Goal: Transaction & Acquisition: Purchase product/service

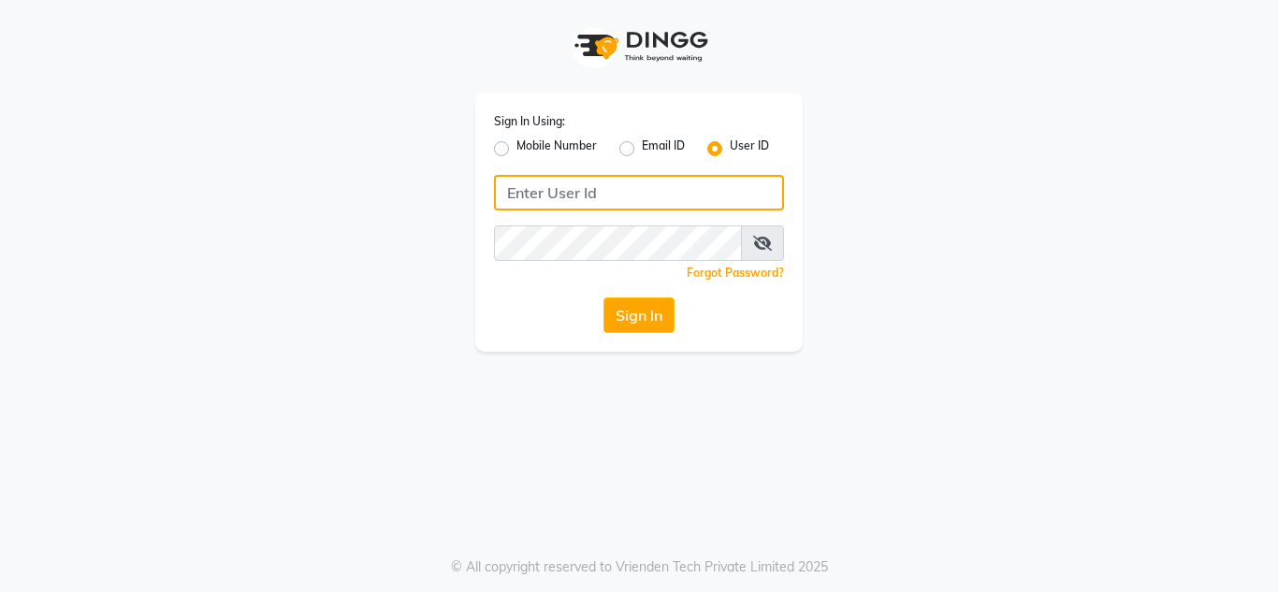
type input "8879743692"
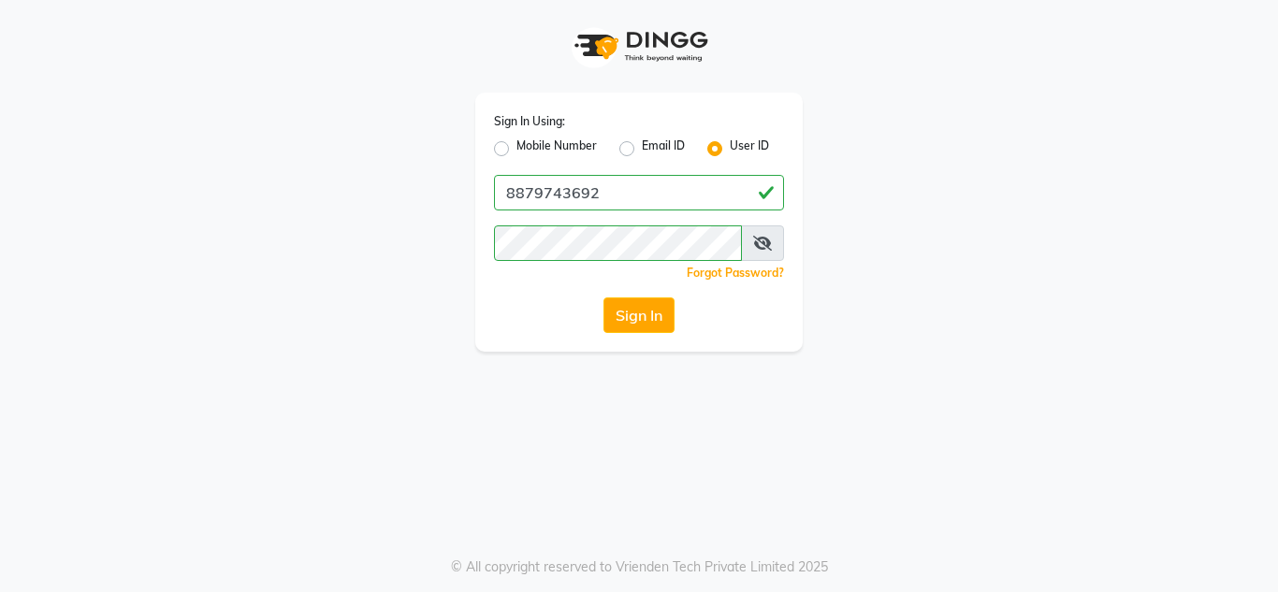
click at [516, 152] on label "Mobile Number" at bounding box center [556, 148] width 80 height 22
click at [516, 150] on input "Mobile Number" at bounding box center [522, 143] width 12 height 12
radio input "true"
radio input "false"
click at [620, 168] on div "Sign In Using: Mobile Number Email ID User ID Country Code × +91 Remember me Fo…" at bounding box center [638, 222] width 327 height 259
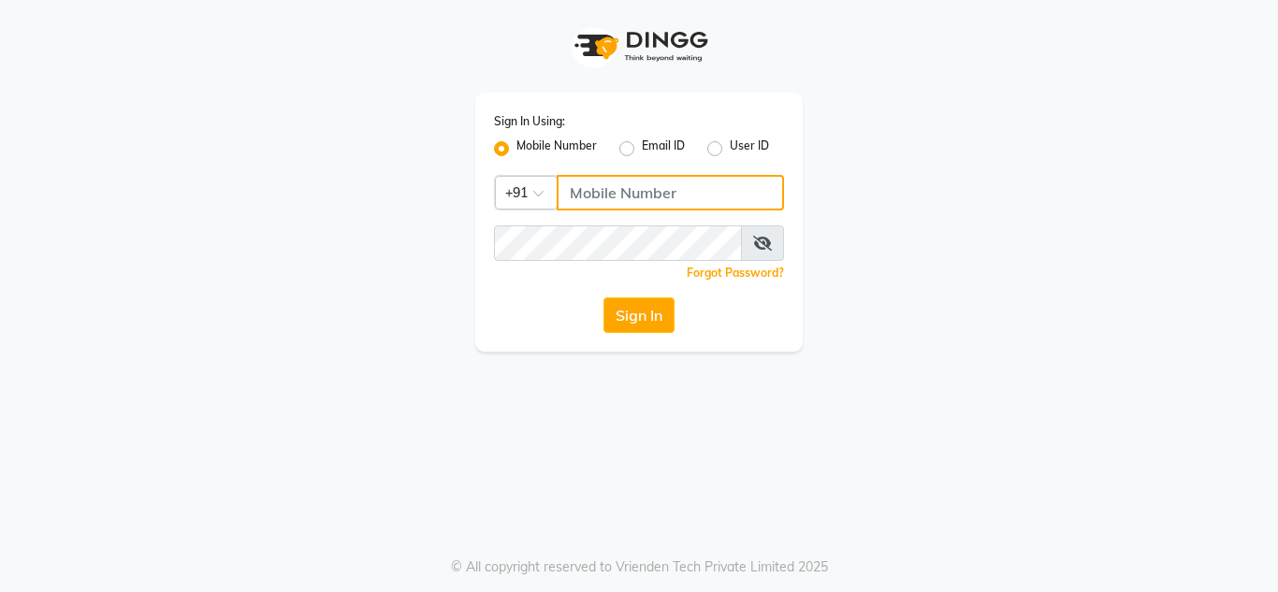
click at [633, 197] on input "Username" at bounding box center [670, 193] width 227 height 36
type input "8879743692"
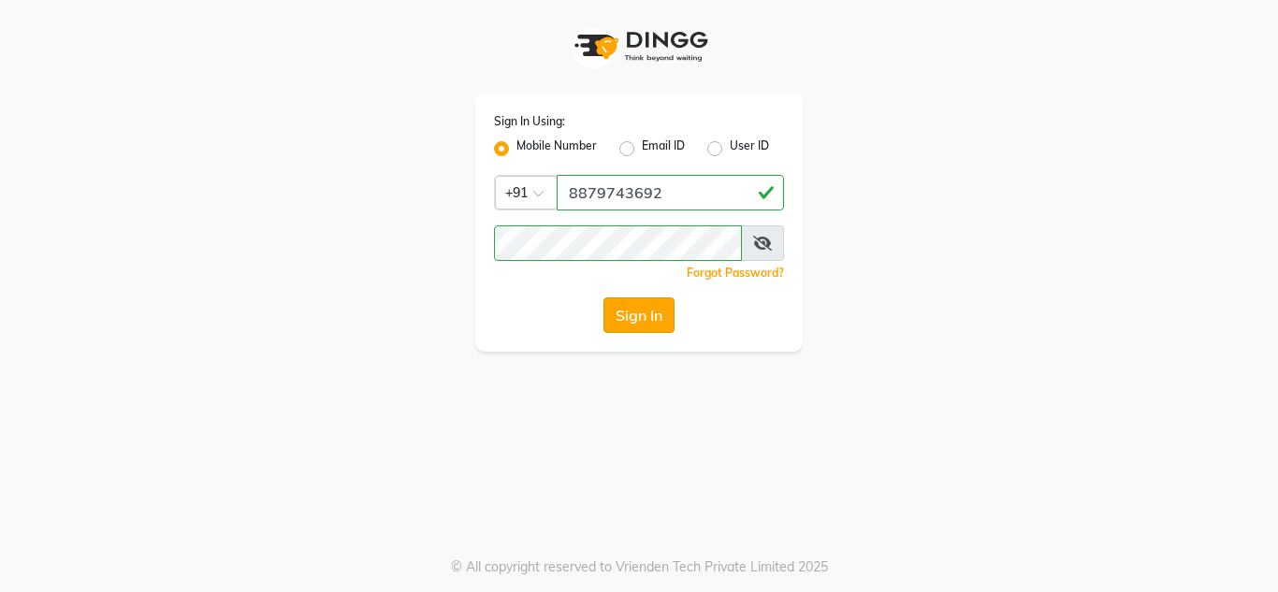
click at [648, 322] on button "Sign In" at bounding box center [638, 315] width 71 height 36
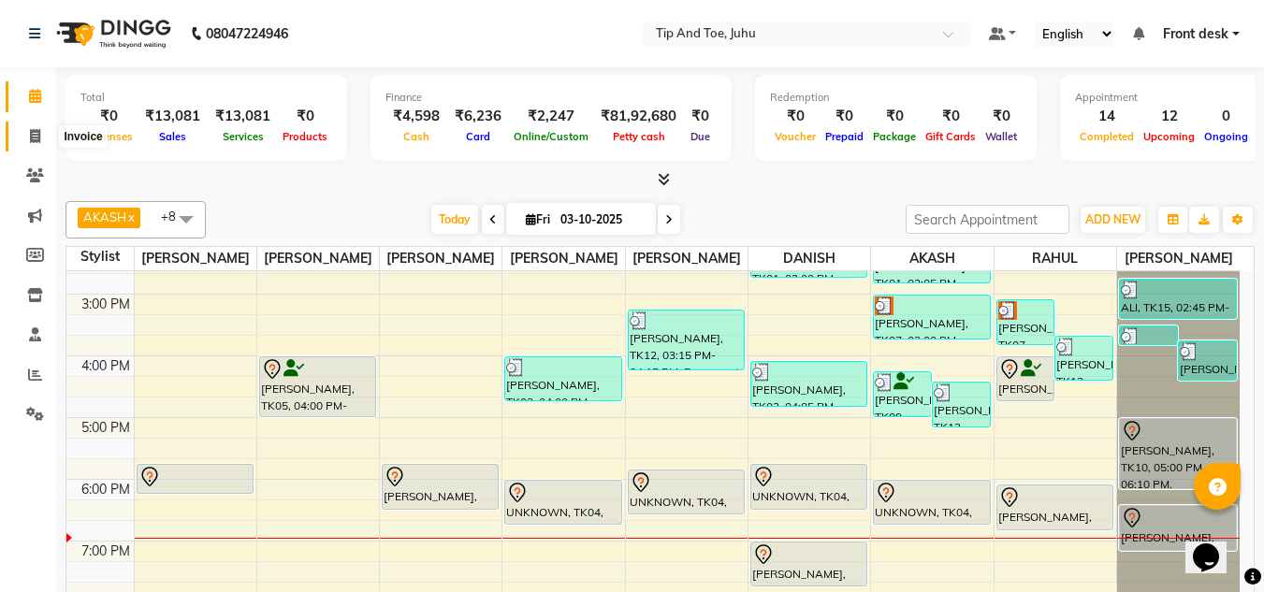
drag, startPoint x: 36, startPoint y: 140, endPoint x: 480, endPoint y: 78, distance: 447.7
click at [36, 140] on icon at bounding box center [35, 136] width 10 height 14
select select "5516"
select select "service"
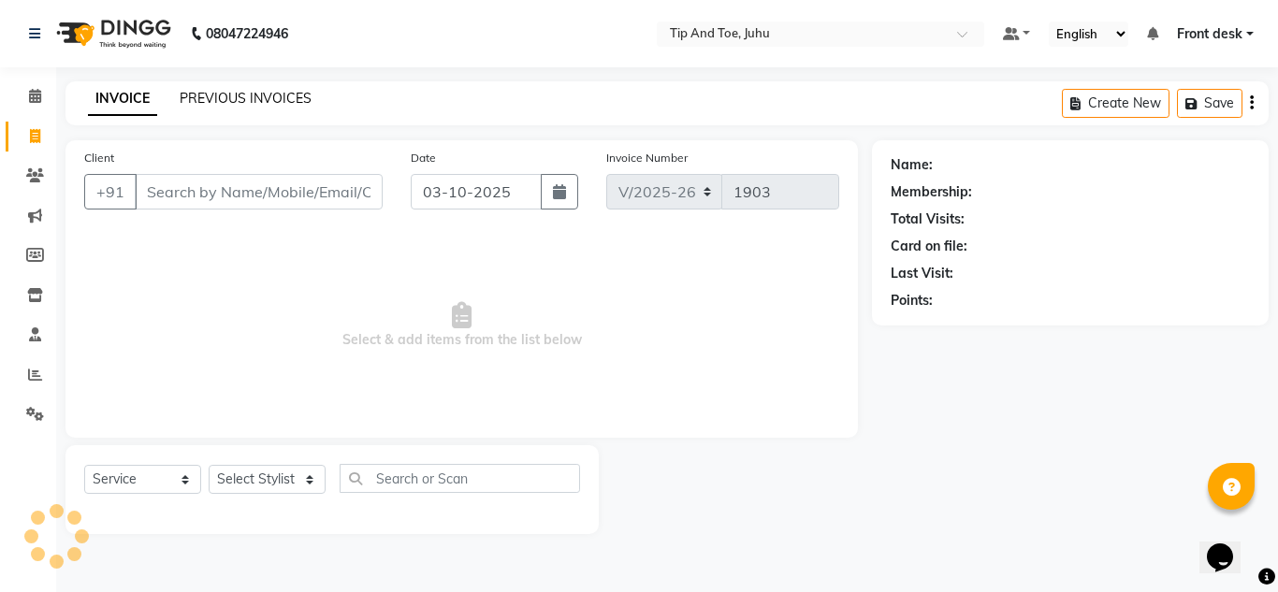
click at [229, 95] on link "PREVIOUS INVOICES" at bounding box center [246, 98] width 132 height 17
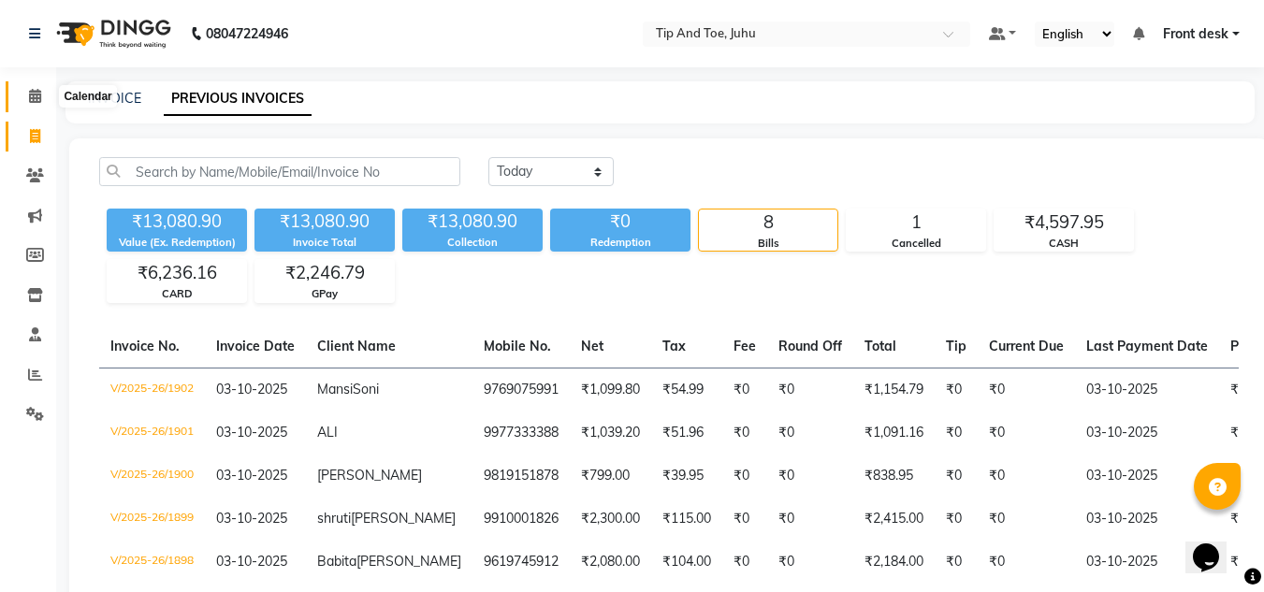
drag, startPoint x: 24, startPoint y: 91, endPoint x: 121, endPoint y: 66, distance: 99.4
click at [24, 91] on span at bounding box center [35, 97] width 33 height 22
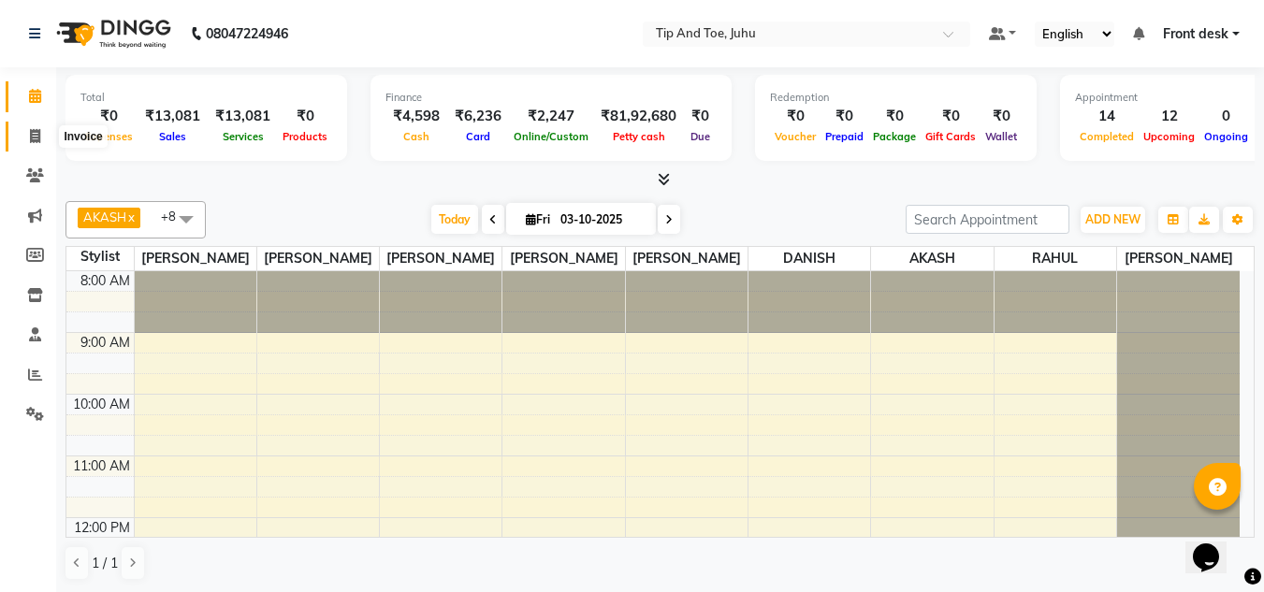
drag, startPoint x: 42, startPoint y: 136, endPoint x: 64, endPoint y: 137, distance: 21.5
click at [43, 137] on span at bounding box center [35, 137] width 33 height 22
select select "service"
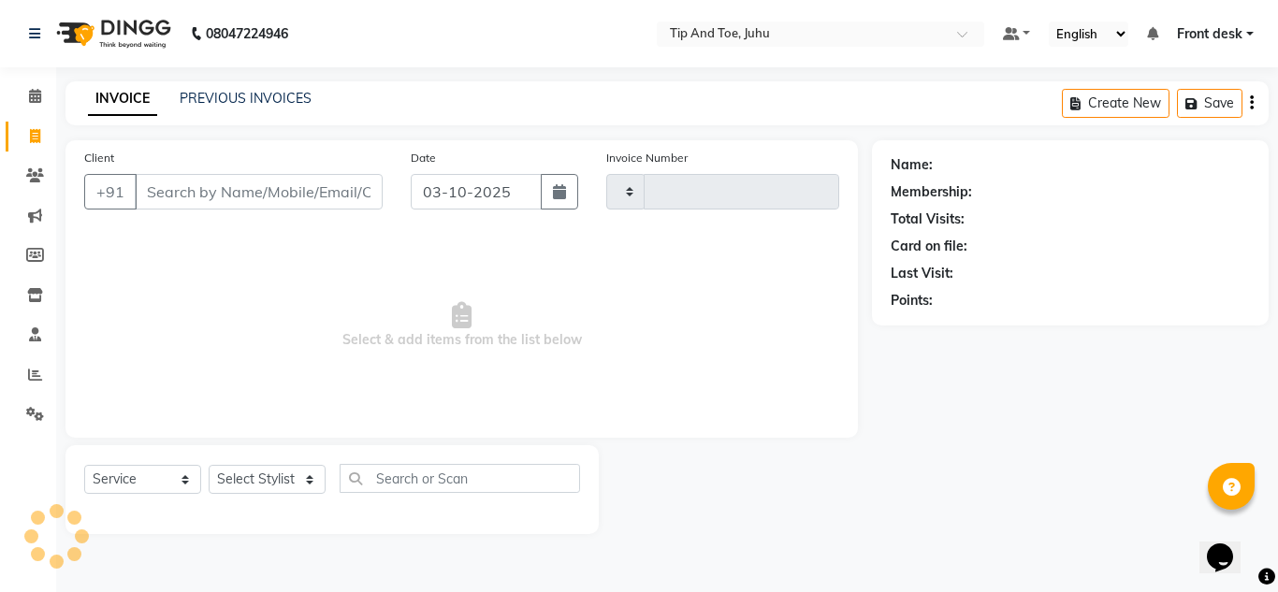
type input "1903"
select select "5516"
click at [39, 101] on icon at bounding box center [35, 96] width 12 height 14
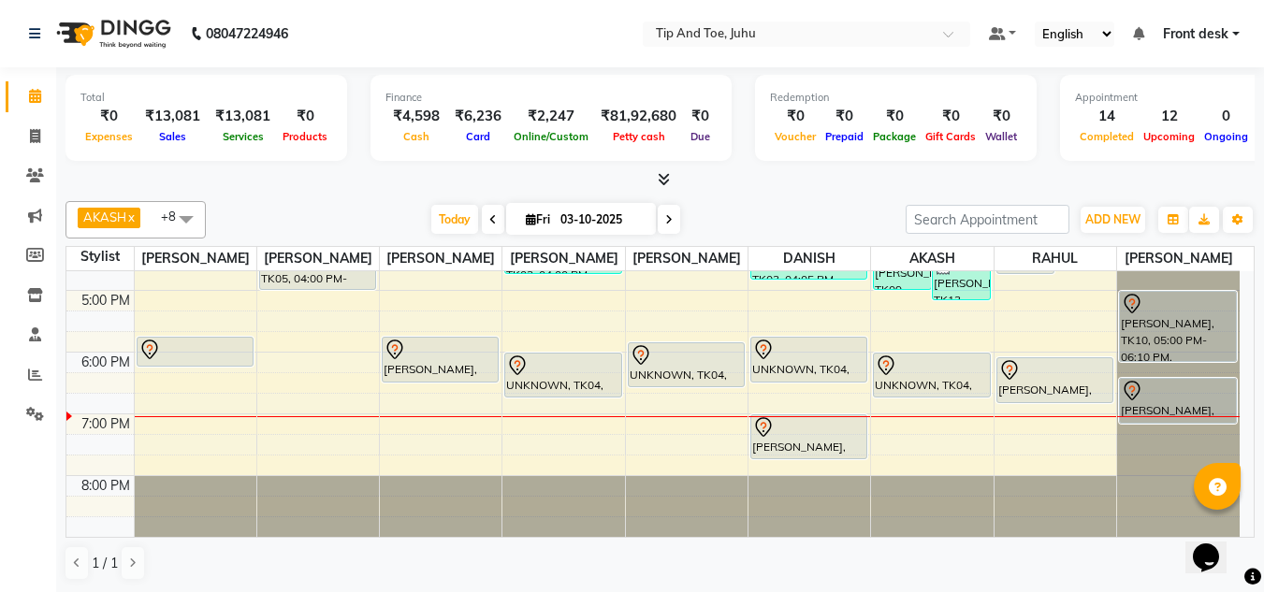
scroll to position [426, 0]
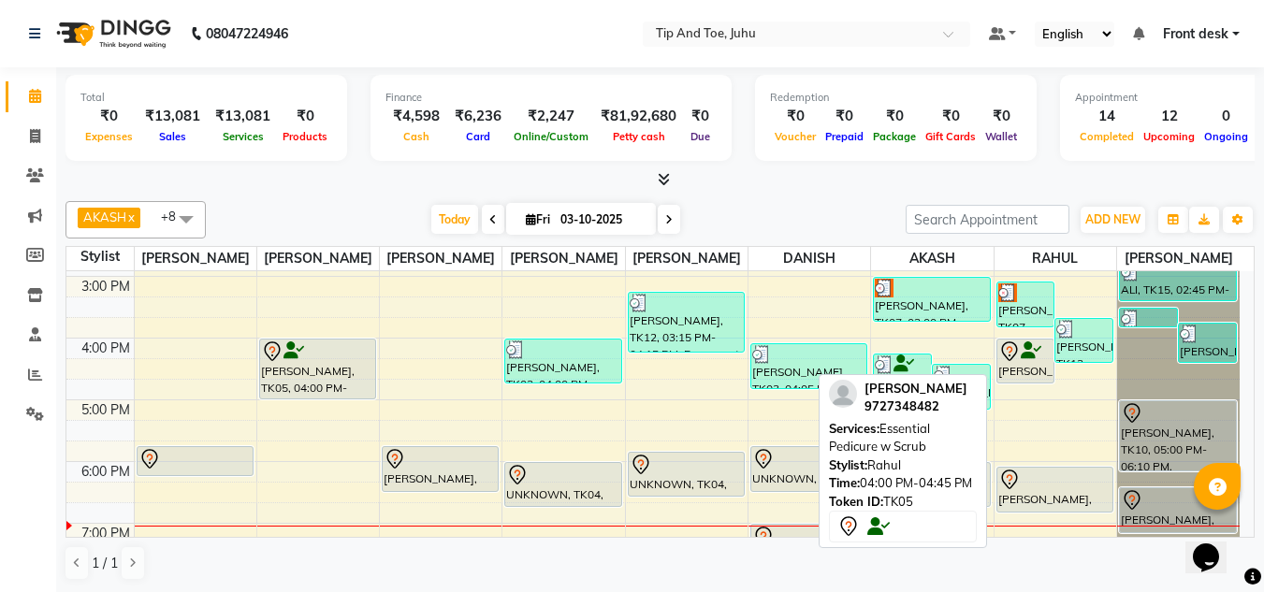
click at [1022, 352] on icon at bounding box center [1030, 351] width 21 height 1
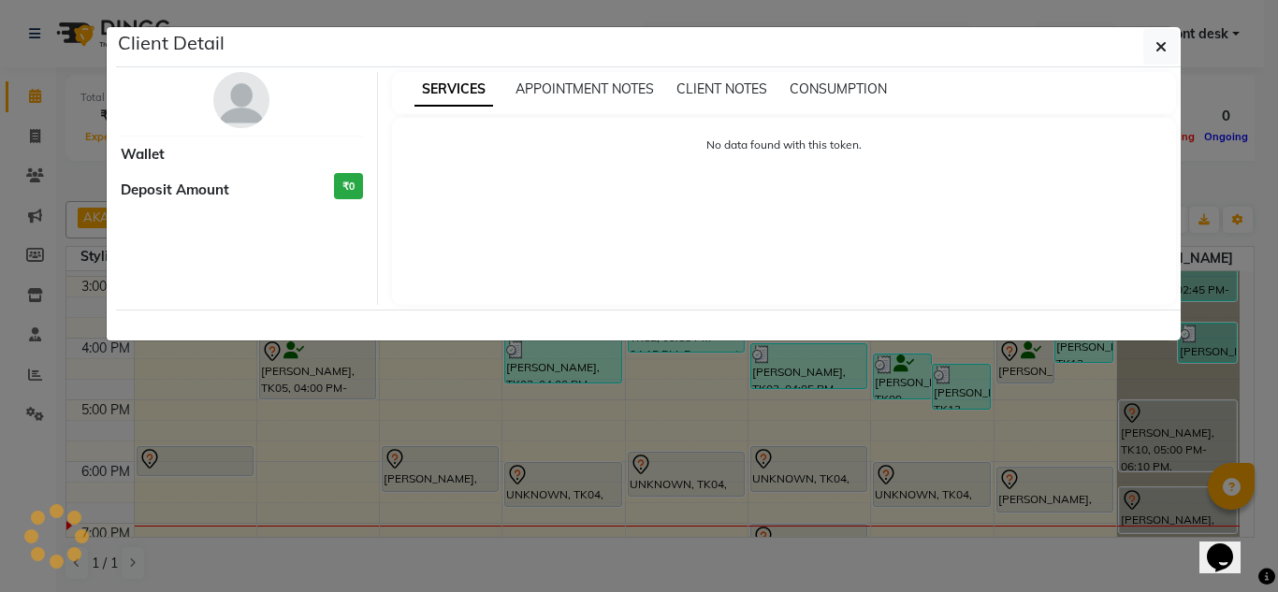
select select "7"
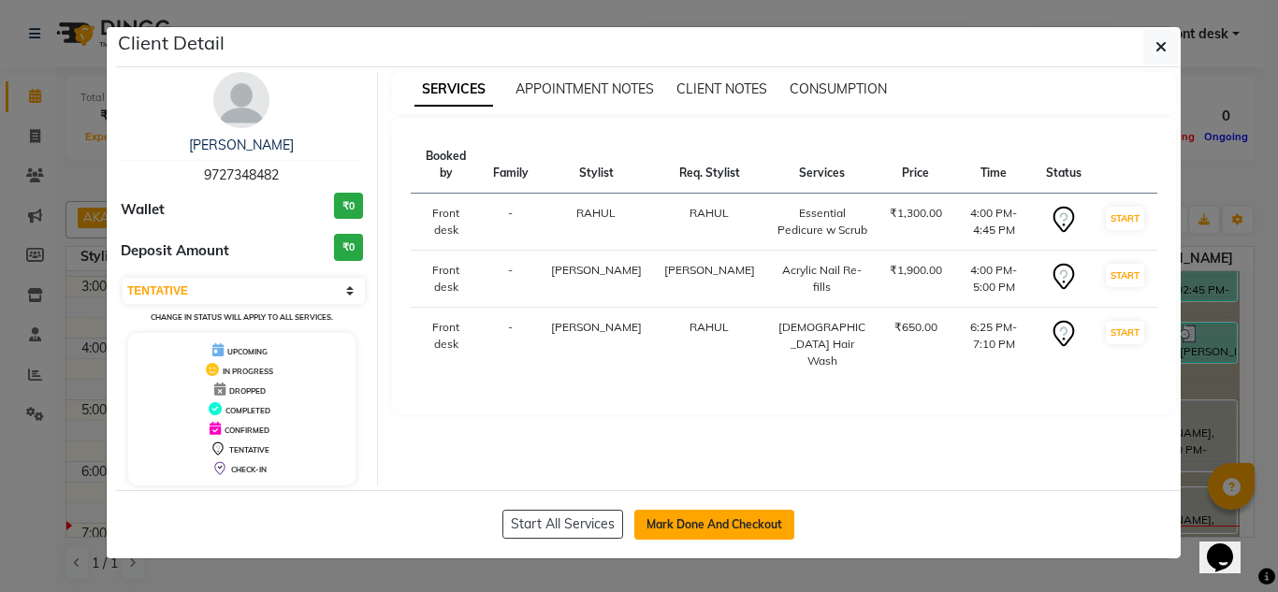
click at [696, 522] on button "Mark Done And Checkout" at bounding box center [714, 525] width 160 height 30
select select "service"
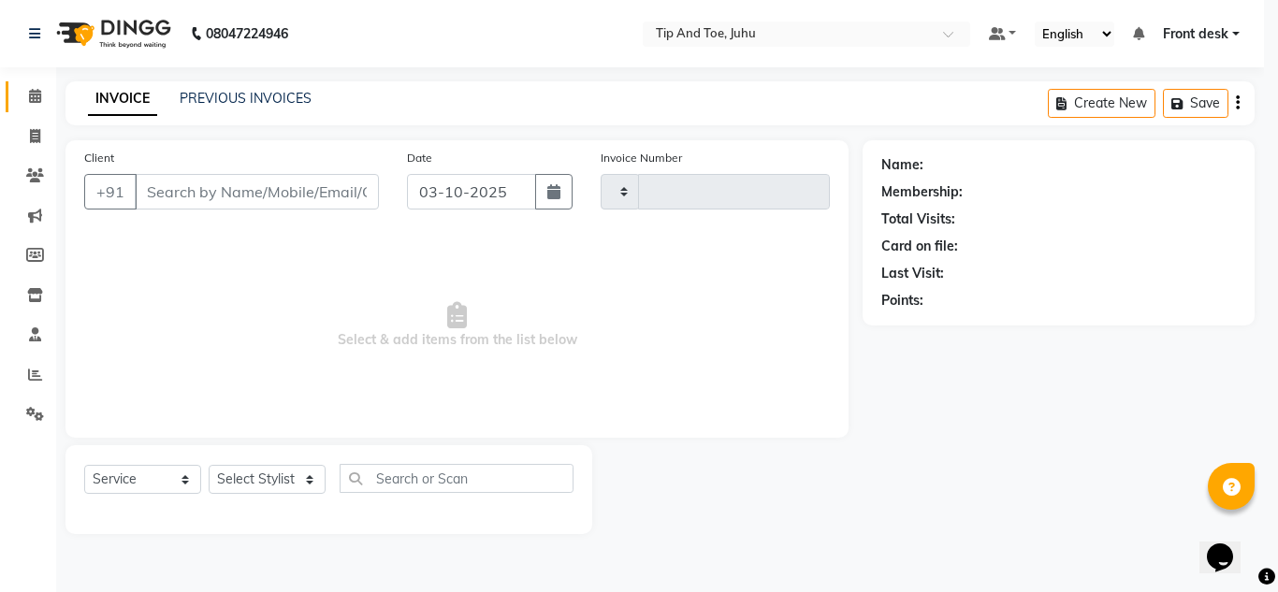
type input "1903"
select select "5516"
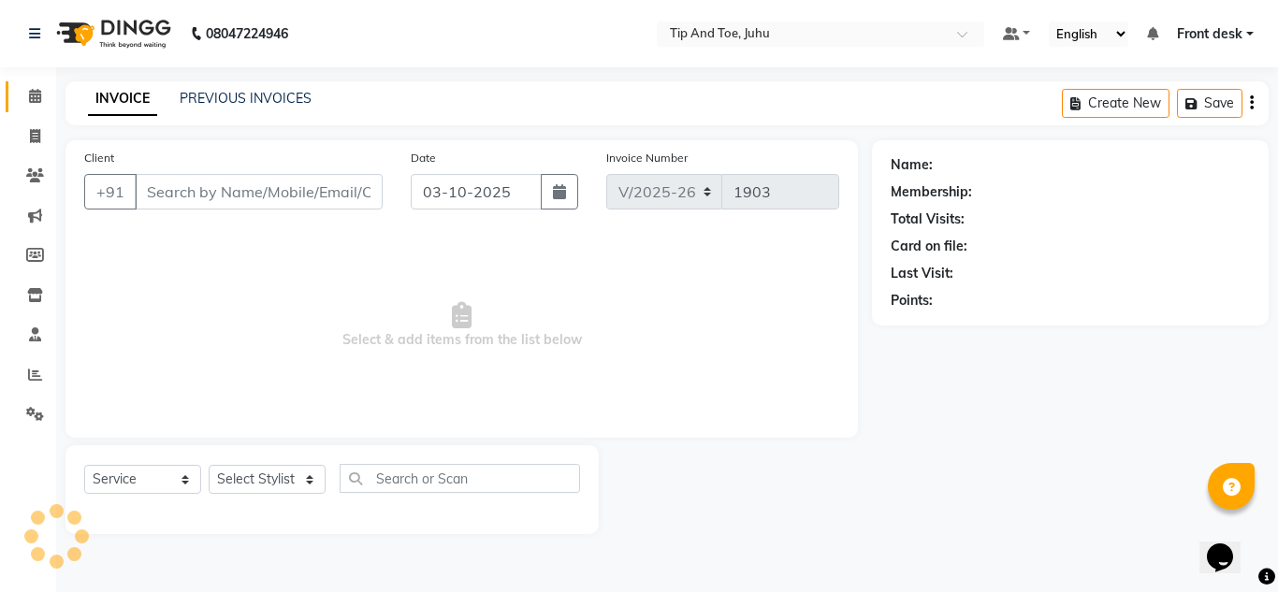
type input "9727348482"
select select "37635"
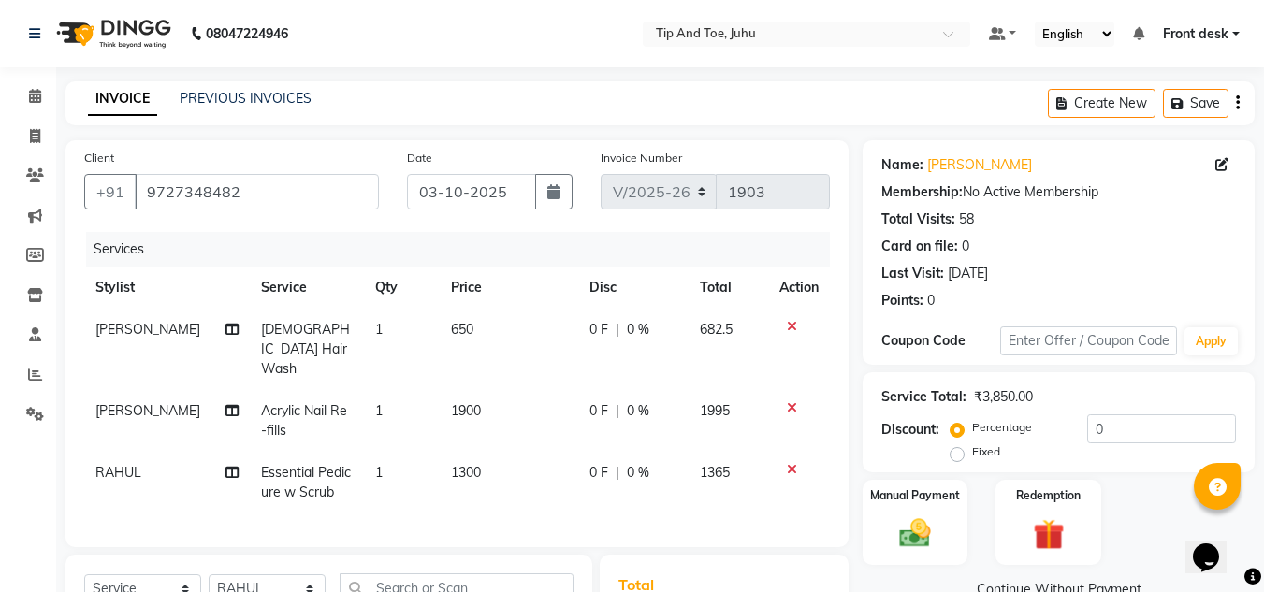
click at [311, 330] on span "[DEMOGRAPHIC_DATA] Hair Wash" at bounding box center [305, 349] width 89 height 56
select select "86116"
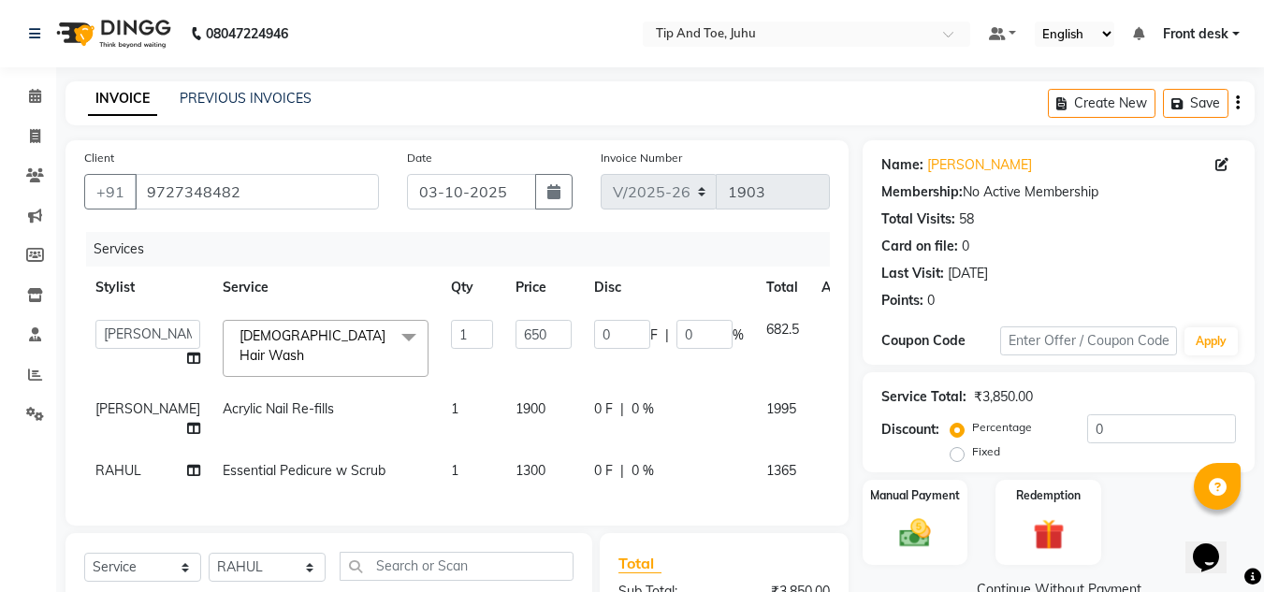
click at [304, 338] on span "[DEMOGRAPHIC_DATA] Hair Wash" at bounding box center [312, 345] width 146 height 36
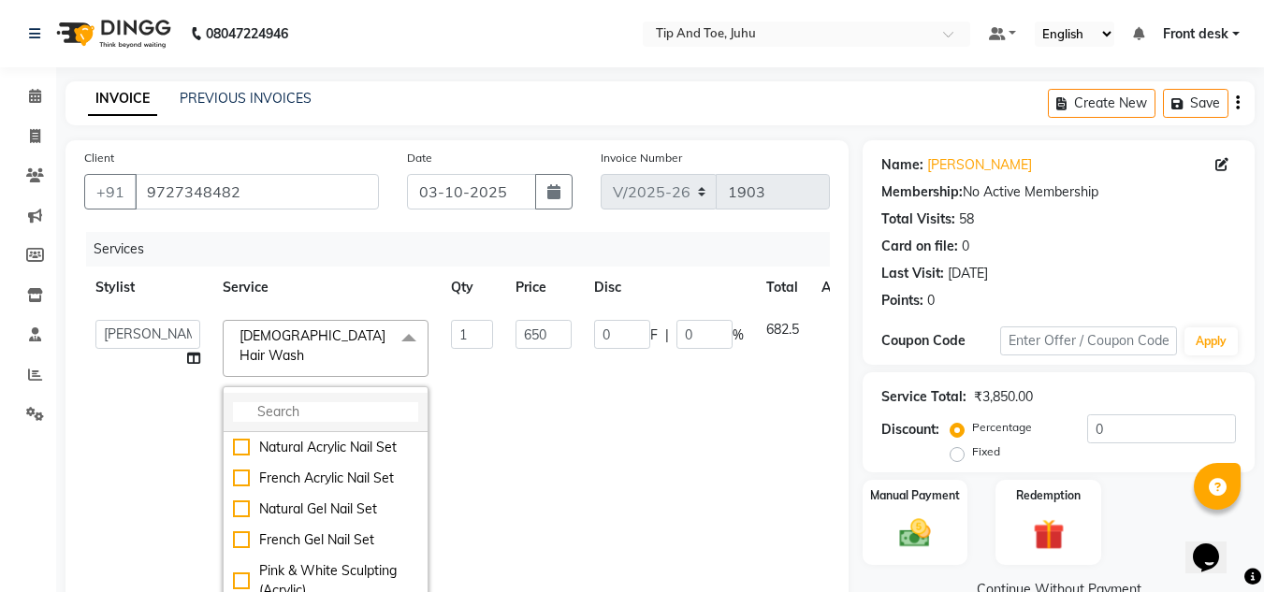
click at [301, 402] on input "multiselect-search" at bounding box center [325, 412] width 185 height 20
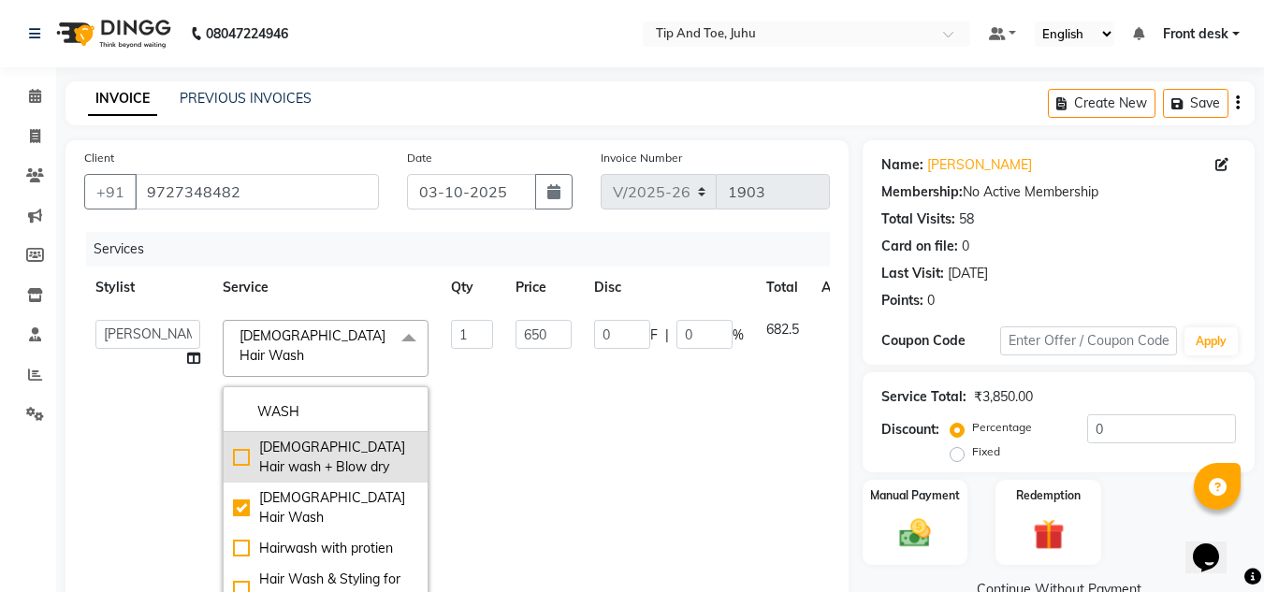
type input "WASH"
click at [233, 438] on div "[DEMOGRAPHIC_DATA] Hair wash + Blow dry" at bounding box center [325, 457] width 185 height 39
checkbox input "true"
checkbox input "false"
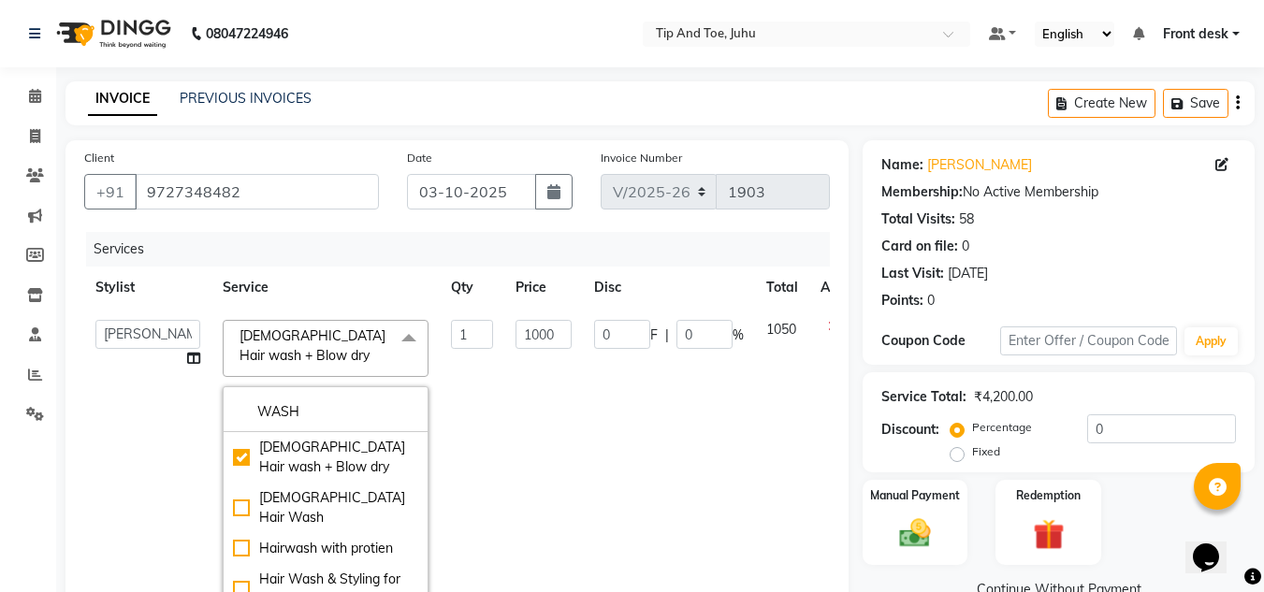
click at [629, 435] on td "0 F | 0 %" at bounding box center [669, 469] width 172 height 320
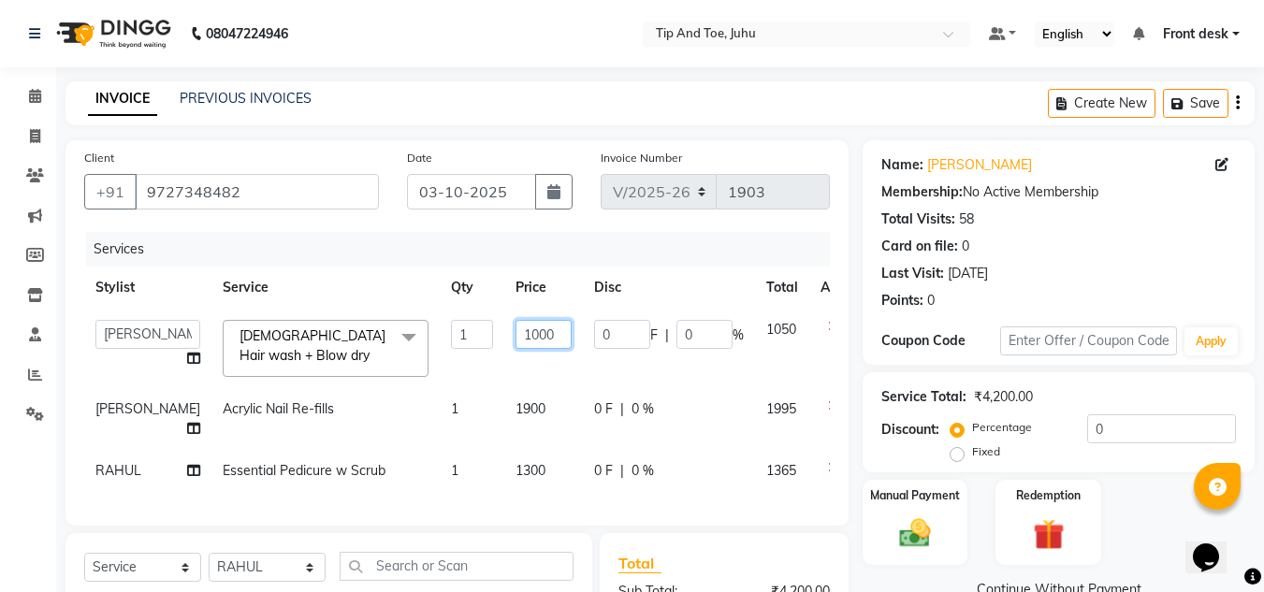
click at [515, 332] on input "1000" at bounding box center [543, 334] width 56 height 29
type input "1200"
click at [649, 270] on th "Disc" at bounding box center [669, 288] width 172 height 42
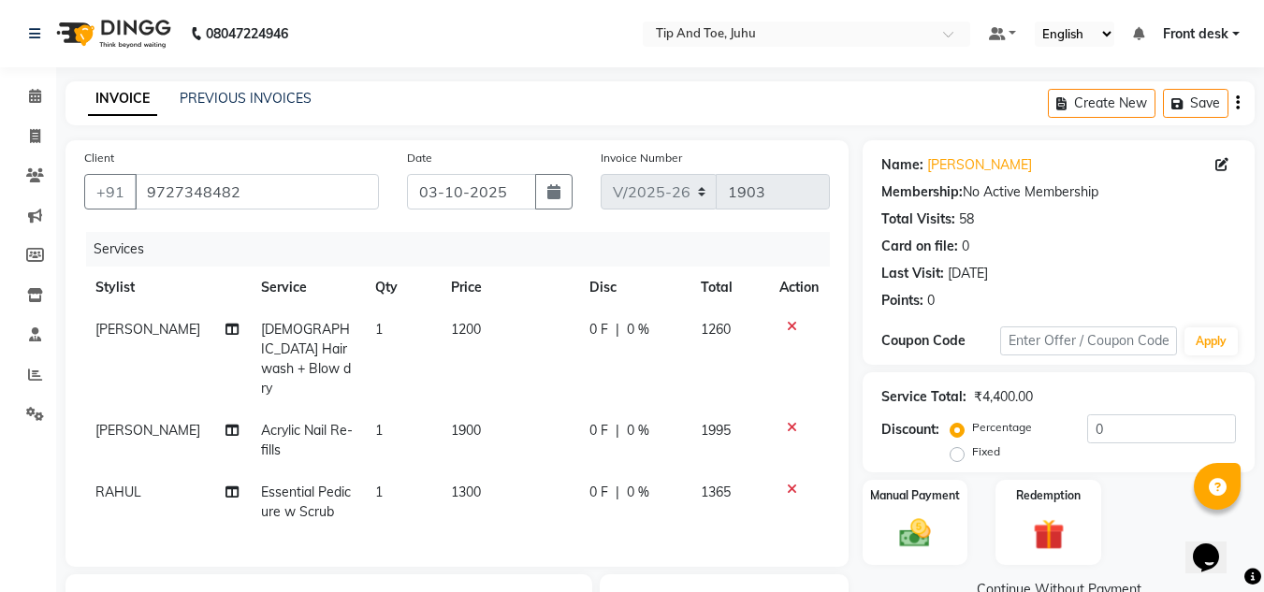
click at [331, 422] on span "Acrylic Nail Re-fills" at bounding box center [307, 440] width 92 height 36
select select "37351"
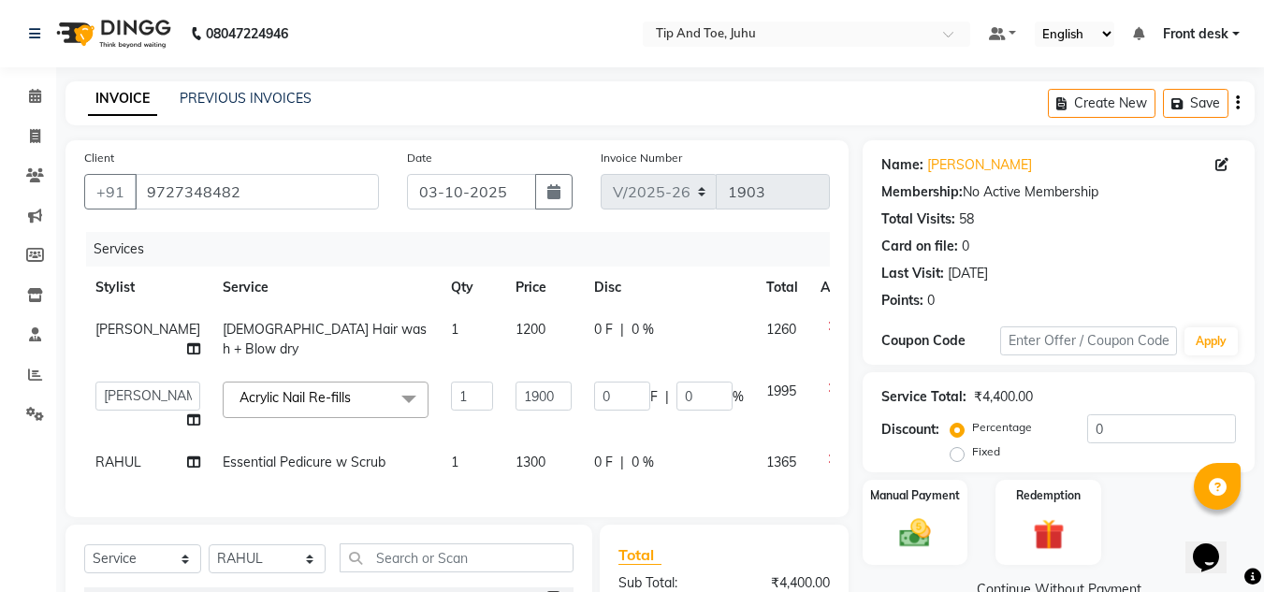
click at [114, 460] on span "RAHUL" at bounding box center [118, 462] width 46 height 17
select select "37635"
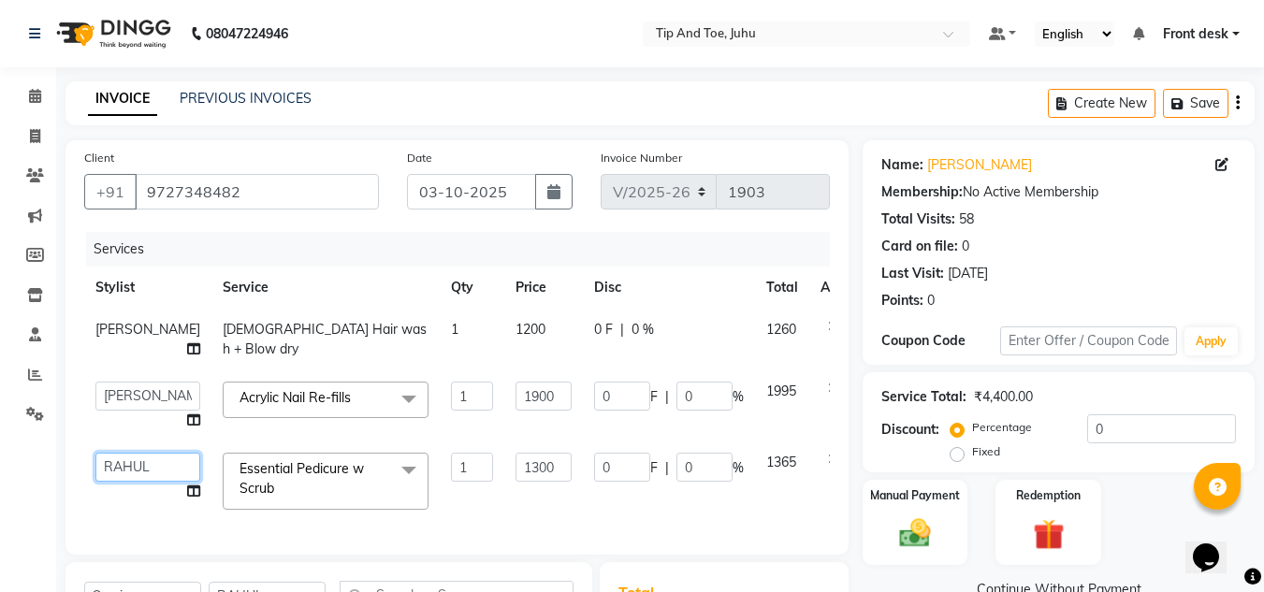
click at [114, 460] on select "AJAY UTKAR AKASH AKSHATA Angeli kharei ASHIM BILAL DANISH DHANSHREE Front desk …" at bounding box center [147, 467] width 105 height 29
select select "37351"
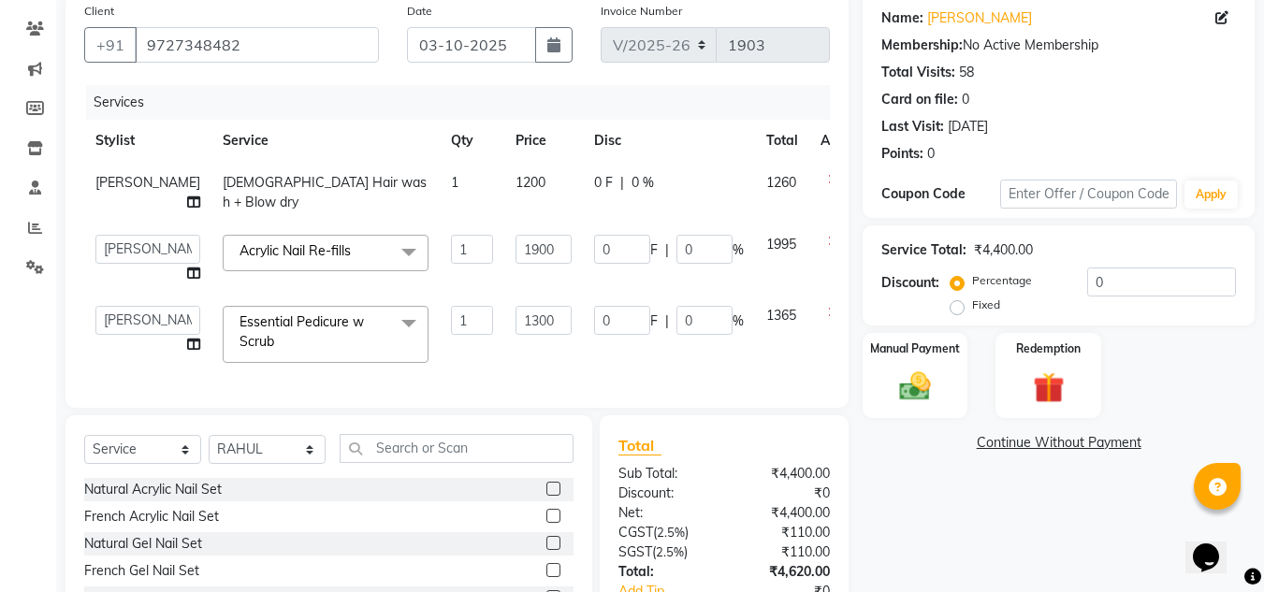
scroll to position [288, 0]
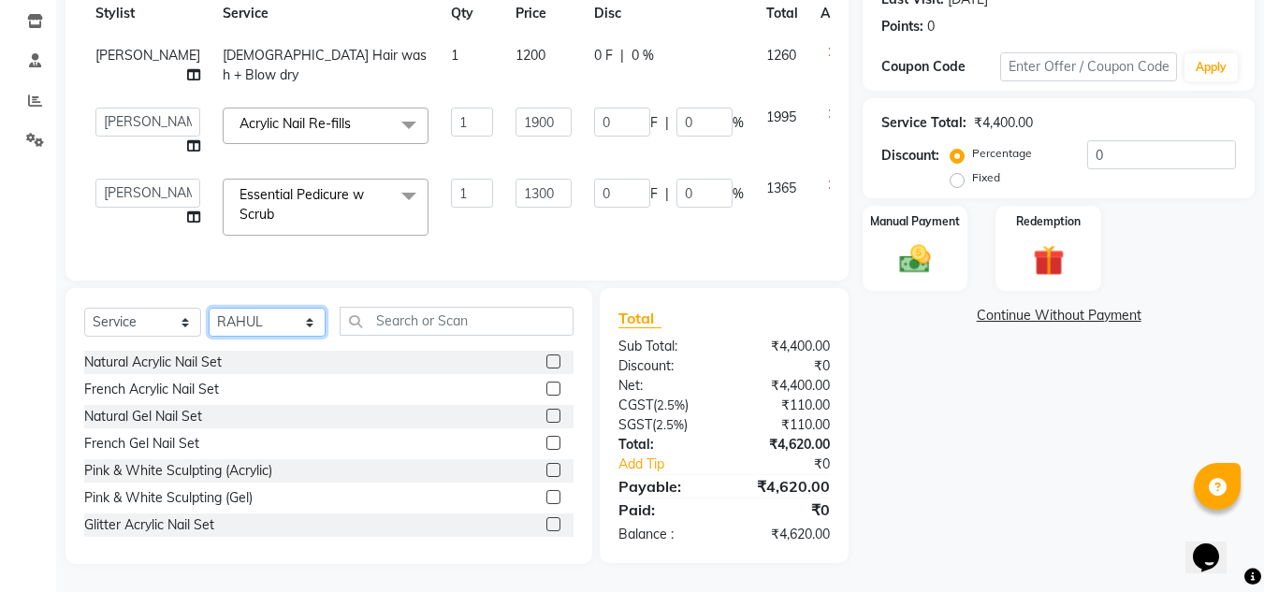
click at [255, 325] on select "Select Stylist AJAY UTKAR AKASH [PERSON_NAME] kharei [PERSON_NAME] DANISH [PERS…" at bounding box center [267, 322] width 117 height 29
click at [630, 227] on td "0 F | 0 %" at bounding box center [669, 207] width 172 height 80
click at [291, 320] on select "Select Stylist AJAY UTKAR AKASH [PERSON_NAME] kharei [PERSON_NAME] DANISH [PERS…" at bounding box center [267, 322] width 117 height 29
click at [583, 225] on td "0 F | 0 %" at bounding box center [669, 207] width 172 height 80
click at [268, 186] on span "Essential Pedicure w Scrub" at bounding box center [301, 204] width 124 height 36
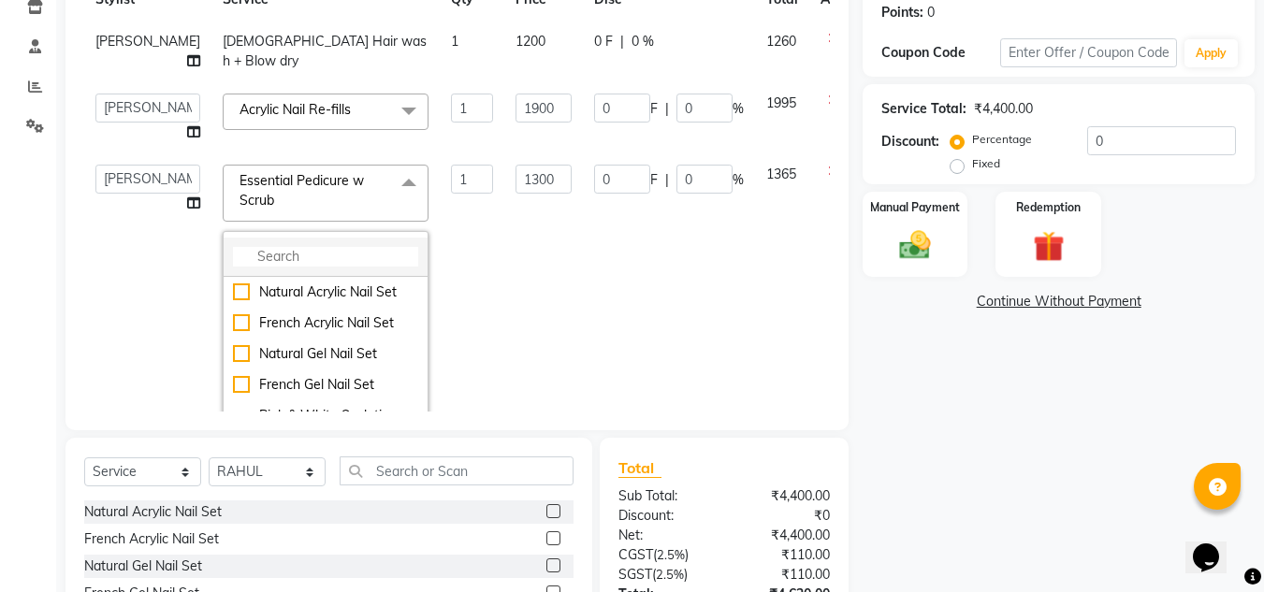
click at [286, 254] on input "multiselect-search" at bounding box center [325, 257] width 185 height 20
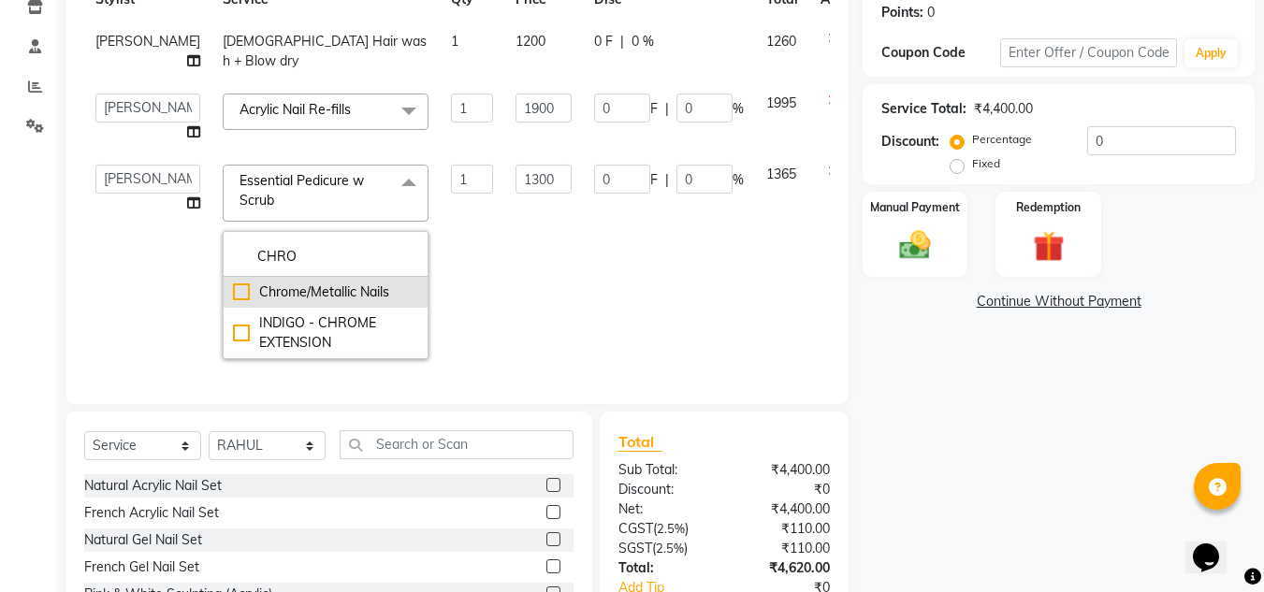
type input "CHRO"
click at [233, 288] on div "Chrome/Metallic Nails" at bounding box center [325, 292] width 185 height 20
checkbox input "true"
type input "2000"
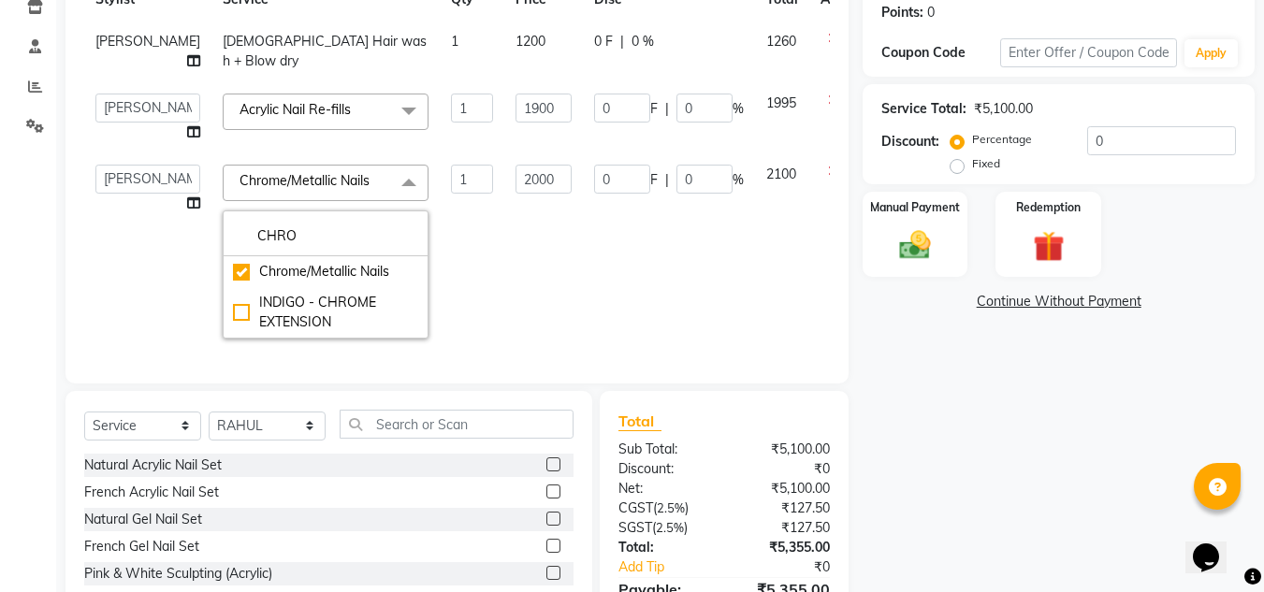
click at [637, 256] on td "0 F | 0 %" at bounding box center [669, 251] width 172 height 196
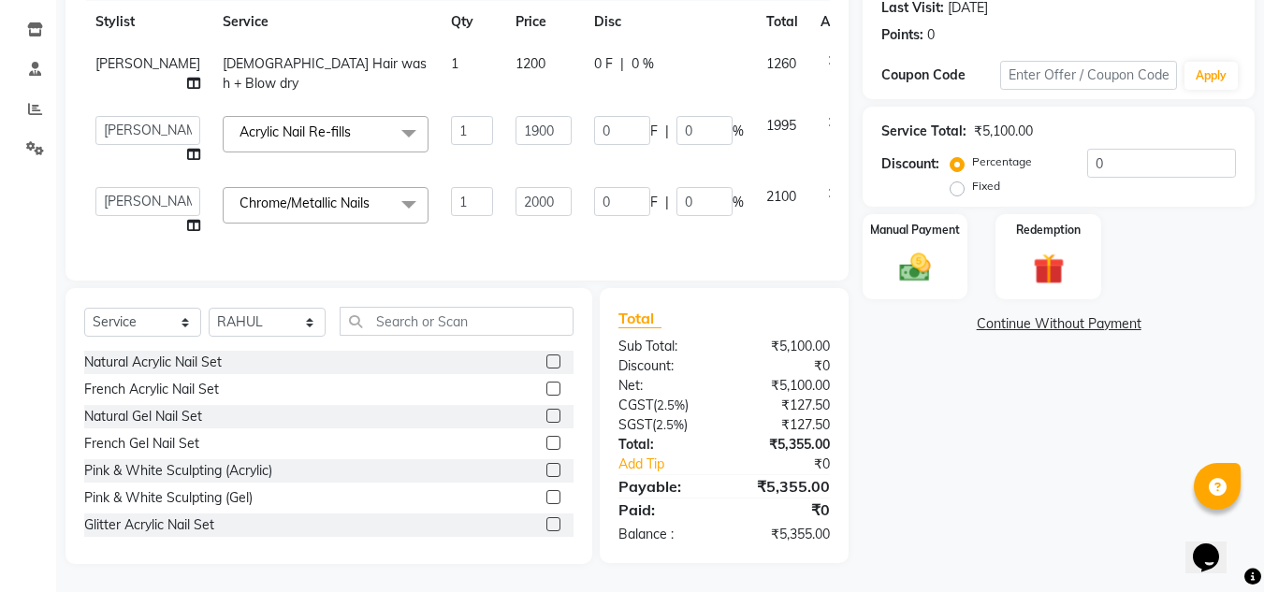
scroll to position [280, 0]
click at [472, 322] on input "text" at bounding box center [457, 321] width 234 height 29
click at [285, 316] on select "Select Stylist AJAY UTKAR AKASH [PERSON_NAME] kharei [PERSON_NAME] DANISH [PERS…" at bounding box center [267, 322] width 117 height 29
click at [209, 308] on select "Select Stylist AJAY UTKAR AKASH [PERSON_NAME] kharei [PERSON_NAME] DANISH [PERS…" at bounding box center [267, 322] width 117 height 29
click at [470, 311] on input "text" at bounding box center [457, 321] width 234 height 29
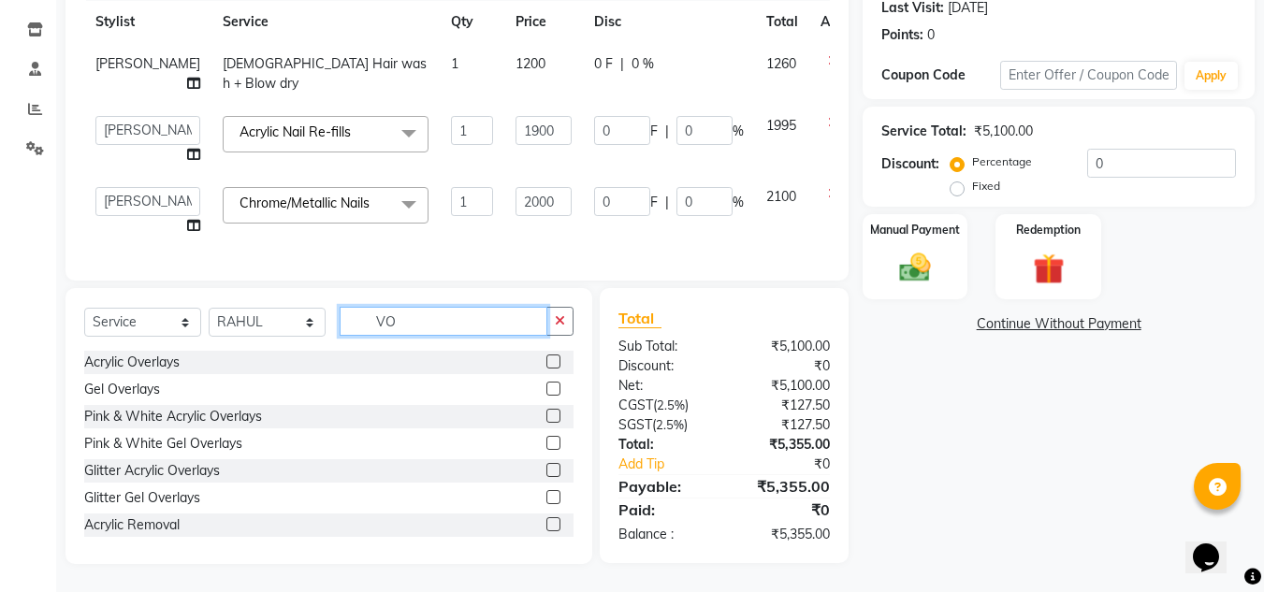
scroll to position [279, 0]
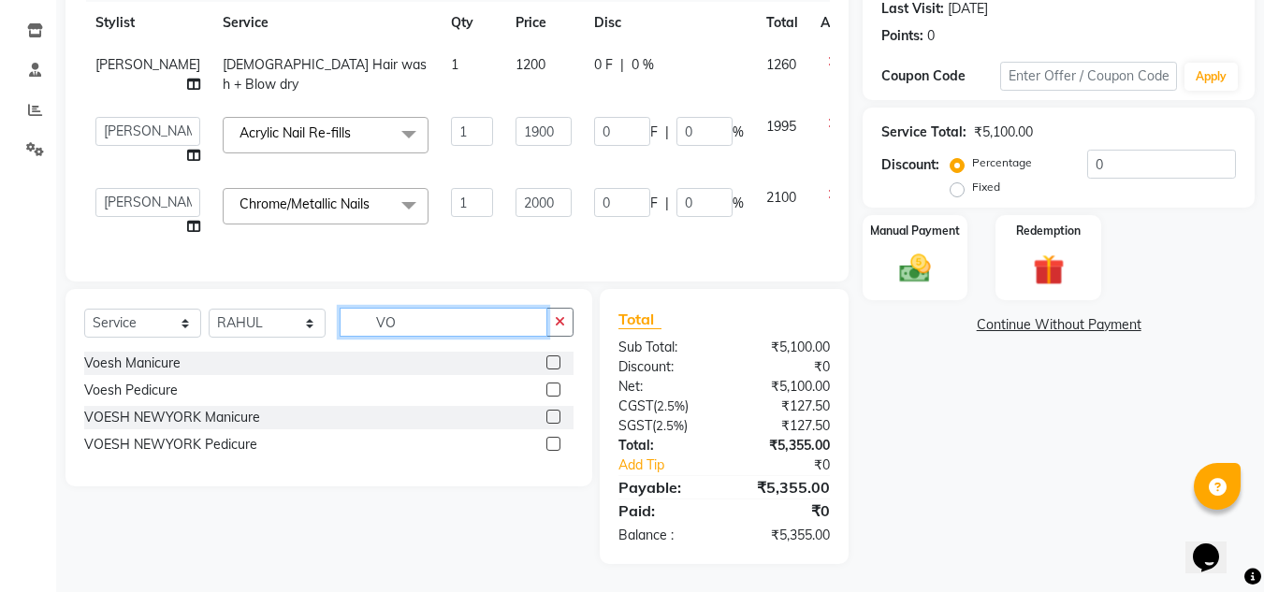
type input "VO"
drag, startPoint x: 555, startPoint y: 391, endPoint x: 488, endPoint y: 411, distance: 69.3
click at [554, 392] on label at bounding box center [553, 390] width 14 height 14
click at [554, 392] on input "checkbox" at bounding box center [552, 390] width 12 height 12
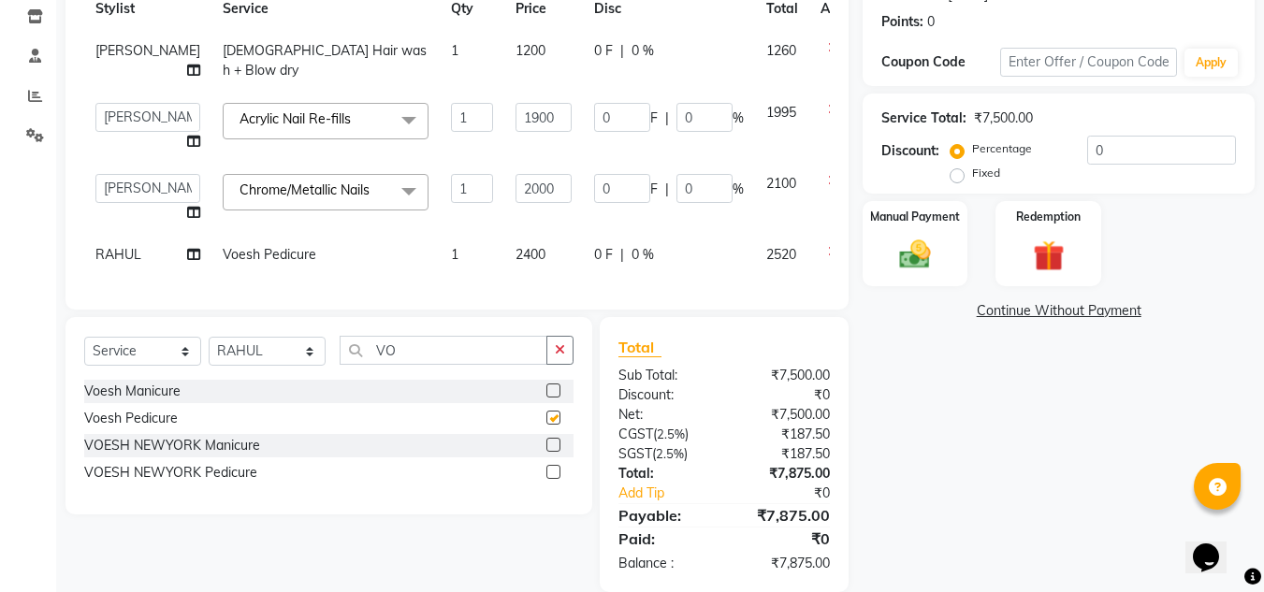
checkbox input "false"
click at [470, 398] on div "Voesh Manicure" at bounding box center [328, 391] width 489 height 23
click at [469, 365] on input "VO" at bounding box center [444, 350] width 208 height 29
type input "V"
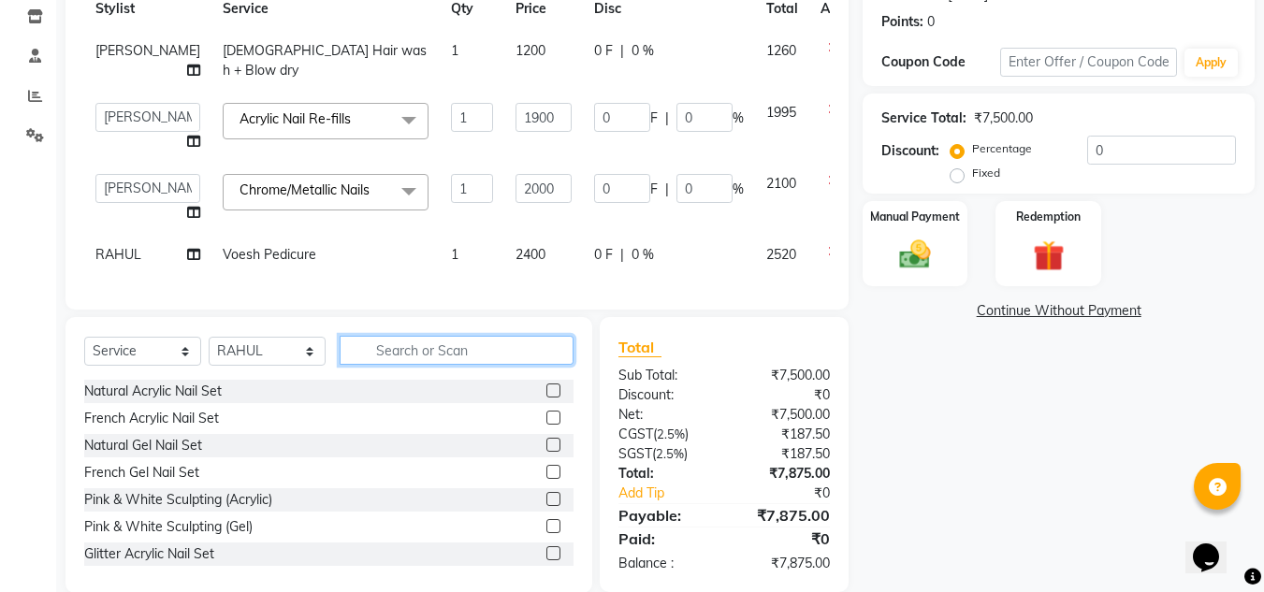
click at [538, 362] on input "text" at bounding box center [457, 350] width 234 height 29
type input "PER"
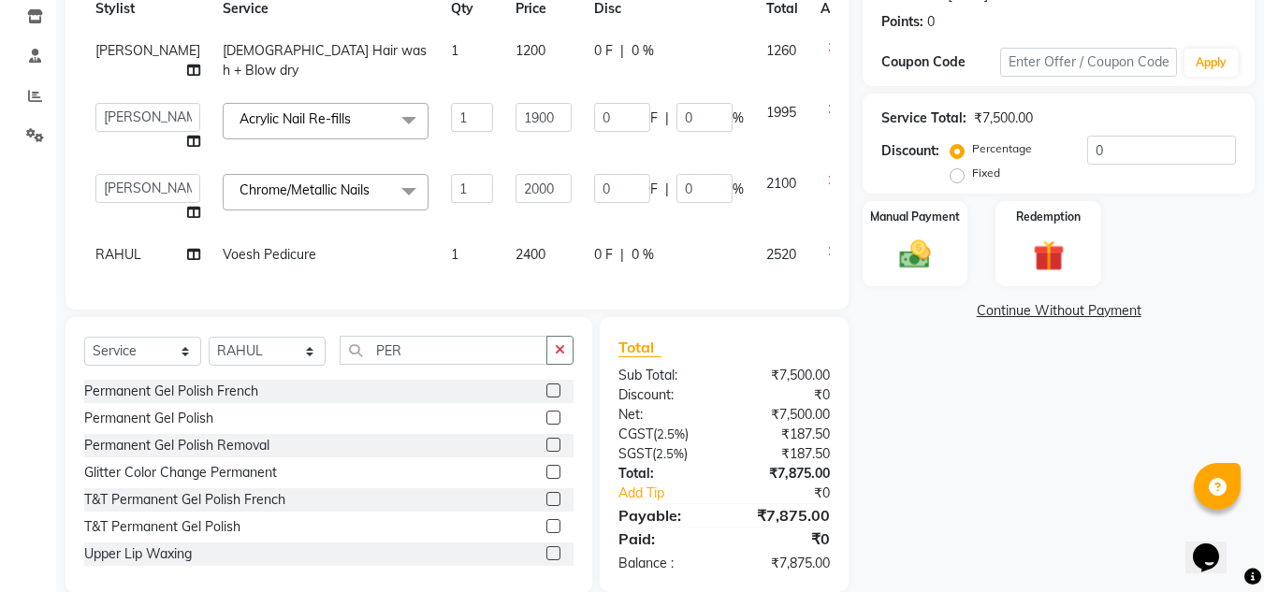
click at [546, 425] on label at bounding box center [553, 418] width 14 height 14
click at [546, 425] on input "checkbox" at bounding box center [552, 418] width 12 height 12
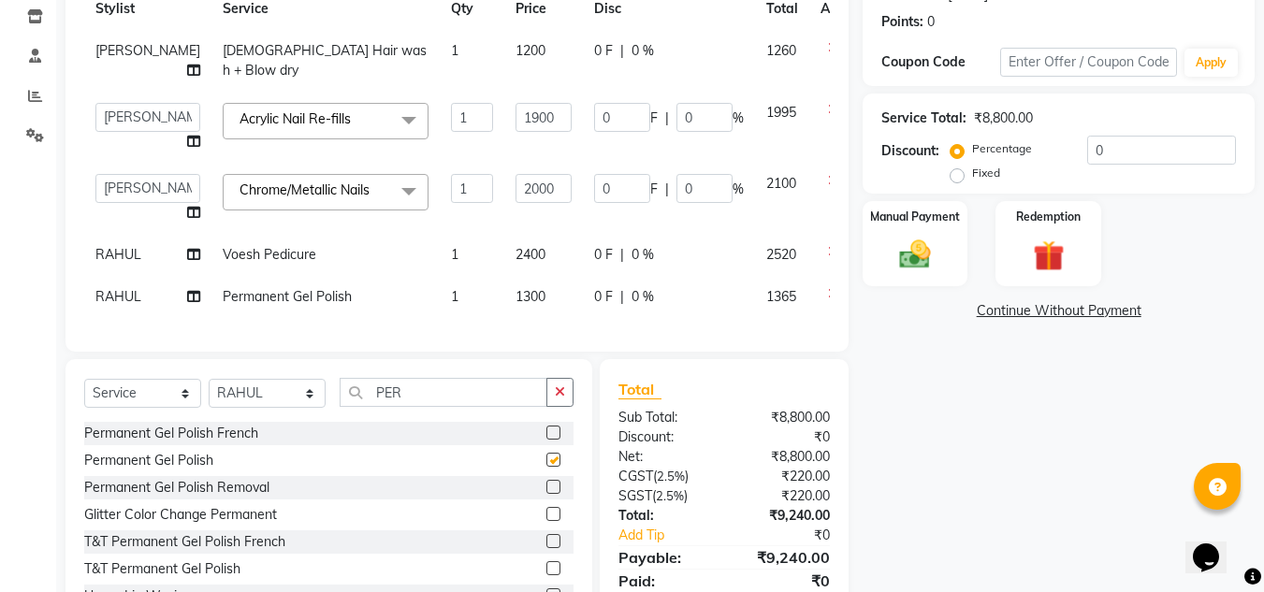
checkbox input "false"
click at [486, 396] on input "PER" at bounding box center [444, 392] width 208 height 29
type input "P"
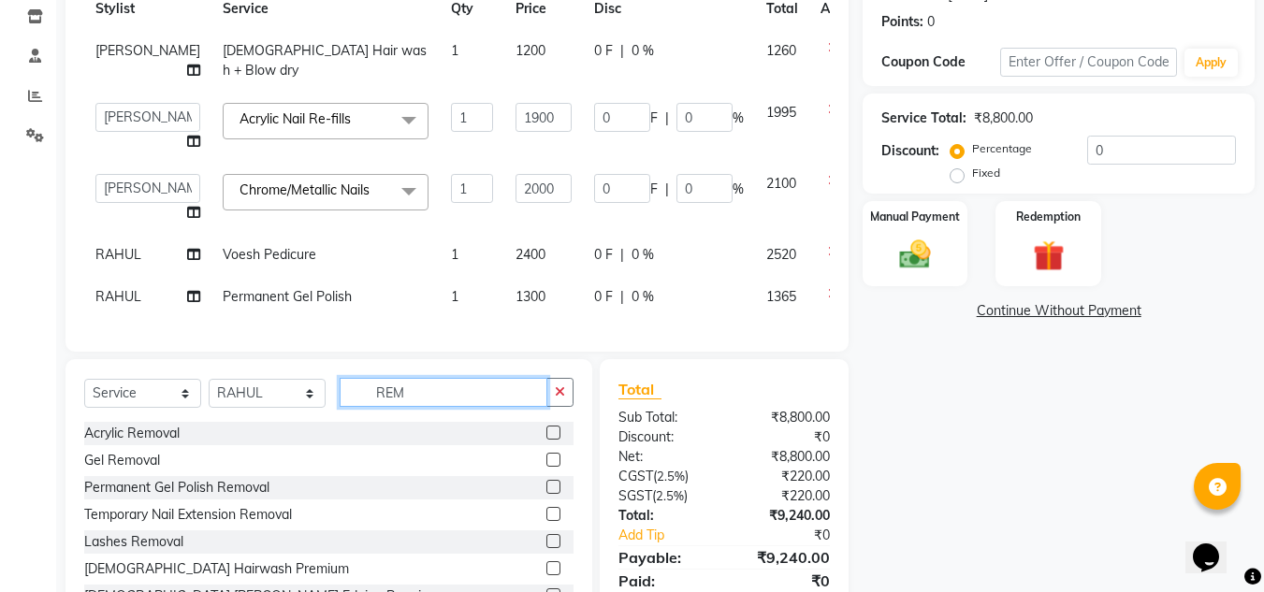
type input "REM"
click at [546, 494] on label at bounding box center [553, 487] width 14 height 14
click at [546, 494] on input "checkbox" at bounding box center [552, 488] width 12 height 12
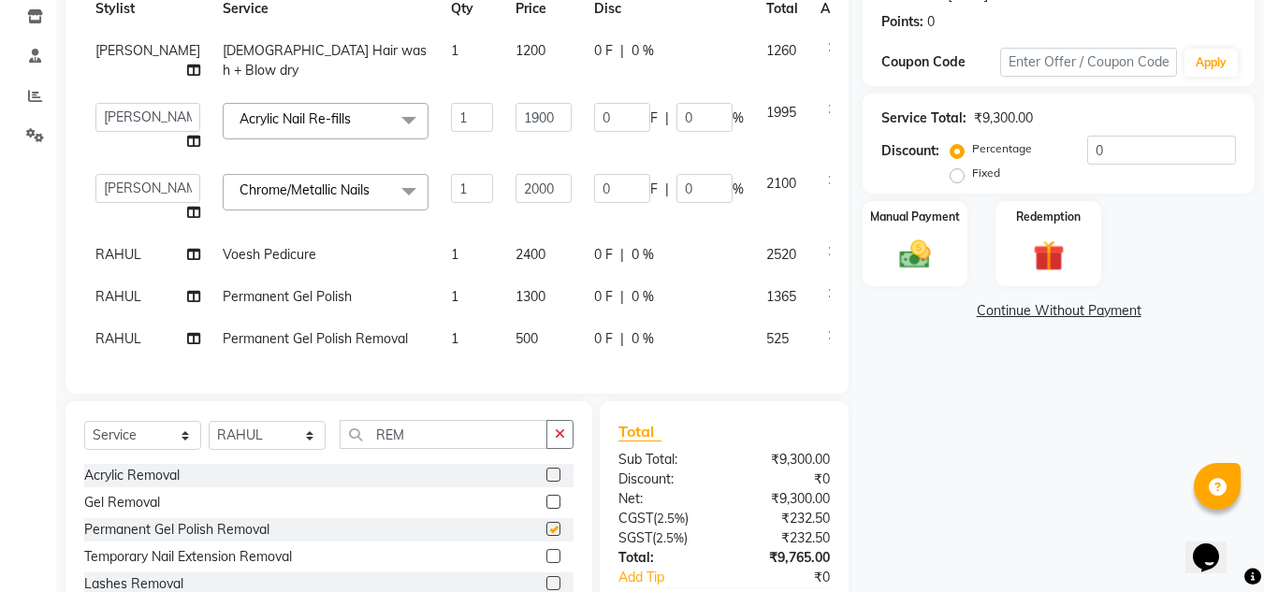
checkbox input "false"
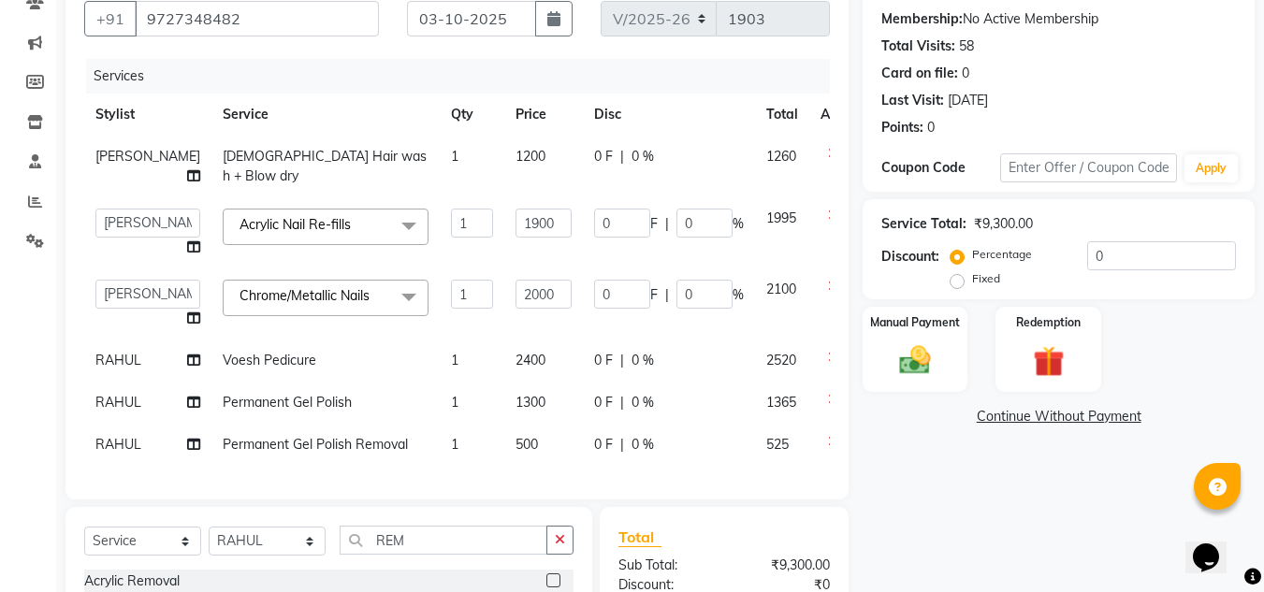
scroll to position [125, 0]
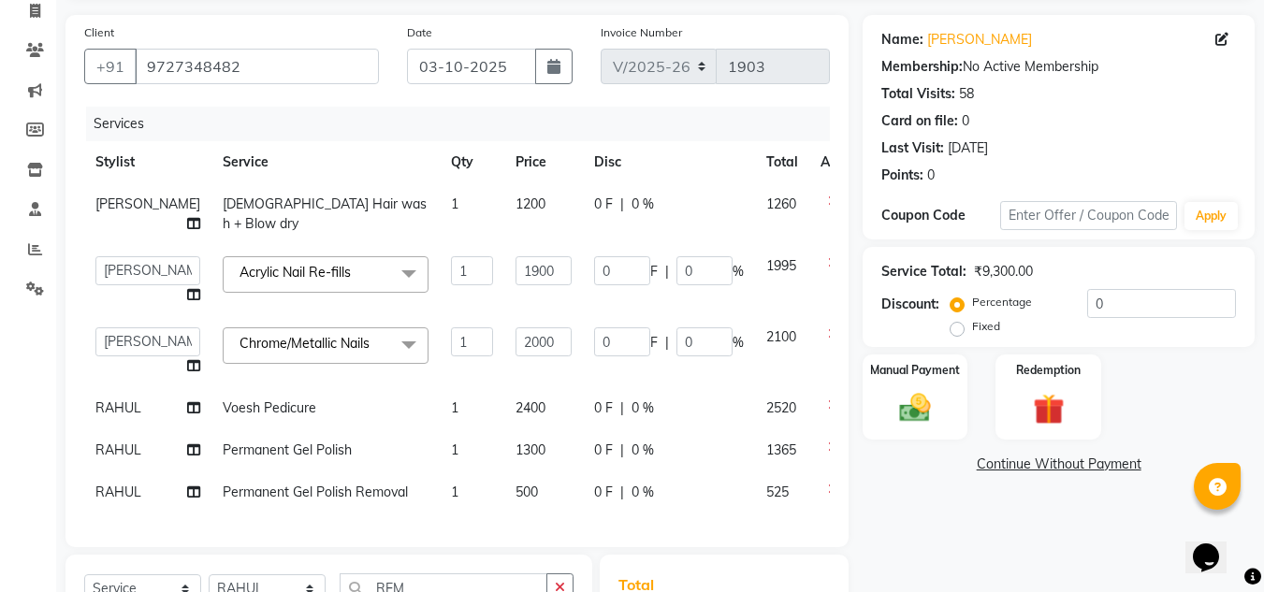
click at [621, 511] on td "0 F | 0 %" at bounding box center [669, 492] width 172 height 42
select select "37635"
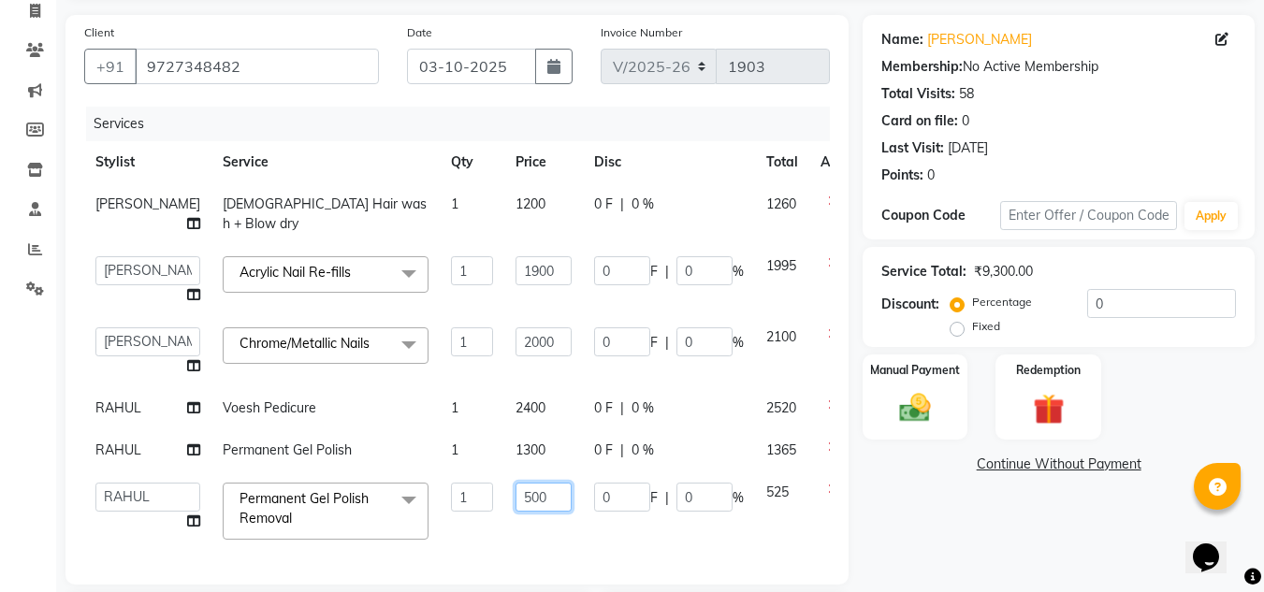
click at [515, 500] on input "500" at bounding box center [543, 497] width 56 height 29
type input "300"
click at [554, 528] on div "Services Stylist Service Qty Price Disc Total Action NISHANT Female Hair wash +…" at bounding box center [456, 336] width 745 height 459
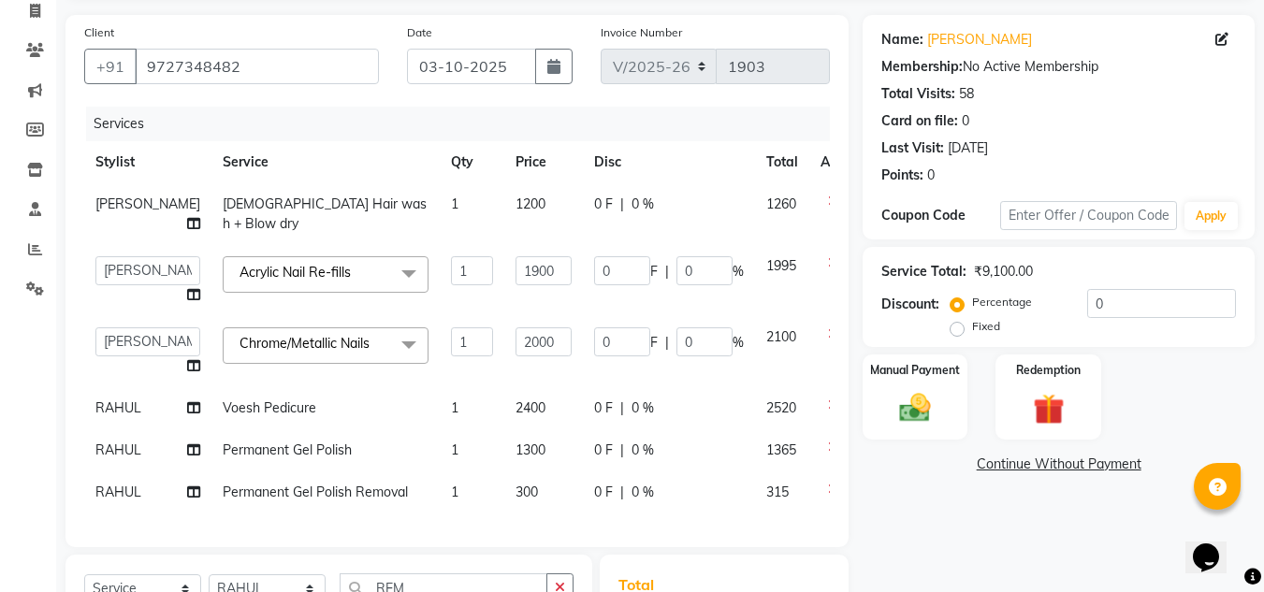
click at [229, 445] on span "Permanent Gel Polish" at bounding box center [287, 449] width 129 height 17
select select "37635"
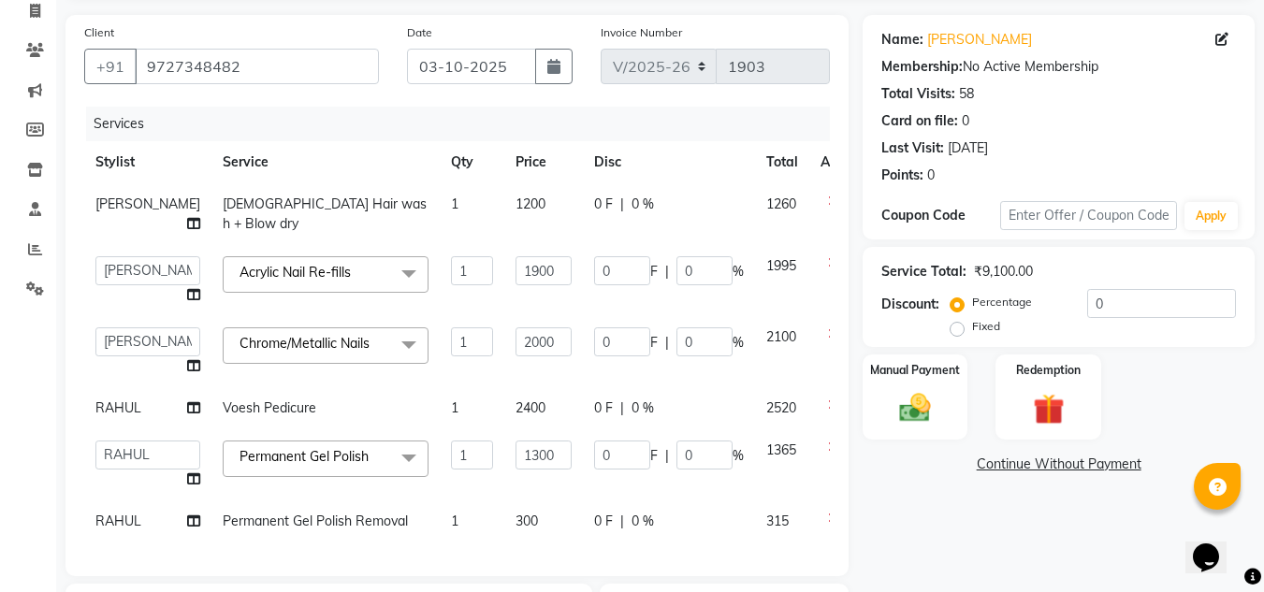
click at [232, 471] on span "Permanent Gel Polish x" at bounding box center [326, 459] width 206 height 36
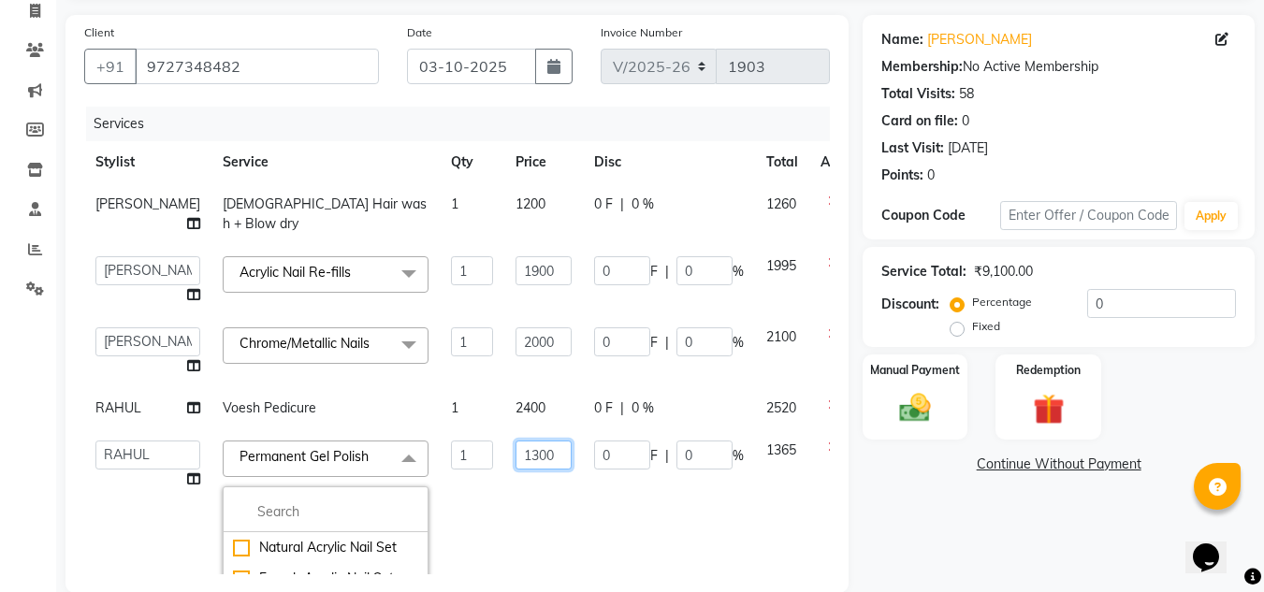
click at [515, 464] on input "1300" at bounding box center [543, 455] width 56 height 29
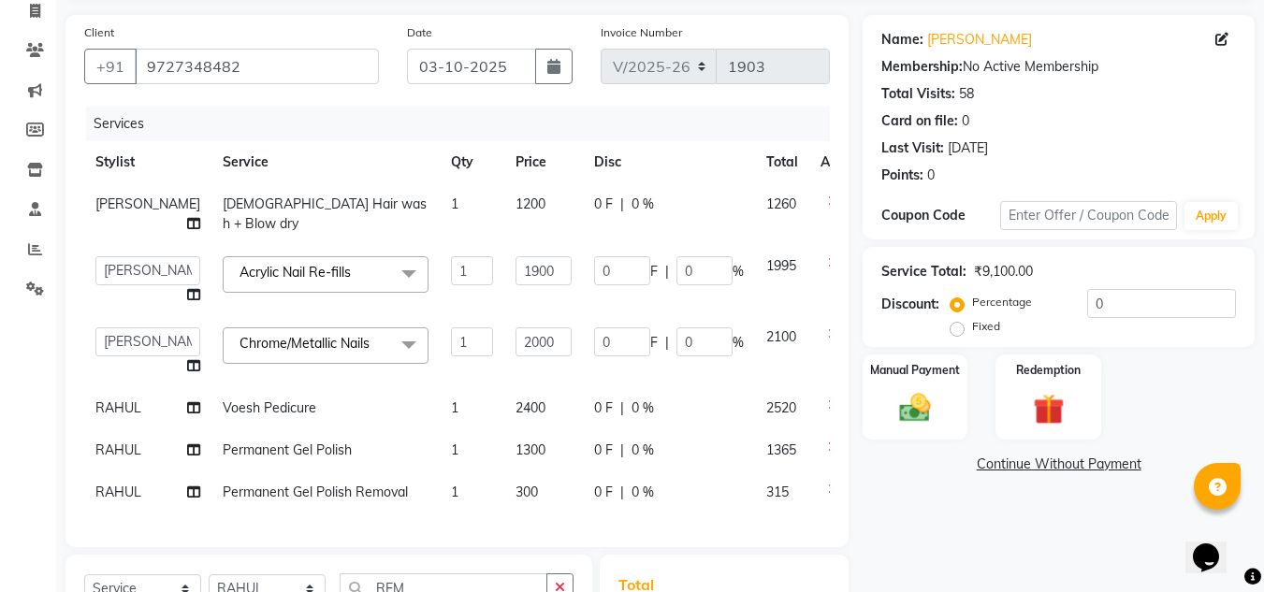
click at [277, 452] on span "Permanent Gel Polish" at bounding box center [287, 449] width 129 height 17
select select "37635"
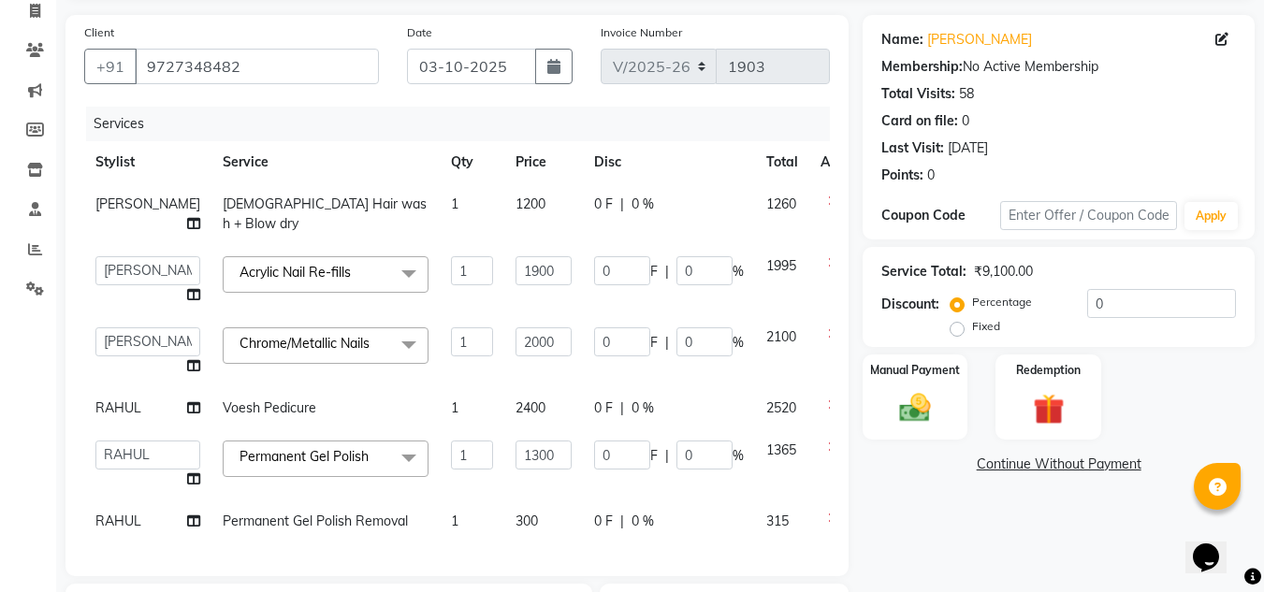
click at [294, 459] on span "Permanent Gel Polish" at bounding box center [303, 456] width 129 height 17
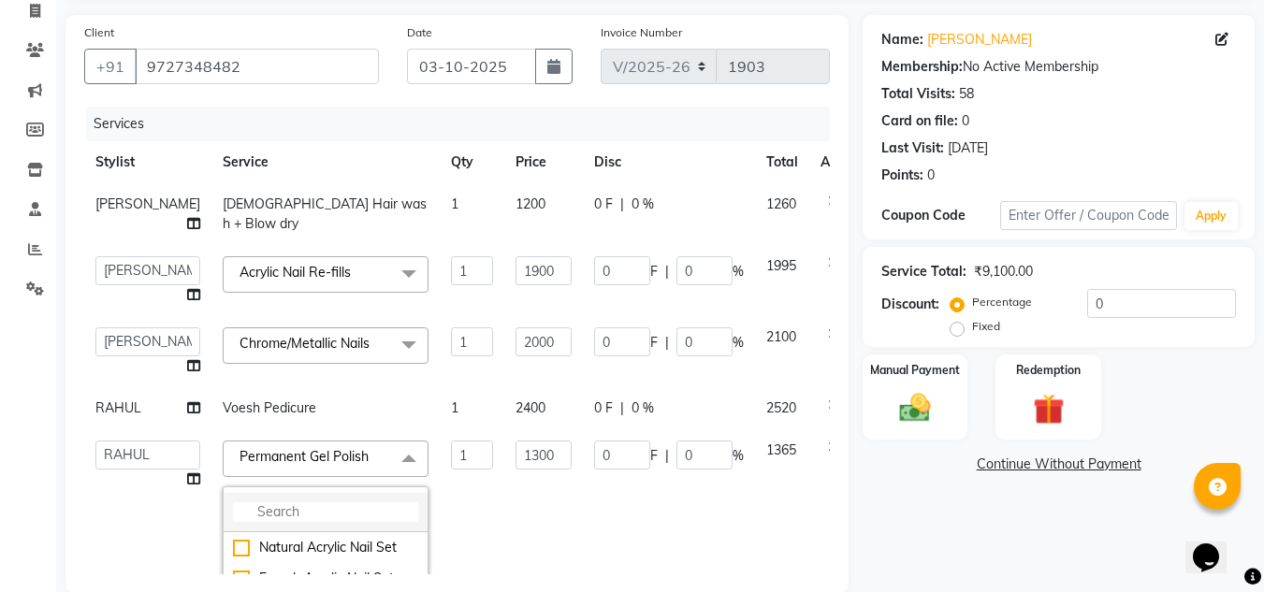
click at [296, 502] on input "multiselect-search" at bounding box center [325, 512] width 185 height 20
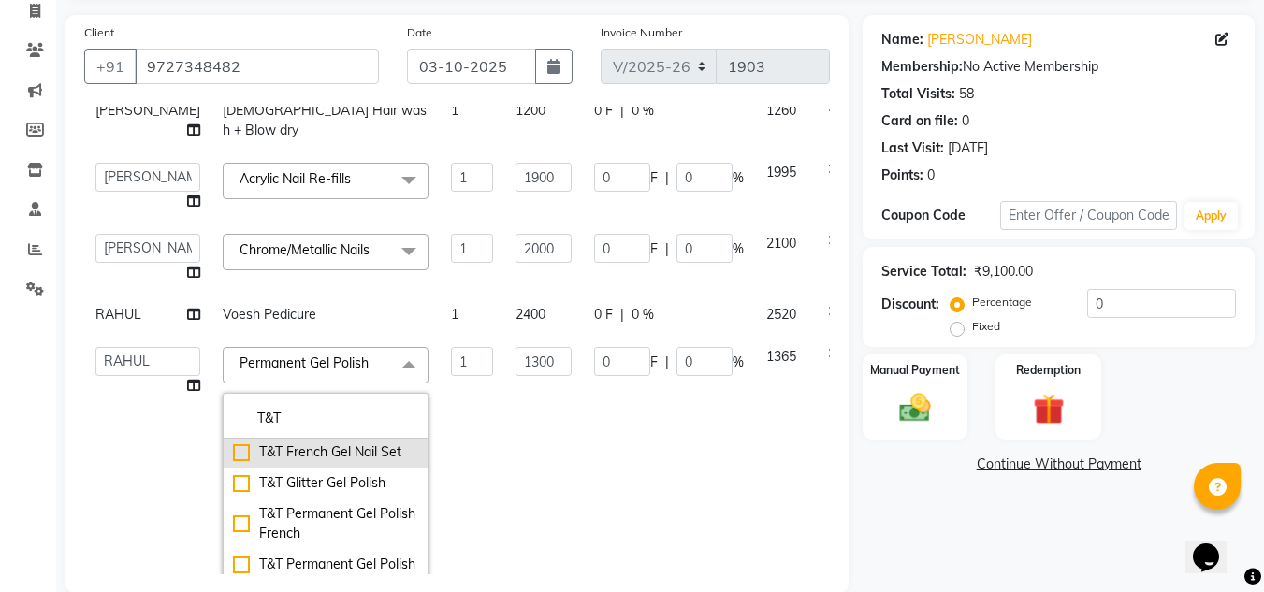
scroll to position [281, 0]
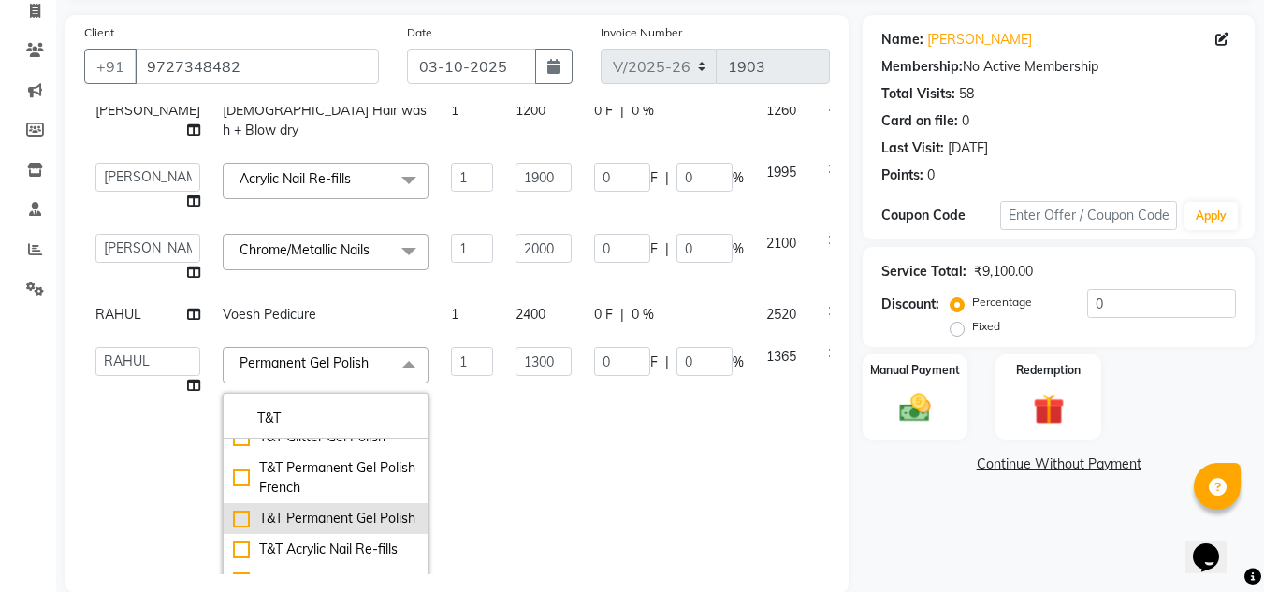
type input "T&T"
click at [233, 528] on div "T&T Permanent Gel Polish" at bounding box center [325, 519] width 185 height 20
type input "900"
checkbox input "true"
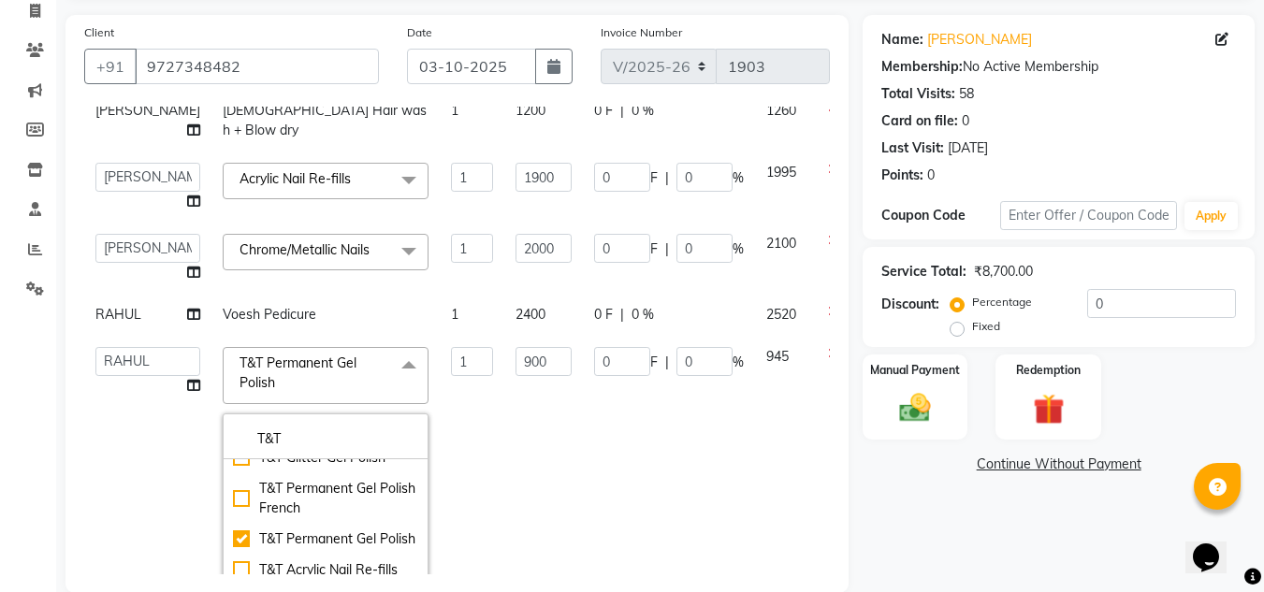
click at [583, 505] on td "0 F | 0 %" at bounding box center [669, 496] width 172 height 320
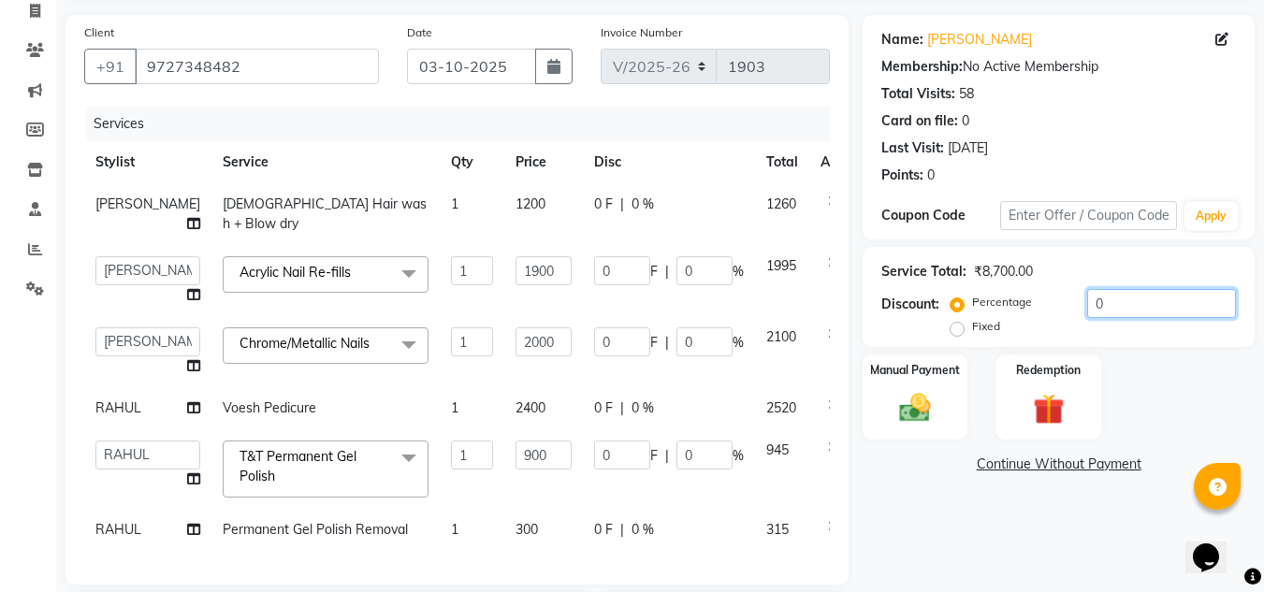
click at [1133, 316] on input "0" at bounding box center [1161, 303] width 149 height 29
type input "2"
type input "38"
type input "2"
type input "40"
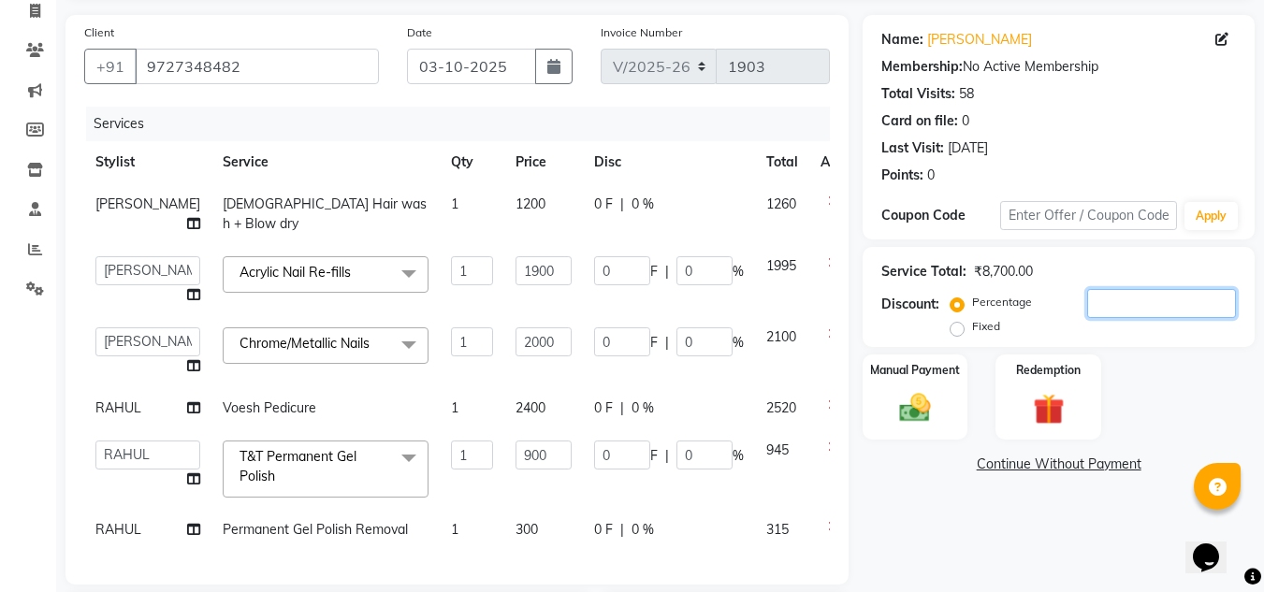
type input "2"
type input "18"
type input "2"
type input "20"
type input "380"
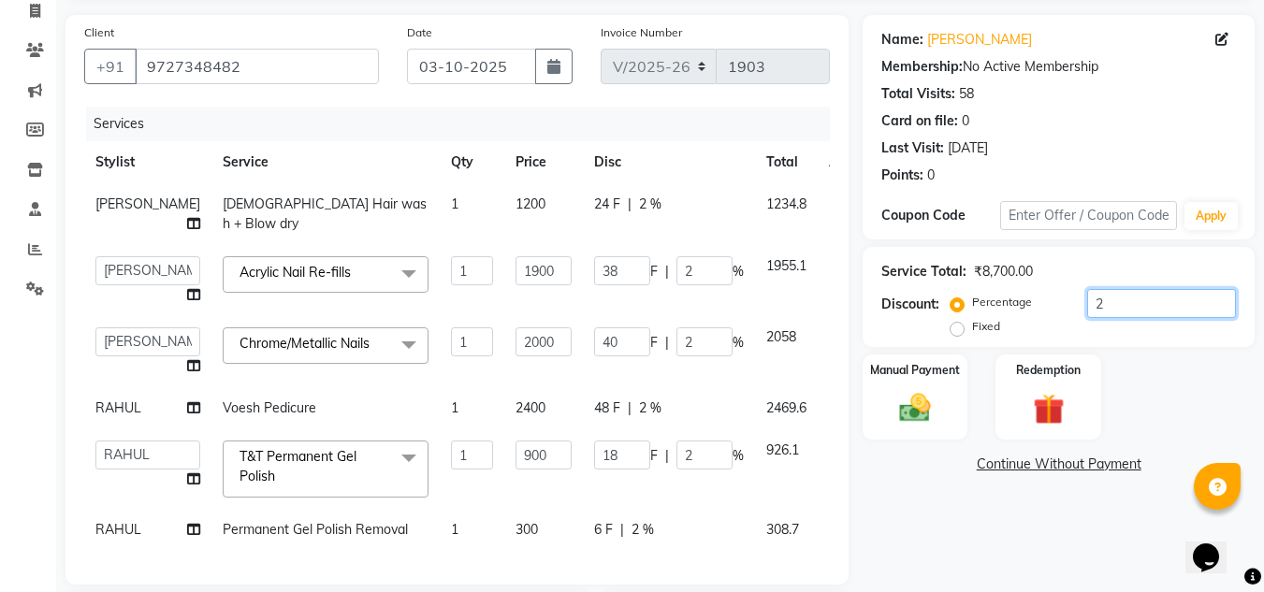
type input "20"
type input "400"
type input "20"
type input "180"
type input "20"
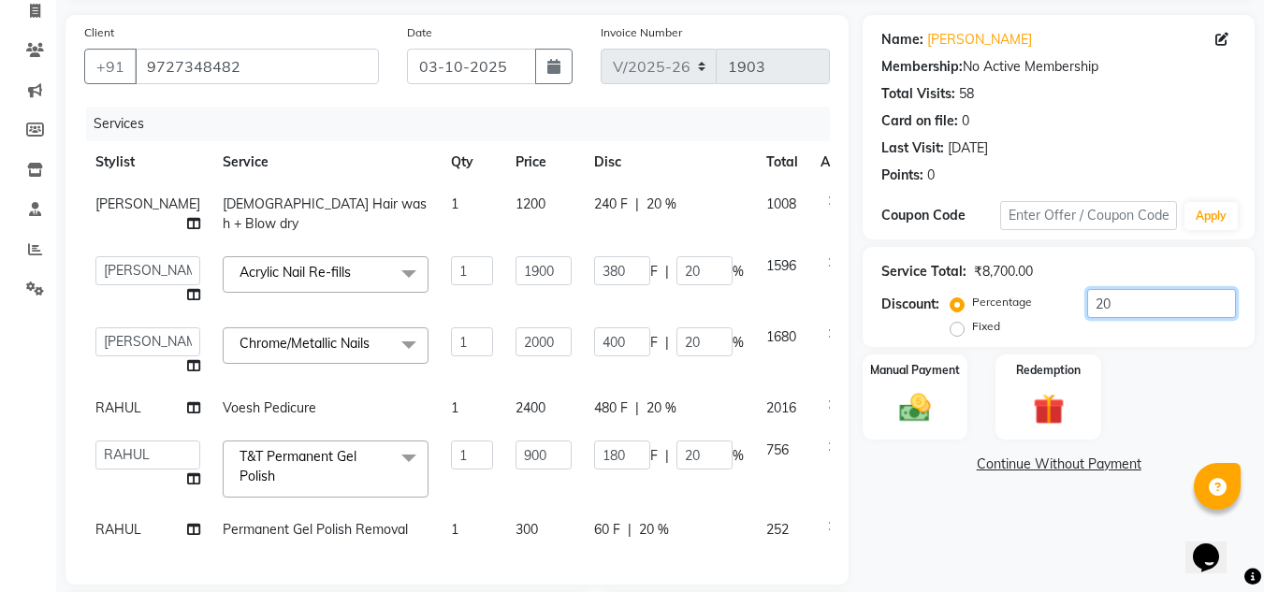
type input "20"
click at [933, 528] on div "Name: Juhika Bumrah Membership: No Active Membership Total Visits: 58 Card on f…" at bounding box center [1065, 441] width 406 height 853
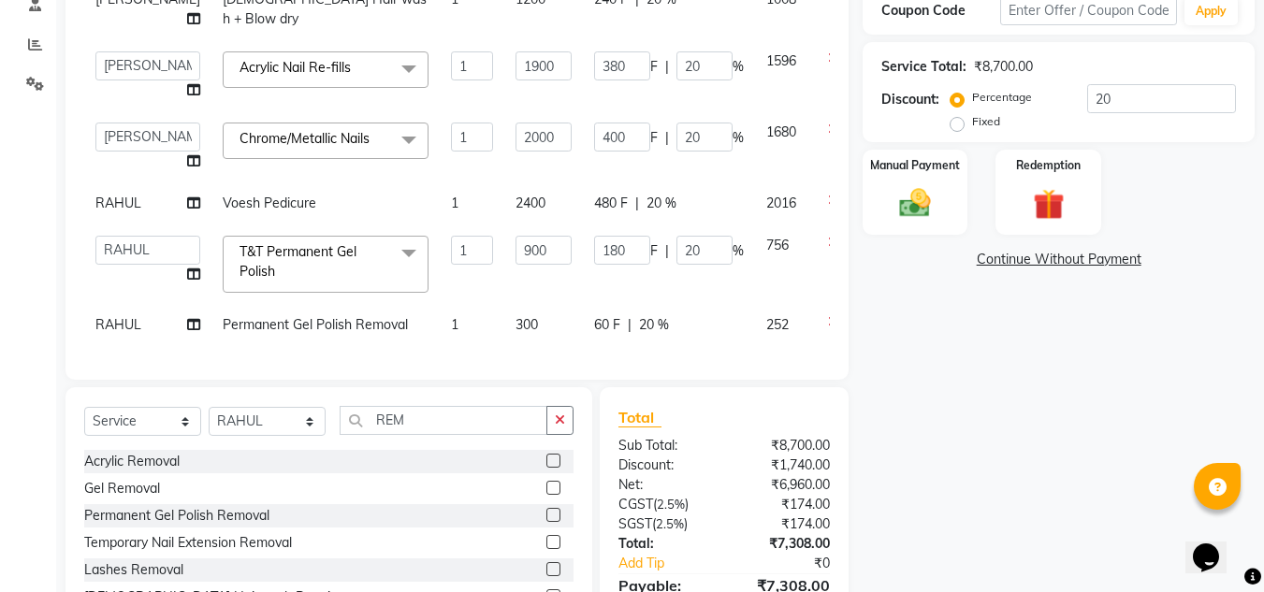
scroll to position [336, 0]
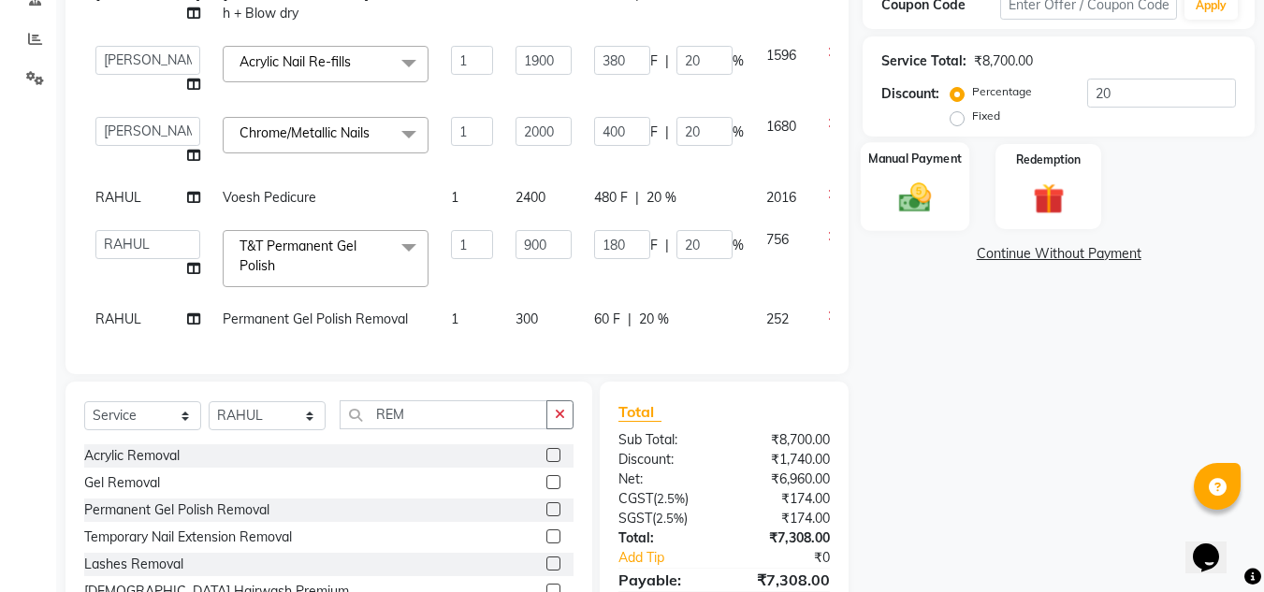
click at [915, 198] on img at bounding box center [915, 197] width 52 height 37
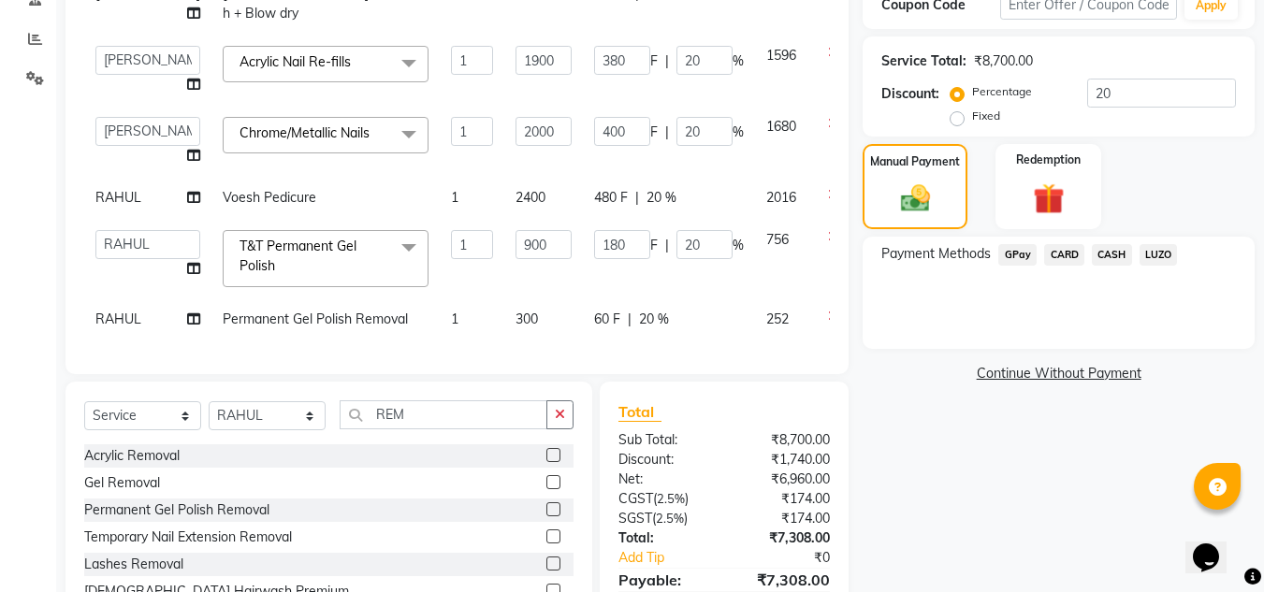
click at [1112, 258] on span "CASH" at bounding box center [1111, 255] width 40 height 22
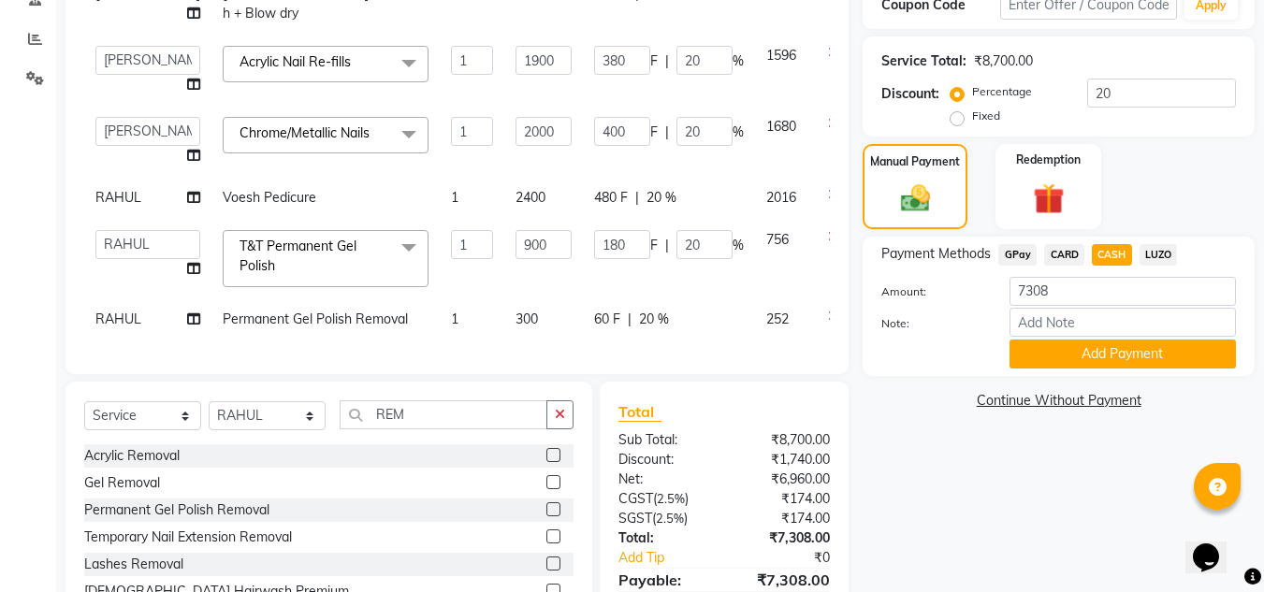
click at [1116, 361] on button "Add Payment" at bounding box center [1122, 354] width 226 height 29
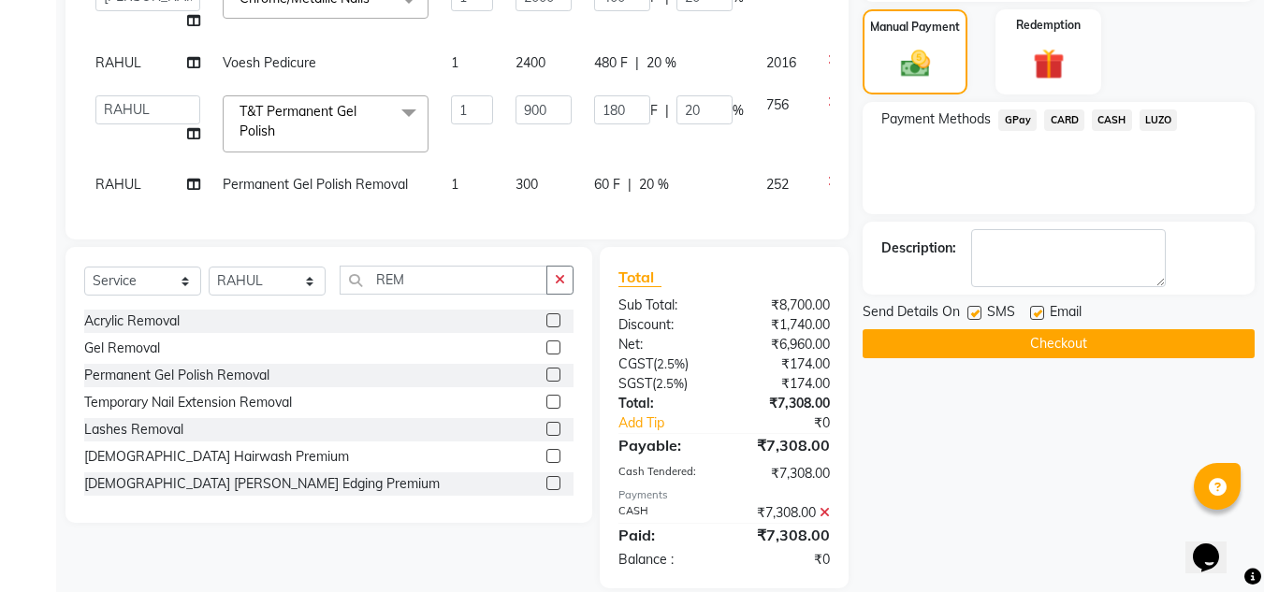
scroll to position [482, 0]
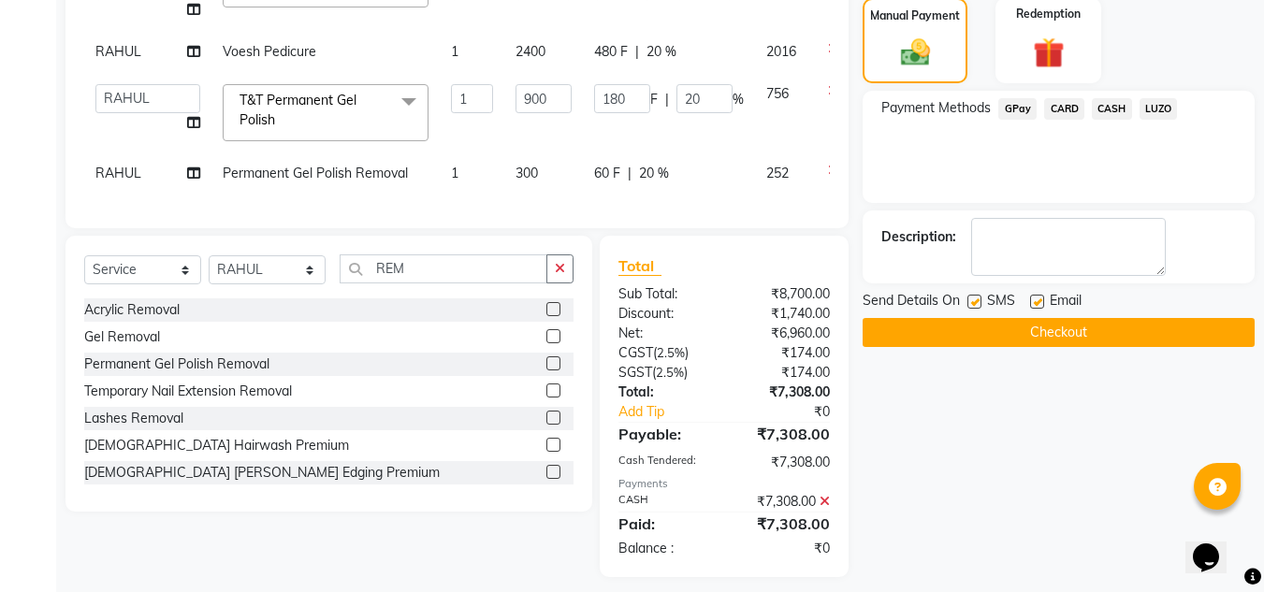
click at [979, 308] on label at bounding box center [974, 302] width 14 height 14
click at [979, 308] on input "checkbox" at bounding box center [973, 302] width 12 height 12
checkbox input "false"
click at [1021, 335] on button "Checkout" at bounding box center [1058, 332] width 392 height 29
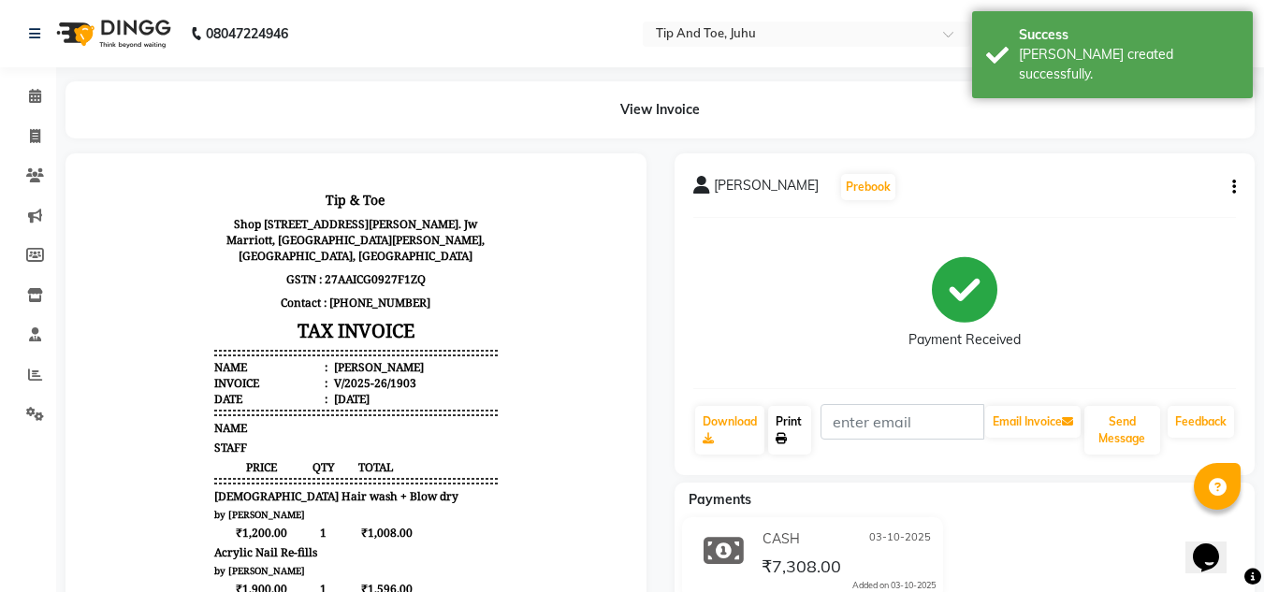
click at [788, 441] on link "Print" at bounding box center [789, 430] width 43 height 49
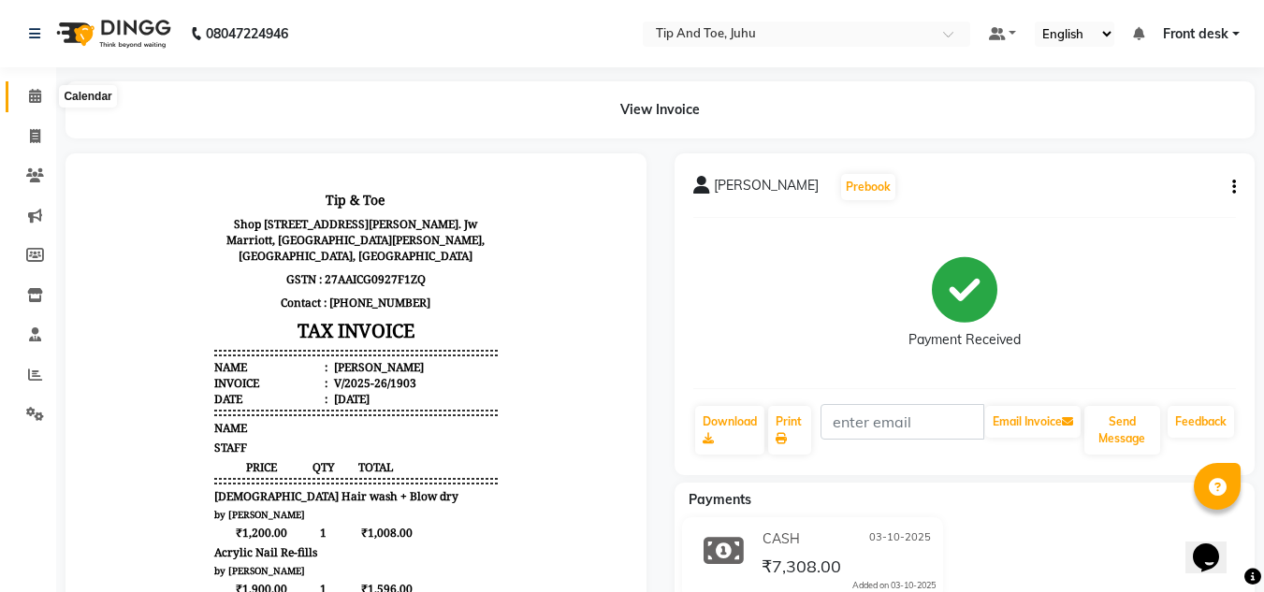
click at [39, 102] on icon at bounding box center [35, 96] width 12 height 14
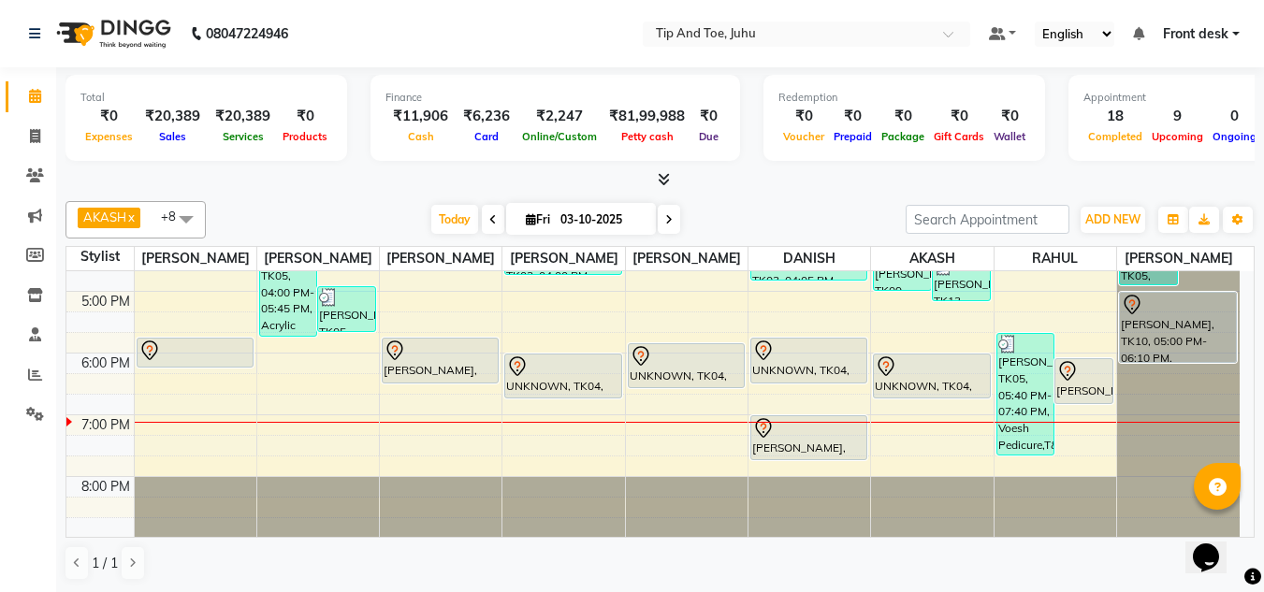
scroll to position [536, 0]
click at [43, 138] on span at bounding box center [35, 137] width 33 height 22
select select "5516"
select select "service"
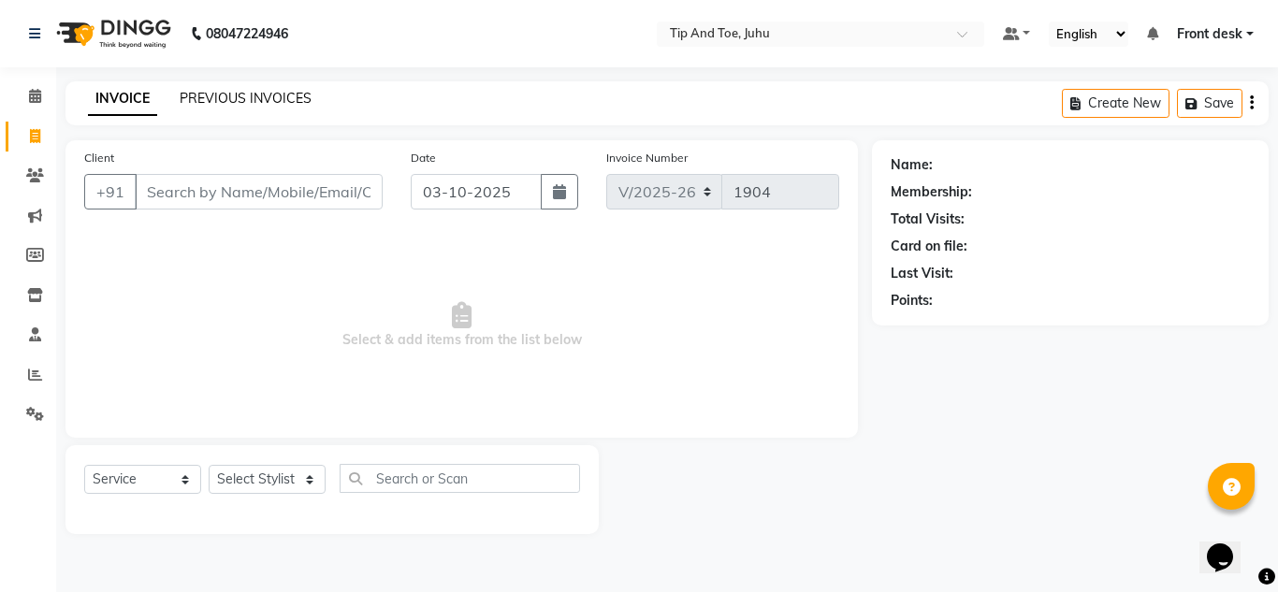
click at [249, 101] on link "PREVIOUS INVOICES" at bounding box center [246, 98] width 132 height 17
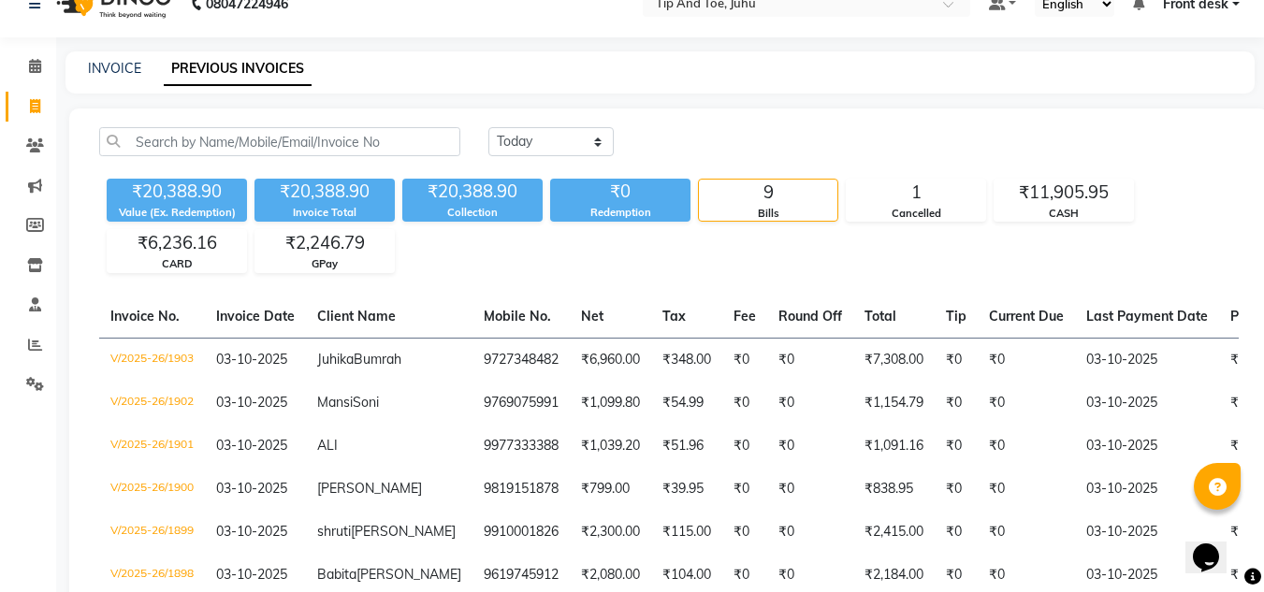
scroll to position [25, 0]
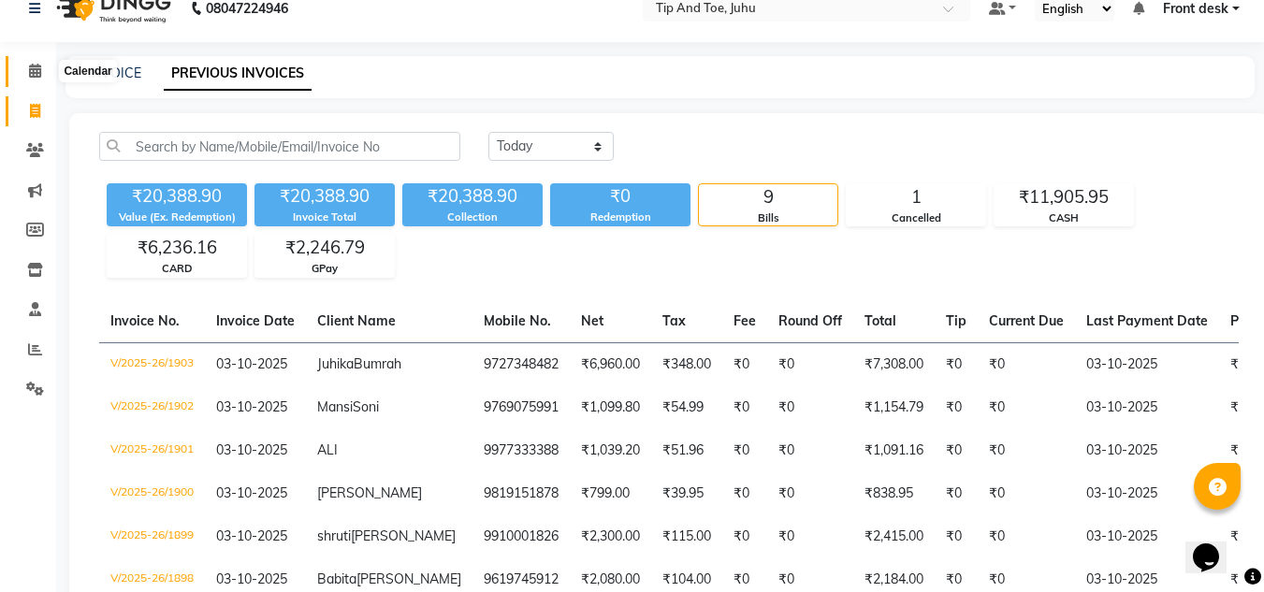
click at [20, 68] on span at bounding box center [35, 72] width 33 height 22
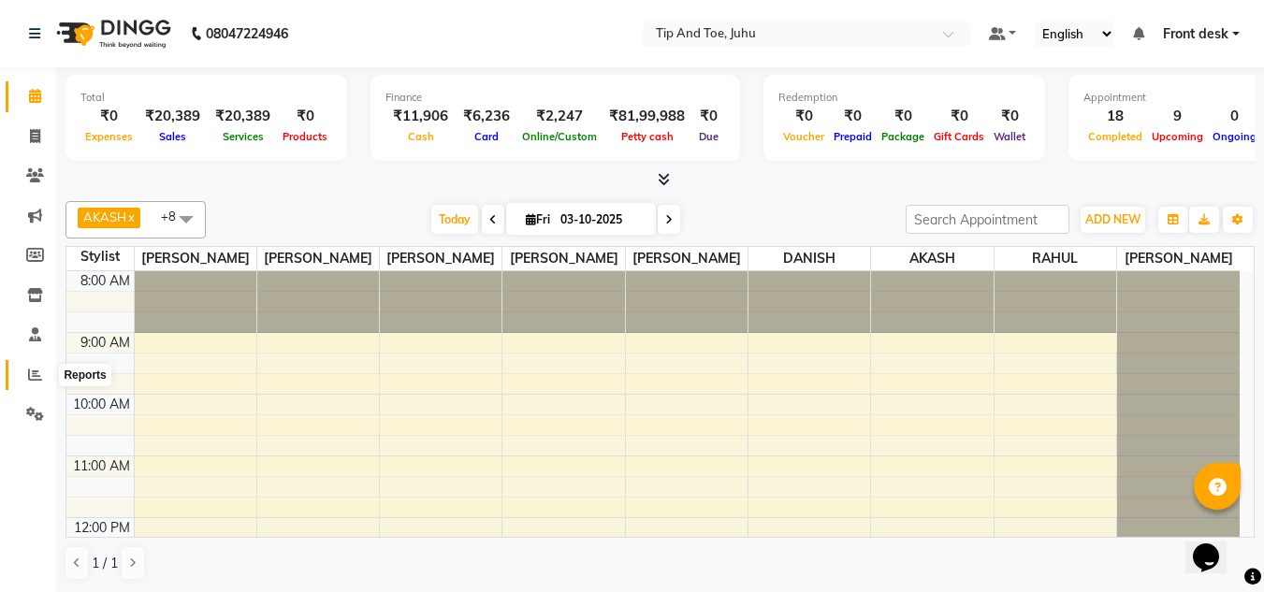
click at [36, 380] on icon at bounding box center [35, 375] width 14 height 14
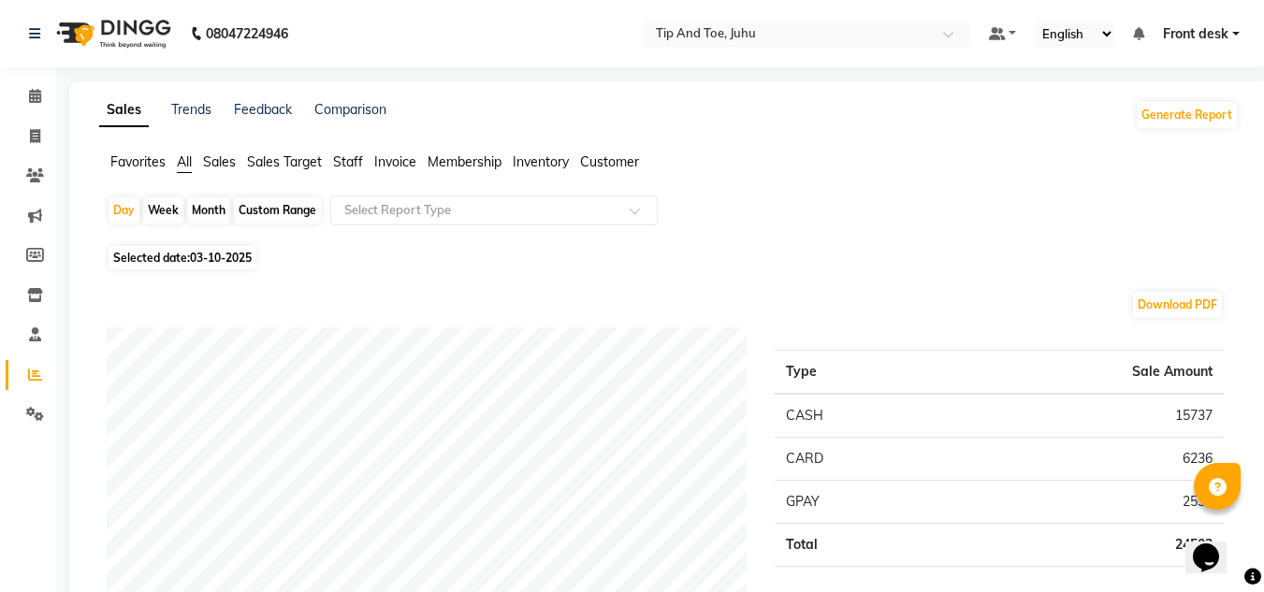
click at [351, 166] on span "Staff" at bounding box center [348, 161] width 30 height 17
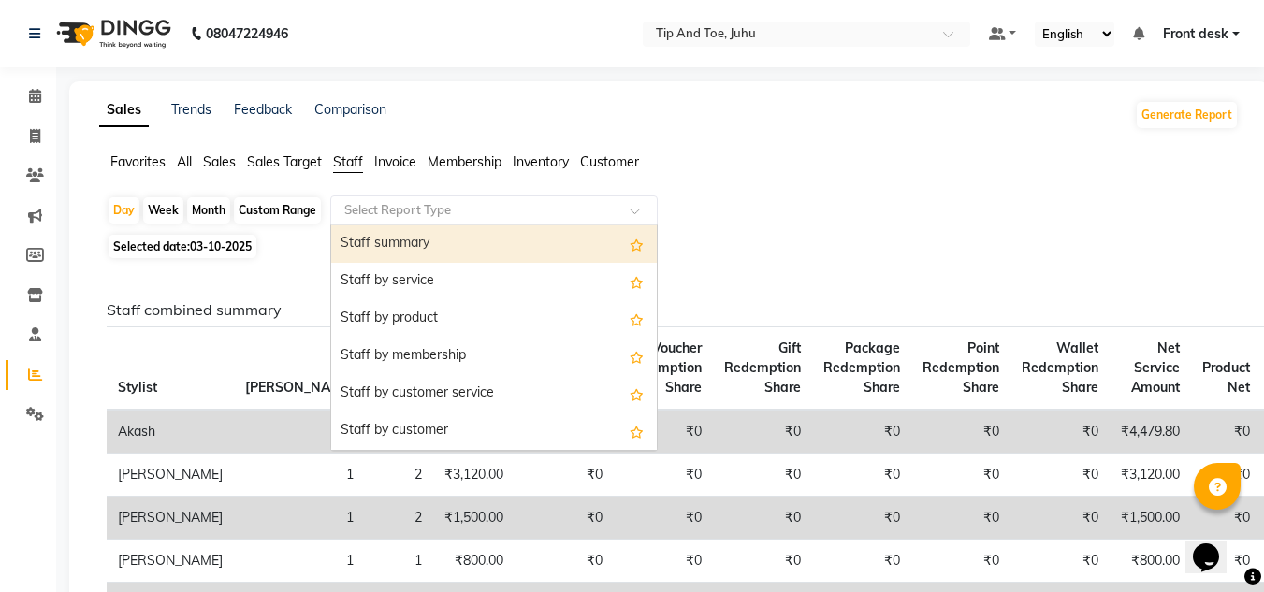
click at [394, 214] on input "text" at bounding box center [474, 210] width 269 height 19
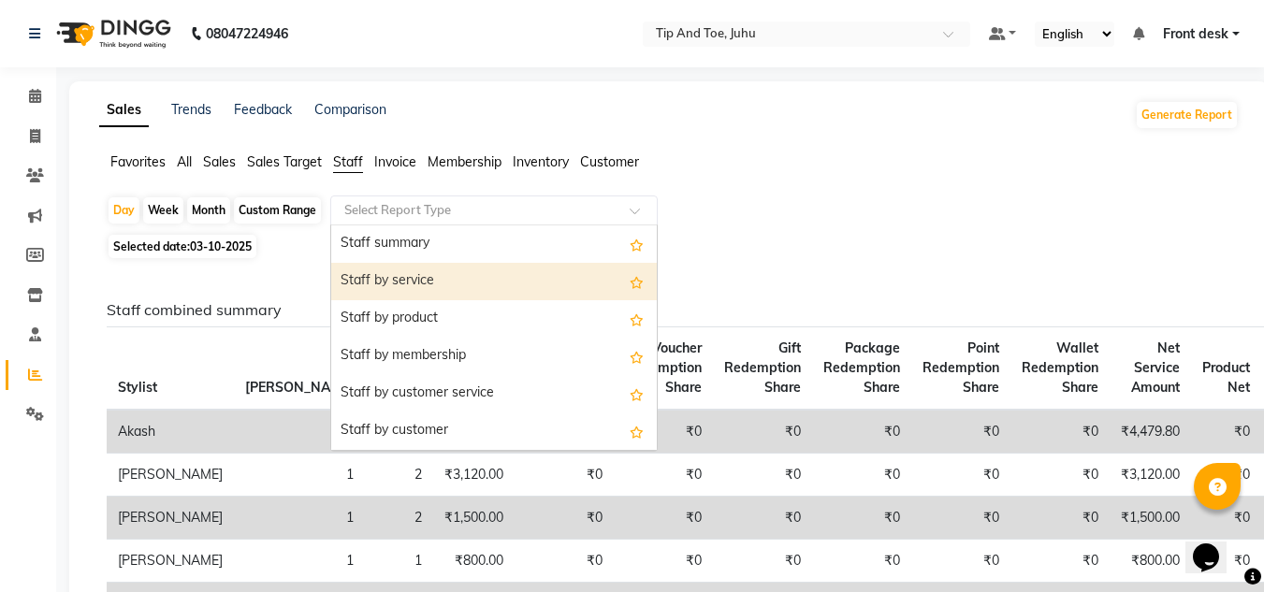
click at [418, 283] on div "Staff by service" at bounding box center [493, 281] width 325 height 37
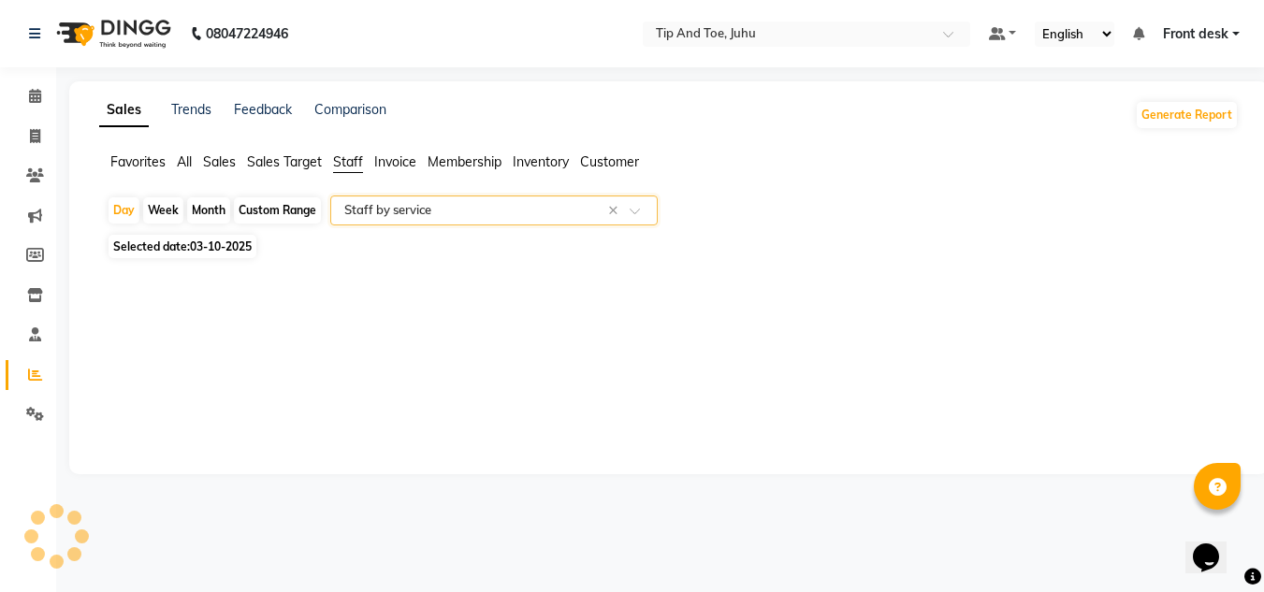
select select "filtered_report"
select select "csv"
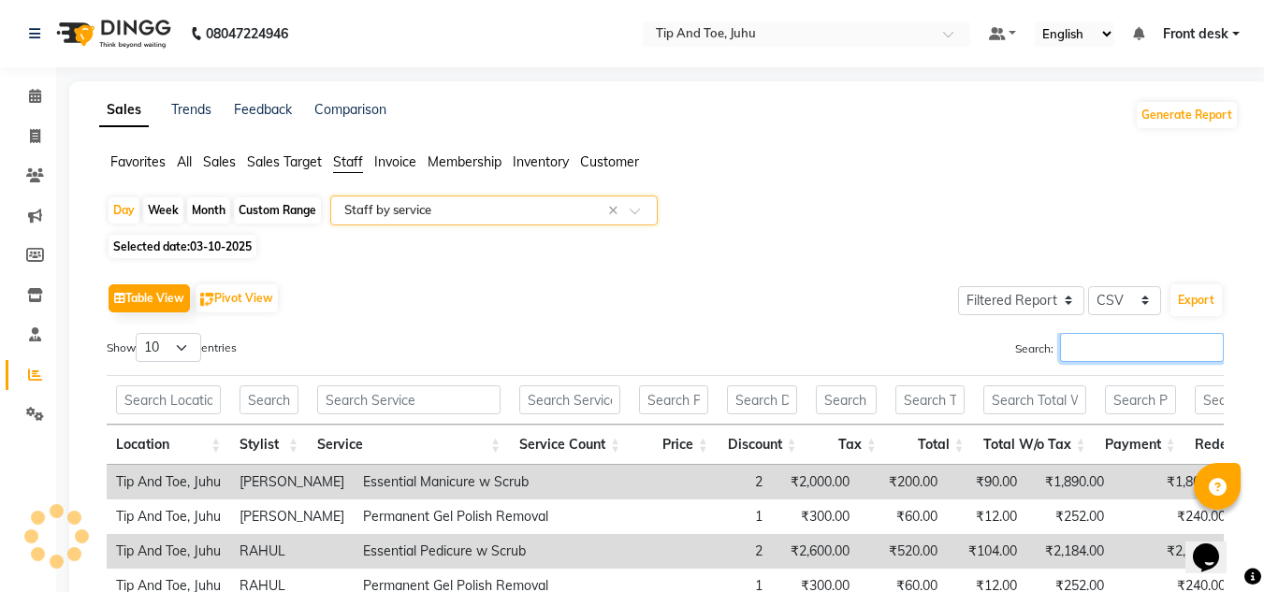
drag, startPoint x: 1160, startPoint y: 352, endPoint x: 1143, endPoint y: 348, distance: 17.2
click at [1158, 352] on input "Search:" at bounding box center [1142, 347] width 164 height 29
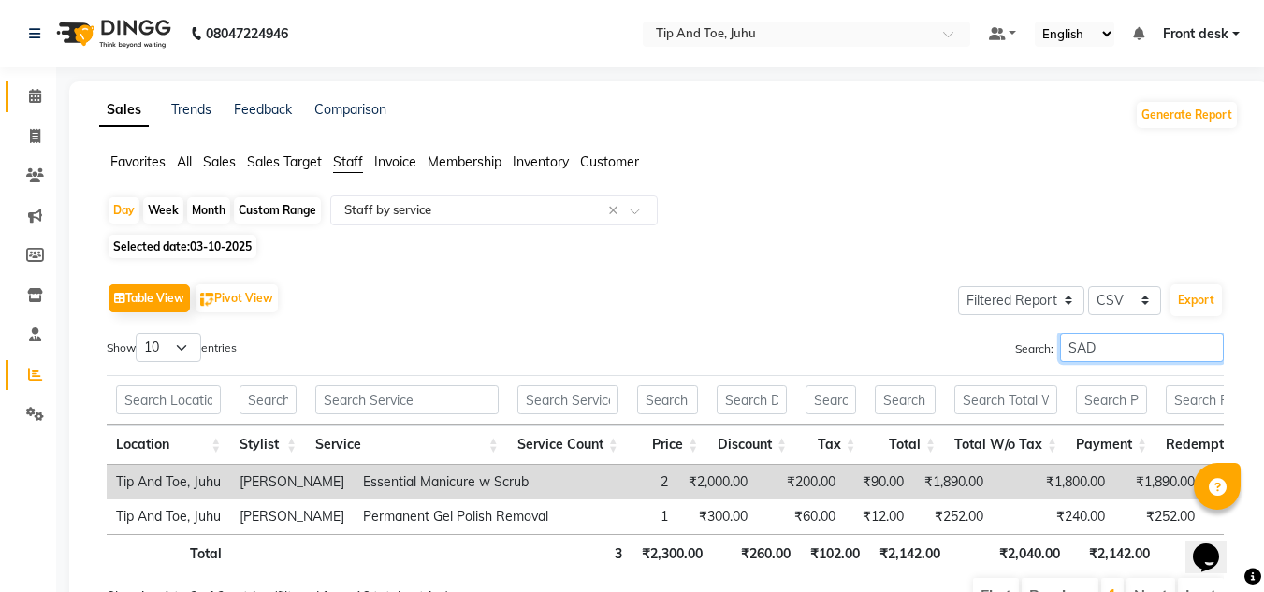
type input "SAD"
click at [29, 90] on icon at bounding box center [35, 96] width 12 height 14
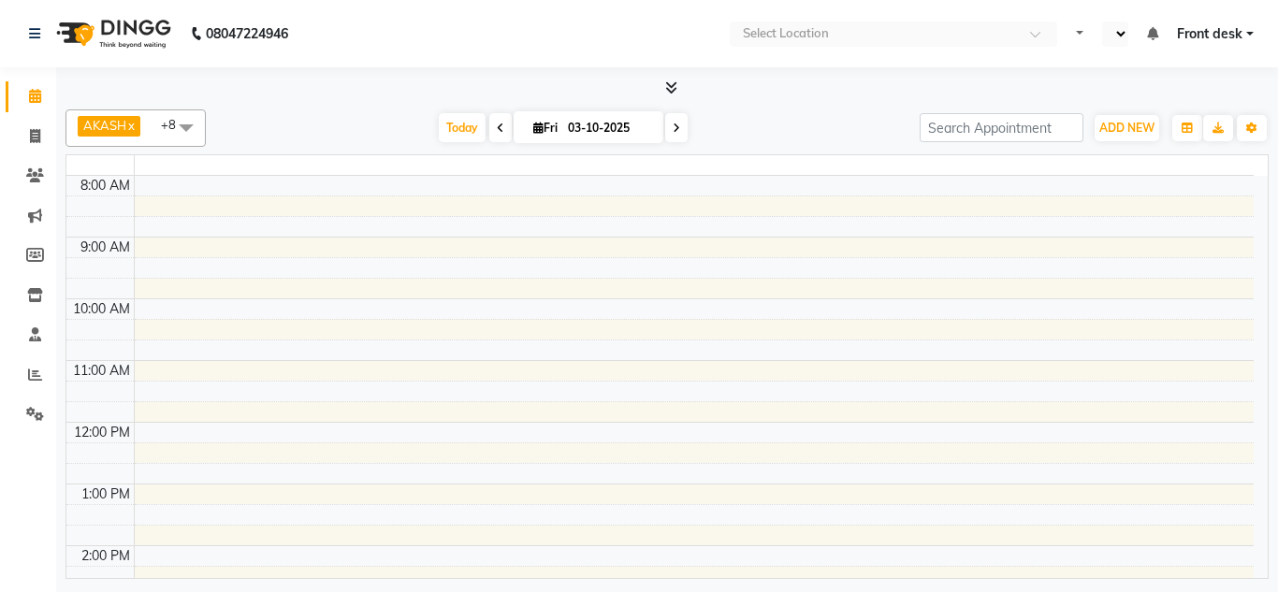
select select "en"
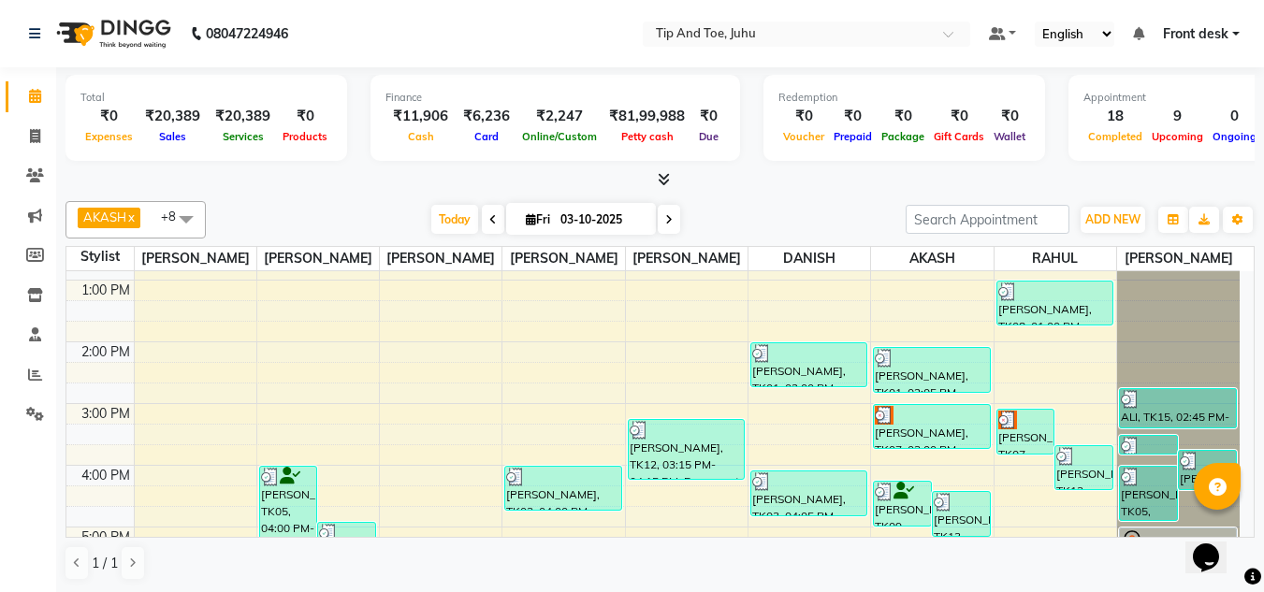
scroll to position [536, 0]
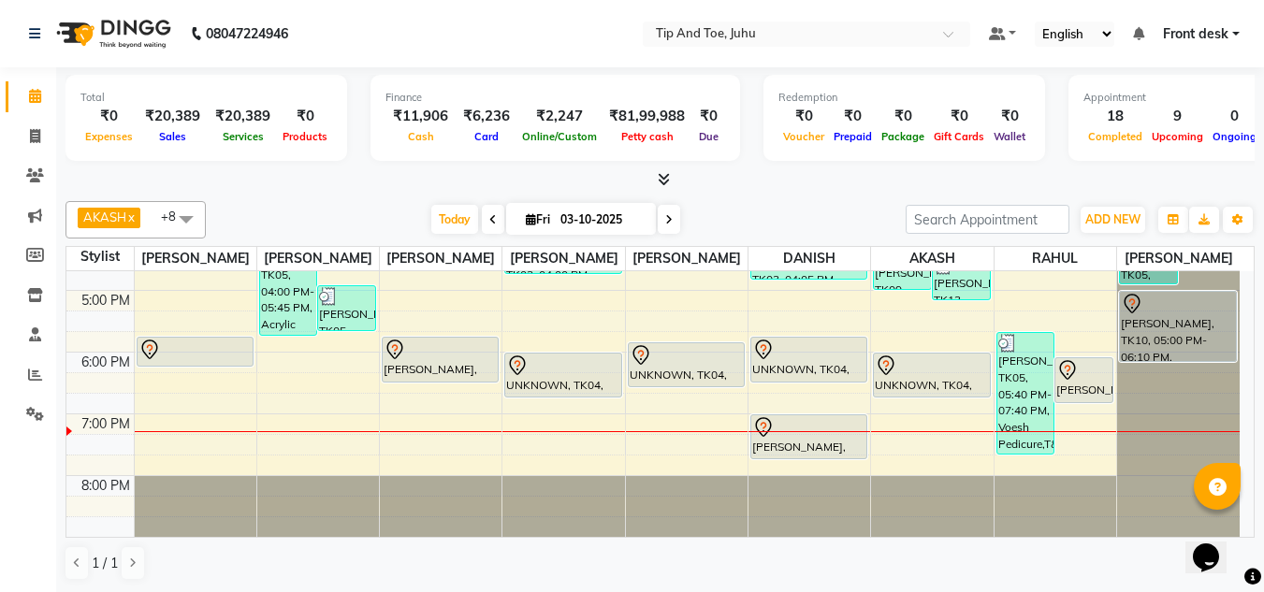
click at [1077, 183] on div at bounding box center [659, 180] width 1189 height 20
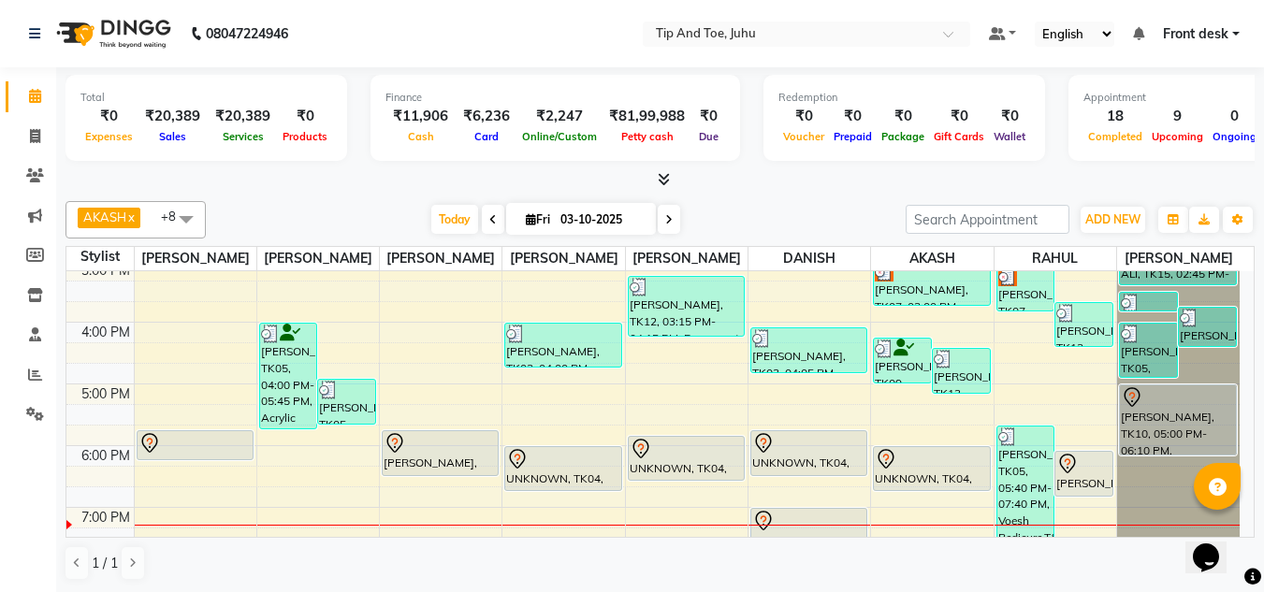
scroll to position [349, 0]
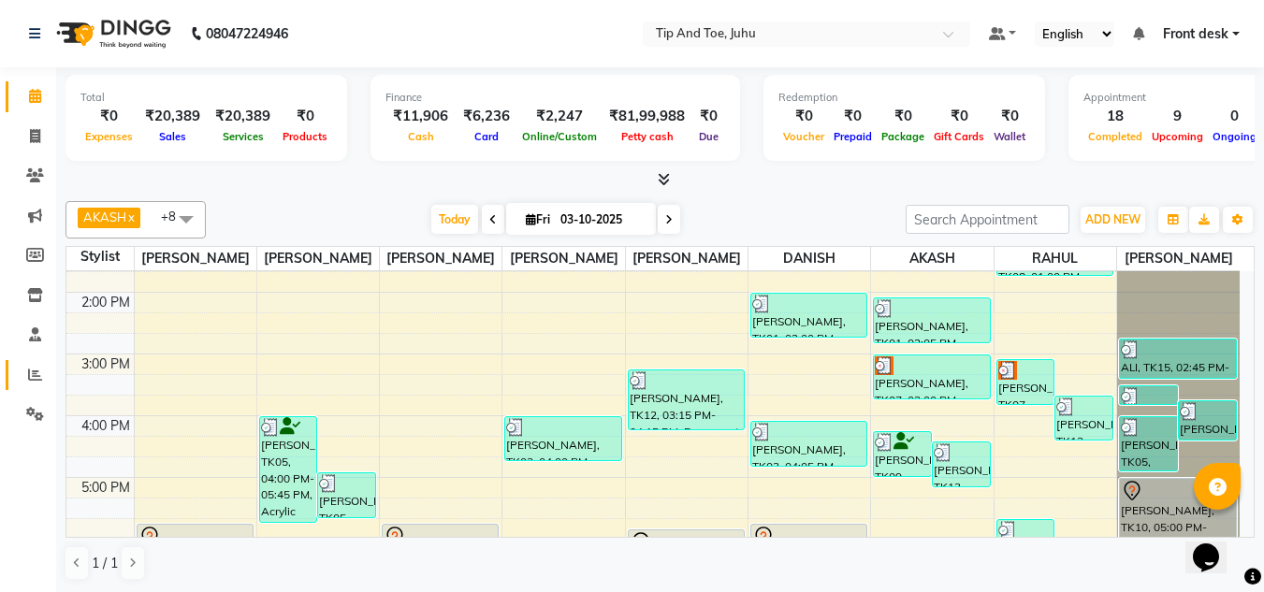
click at [35, 387] on link "Reports" at bounding box center [28, 375] width 45 height 31
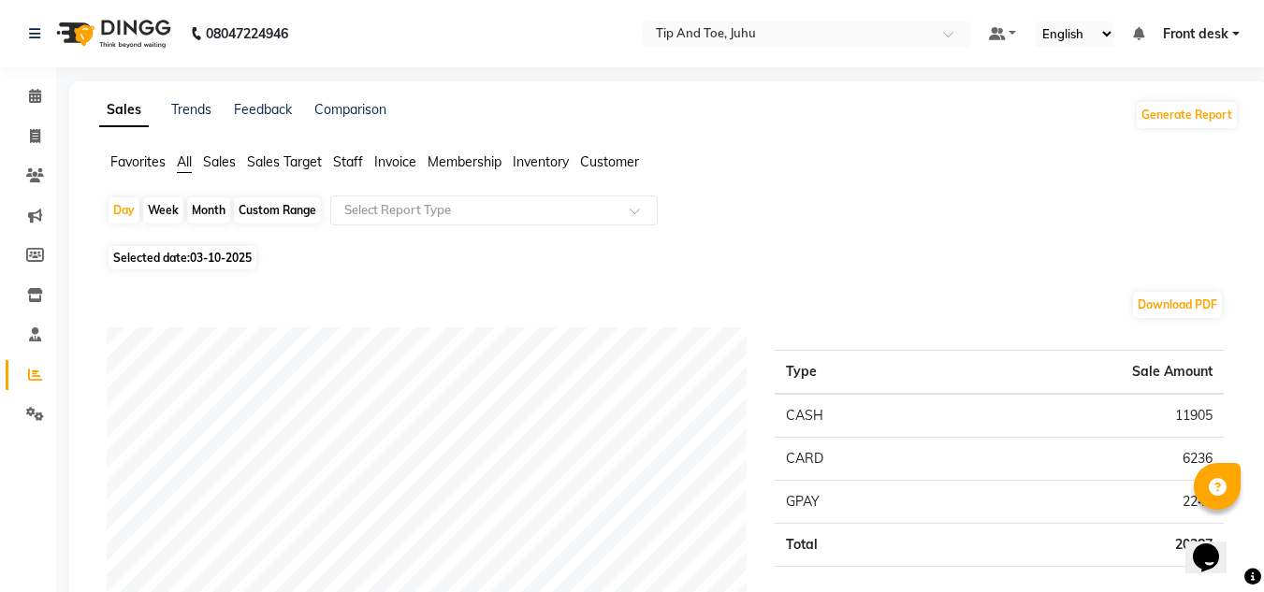
click at [351, 155] on span "Staff" at bounding box center [348, 161] width 30 height 17
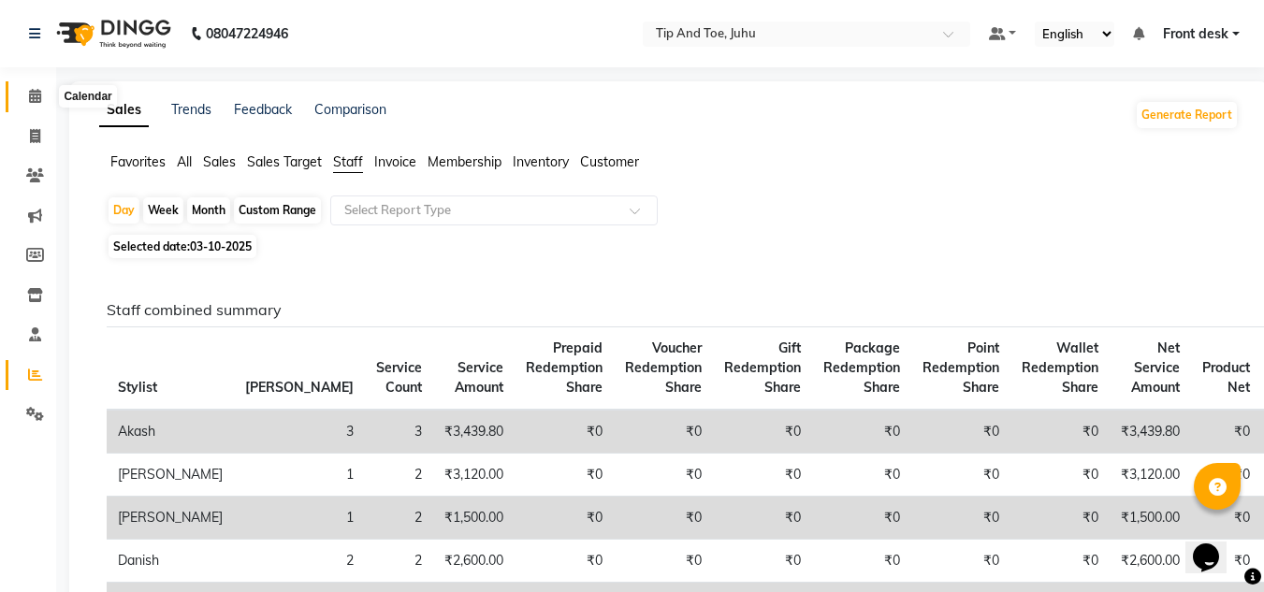
click at [36, 95] on icon at bounding box center [35, 96] width 12 height 14
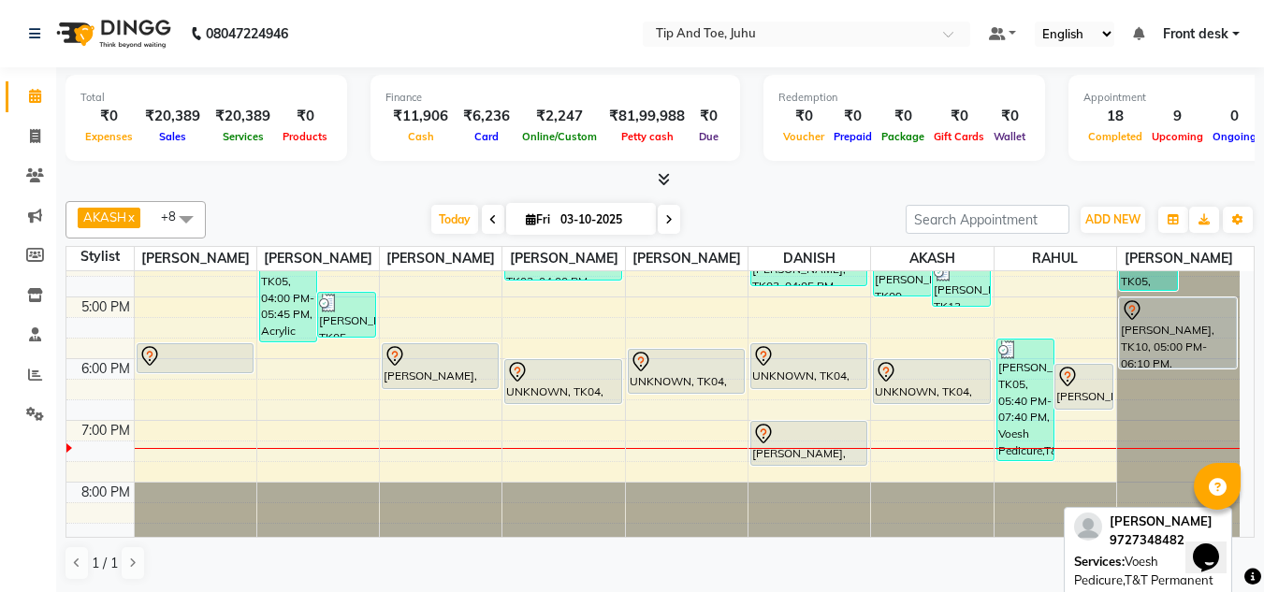
scroll to position [536, 0]
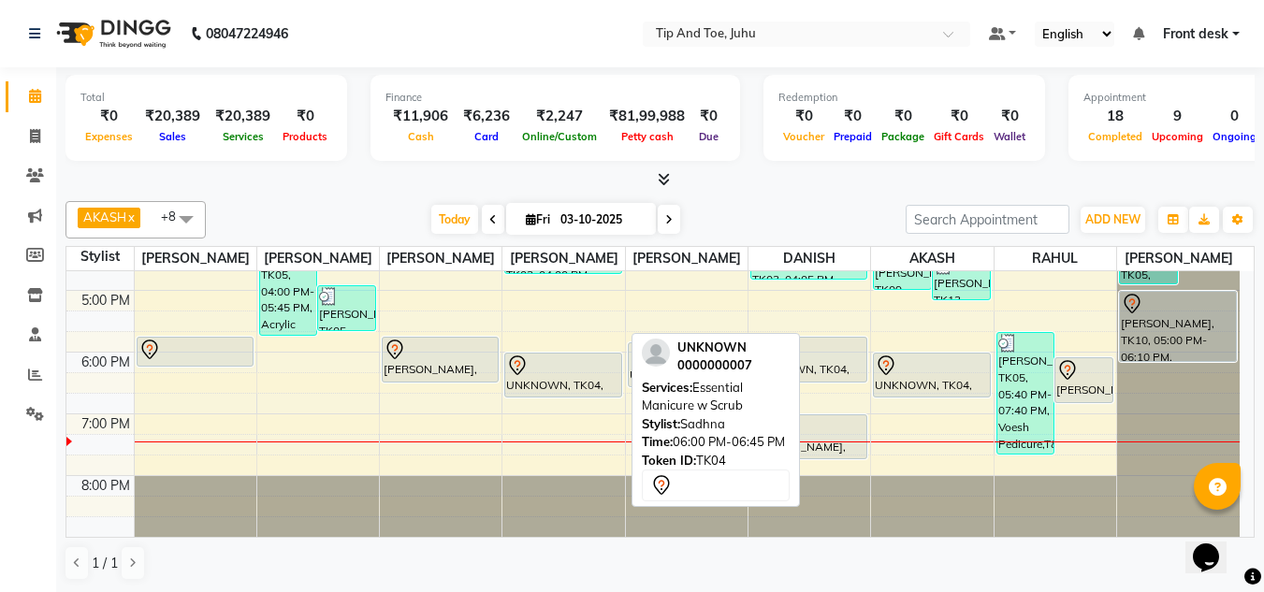
click at [555, 372] on div at bounding box center [562, 365] width 113 height 22
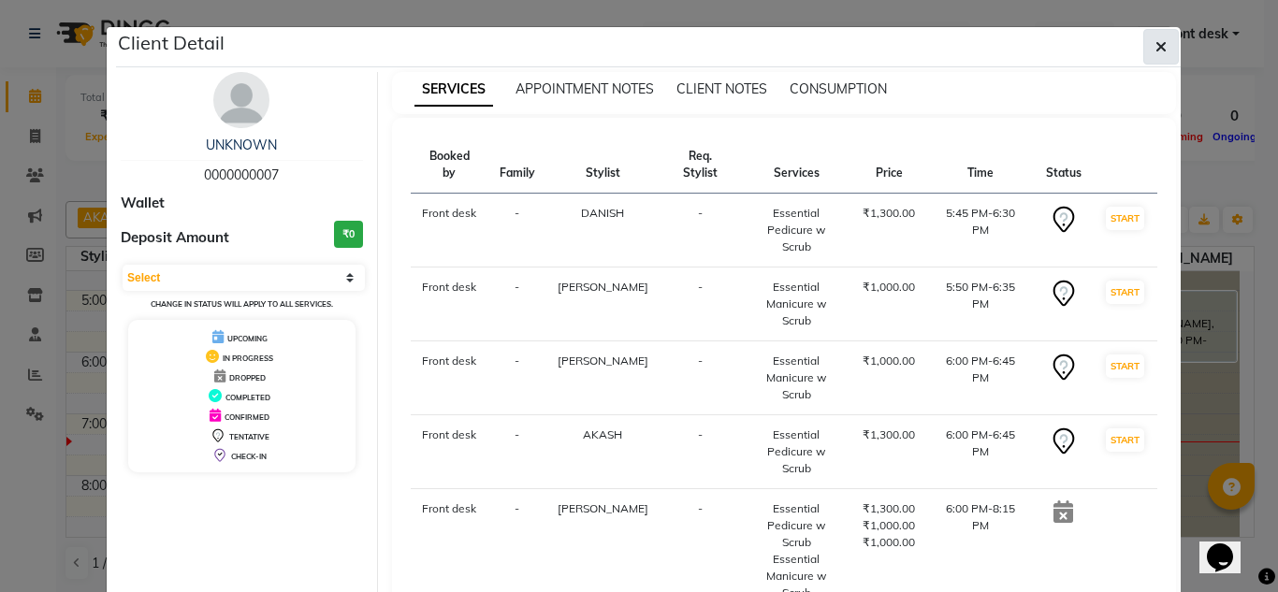
click at [1155, 45] on icon "button" at bounding box center [1160, 46] width 11 height 15
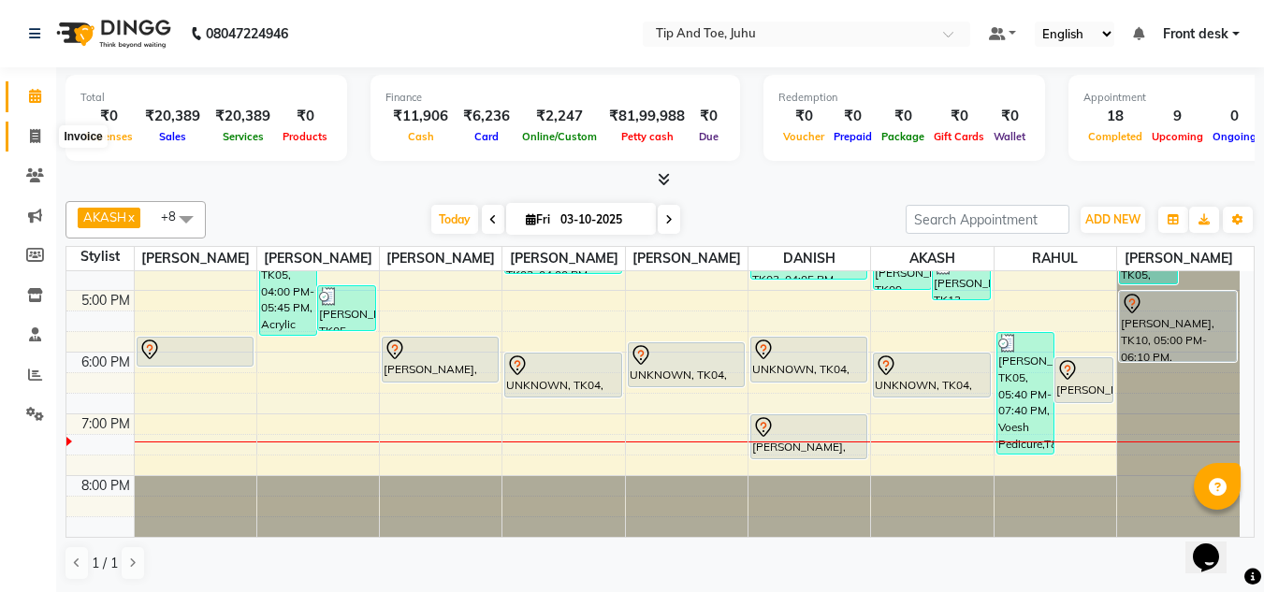
click at [34, 137] on icon at bounding box center [35, 136] width 10 height 14
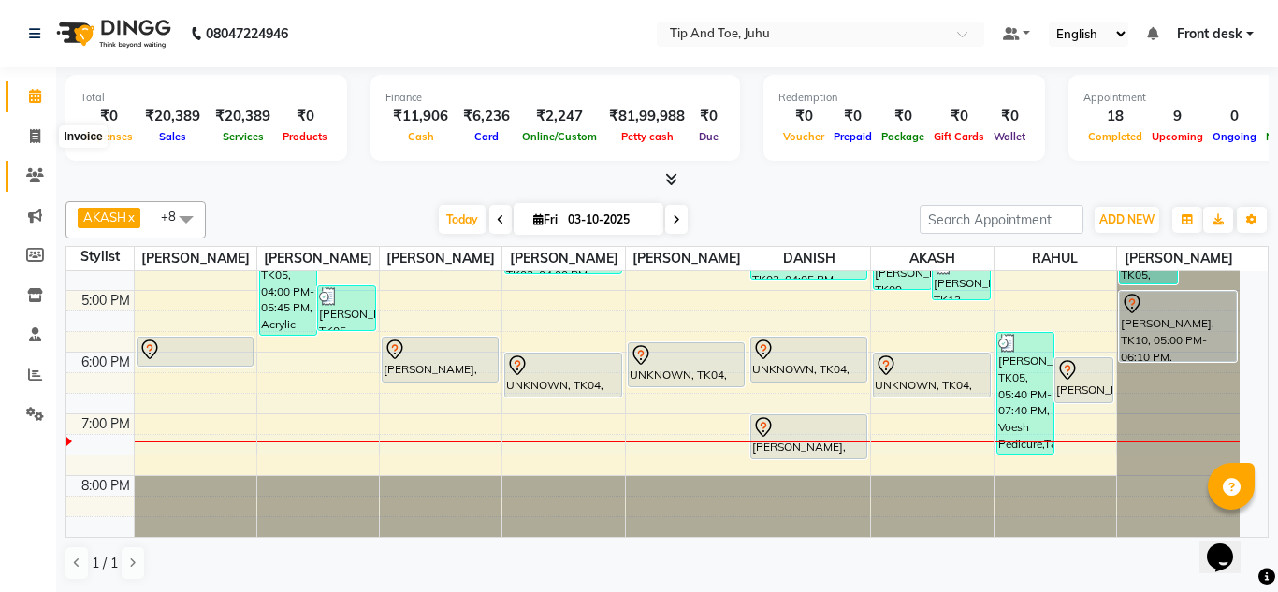
select select "5516"
select select "service"
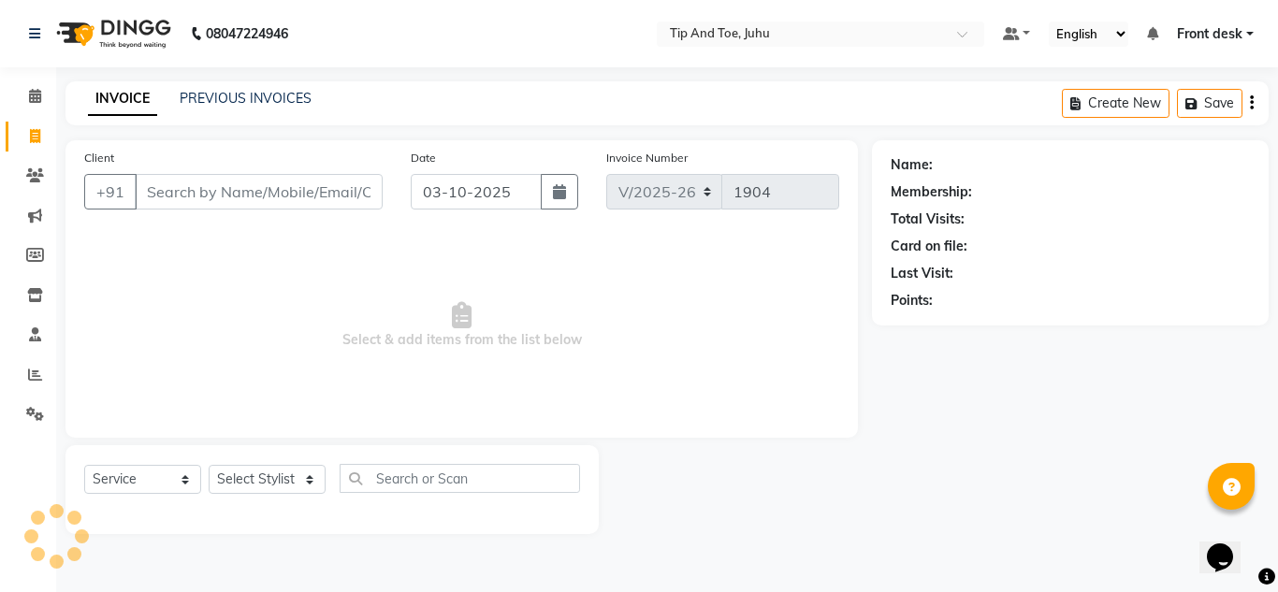
click at [174, 183] on input "Client" at bounding box center [259, 192] width 248 height 36
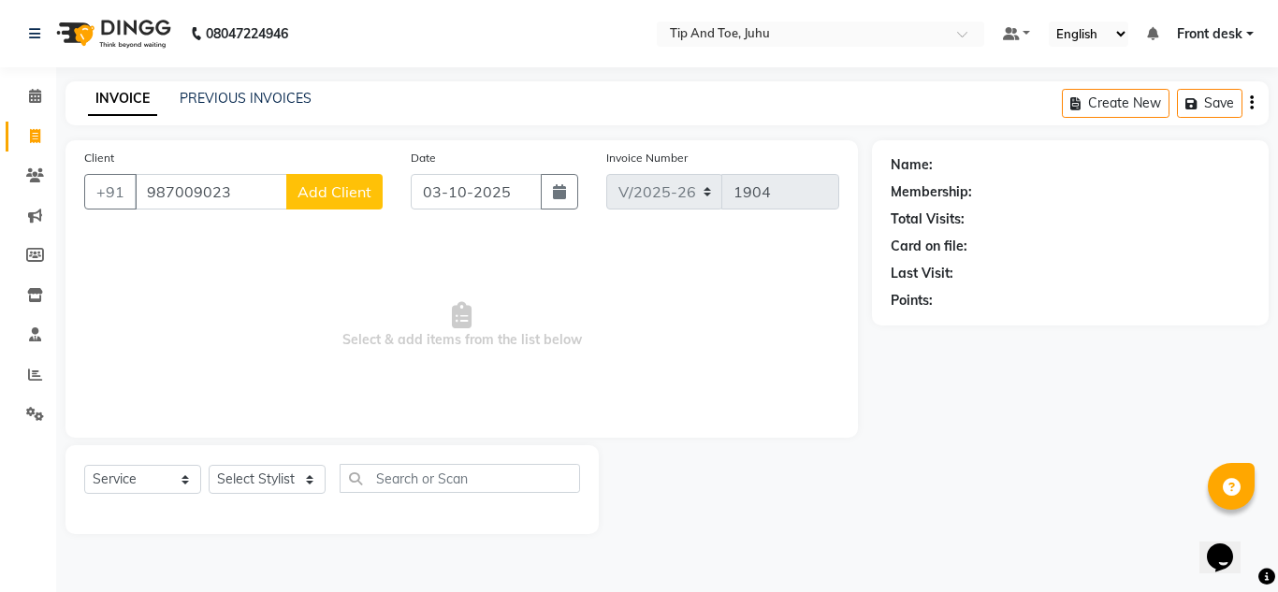
click at [255, 183] on input "987009023" at bounding box center [211, 192] width 152 height 36
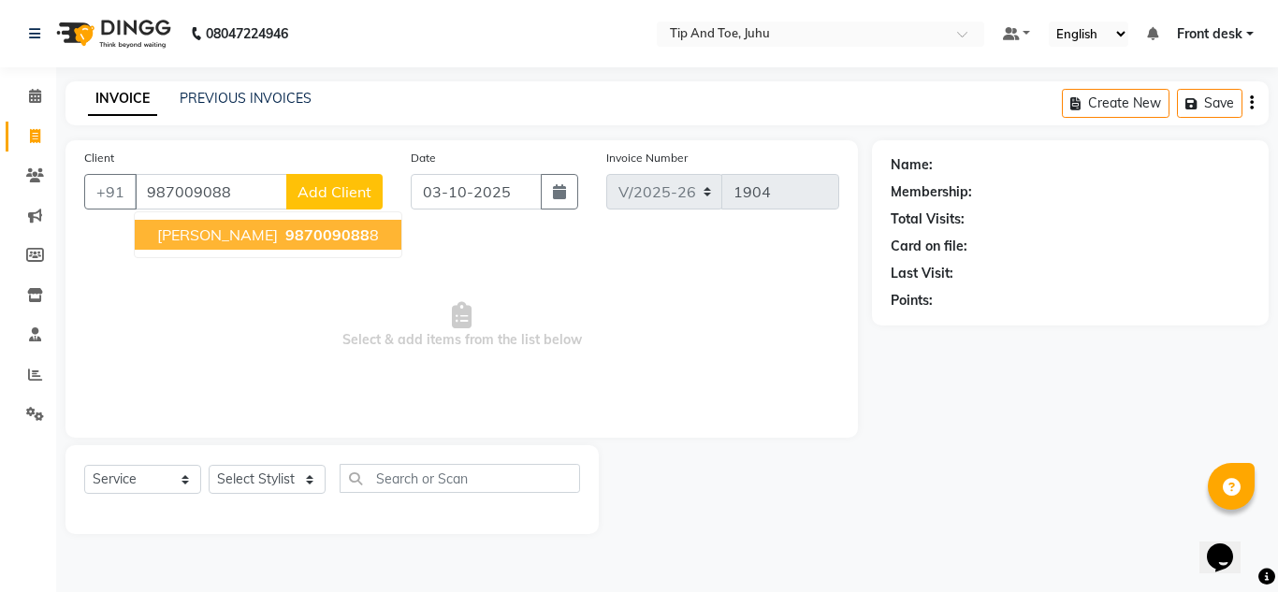
click at [228, 246] on button "Srushti Ruia 987009088 8" at bounding box center [268, 235] width 267 height 30
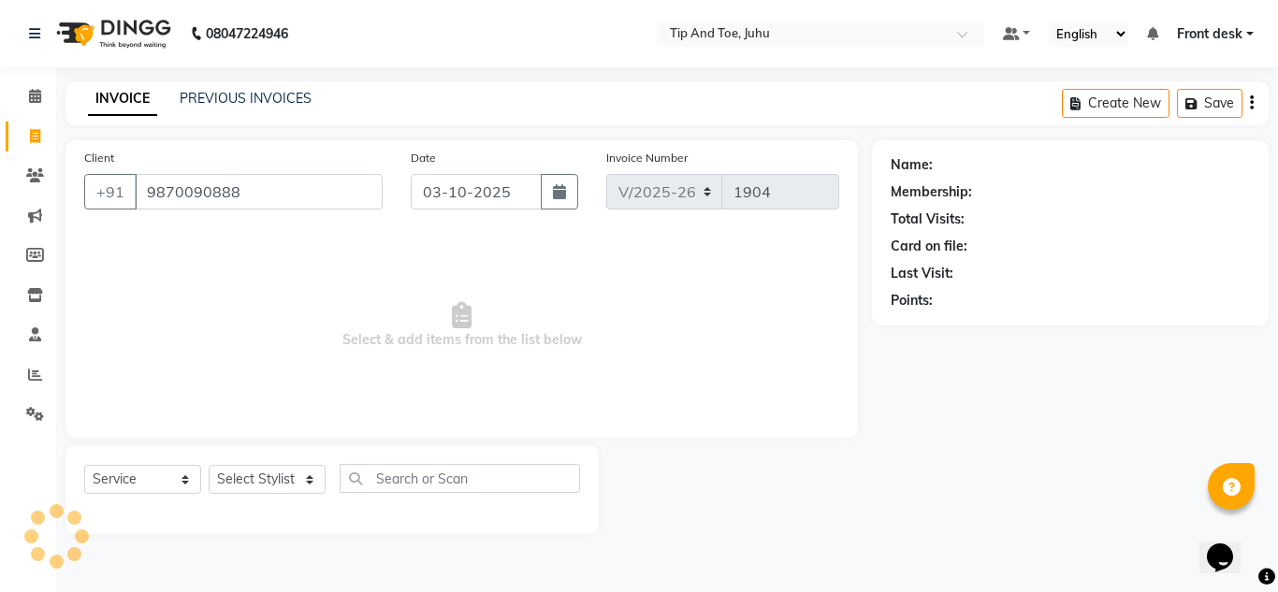
type input "9870090888"
select select "1: Object"
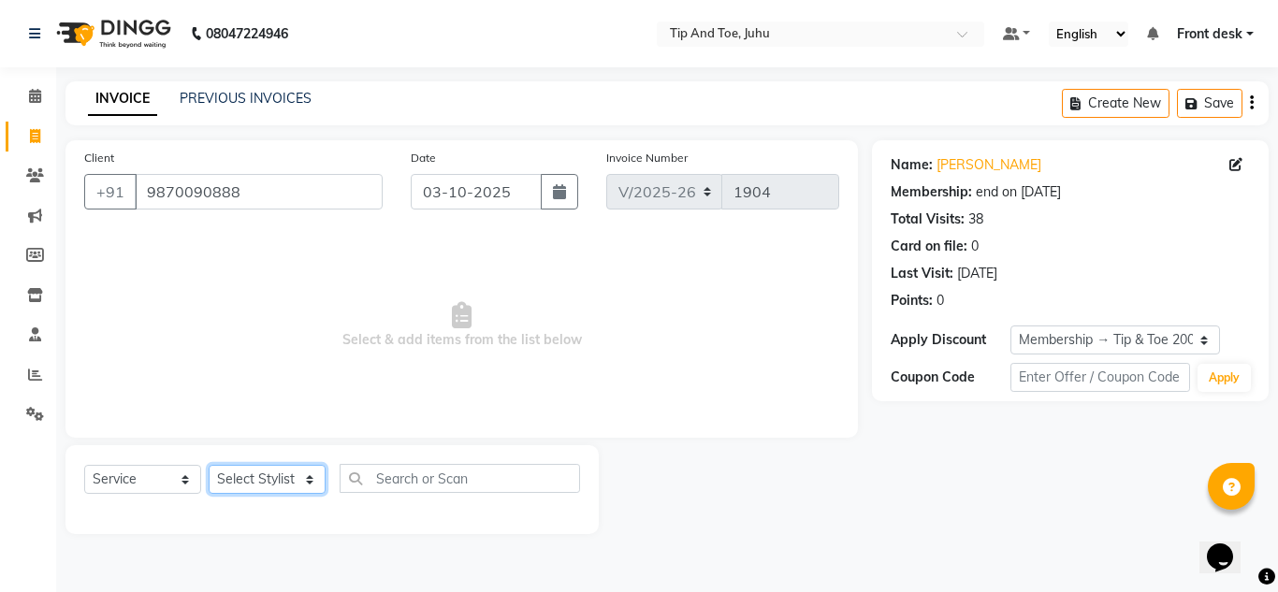
click at [266, 489] on select "Select Stylist AJAY UTKAR AKASH [PERSON_NAME] kharei [PERSON_NAME] DANISH [PERS…" at bounding box center [267, 479] width 117 height 29
select select "37330"
click at [209, 465] on select "Select Stylist AJAY UTKAR AKASH [PERSON_NAME] kharei [PERSON_NAME] DANISH [PERS…" at bounding box center [267, 479] width 117 height 29
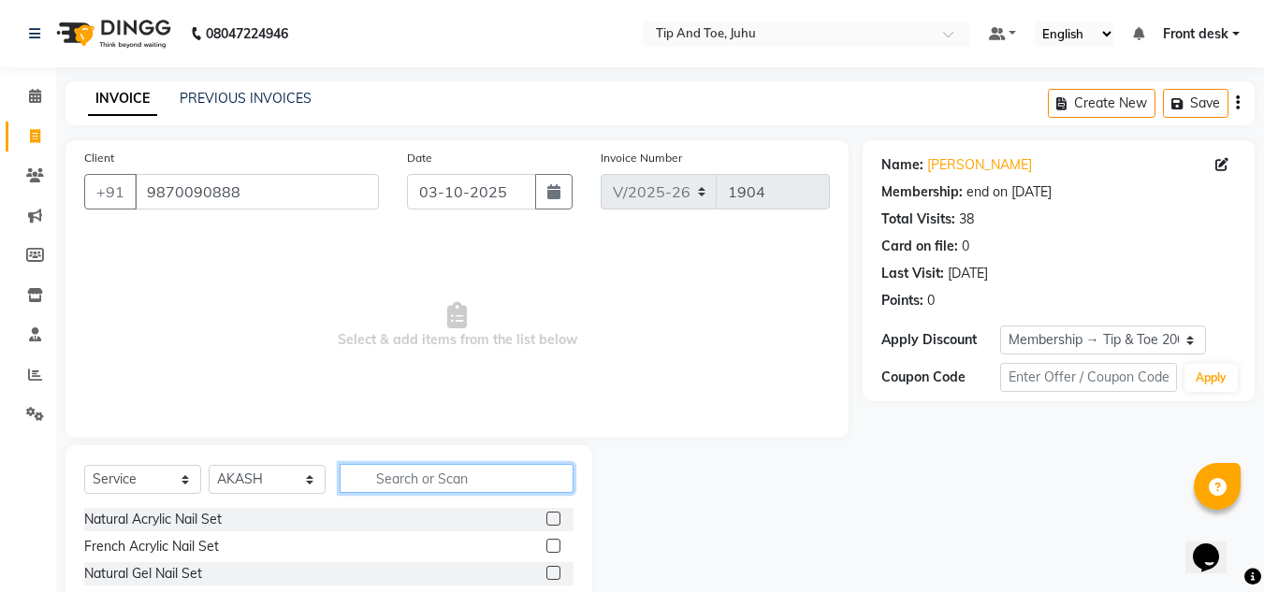
click at [415, 470] on input "text" at bounding box center [457, 478] width 234 height 29
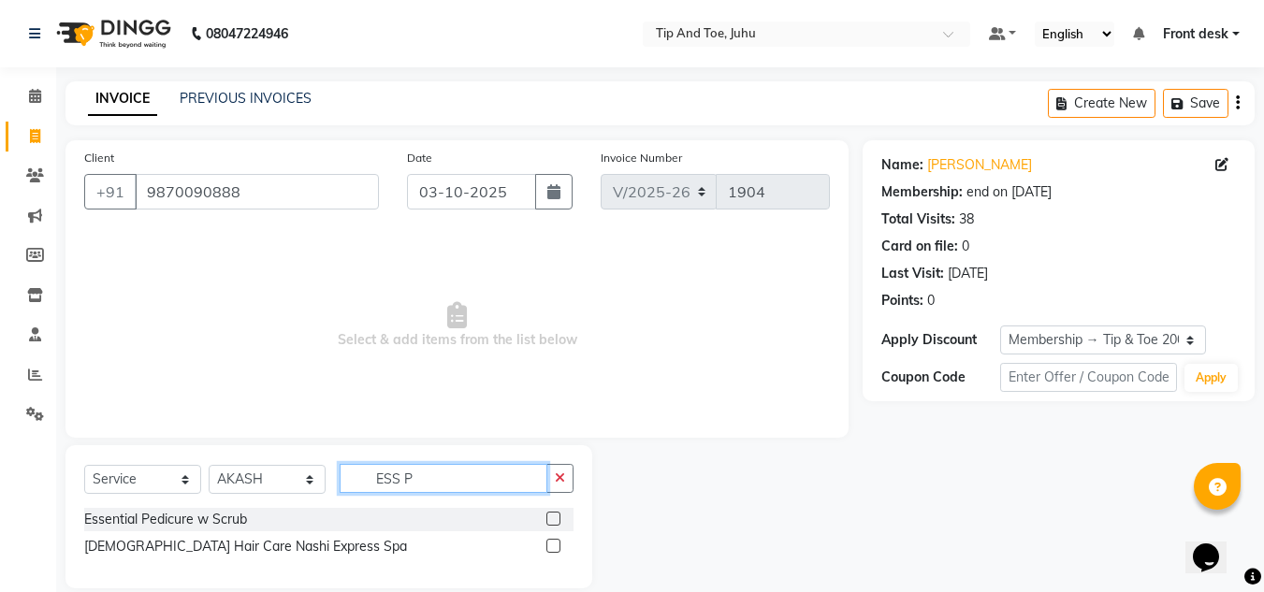
type input "ESS P"
click at [553, 514] on label at bounding box center [553, 519] width 14 height 14
click at [553, 514] on input "checkbox" at bounding box center [552, 519] width 12 height 12
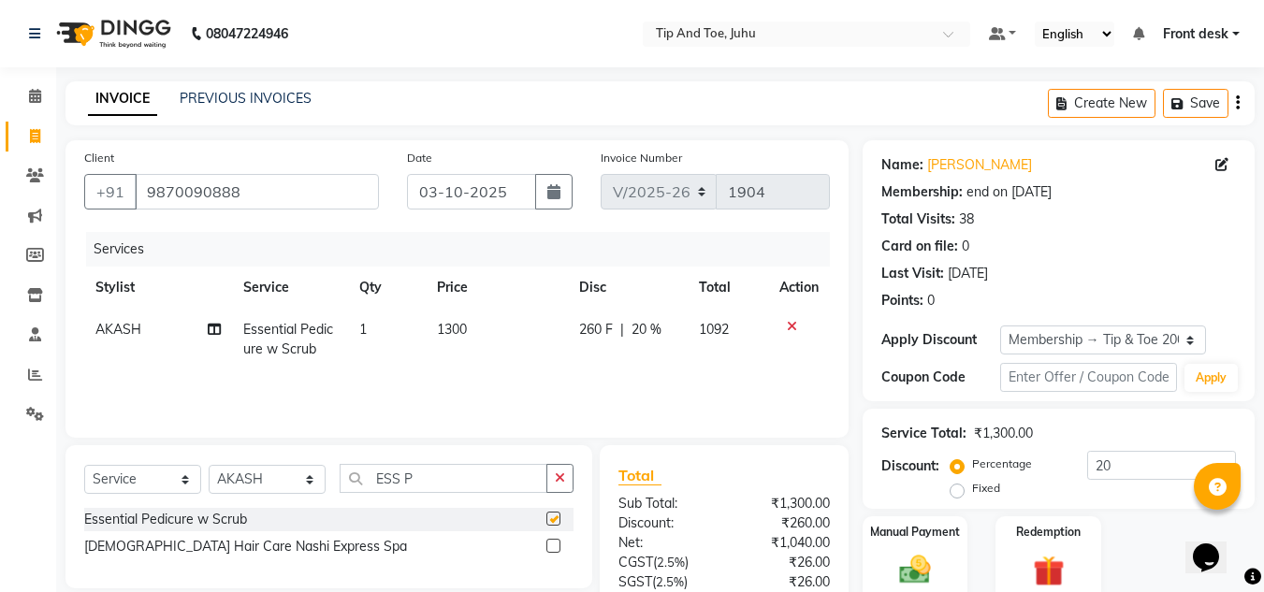
checkbox input "false"
click at [242, 477] on select "Select Stylist AJAY UTKAR AKASH [PERSON_NAME] kharei [PERSON_NAME] DANISH [PERS…" at bounding box center [267, 479] width 117 height 29
select select "39814"
click at [209, 465] on select "Select Stylist AJAY UTKAR AKASH [PERSON_NAME] kharei [PERSON_NAME] DANISH [PERS…" at bounding box center [267, 479] width 117 height 29
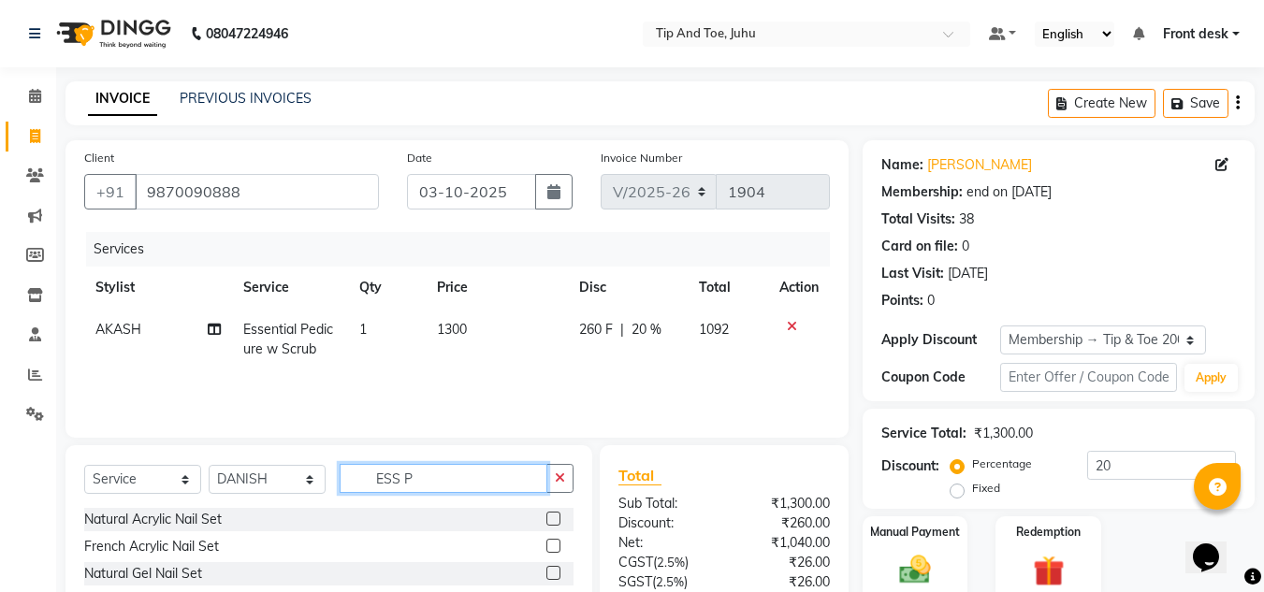
click at [429, 471] on input "ESS P" at bounding box center [444, 478] width 208 height 29
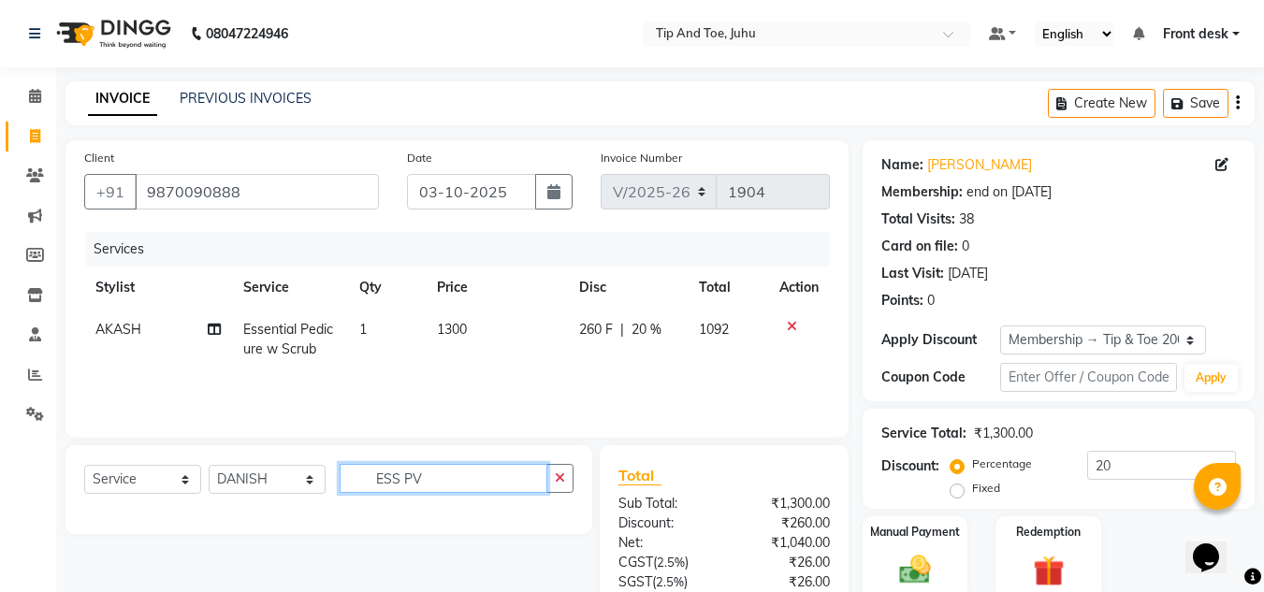
type input "ESS P"
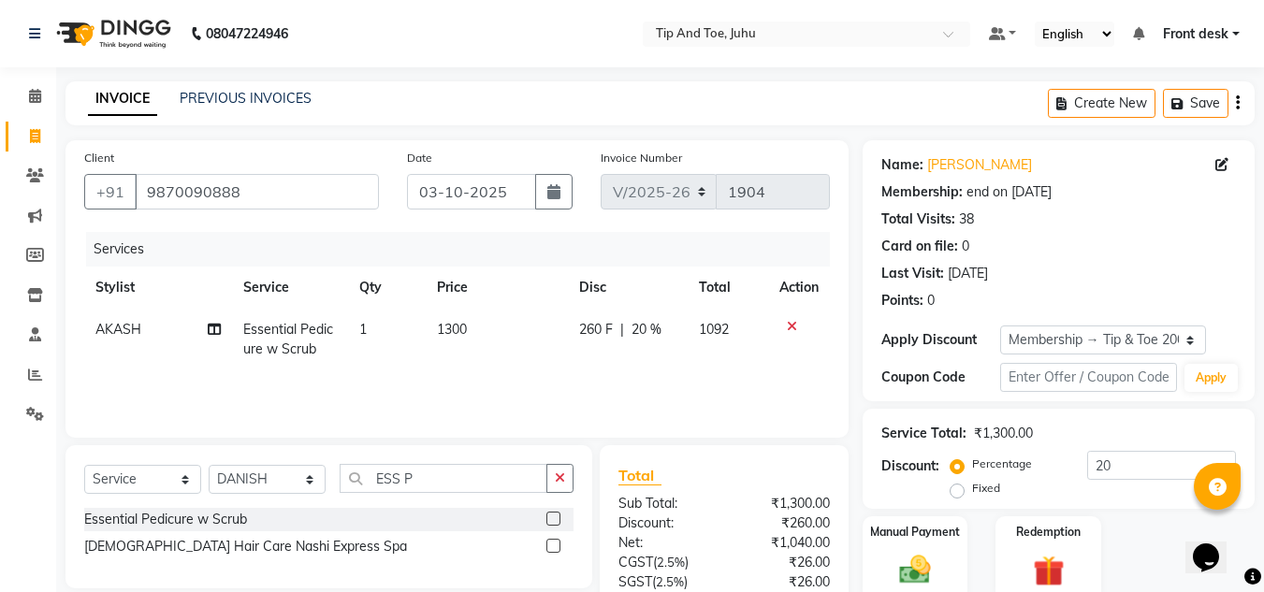
click at [556, 515] on label at bounding box center [553, 519] width 14 height 14
click at [556, 515] on input "checkbox" at bounding box center [552, 519] width 12 height 12
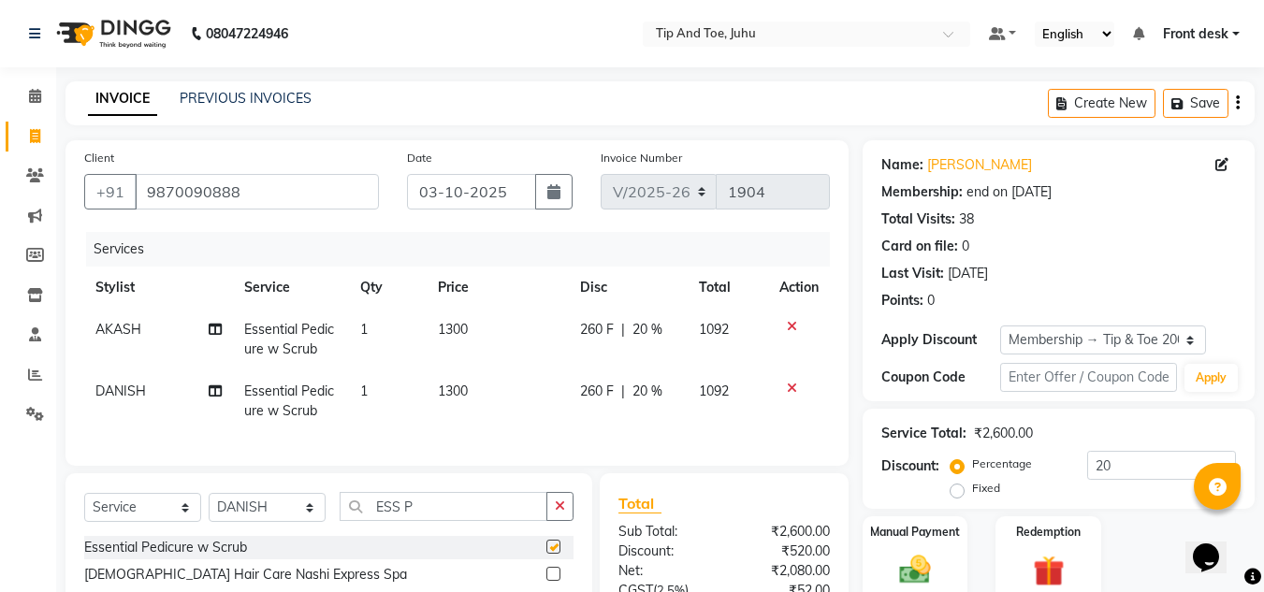
checkbox input "false"
click at [258, 522] on select "Select Stylist AJAY UTKAR AKASH [PERSON_NAME] kharei [PERSON_NAME] DANISH [PERS…" at bounding box center [267, 507] width 117 height 29
select select "91056"
click at [209, 507] on select "Select Stylist AJAY UTKAR AKASH [PERSON_NAME] kharei [PERSON_NAME] DANISH [PERS…" at bounding box center [267, 507] width 117 height 29
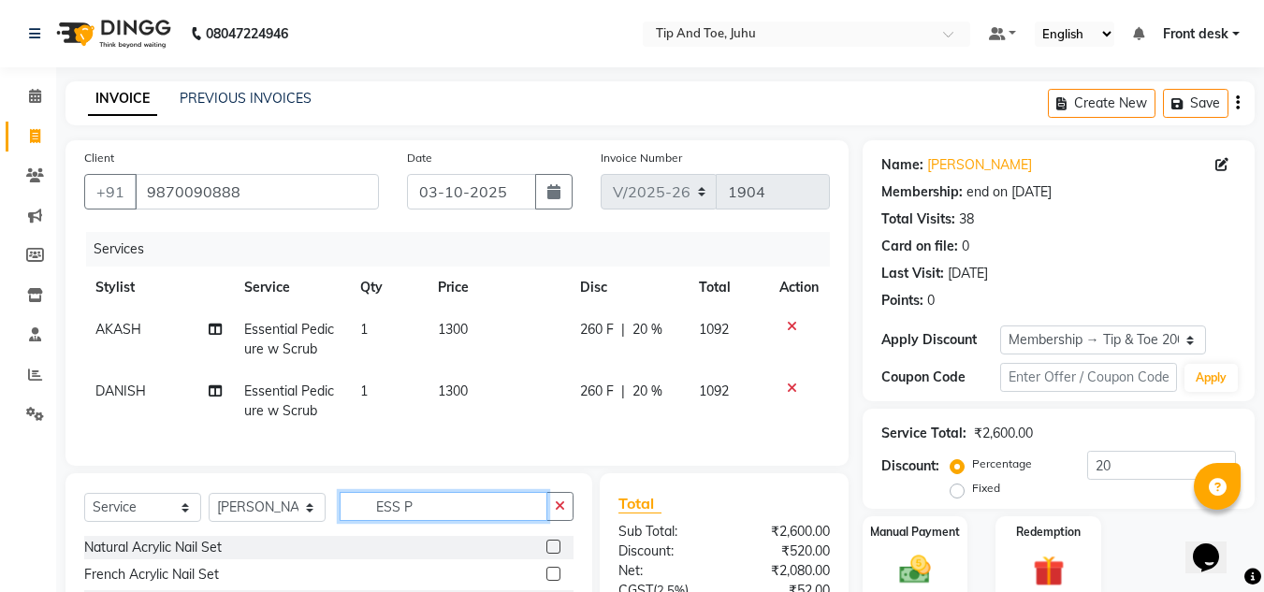
click at [454, 521] on input "ESS P" at bounding box center [444, 506] width 208 height 29
type input "E"
type input "ESS M"
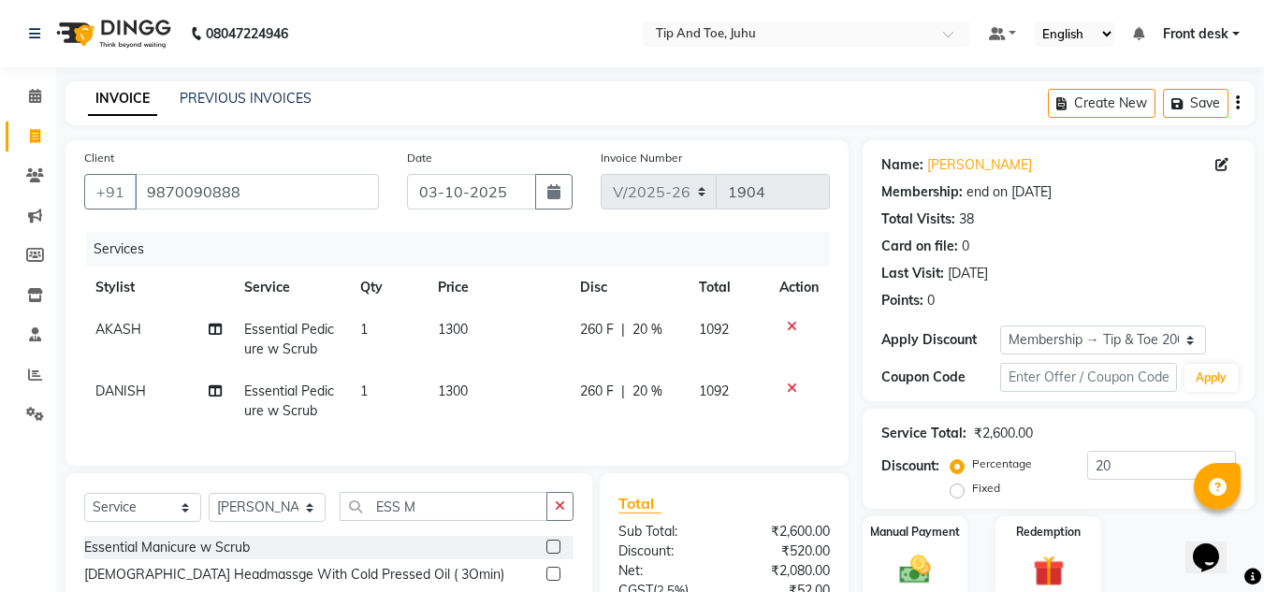
click at [551, 554] on label at bounding box center [553, 547] width 14 height 14
click at [551, 554] on input "checkbox" at bounding box center [552, 548] width 12 height 12
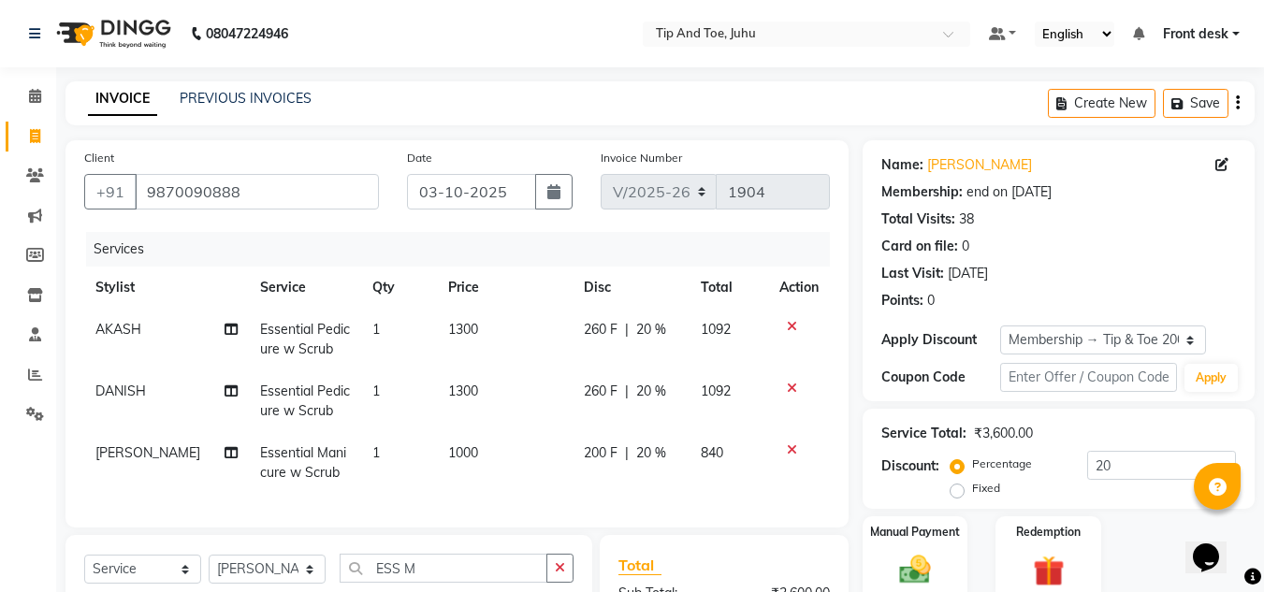
checkbox input "false"
click at [260, 584] on select "Select Stylist AJAY UTKAR AKASH [PERSON_NAME] kharei [PERSON_NAME] DANISH [PERS…" at bounding box center [267, 569] width 117 height 29
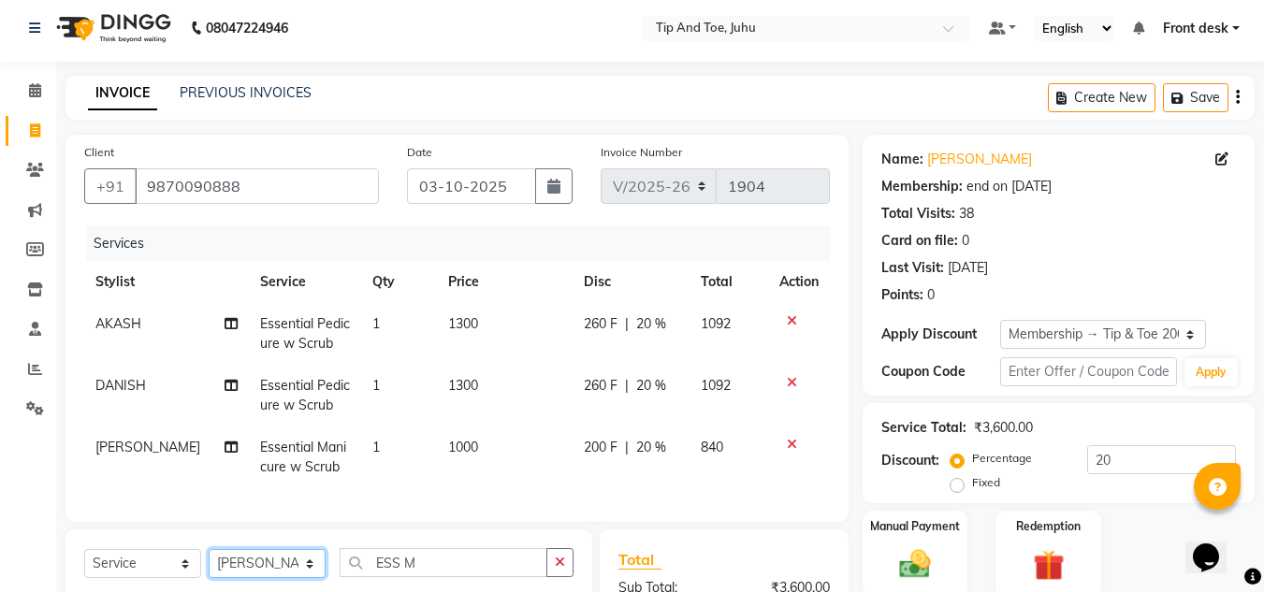
select select "37337"
click at [209, 563] on select "Select Stylist AJAY UTKAR AKASH [PERSON_NAME] kharei [PERSON_NAME] DANISH [PERS…" at bounding box center [267, 563] width 117 height 29
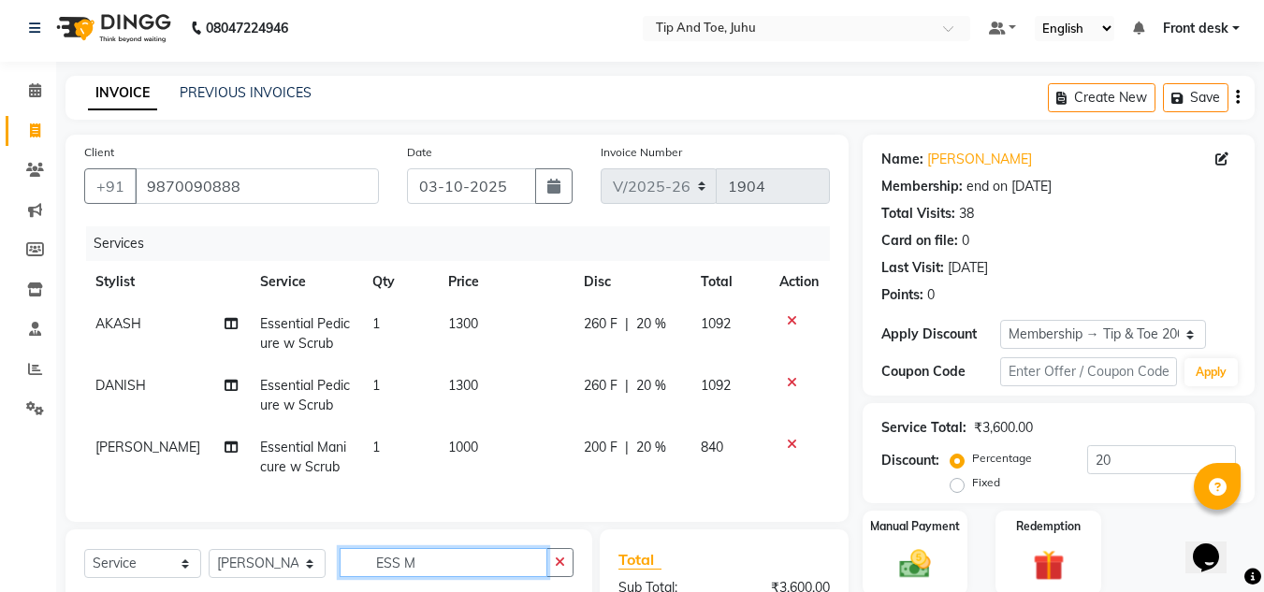
click at [454, 575] on input "ESS M" at bounding box center [444, 562] width 208 height 29
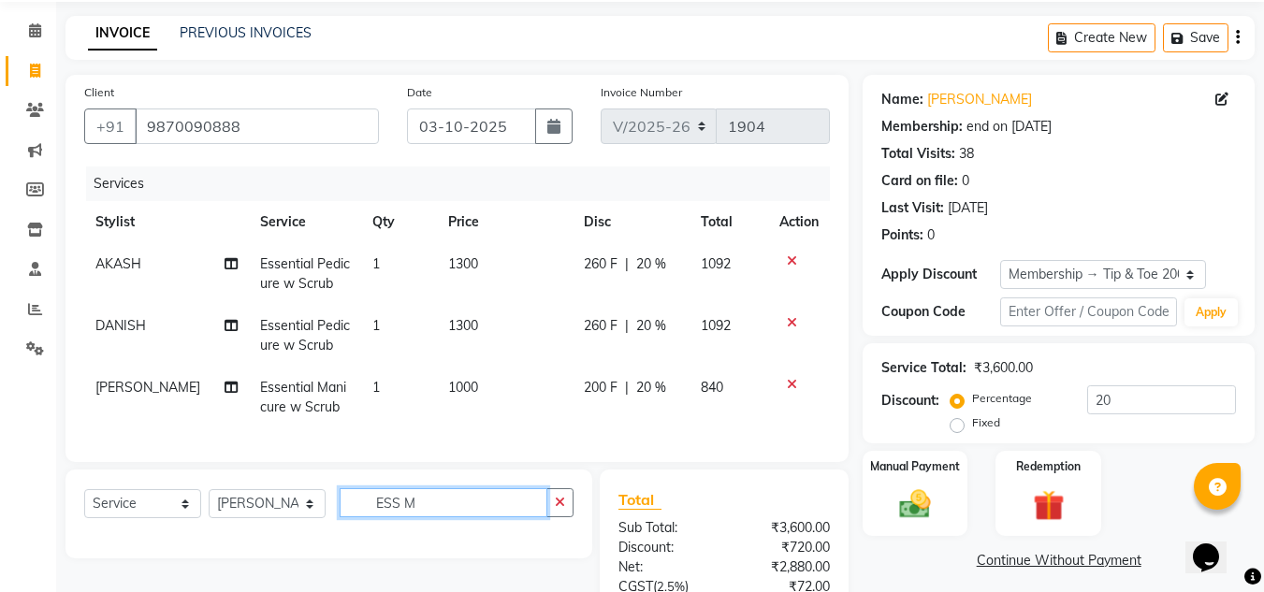
scroll to position [260, 0]
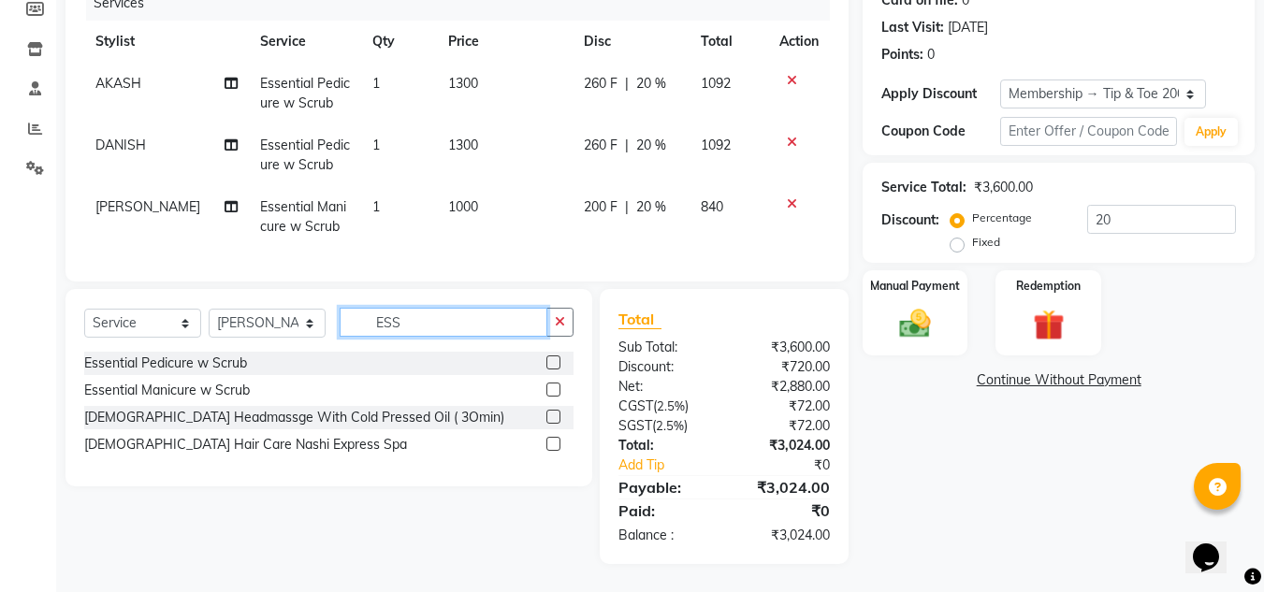
type input "ESS"
click at [550, 386] on label at bounding box center [553, 390] width 14 height 14
click at [550, 386] on input "checkbox" at bounding box center [552, 390] width 12 height 12
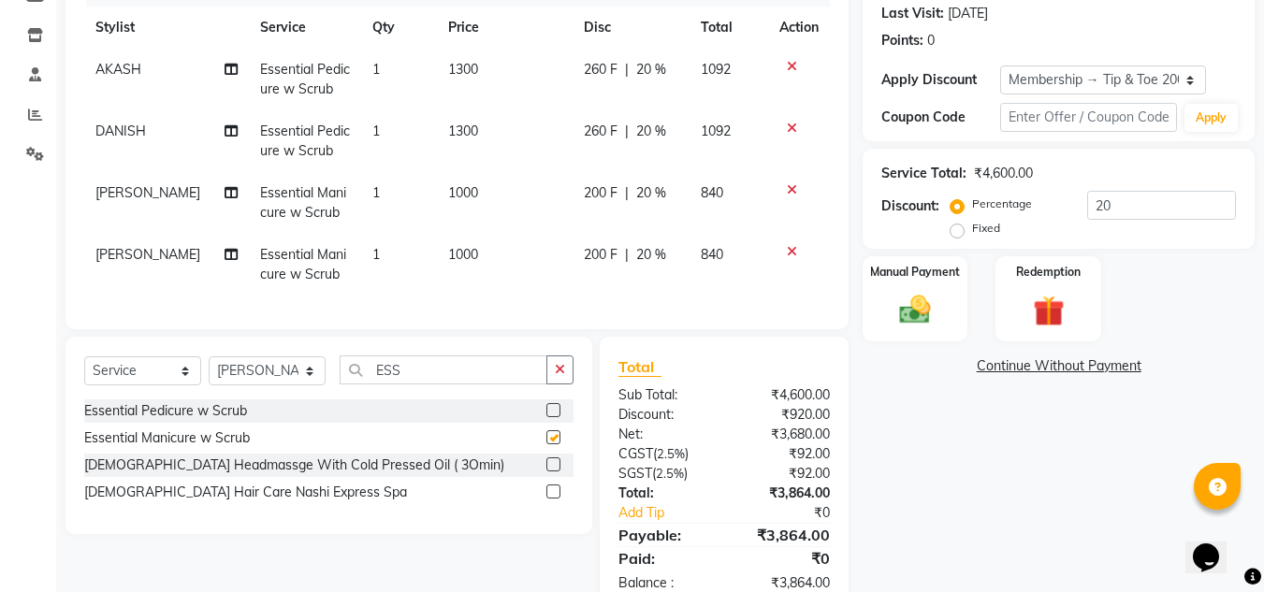
checkbox input "false"
drag, startPoint x: 452, startPoint y: 403, endPoint x: 448, endPoint y: 386, distance: 17.2
click at [450, 393] on div "Select Service Product Membership Package Voucher Prepaid Gift Card Select Styl…" at bounding box center [328, 377] width 489 height 44
click at [448, 384] on input "ESS" at bounding box center [444, 369] width 208 height 29
type input "E"
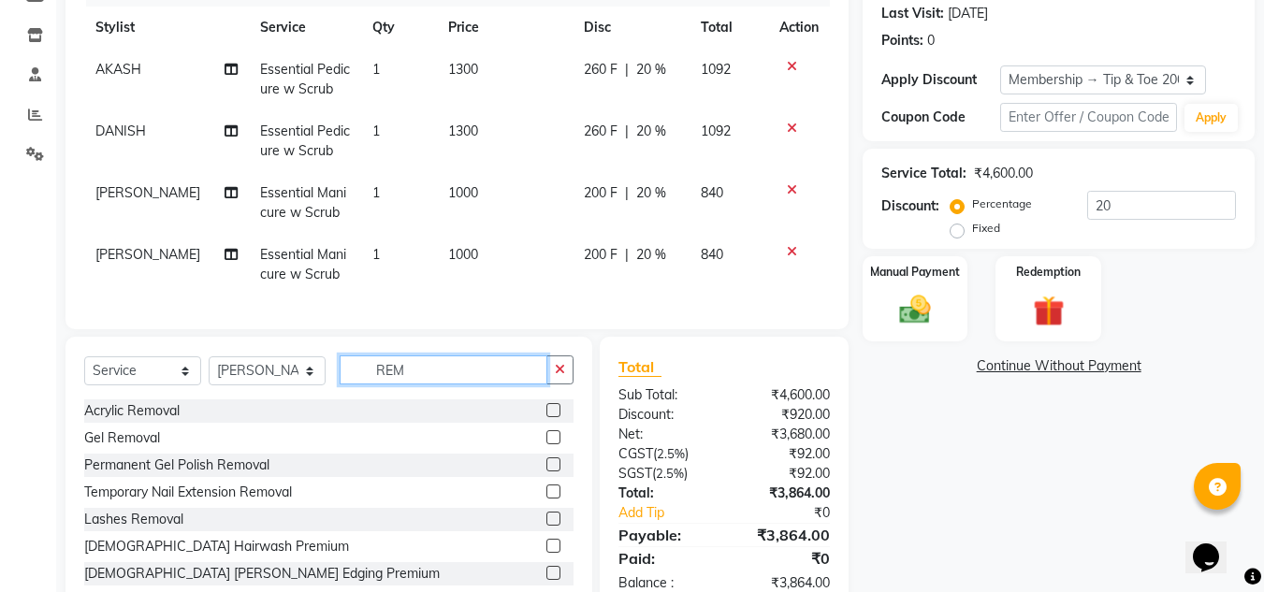
type input "REM"
click at [546, 471] on label at bounding box center [553, 464] width 14 height 14
click at [546, 471] on input "checkbox" at bounding box center [552, 465] width 12 height 12
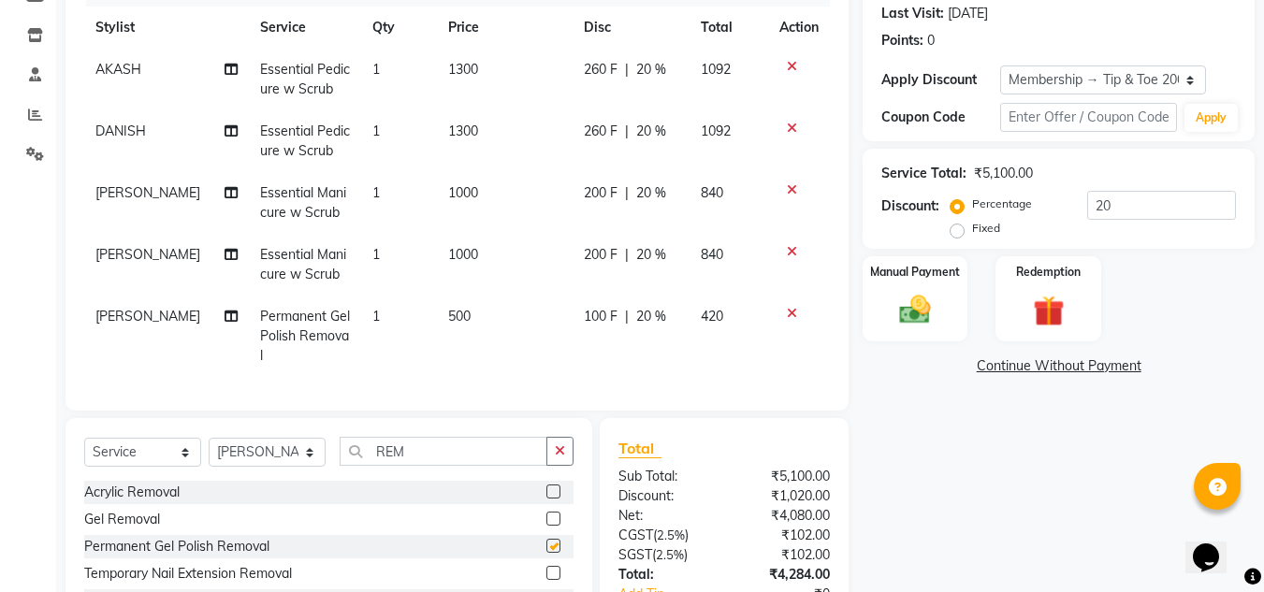
checkbox input "false"
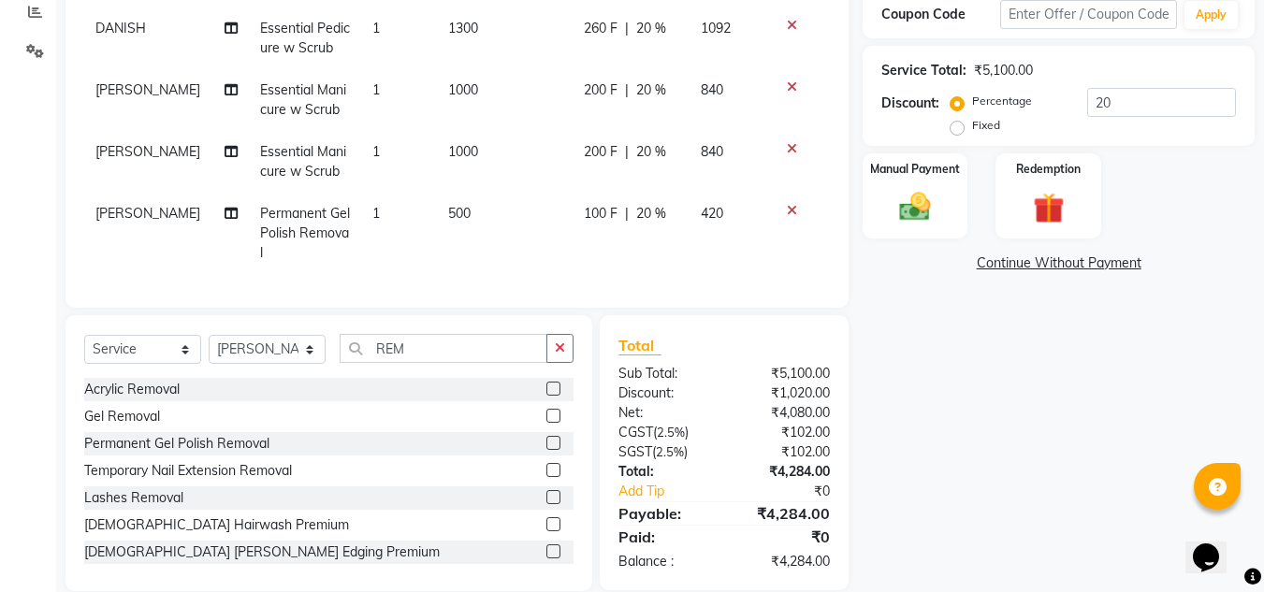
scroll to position [384, 0]
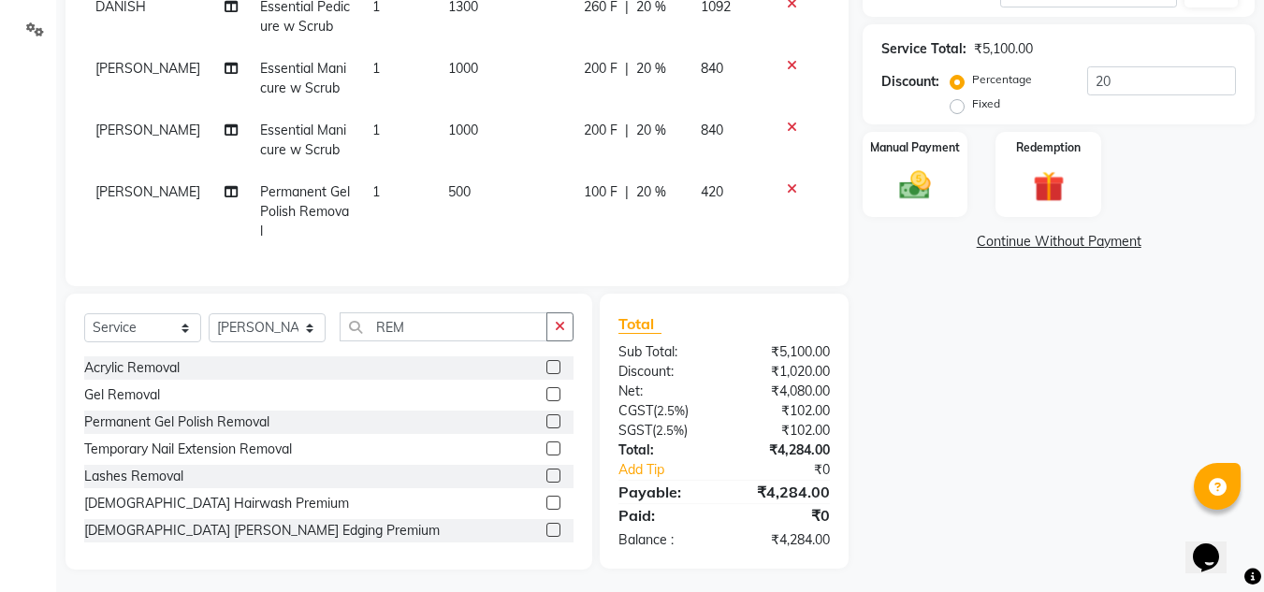
click at [1010, 406] on div "Name: Srushti Ruia Membership: end on 16-06-2027 Total Visits: 38 Card on file:…" at bounding box center [1065, 163] width 406 height 814
click at [958, 419] on div "Name: Srushti Ruia Membership: end on 16-06-2027 Total Visits: 38 Card on file:…" at bounding box center [1065, 163] width 406 height 814
click at [449, 197] on span "500" at bounding box center [459, 191] width 22 height 17
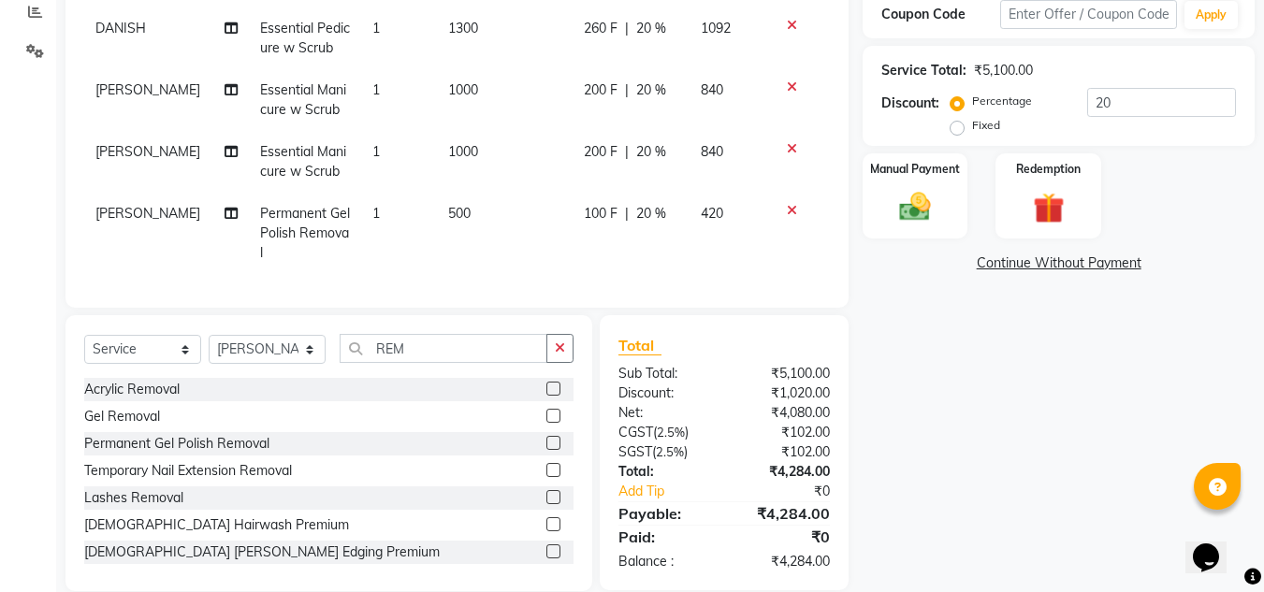
select select "37337"
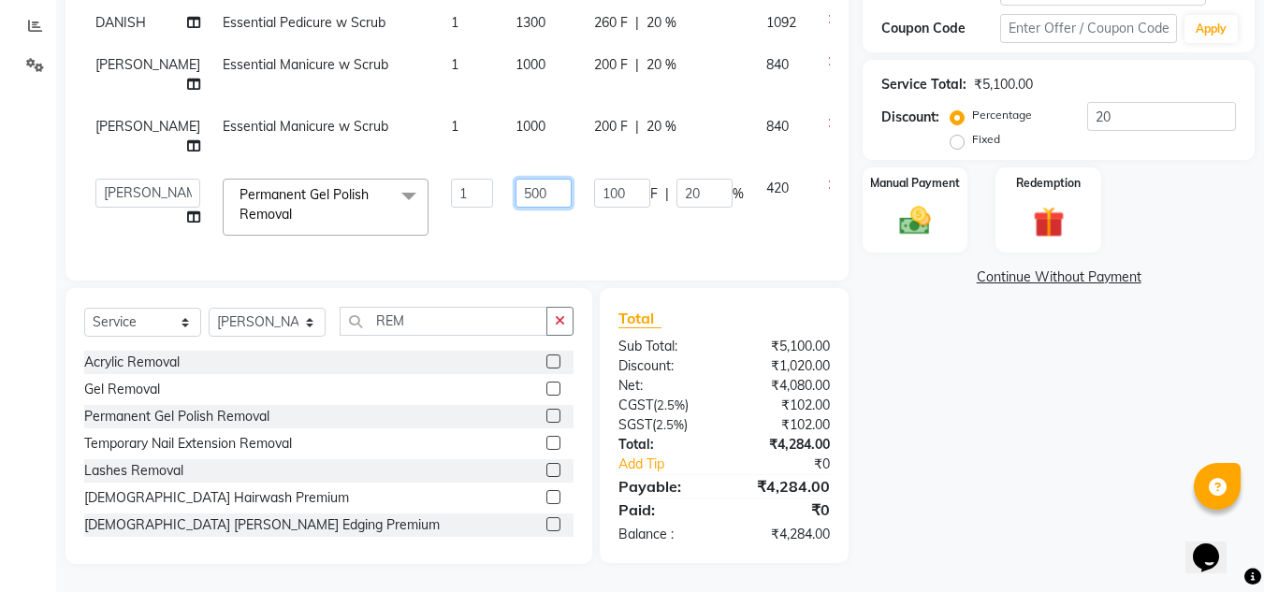
click at [515, 186] on input "500" at bounding box center [543, 193] width 56 height 29
click at [515, 184] on input "300" at bounding box center [543, 193] width 56 height 29
type input "3"
type input "500"
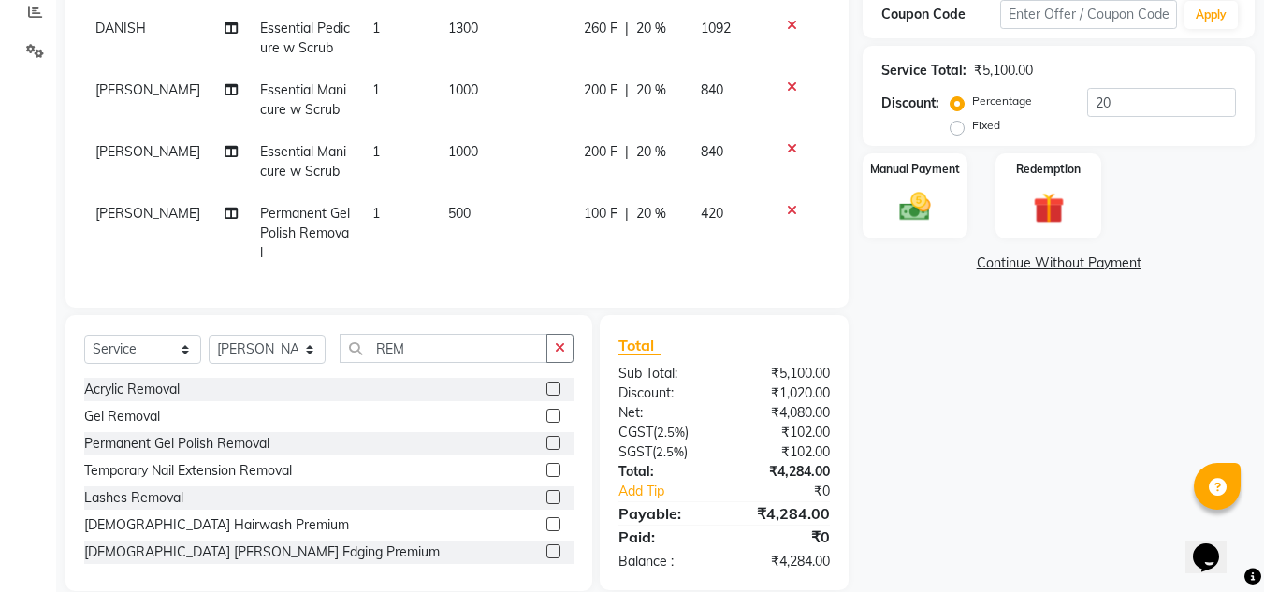
click at [1020, 398] on div "Name: Srushti Ruia Membership: end on 16-06-2027 Total Visits: 38 Card on file:…" at bounding box center [1065, 184] width 406 height 814
click at [456, 215] on span "500" at bounding box center [459, 213] width 22 height 17
select select "37337"
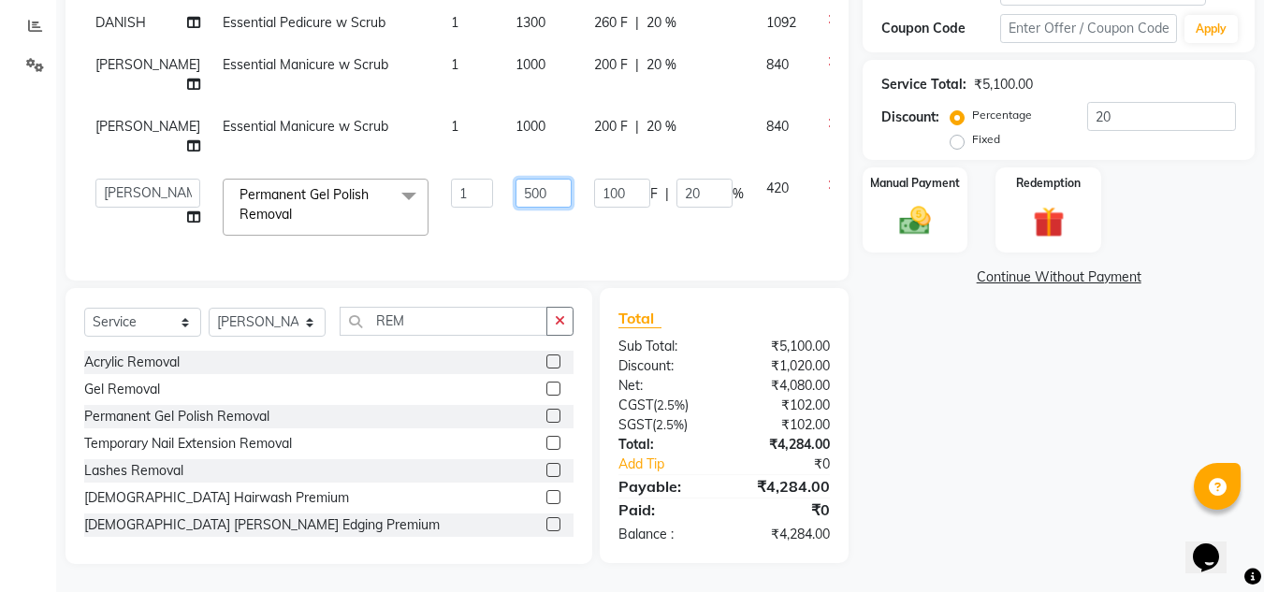
click at [515, 187] on input "500" at bounding box center [543, 193] width 56 height 29
type input "5"
type input "300"
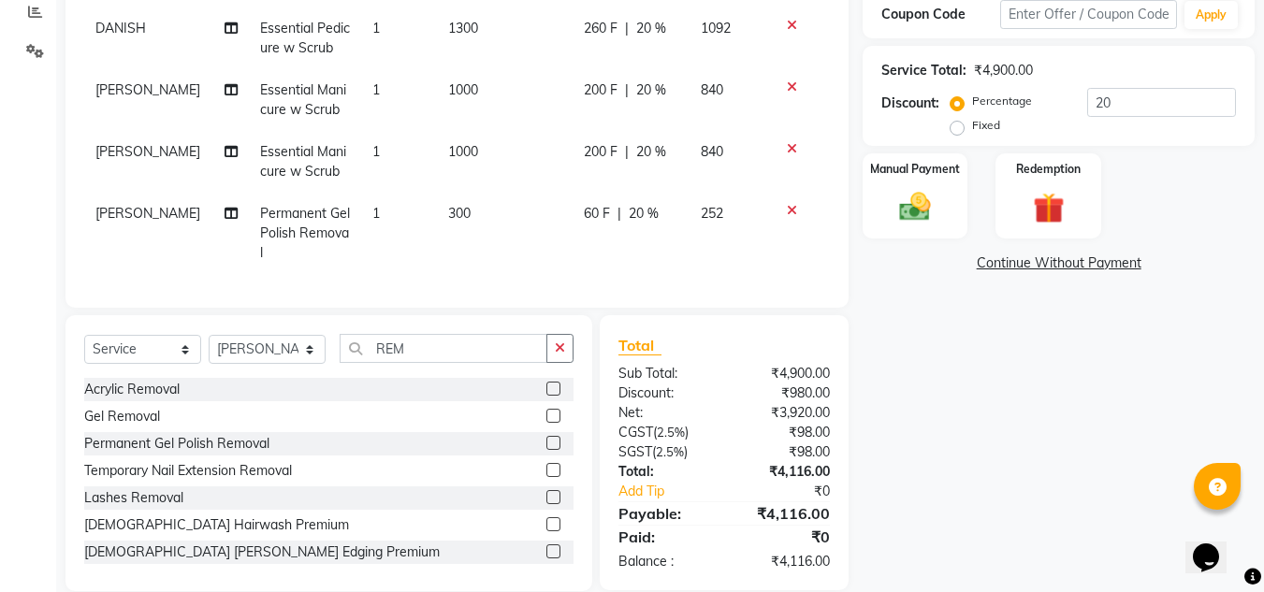
click at [979, 385] on div "Name: Srushti Ruia Membership: end on 16-06-2027 Total Visits: 38 Card on file:…" at bounding box center [1065, 184] width 406 height 814
click at [925, 215] on img at bounding box center [915, 206] width 52 height 37
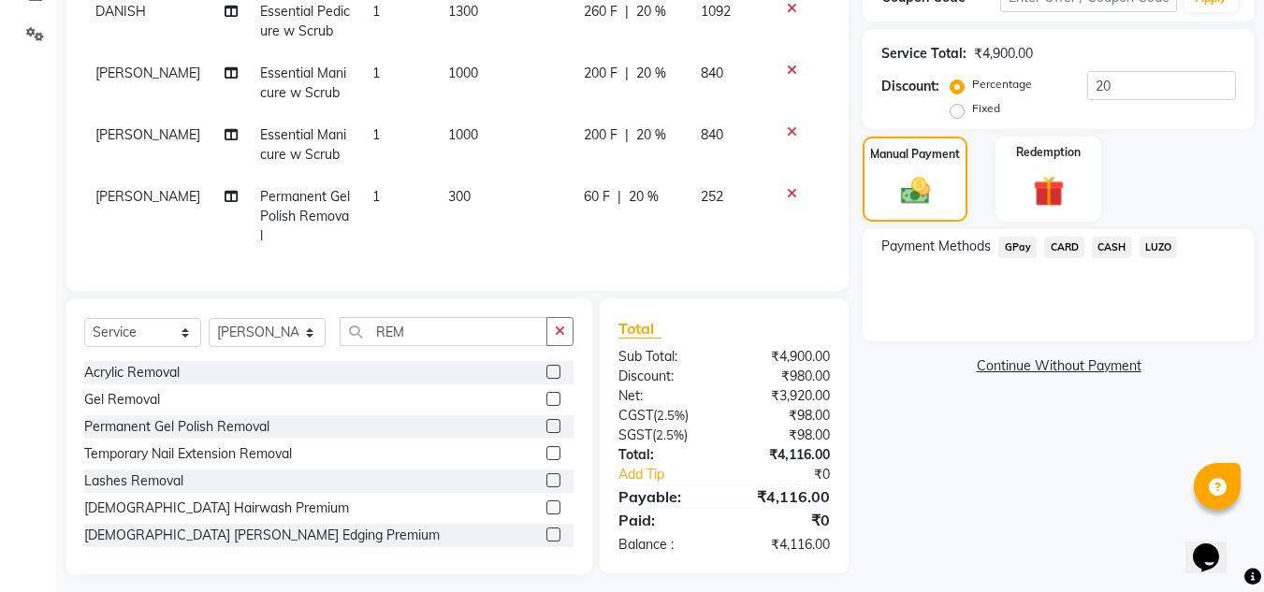
scroll to position [384, 0]
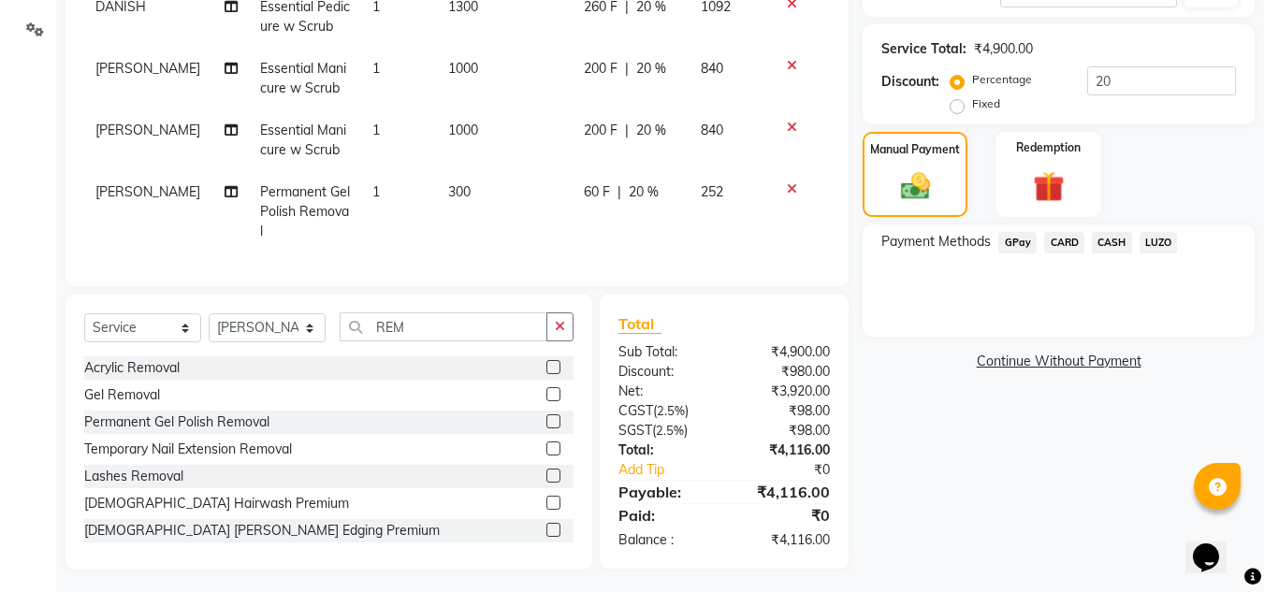
click at [1109, 243] on span "CASH" at bounding box center [1111, 243] width 40 height 22
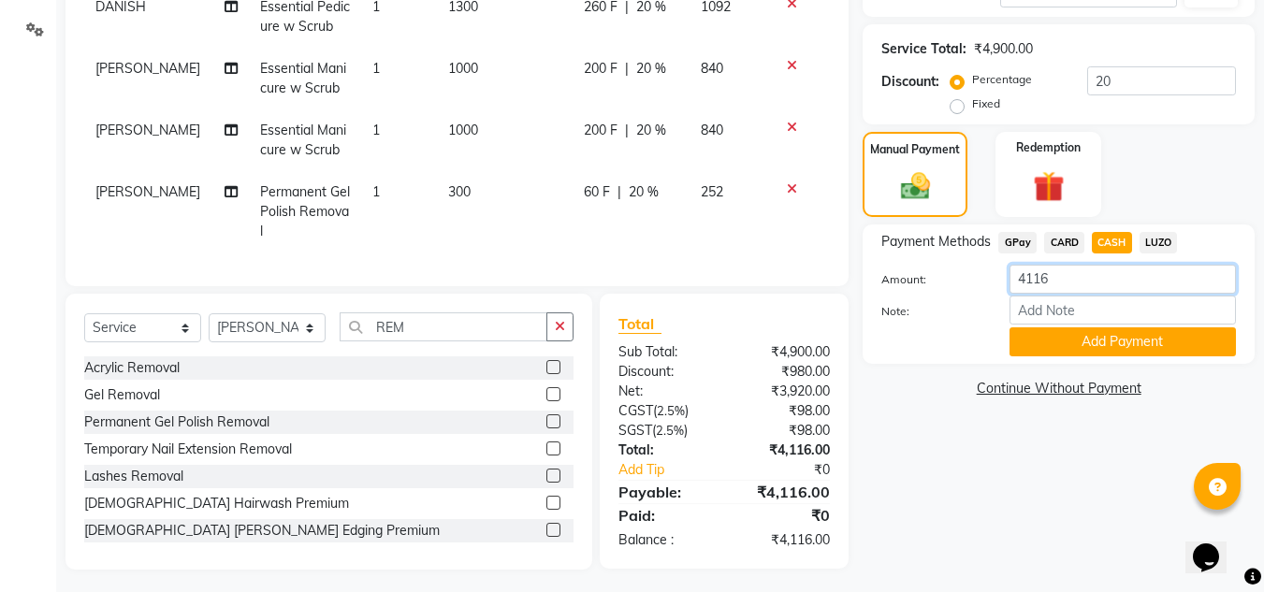
click at [1090, 282] on input "4116" at bounding box center [1122, 279] width 226 height 29
type input "4"
type input "4000"
click at [1081, 340] on button "Add Payment" at bounding box center [1122, 341] width 226 height 29
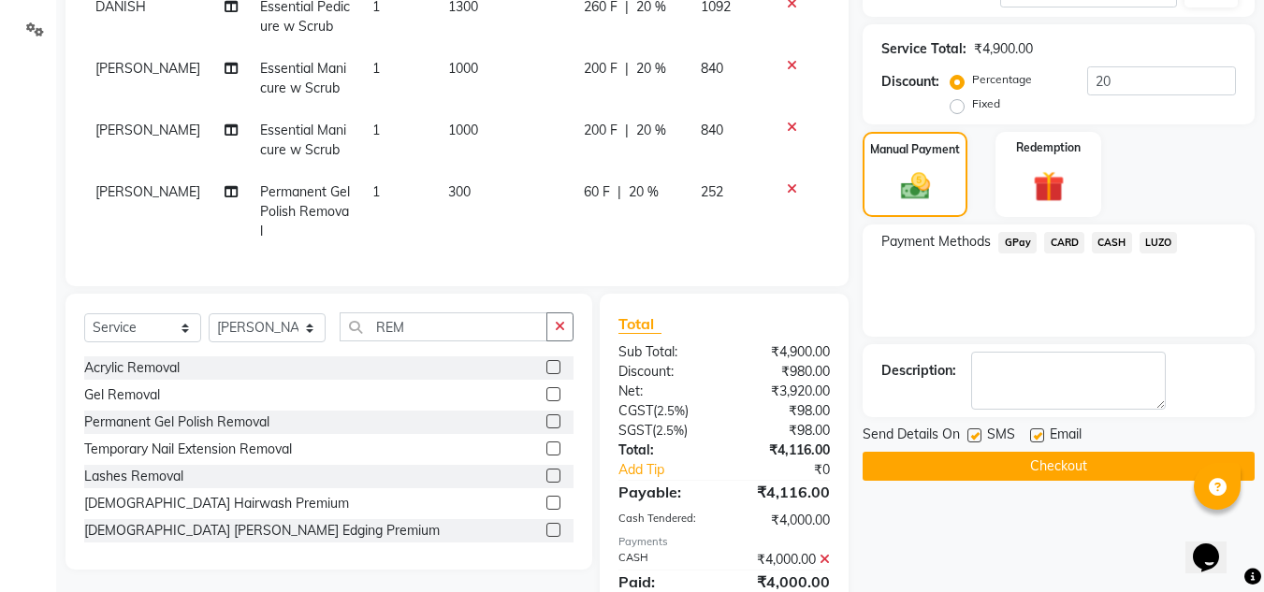
click at [1028, 246] on span "GPay" at bounding box center [1017, 243] width 38 height 22
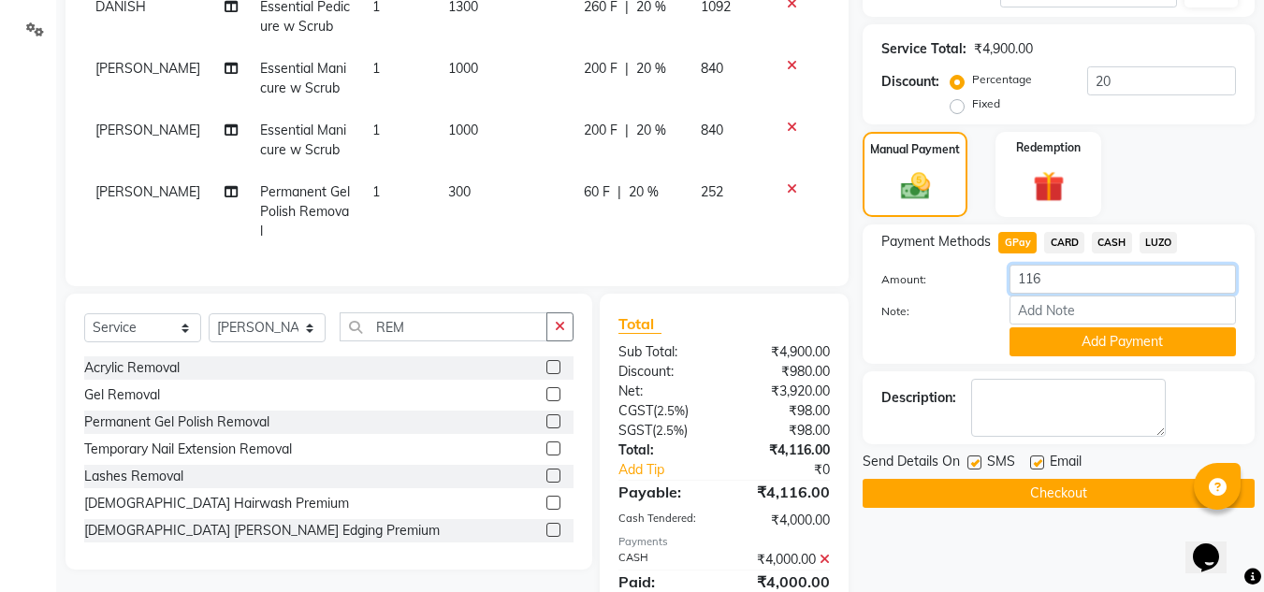
click at [1065, 286] on input "116" at bounding box center [1122, 279] width 226 height 29
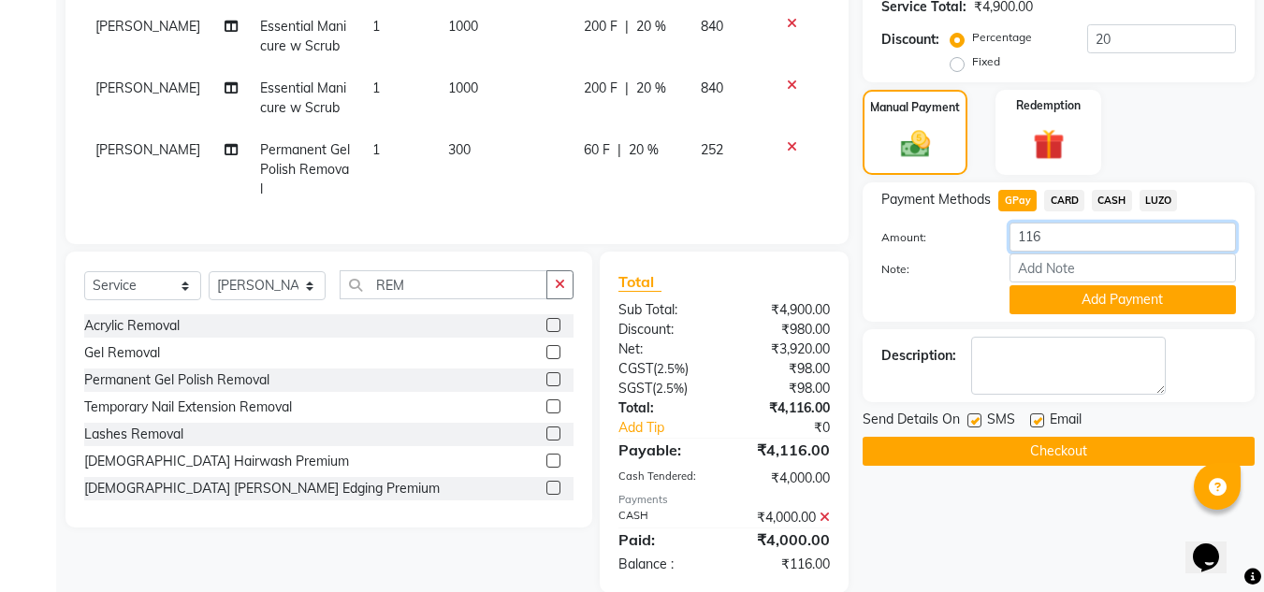
scroll to position [450, 0]
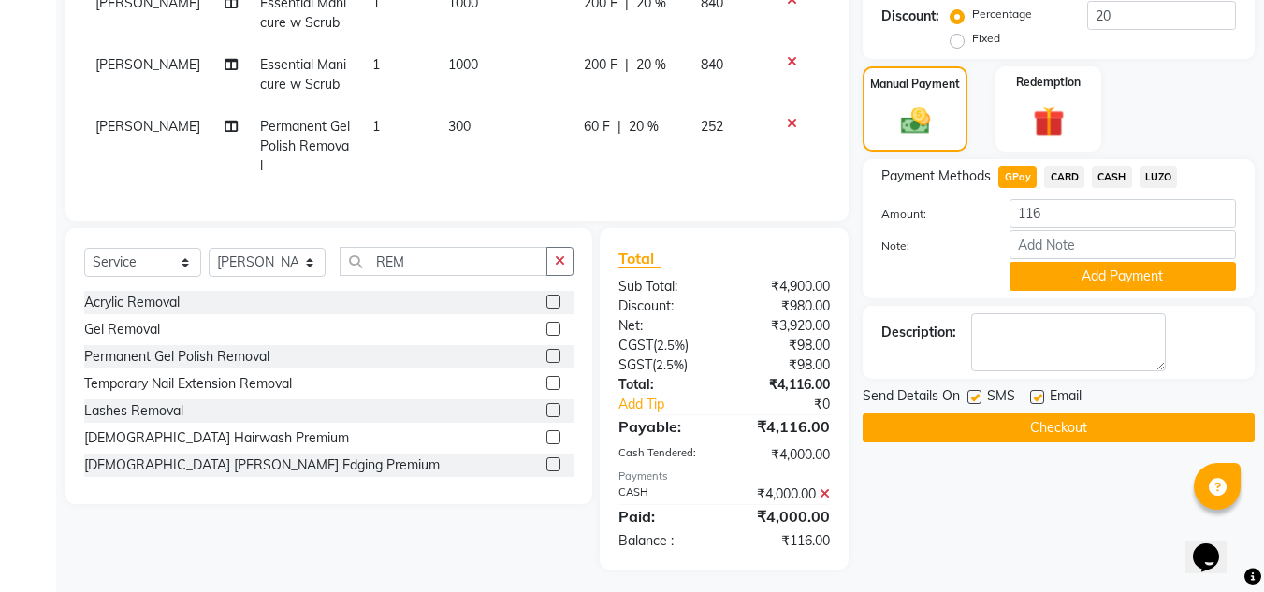
click at [828, 489] on icon at bounding box center [824, 493] width 10 height 13
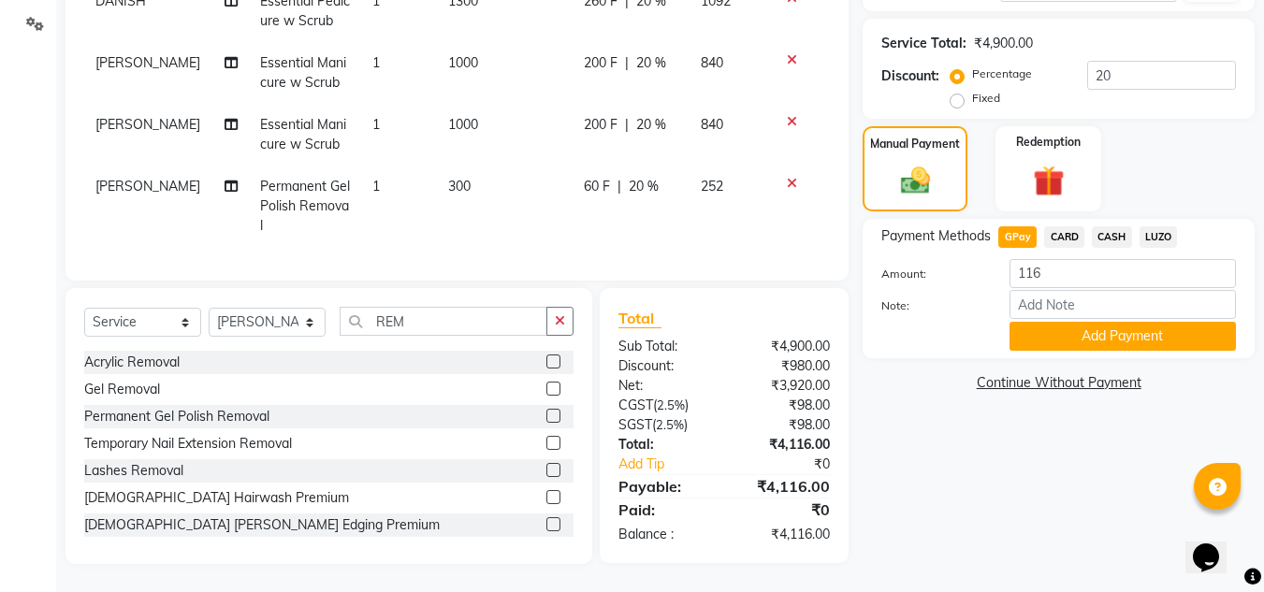
scroll to position [384, 0]
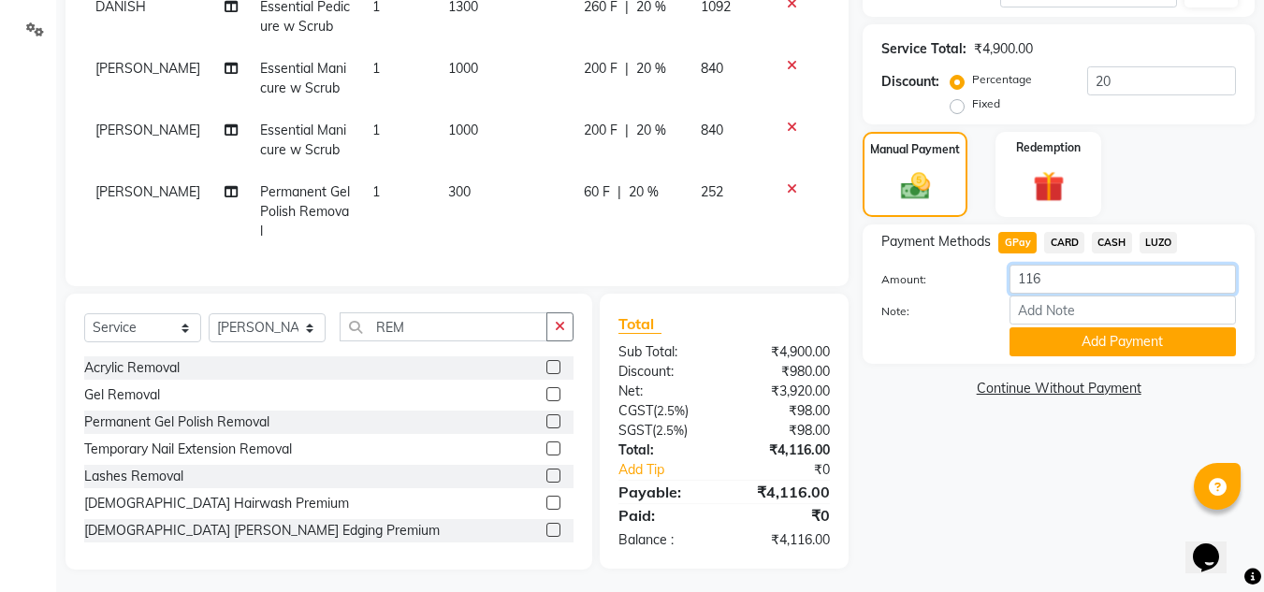
click at [1071, 286] on input "116" at bounding box center [1122, 279] width 226 height 29
type input "1"
click at [1117, 243] on span "CASH" at bounding box center [1111, 243] width 40 height 22
click at [1070, 282] on input "4116" at bounding box center [1122, 279] width 226 height 29
type input "4"
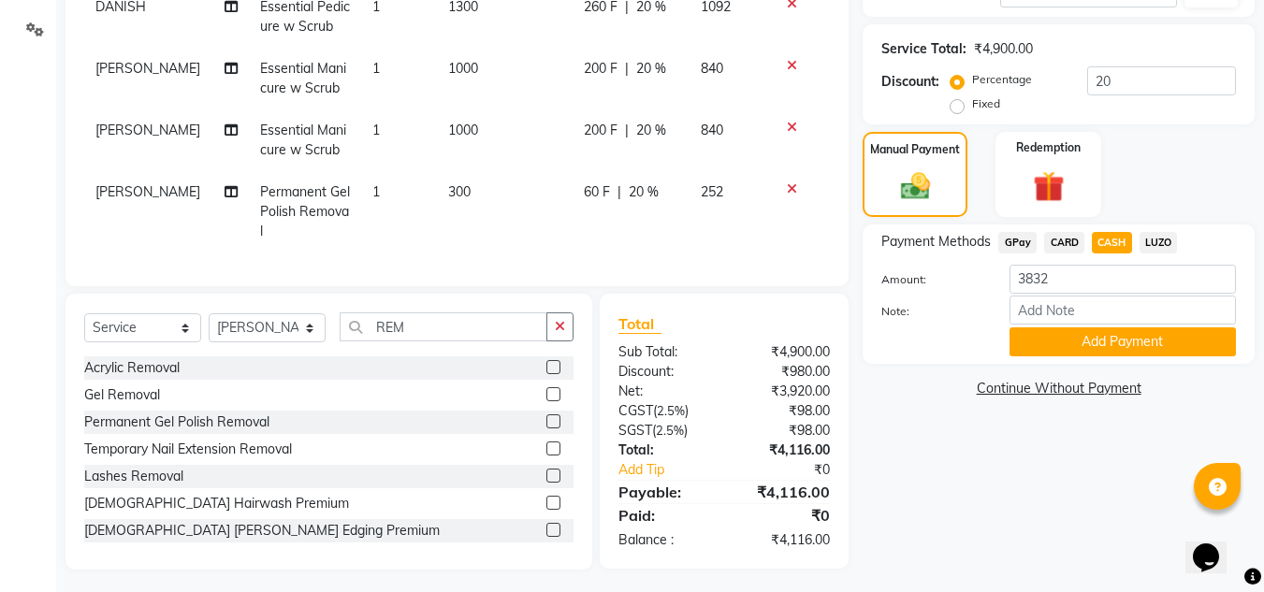
click at [1021, 246] on span "GPay" at bounding box center [1017, 243] width 38 height 22
click at [1061, 284] on input "4116" at bounding box center [1122, 279] width 226 height 29
type input "4"
type input "3832"
click at [1084, 336] on button "Add Payment" at bounding box center [1122, 341] width 226 height 29
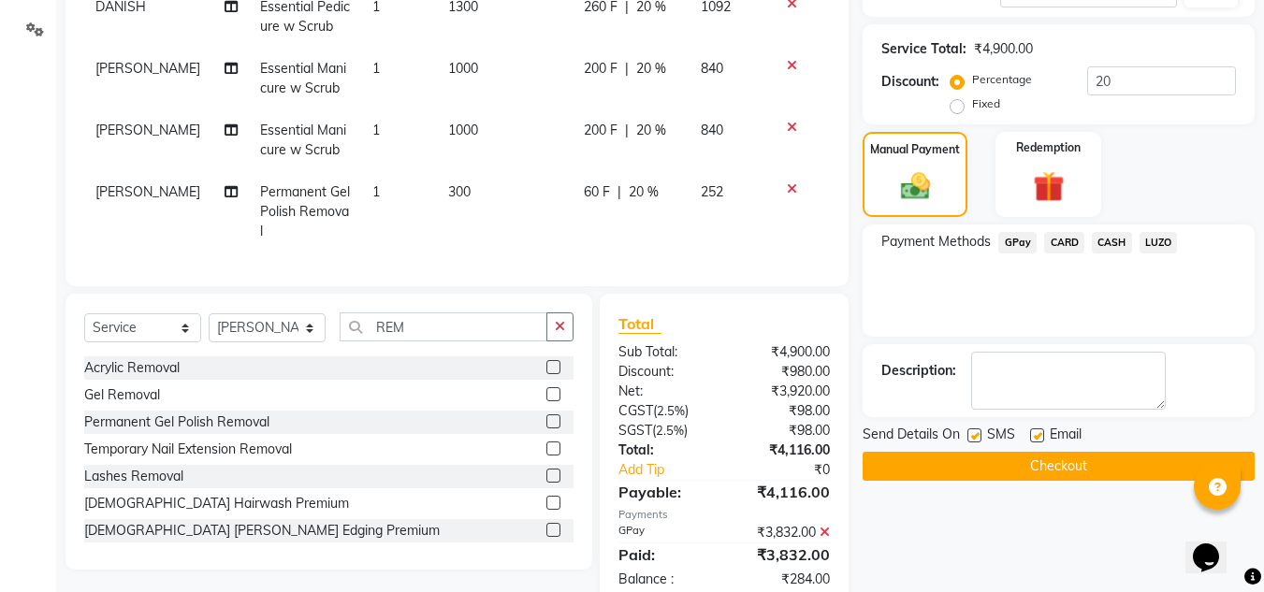
click at [1021, 240] on span "GPay" at bounding box center [1017, 243] width 38 height 22
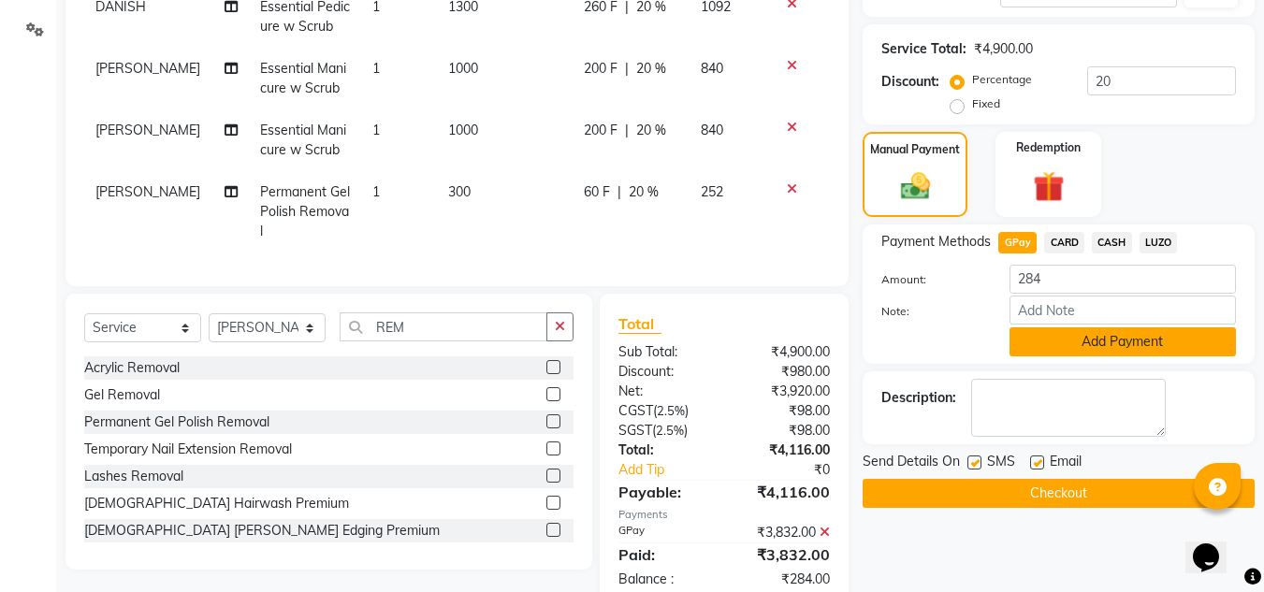
click at [1056, 338] on button "Add Payment" at bounding box center [1122, 341] width 226 height 29
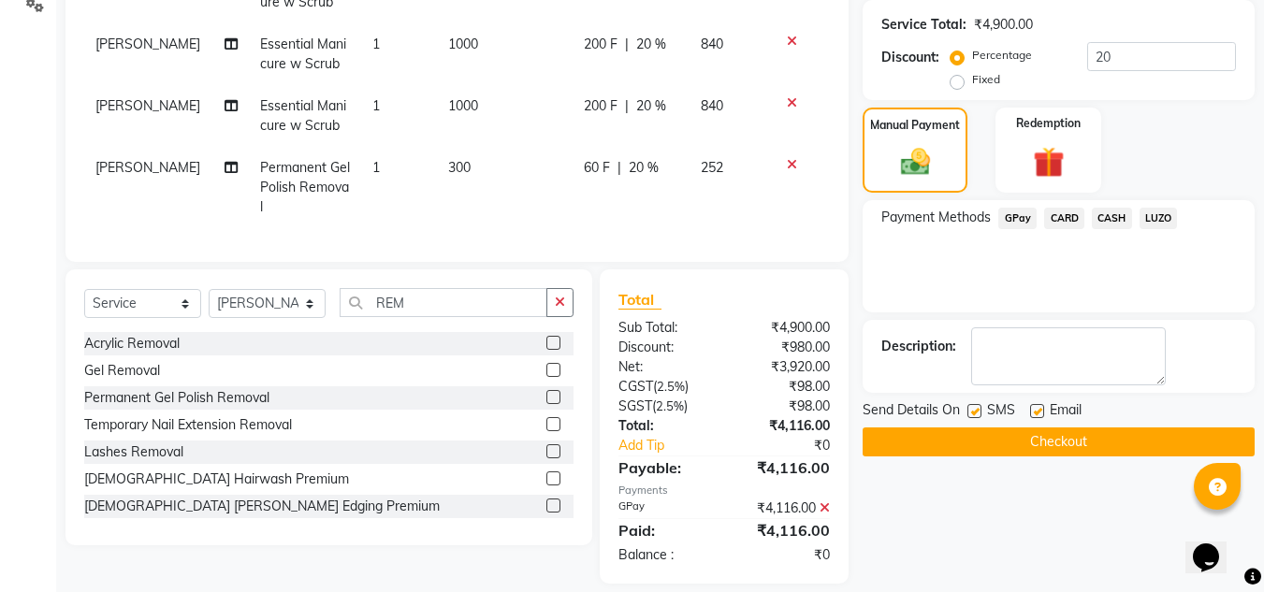
scroll to position [423, 0]
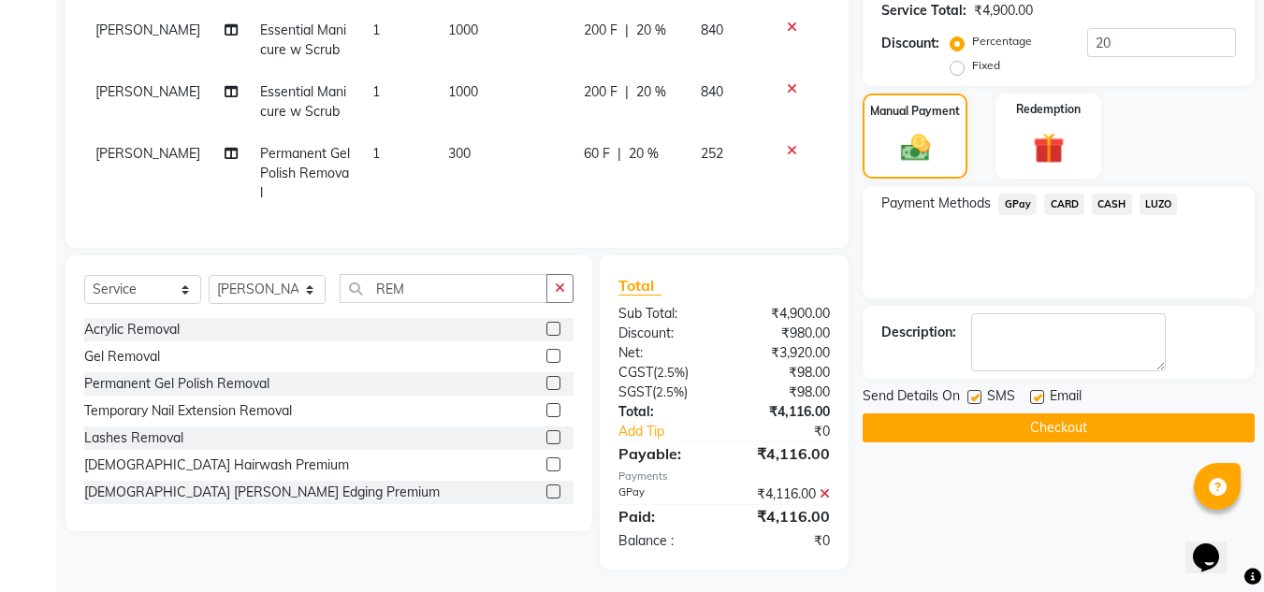
click at [976, 393] on label at bounding box center [974, 397] width 14 height 14
click at [976, 393] on input "checkbox" at bounding box center [973, 398] width 12 height 12
checkbox input "false"
click at [1043, 403] on div "Email" at bounding box center [1063, 397] width 66 height 23
click at [1037, 398] on label at bounding box center [1037, 397] width 14 height 14
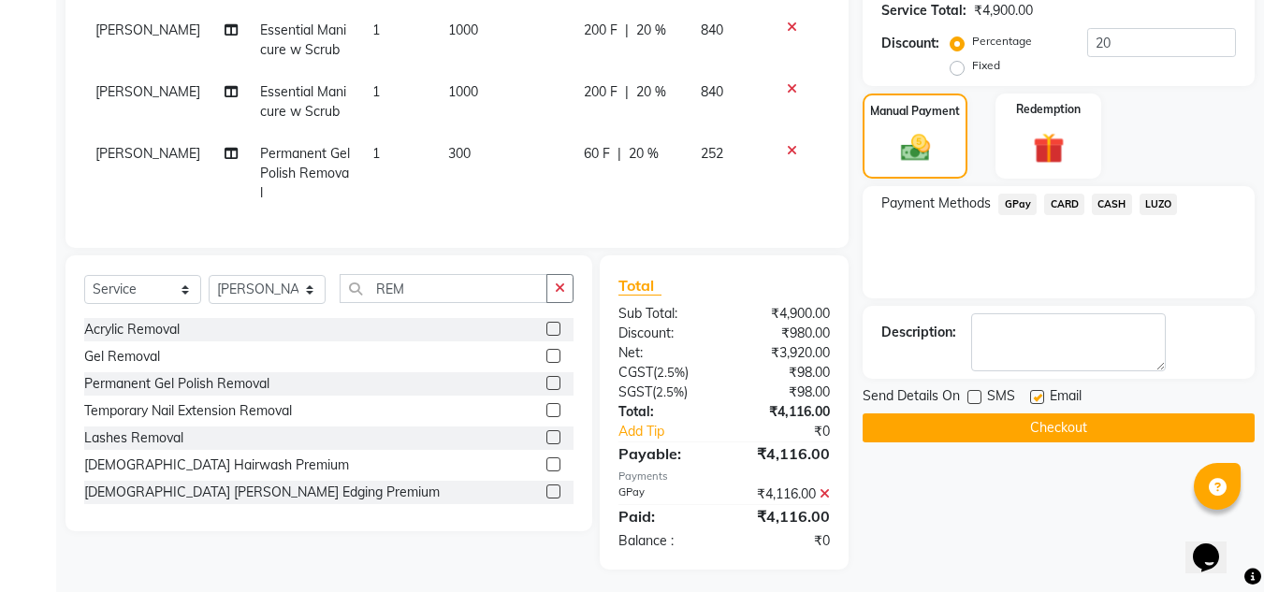
click at [1037, 398] on input "checkbox" at bounding box center [1036, 398] width 12 height 12
checkbox input "false"
click at [827, 487] on icon at bounding box center [824, 493] width 10 height 13
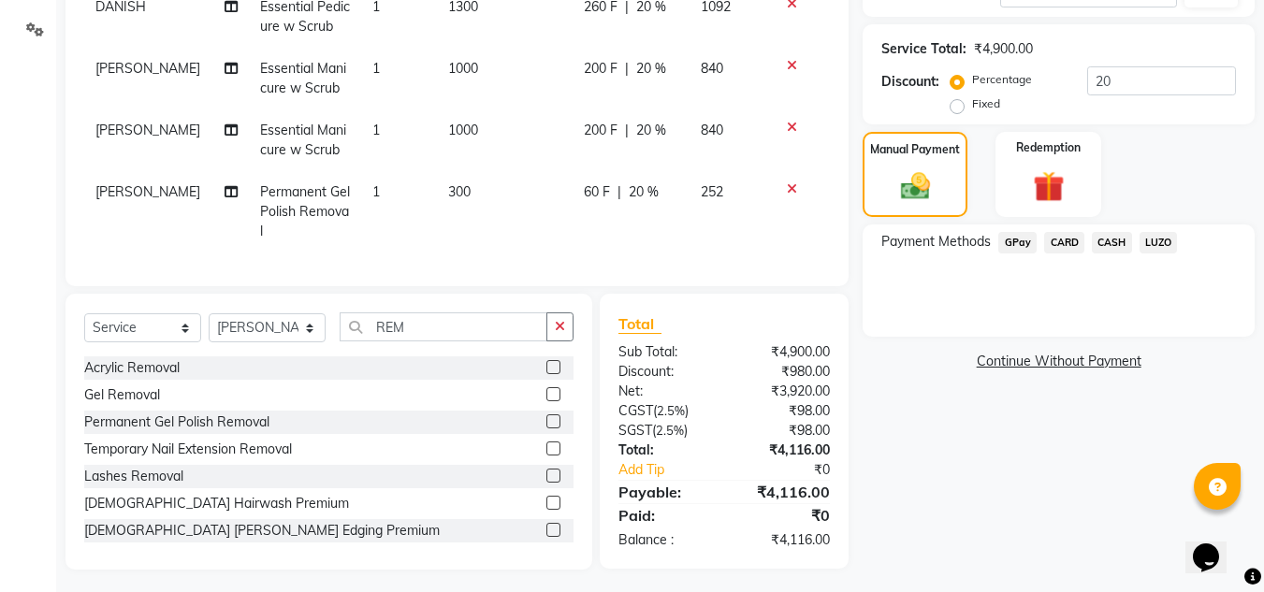
click at [1104, 241] on span "CASH" at bounding box center [1111, 243] width 40 height 22
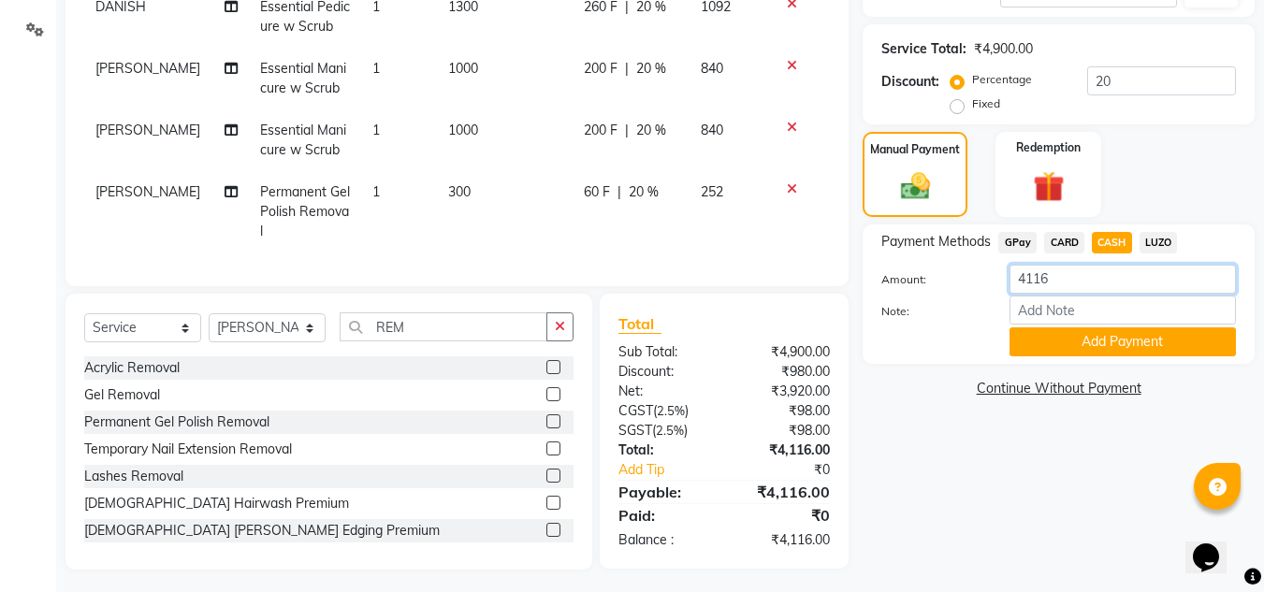
click at [1062, 287] on input "4116" at bounding box center [1122, 279] width 226 height 29
type input "4"
type input "3832"
click at [1082, 340] on button "Add Payment" at bounding box center [1122, 341] width 226 height 29
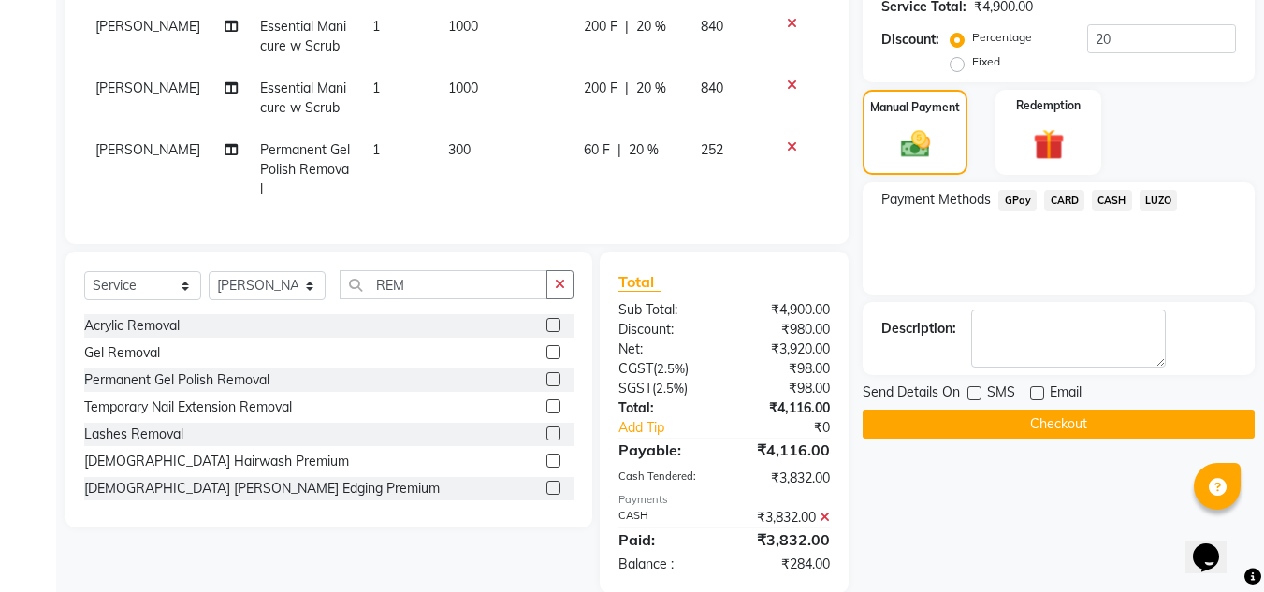
scroll to position [450, 0]
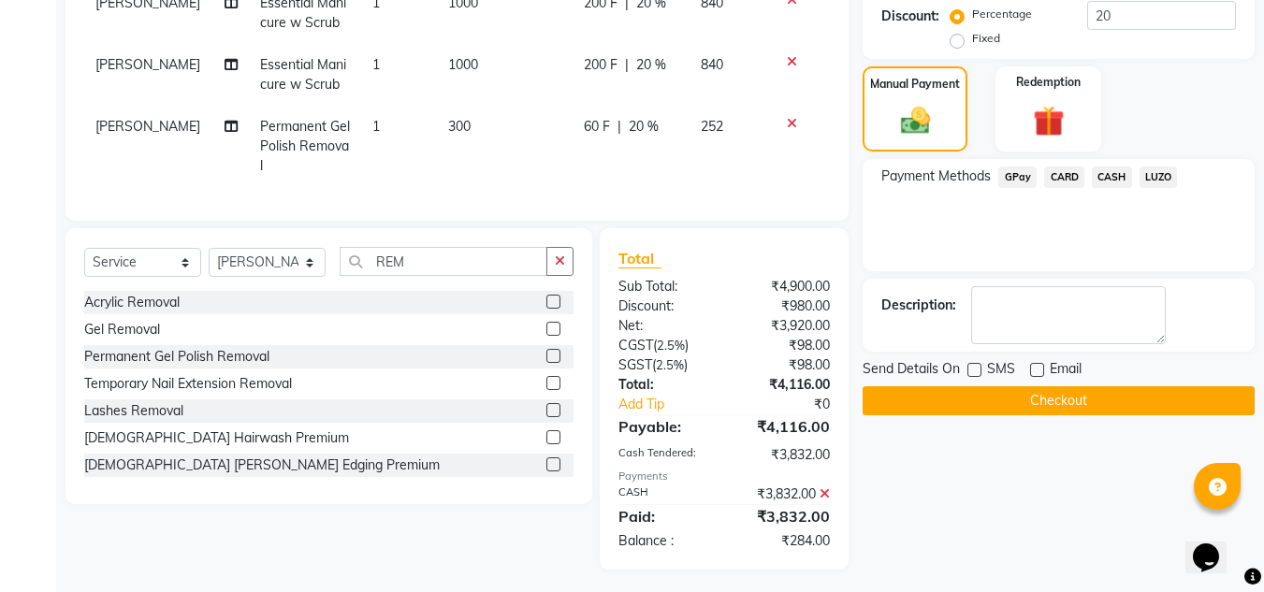
click at [1022, 178] on span "GPay" at bounding box center [1017, 177] width 38 height 22
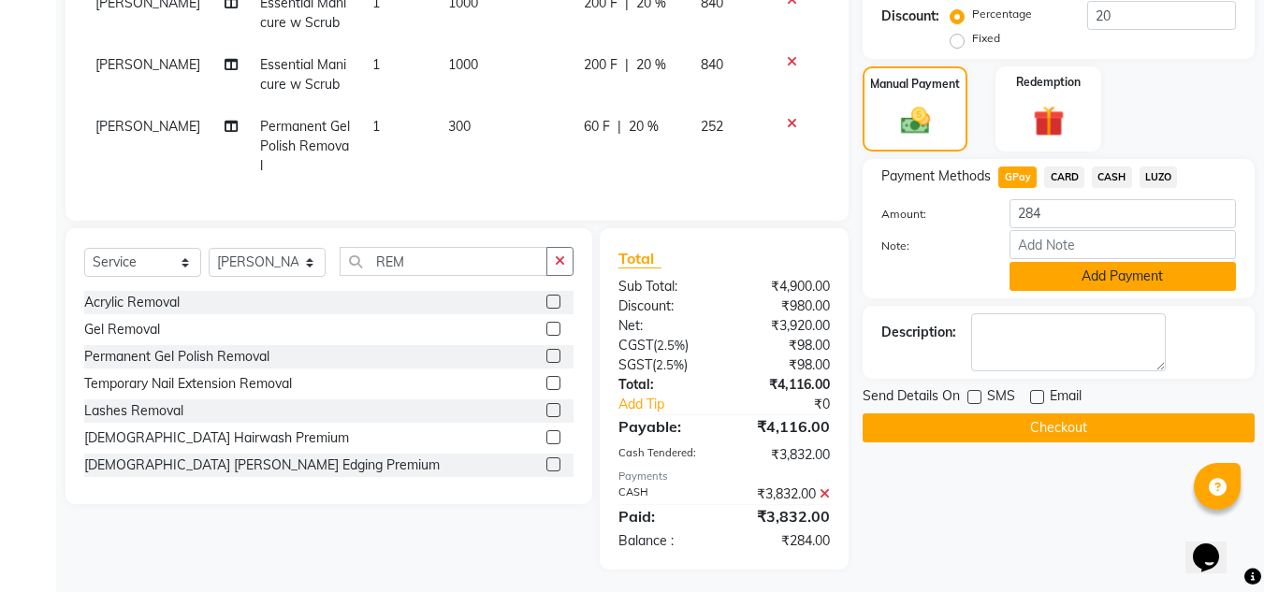
click at [1075, 282] on button "Add Payment" at bounding box center [1122, 276] width 226 height 29
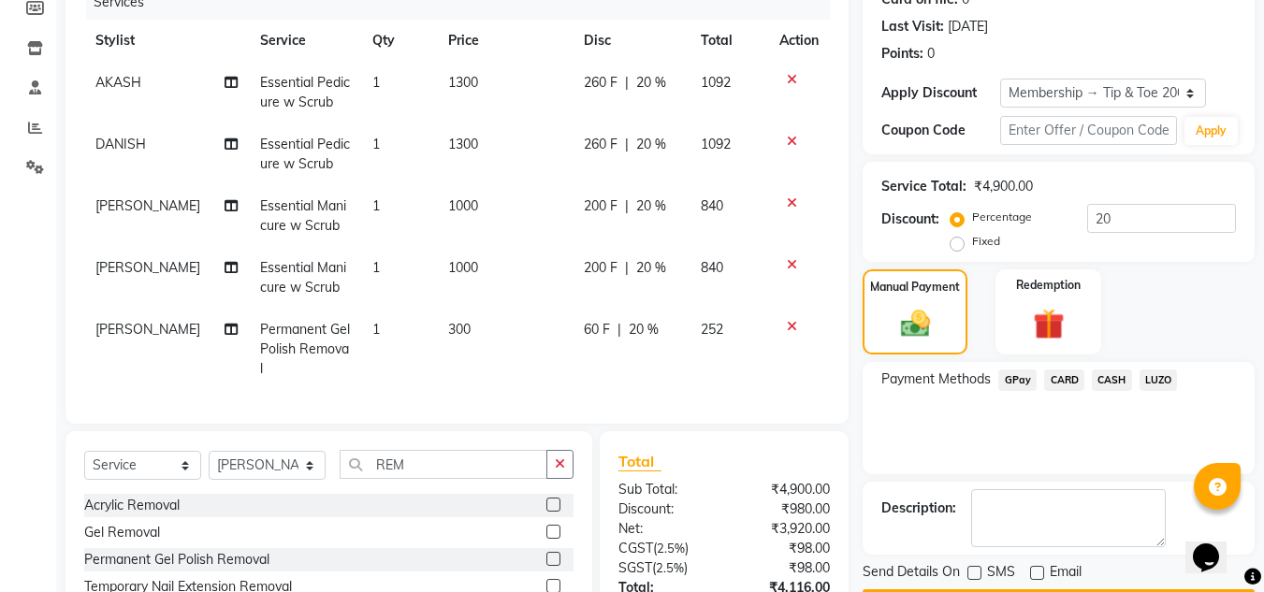
scroll to position [281, 0]
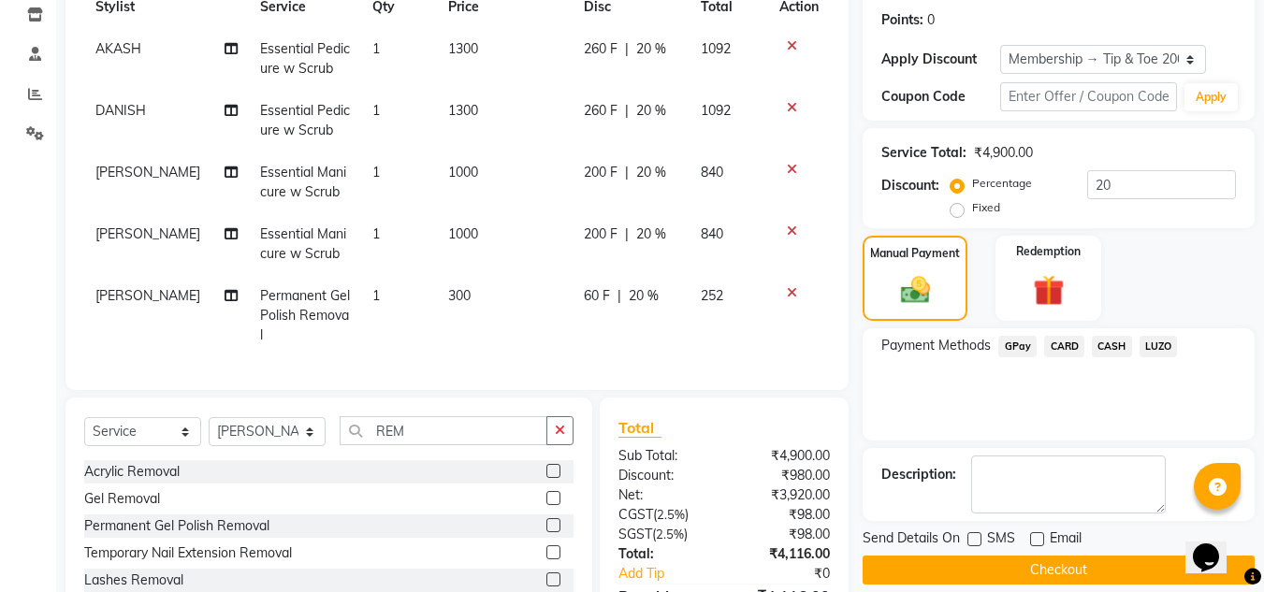
click at [1009, 565] on button "Checkout" at bounding box center [1058, 570] width 392 height 29
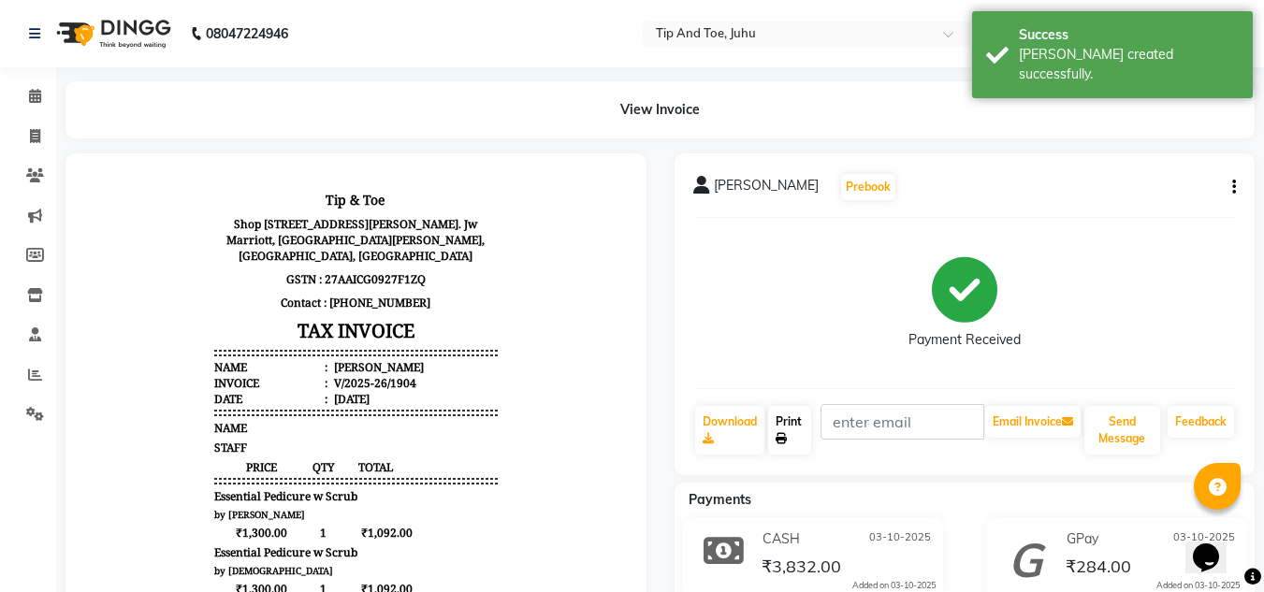
click at [787, 438] on icon at bounding box center [780, 438] width 11 height 11
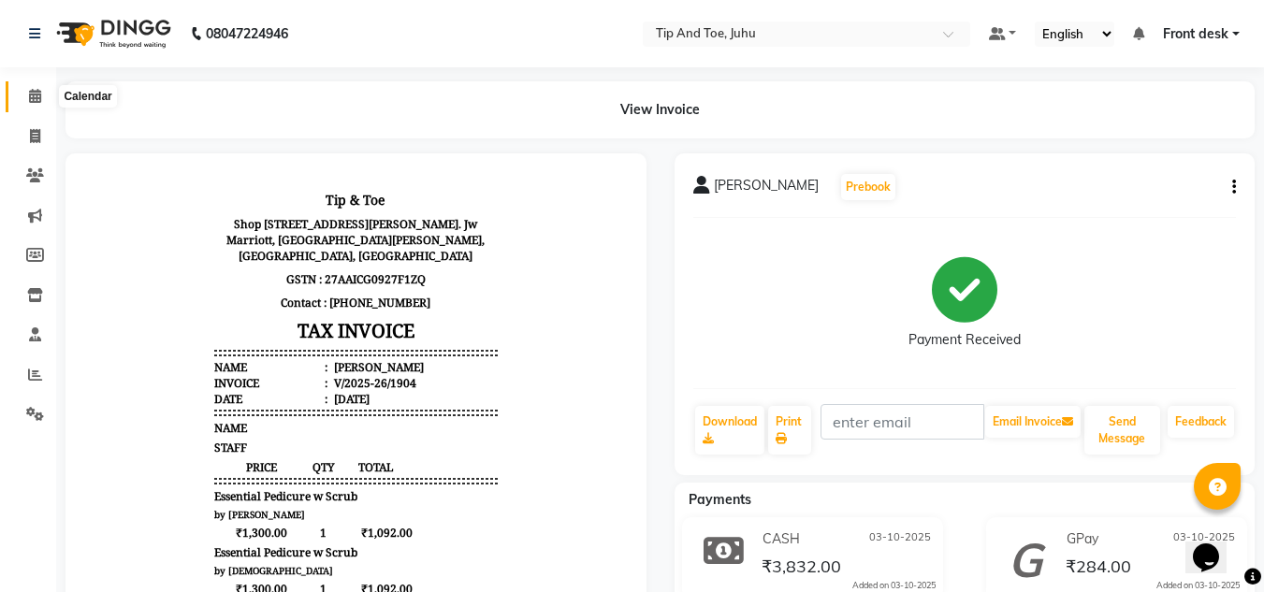
click at [34, 94] on icon at bounding box center [35, 96] width 12 height 14
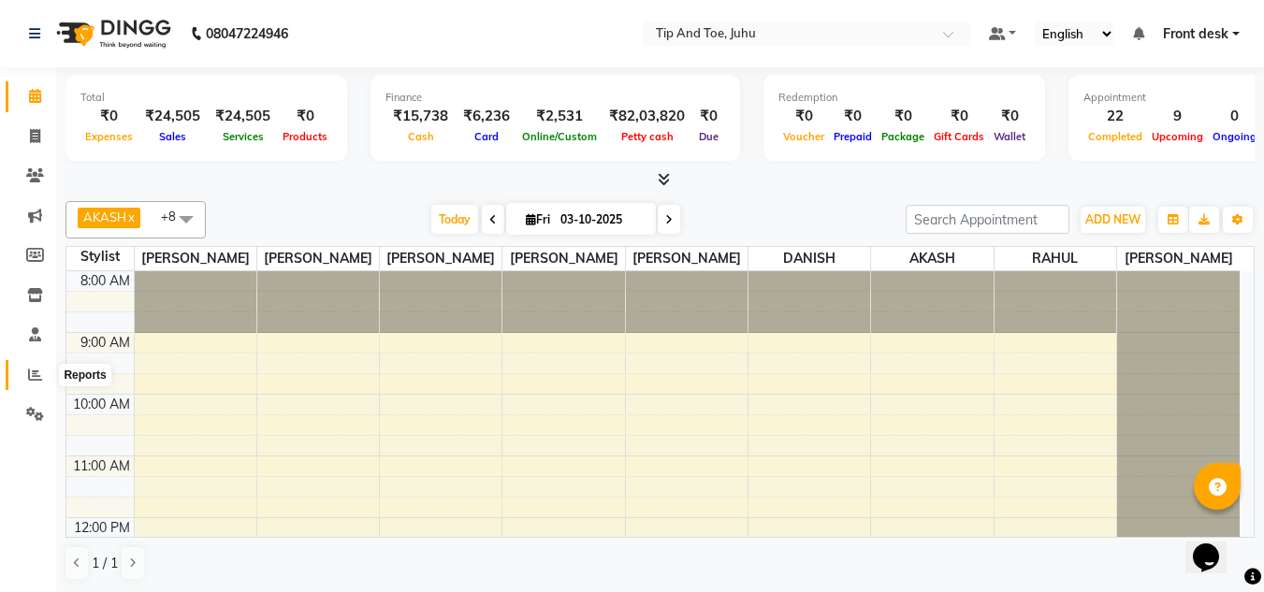
click at [37, 372] on icon at bounding box center [35, 375] width 14 height 14
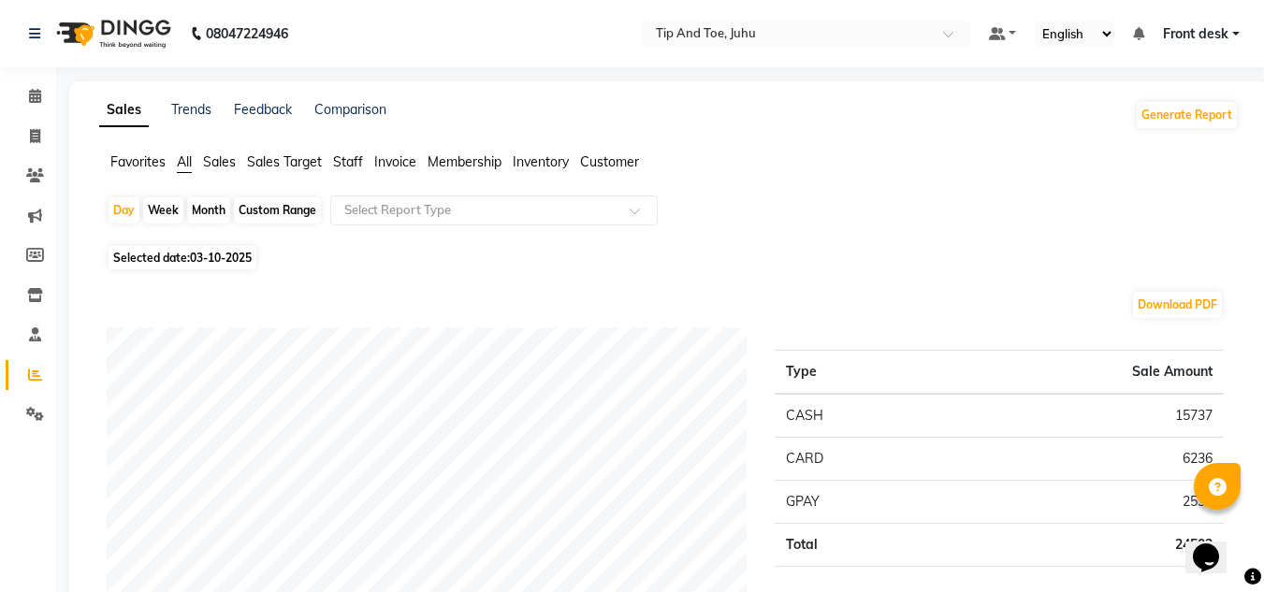
click at [353, 156] on span "Staff" at bounding box center [348, 161] width 30 height 17
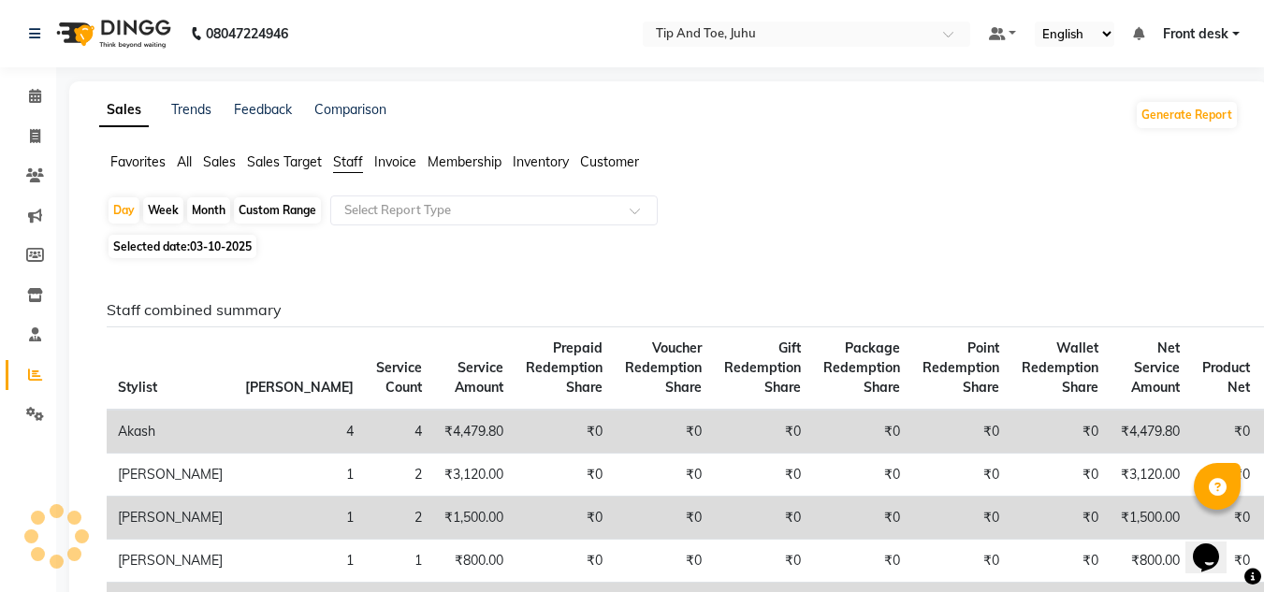
drag, startPoint x: 182, startPoint y: 164, endPoint x: 517, endPoint y: 261, distance: 348.7
click at [183, 163] on span "All" at bounding box center [184, 161] width 15 height 17
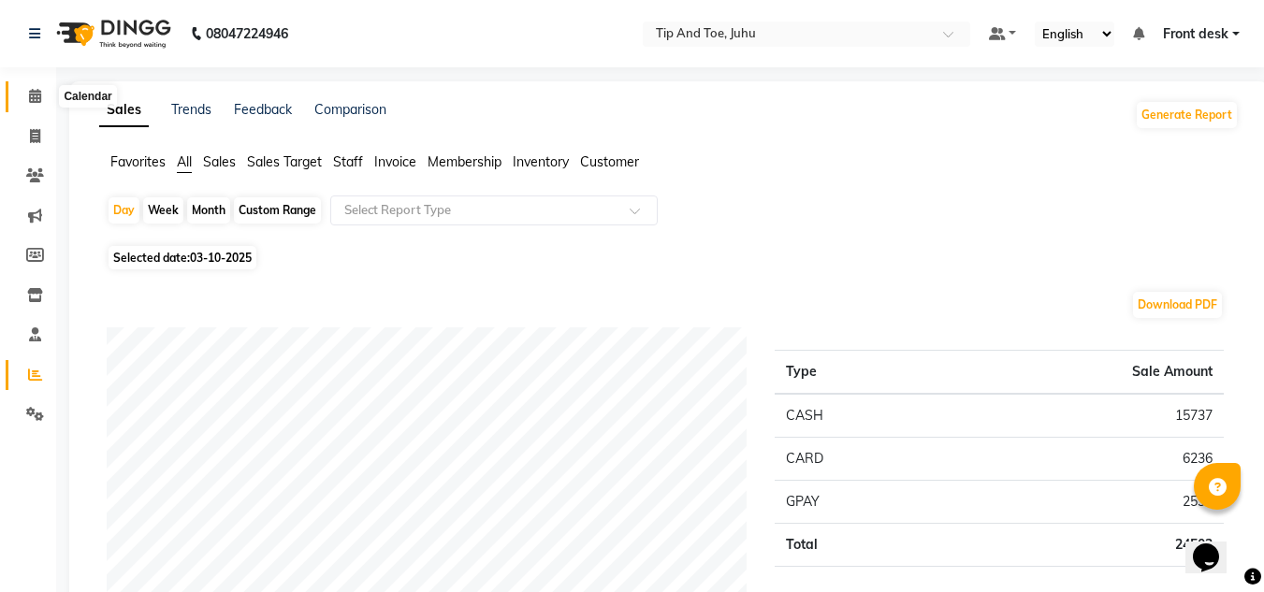
click at [31, 102] on icon at bounding box center [35, 96] width 12 height 14
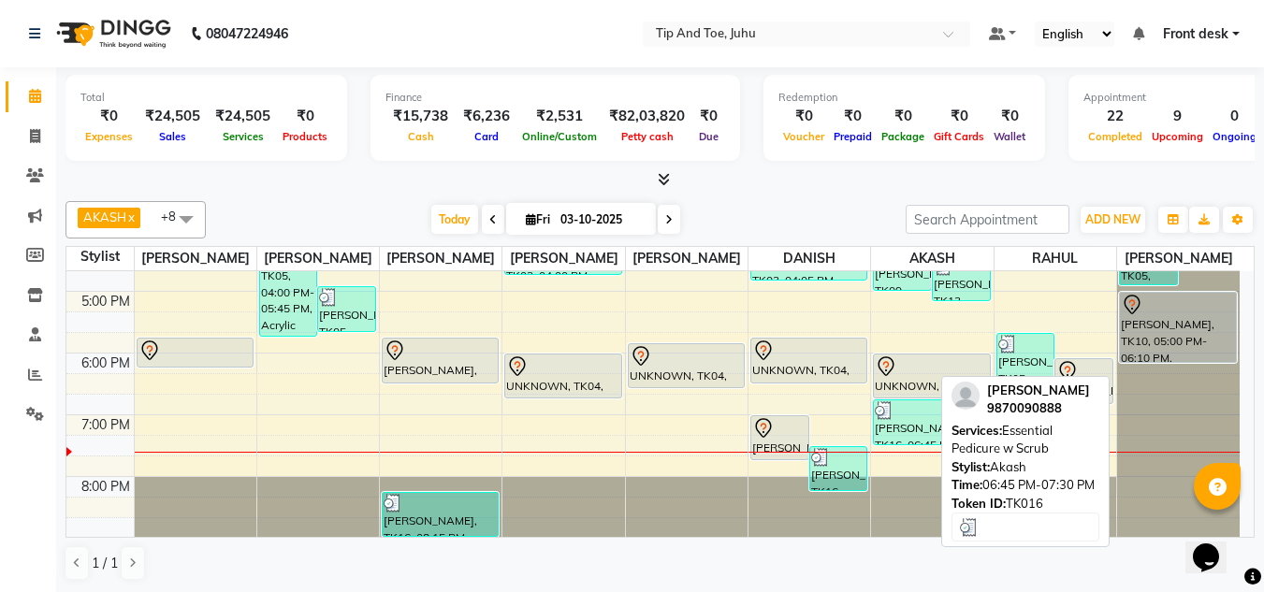
scroll to position [536, 0]
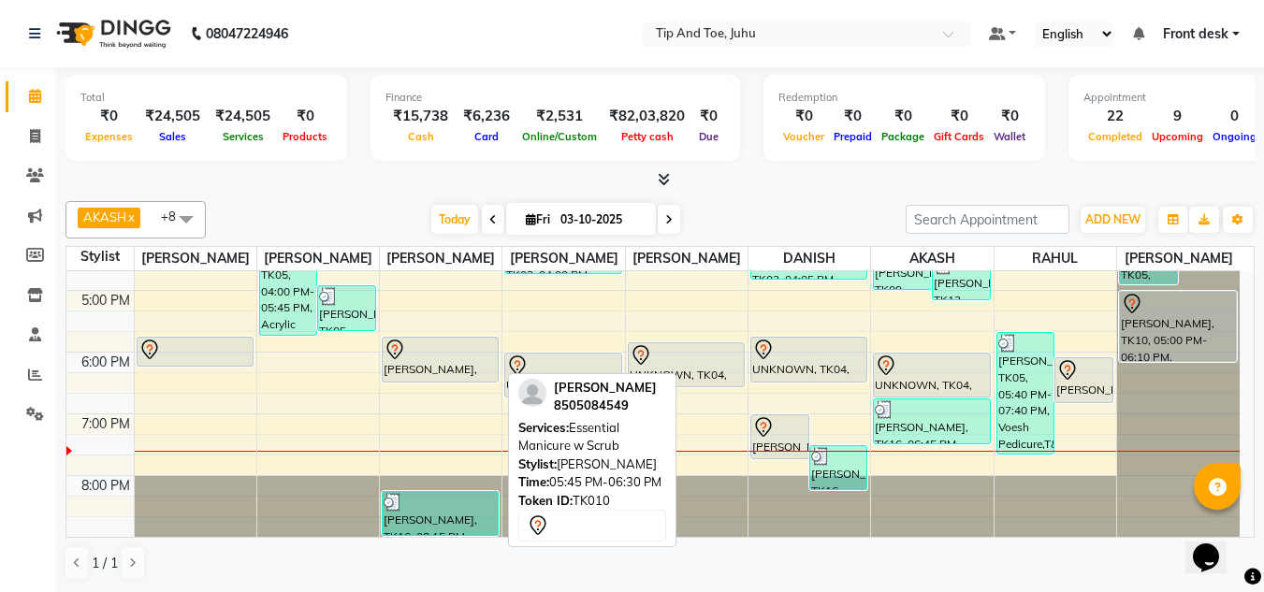
click at [432, 369] on div "[PERSON_NAME], TK10, 05:45 PM-06:30 PM, Essential Manicure w Scrub" at bounding box center [440, 360] width 115 height 44
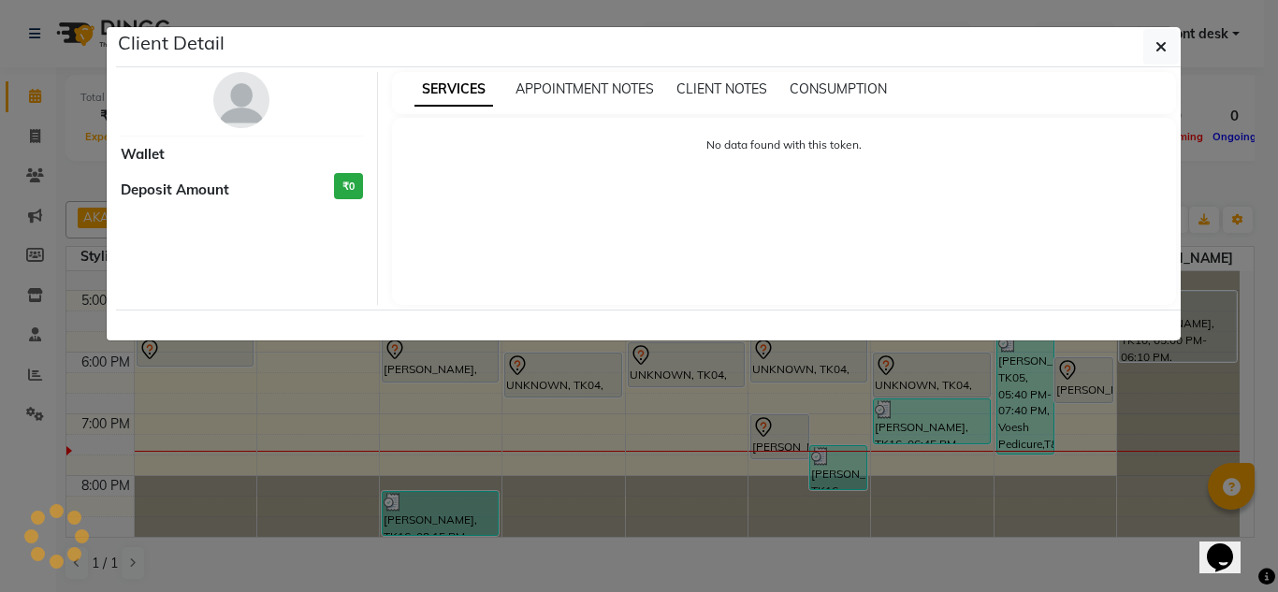
select select "7"
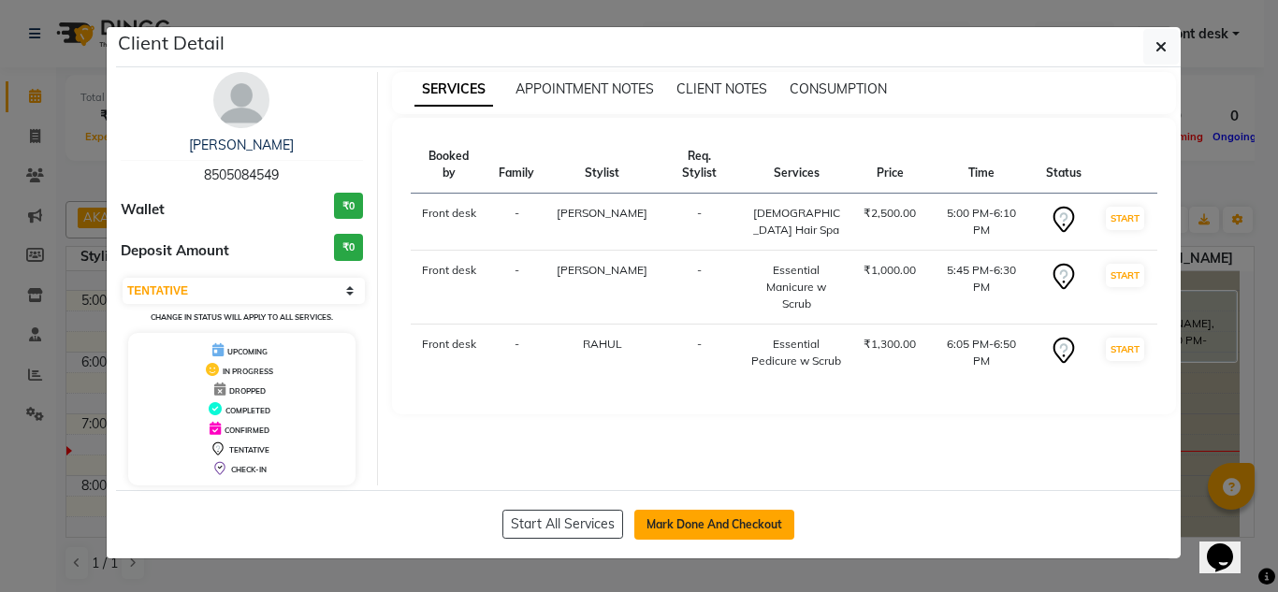
click at [712, 521] on button "Mark Done And Checkout" at bounding box center [714, 525] width 160 height 30
select select "service"
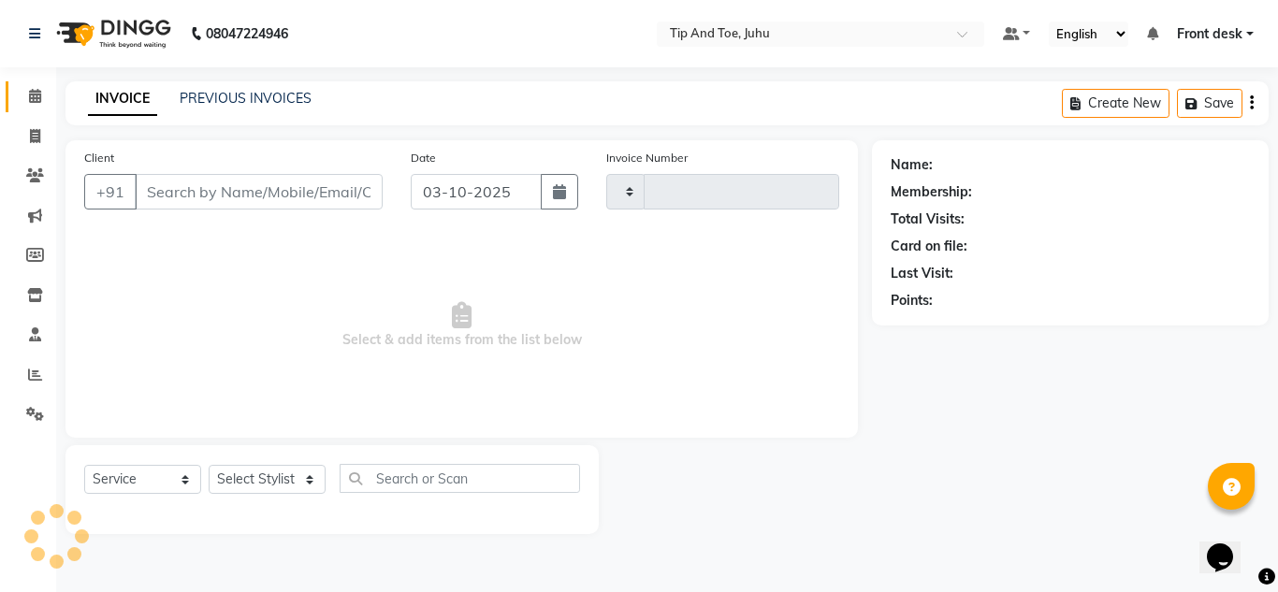
type input "1905"
select select "5516"
type input "8505084549"
select select "91056"
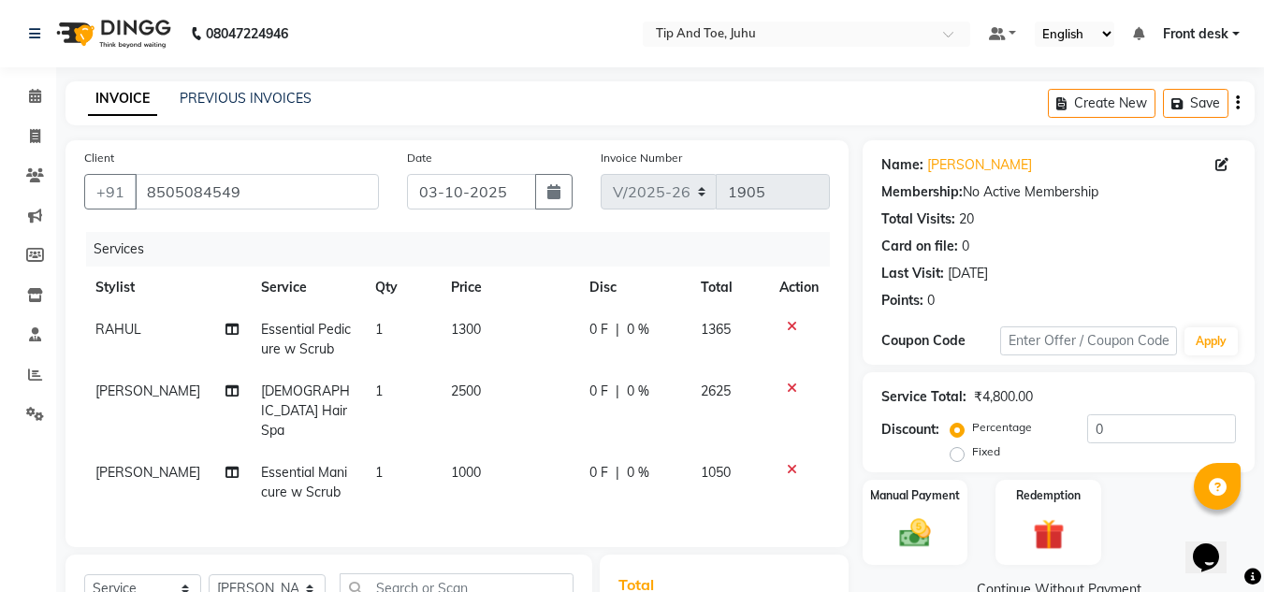
click at [789, 329] on icon at bounding box center [792, 326] width 10 height 13
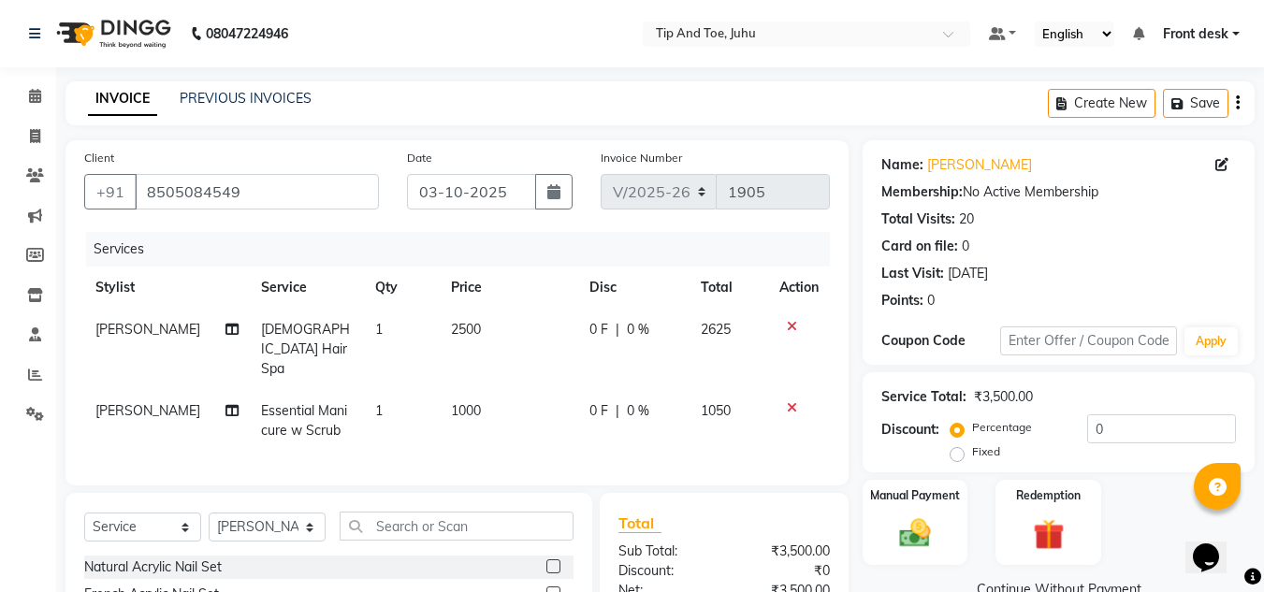
click at [788, 401] on icon at bounding box center [792, 407] width 10 height 13
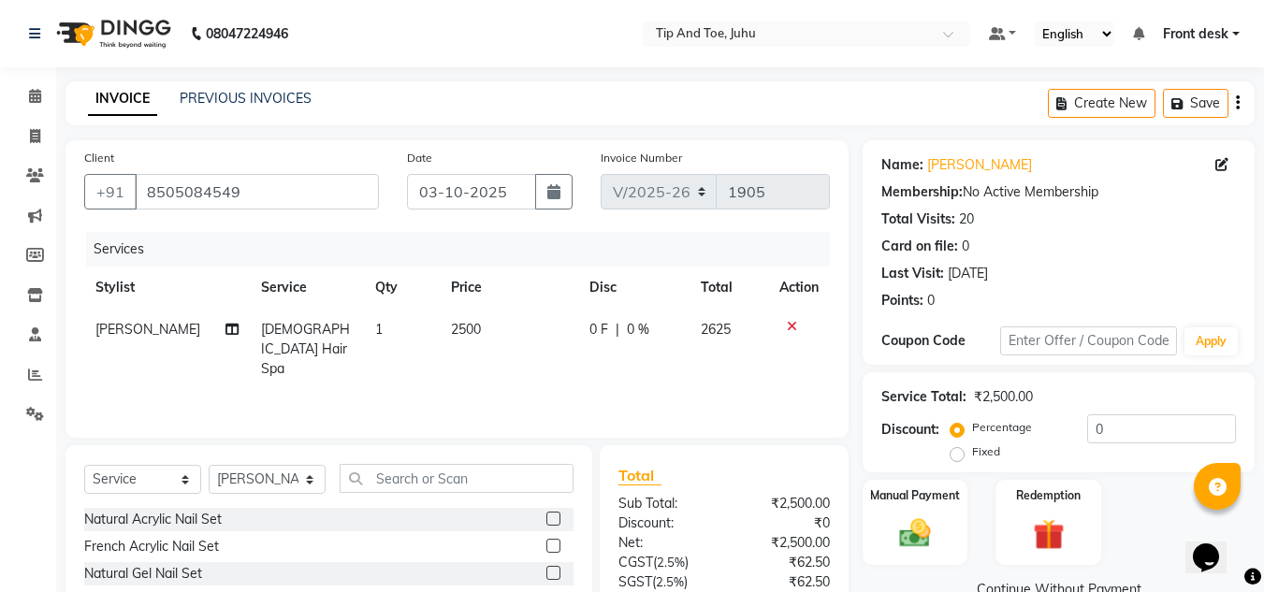
click at [465, 333] on span "2500" at bounding box center [466, 329] width 30 height 17
select select "86116"
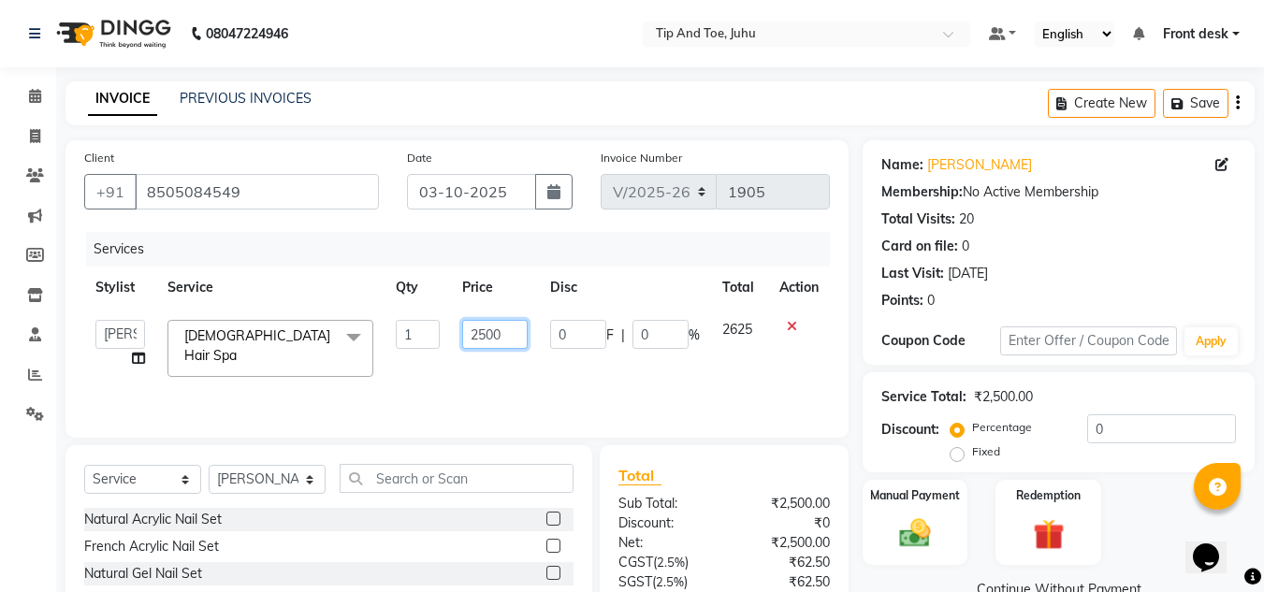
click at [507, 337] on input "2500" at bounding box center [494, 334] width 65 height 29
type input "2"
type input "799"
click at [236, 488] on select "Select Stylist AJAY UTKAR AKASH [PERSON_NAME] kharei [PERSON_NAME] DANISH [PERS…" at bounding box center [267, 479] width 117 height 29
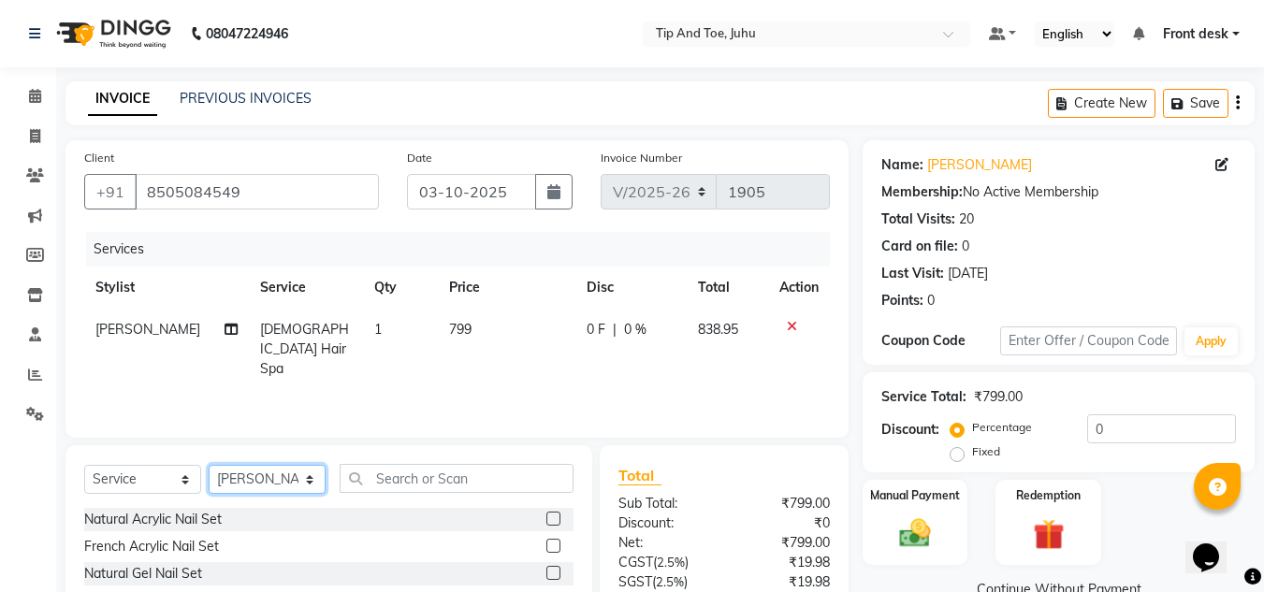
select select "86116"
click at [209, 465] on select "Select Stylist AJAY UTKAR AKASH [PERSON_NAME] kharei [PERSON_NAME] DANISH [PERS…" at bounding box center [267, 479] width 117 height 29
click at [452, 482] on input "text" at bounding box center [457, 478] width 234 height 29
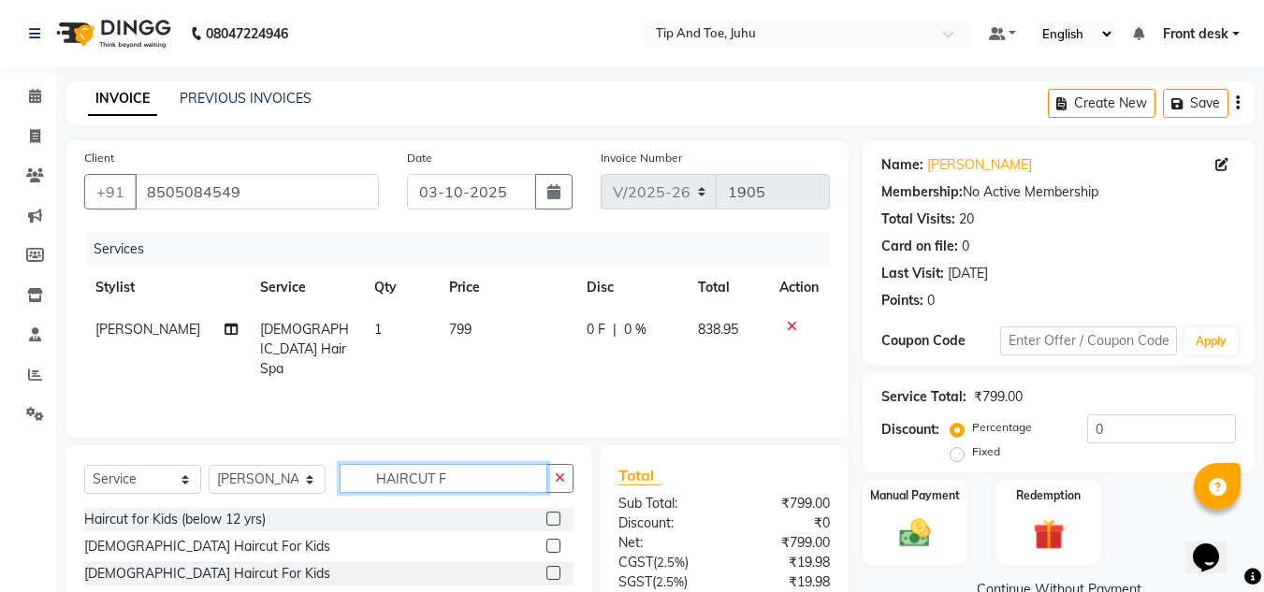
scroll to position [94, 0]
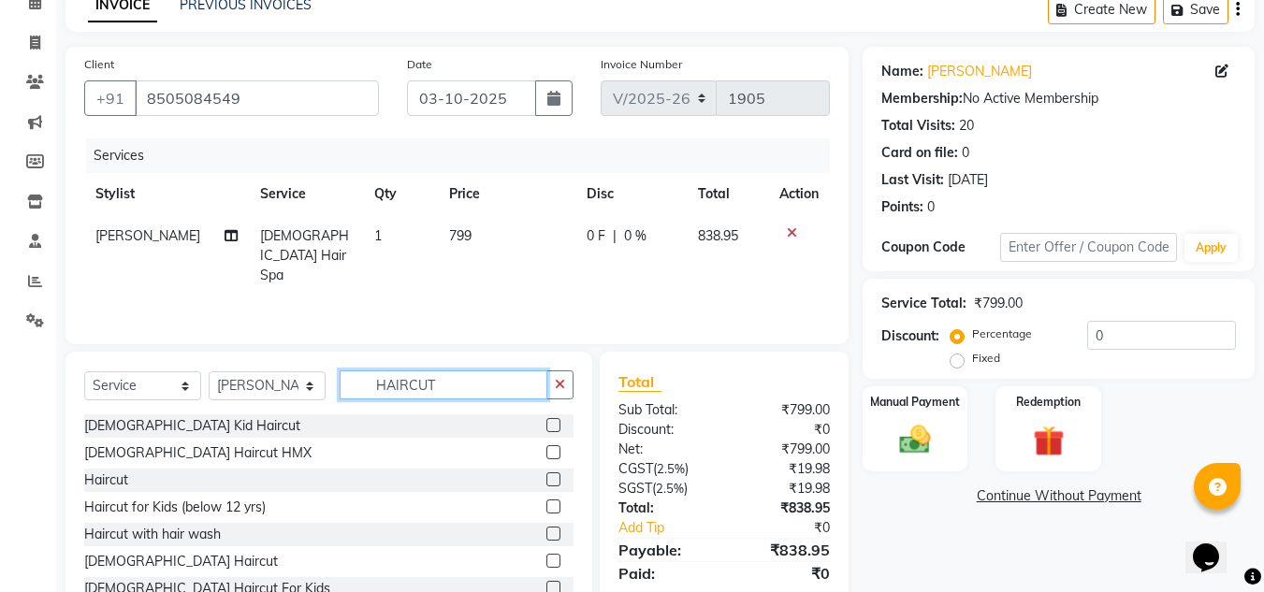
type input "HAIRCUT"
click at [546, 450] on label at bounding box center [553, 452] width 14 height 14
click at [546, 450] on input "checkbox" at bounding box center [552, 453] width 12 height 12
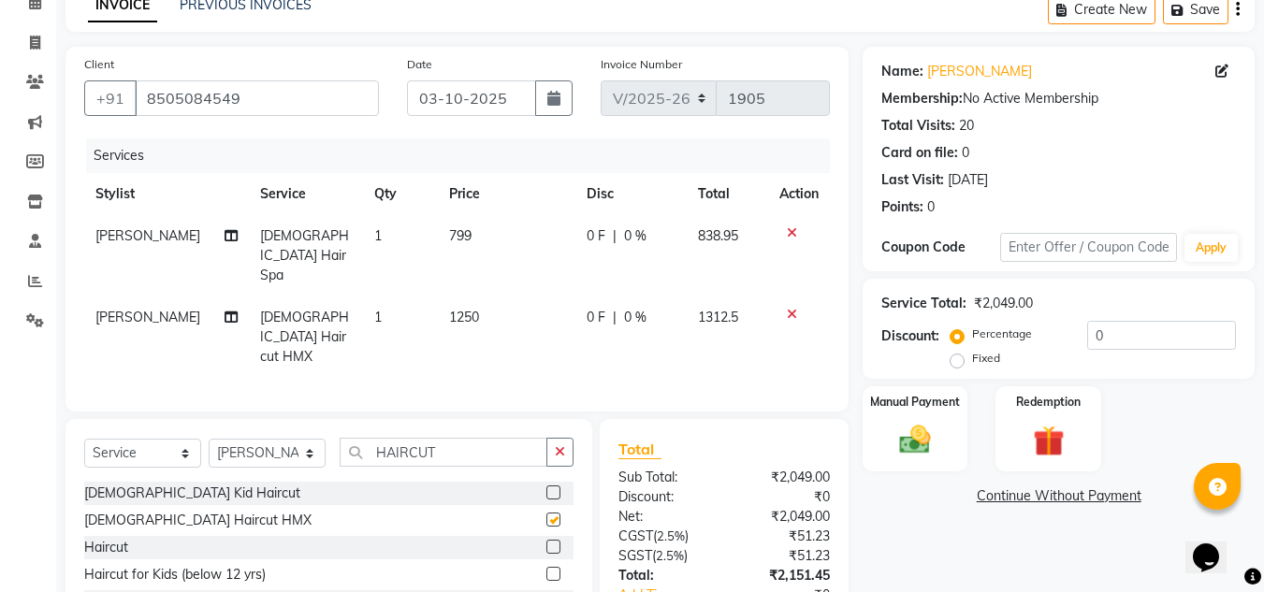
checkbox input "false"
click at [463, 309] on span "1250" at bounding box center [464, 317] width 30 height 17
select select "86116"
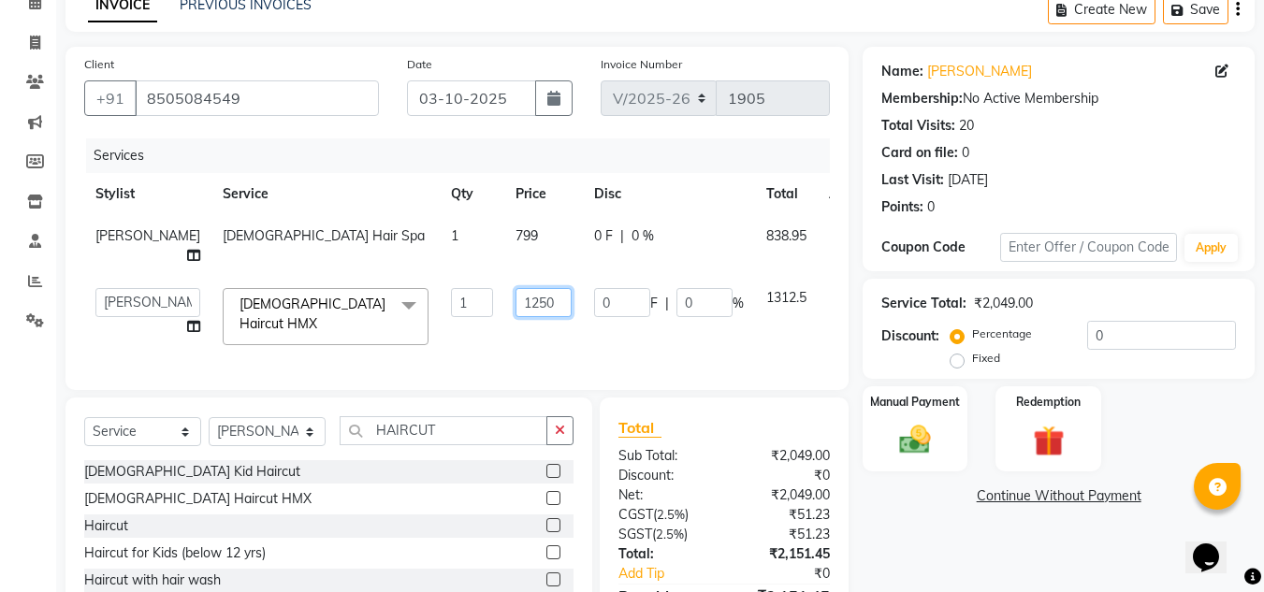
click at [520, 304] on input "1250" at bounding box center [543, 302] width 56 height 29
type input "1"
type input "799"
click at [504, 242] on td "799" at bounding box center [543, 246] width 79 height 62
select select "86116"
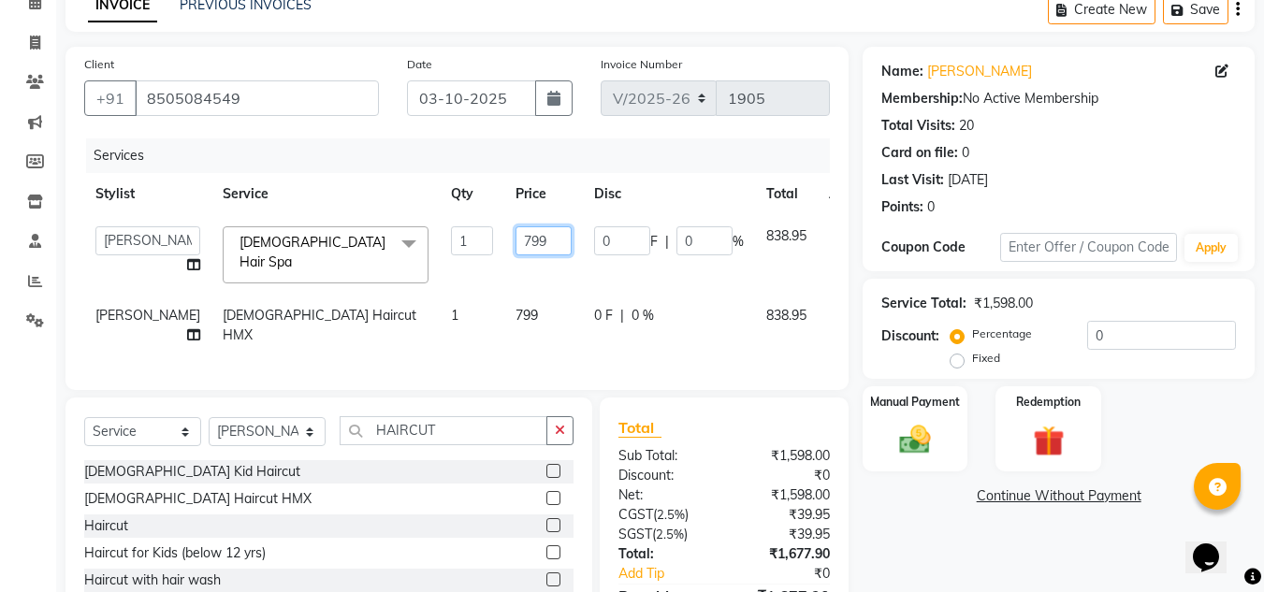
drag, startPoint x: 532, startPoint y: 249, endPoint x: 516, endPoint y: 246, distance: 16.1
click at [526, 248] on td "799" at bounding box center [543, 255] width 79 height 80
click at [516, 246] on input "799" at bounding box center [543, 240] width 56 height 29
type input "7"
type input "1600"
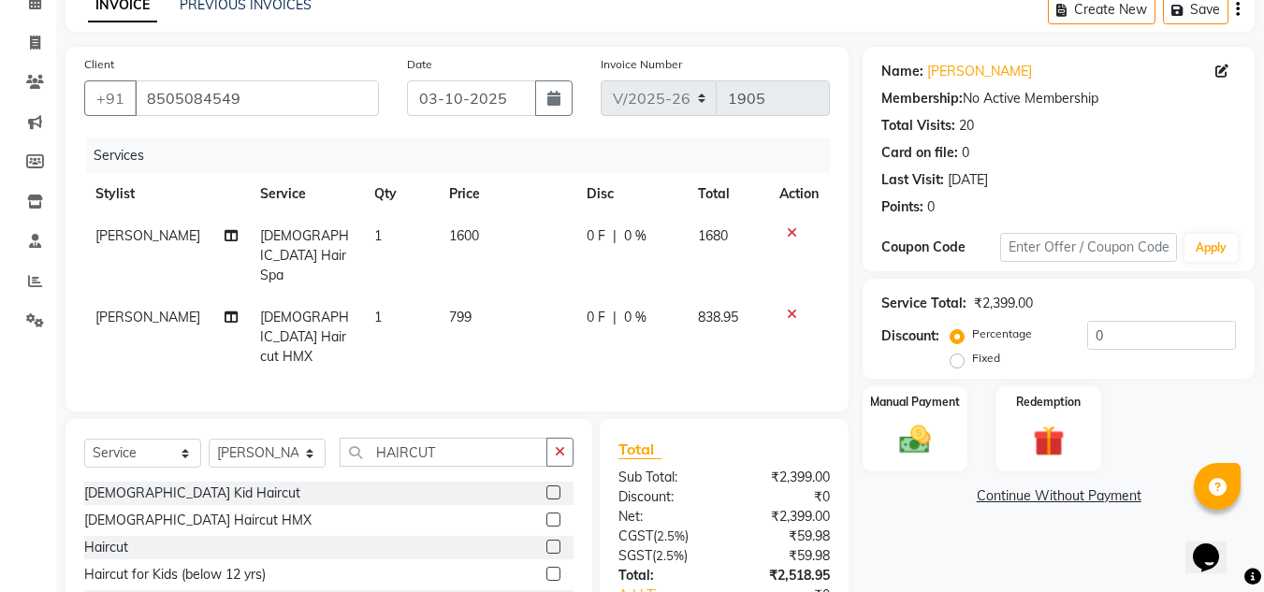
click at [364, 181] on tr "Stylist Service Qty Price Disc Total Action" at bounding box center [456, 194] width 745 height 42
click at [125, 439] on select "Select Service Product Membership Package Voucher Prepaid Gift Card" at bounding box center [142, 453] width 117 height 29
select select "product"
click at [84, 439] on select "Select Service Product Membership Package Voucher Prepaid Gift Card" at bounding box center [142, 453] width 117 height 29
click at [272, 439] on select "Select Stylist AJAY UTKAR AKASH [PERSON_NAME] kharei [PERSON_NAME] DANISH [PERS…" at bounding box center [267, 453] width 117 height 29
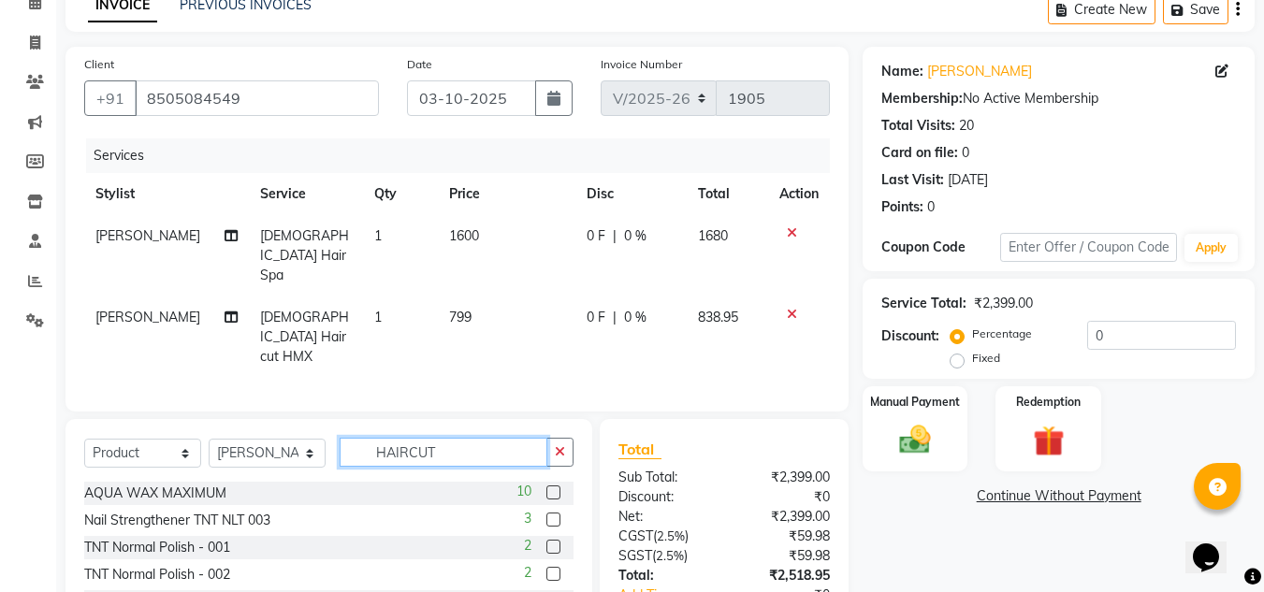
click at [384, 438] on input "HAIRCUT" at bounding box center [444, 452] width 208 height 29
click at [444, 438] on input "HAIRCUT" at bounding box center [444, 452] width 208 height 29
type input "H"
type input "NASHI ARGAN"
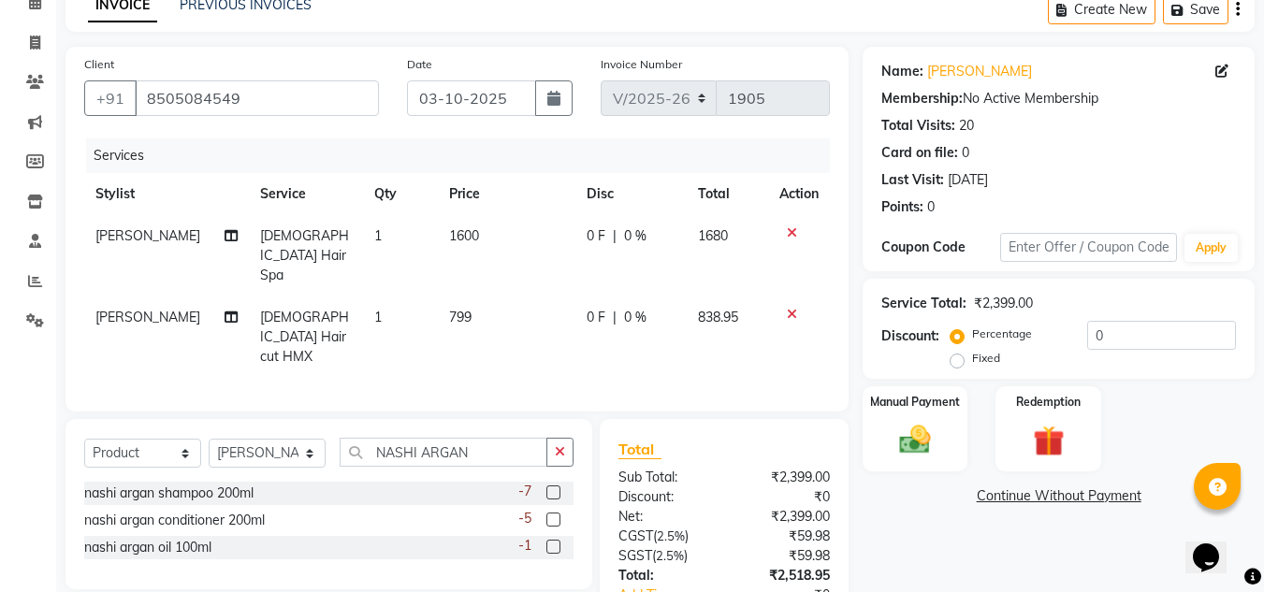
click at [551, 513] on label at bounding box center [553, 520] width 14 height 14
click at [551, 514] on input "checkbox" at bounding box center [552, 520] width 12 height 12
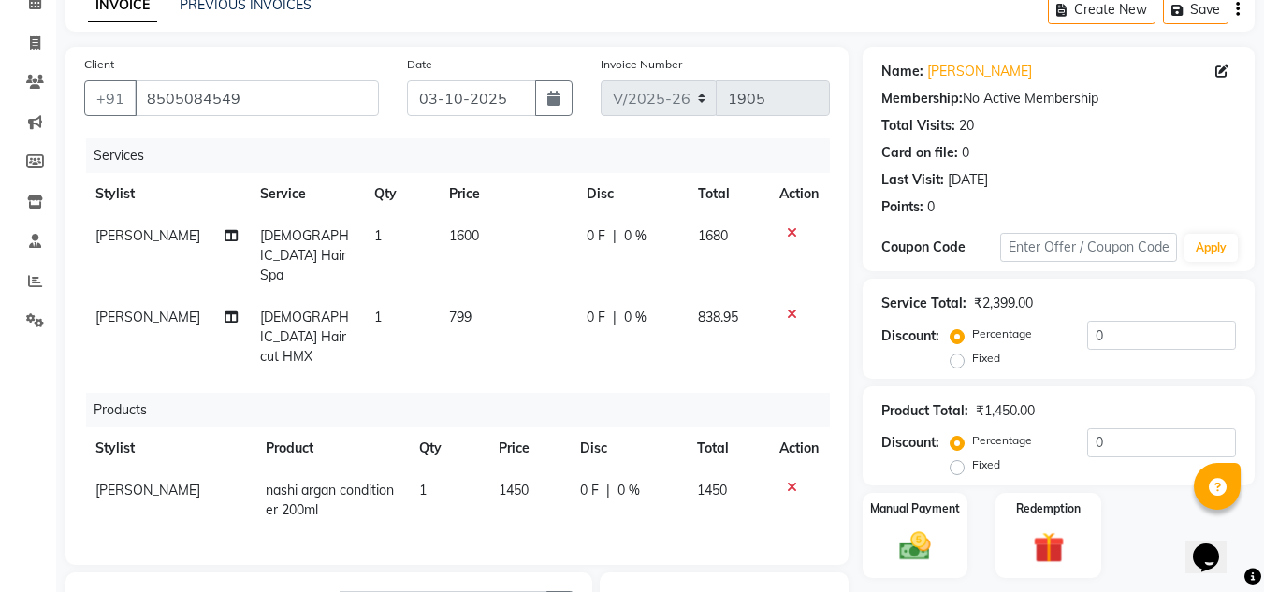
checkbox input "false"
click at [525, 470] on td "1450" at bounding box center [528, 501] width 82 height 62
select select "86116"
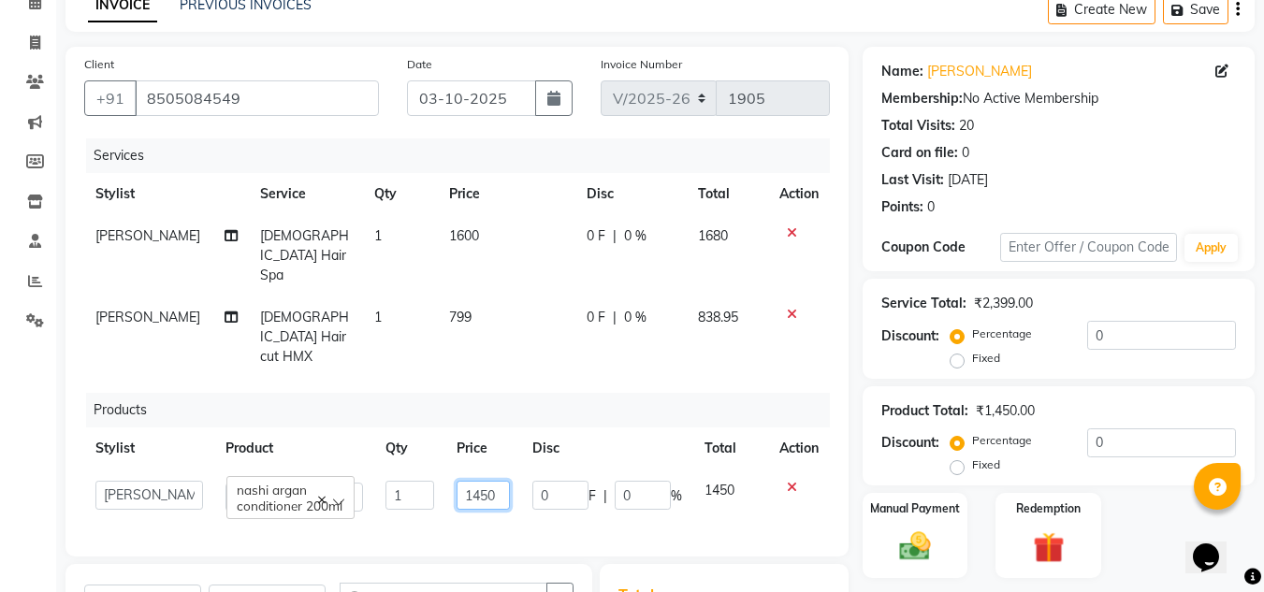
click at [499, 481] on input "1450" at bounding box center [482, 495] width 52 height 29
type input "1"
type input "1550"
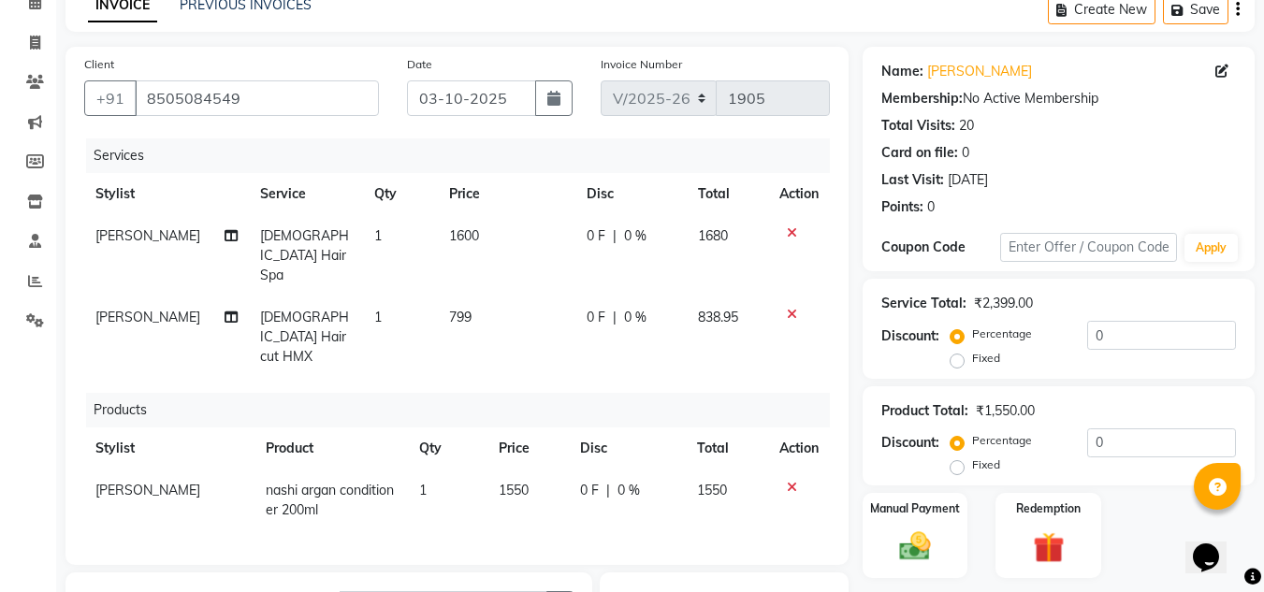
click at [528, 393] on div "Products" at bounding box center [465, 410] width 758 height 35
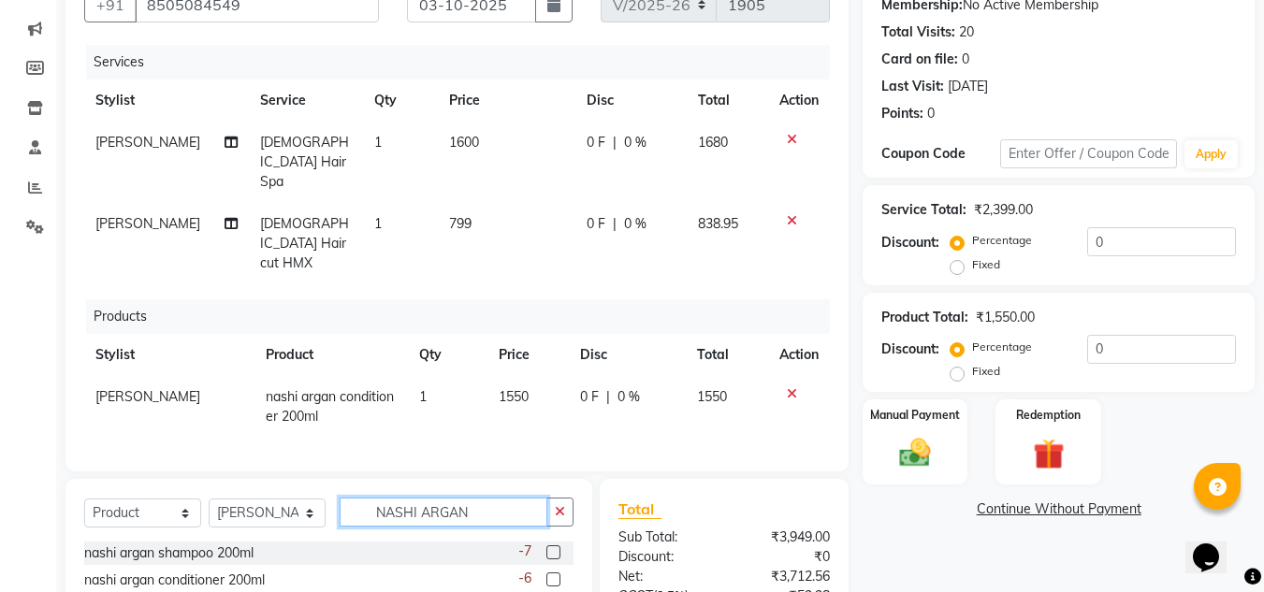
click at [473, 498] on input "NASHI ARGAN" at bounding box center [444, 512] width 208 height 29
click at [554, 545] on label at bounding box center [553, 552] width 14 height 14
click at [554, 547] on input "checkbox" at bounding box center [552, 553] width 12 height 12
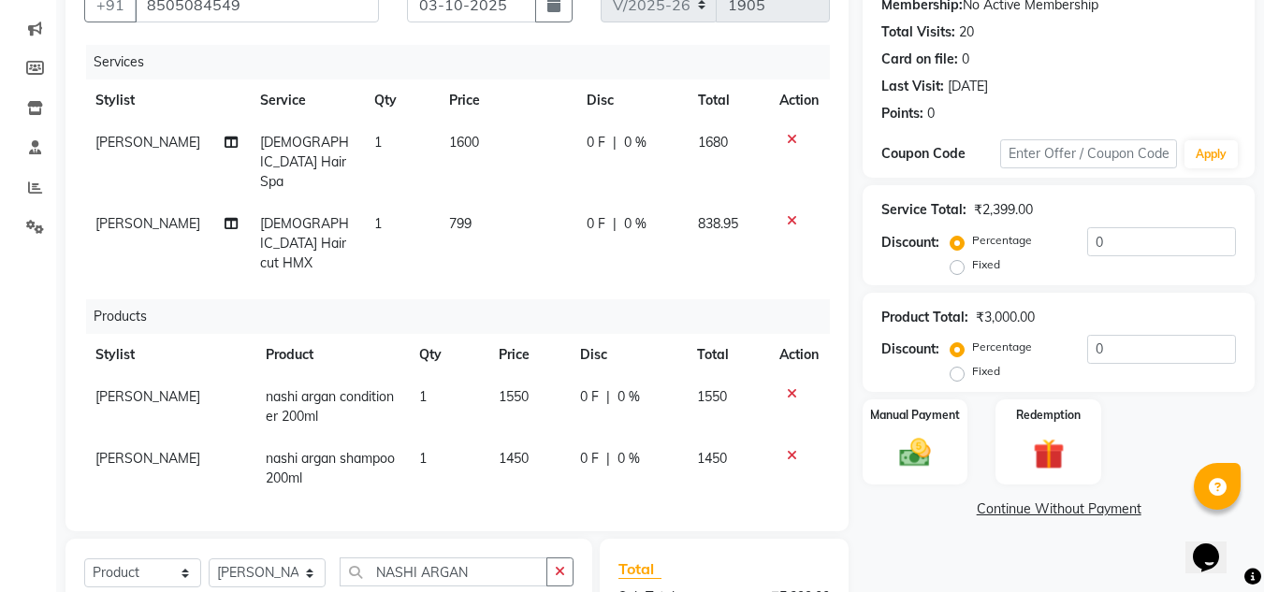
checkbox input "false"
click at [513, 450] on span "1450" at bounding box center [514, 458] width 30 height 17
select select "86116"
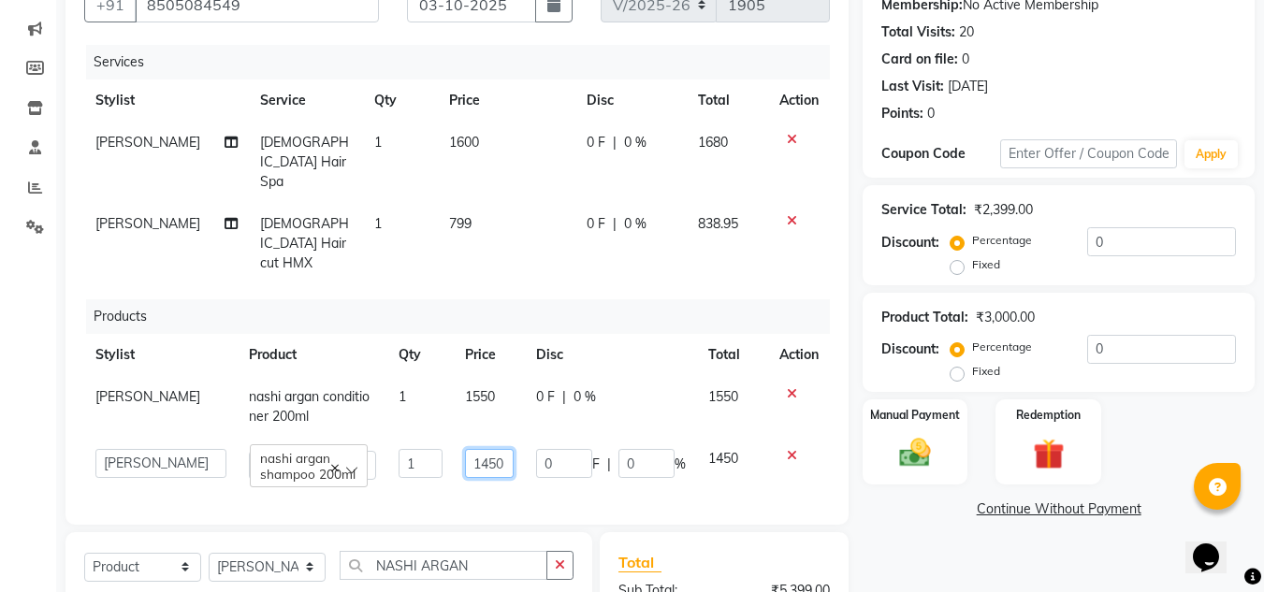
click at [498, 449] on input "1450" at bounding box center [489, 463] width 49 height 29
type input "1"
type input "1550"
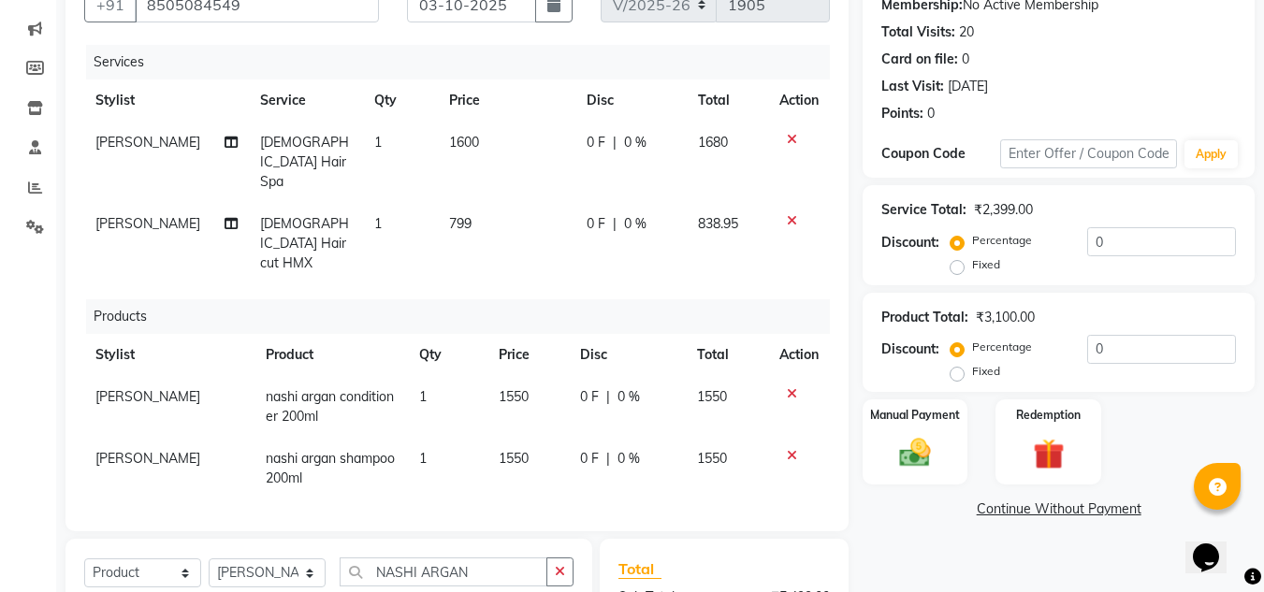
click at [1020, 557] on div "Name: Manjula Bajaj Membership: No Active Membership Total Visits: 20 Card on f…" at bounding box center [1065, 403] width 406 height 900
click at [277, 558] on select "Select Stylist AJAY UTKAR AKASH [PERSON_NAME] kharei [PERSON_NAME] DANISH [PERS…" at bounding box center [267, 572] width 117 height 29
select select "87956"
click at [209, 558] on select "Select Stylist AJAY UTKAR AKASH [PERSON_NAME] kharei [PERSON_NAME] DANISH [PERS…" at bounding box center [267, 572] width 117 height 29
click at [496, 557] on input "NASHI ARGAN" at bounding box center [444, 571] width 208 height 29
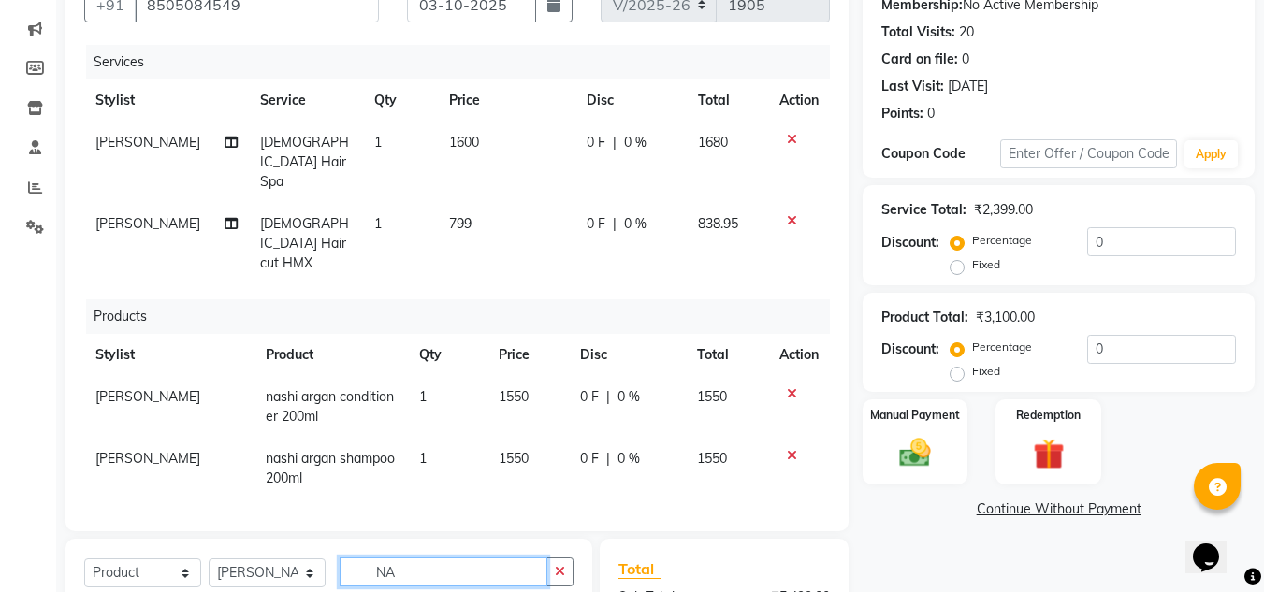
type input "N"
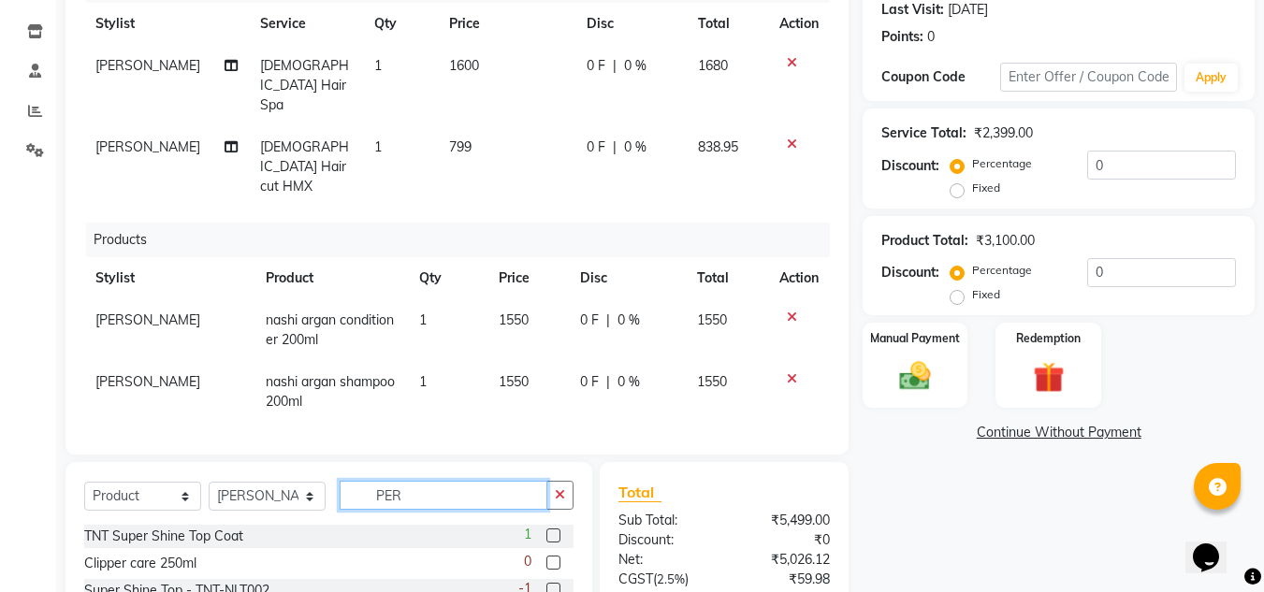
scroll to position [453, 0]
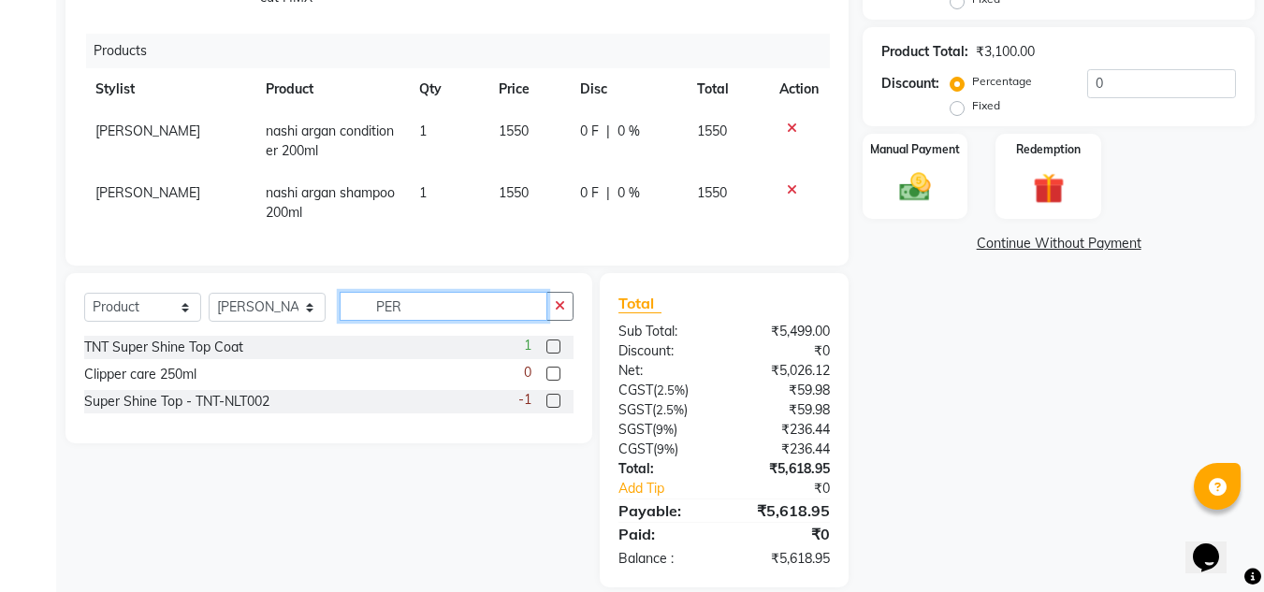
type input "PER"
click at [142, 293] on select "Select Service Product Membership Package Voucher Prepaid Gift Card" at bounding box center [142, 307] width 117 height 29
select select "service"
click at [84, 293] on select "Select Service Product Membership Package Voucher Prepaid Gift Card" at bounding box center [142, 307] width 117 height 29
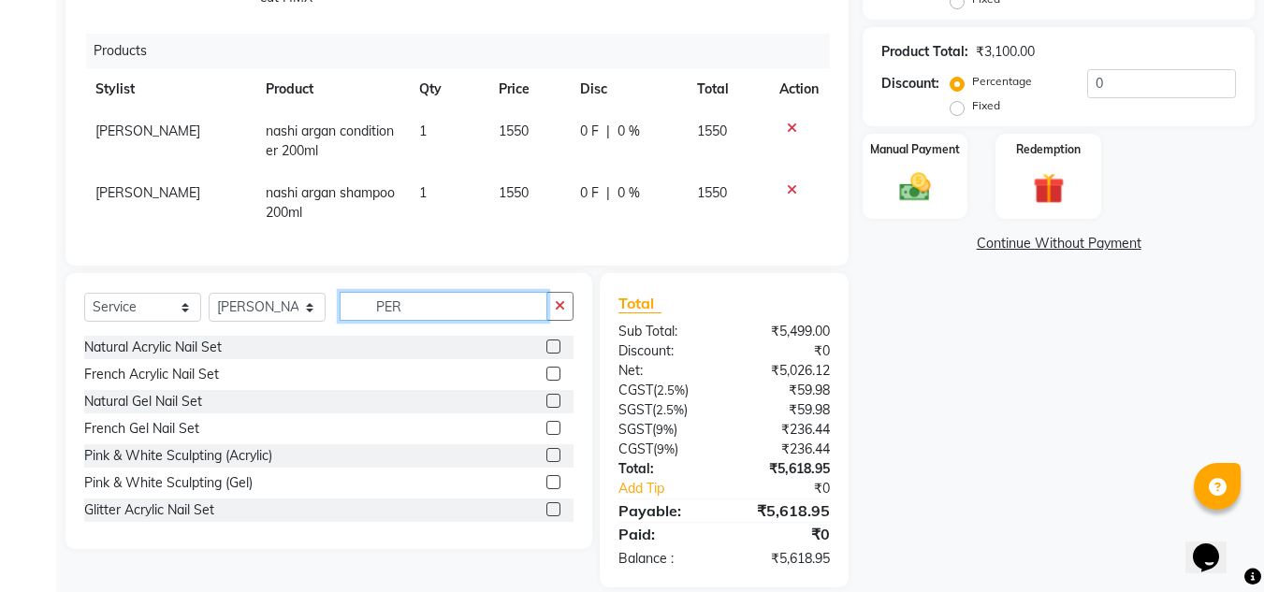
click at [480, 292] on input "PER" at bounding box center [444, 306] width 208 height 29
type input "PER"
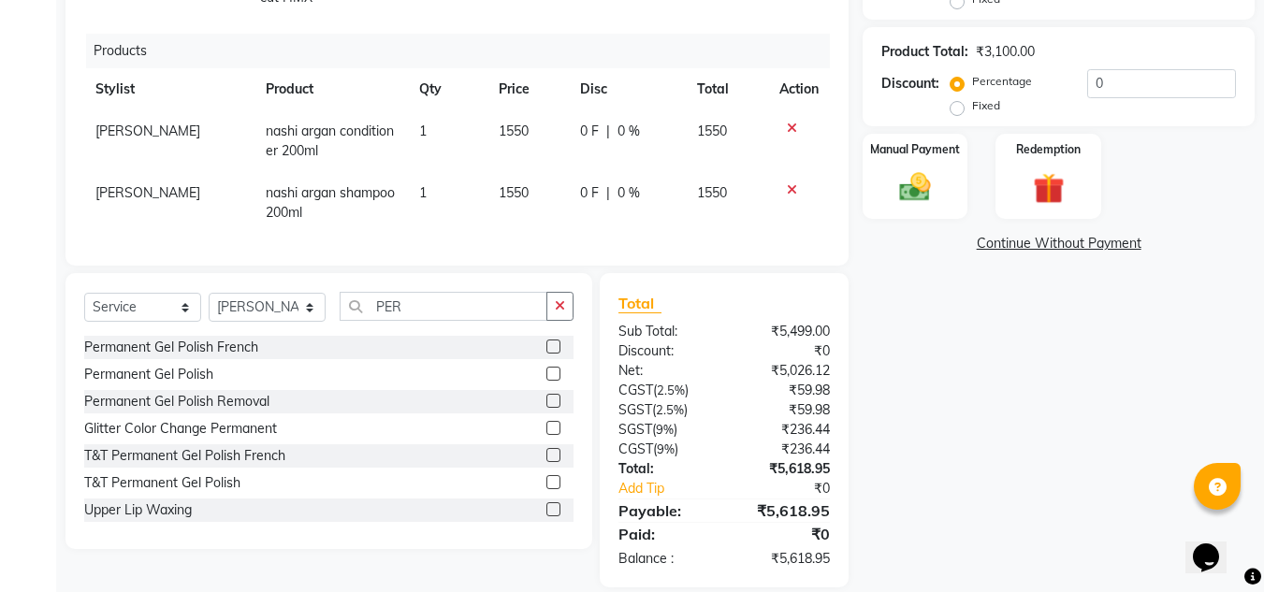
click at [546, 367] on label at bounding box center [553, 374] width 14 height 14
click at [546, 369] on input "checkbox" at bounding box center [552, 375] width 12 height 12
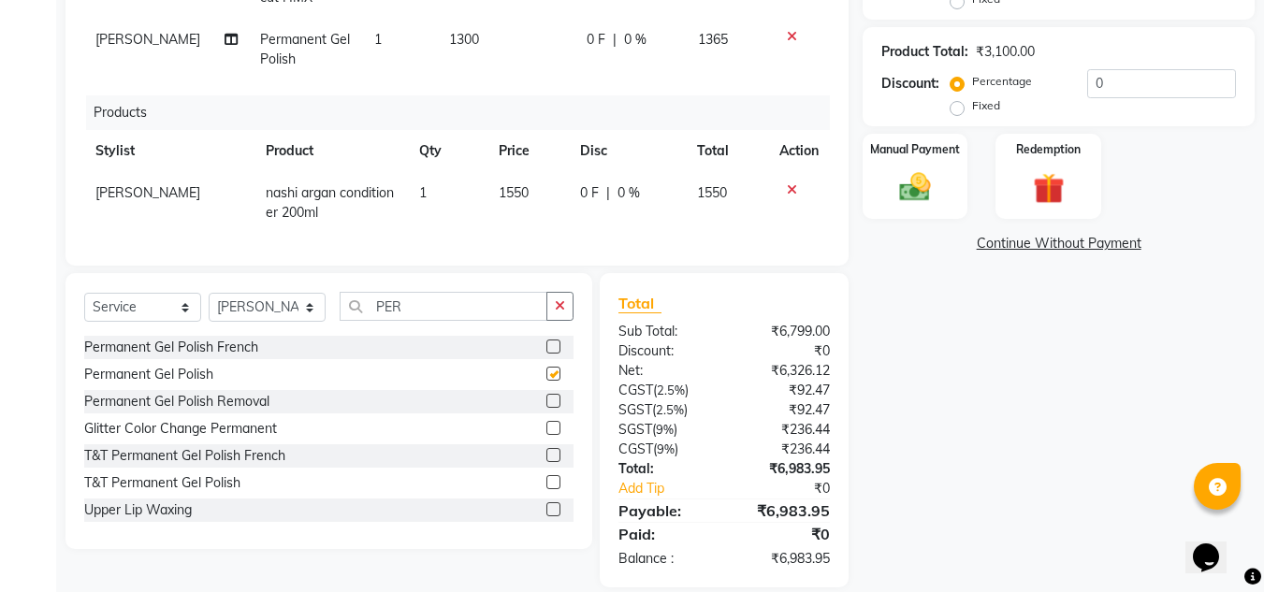
checkbox input "false"
click at [427, 312] on input "PER" at bounding box center [444, 306] width 208 height 29
type input "P"
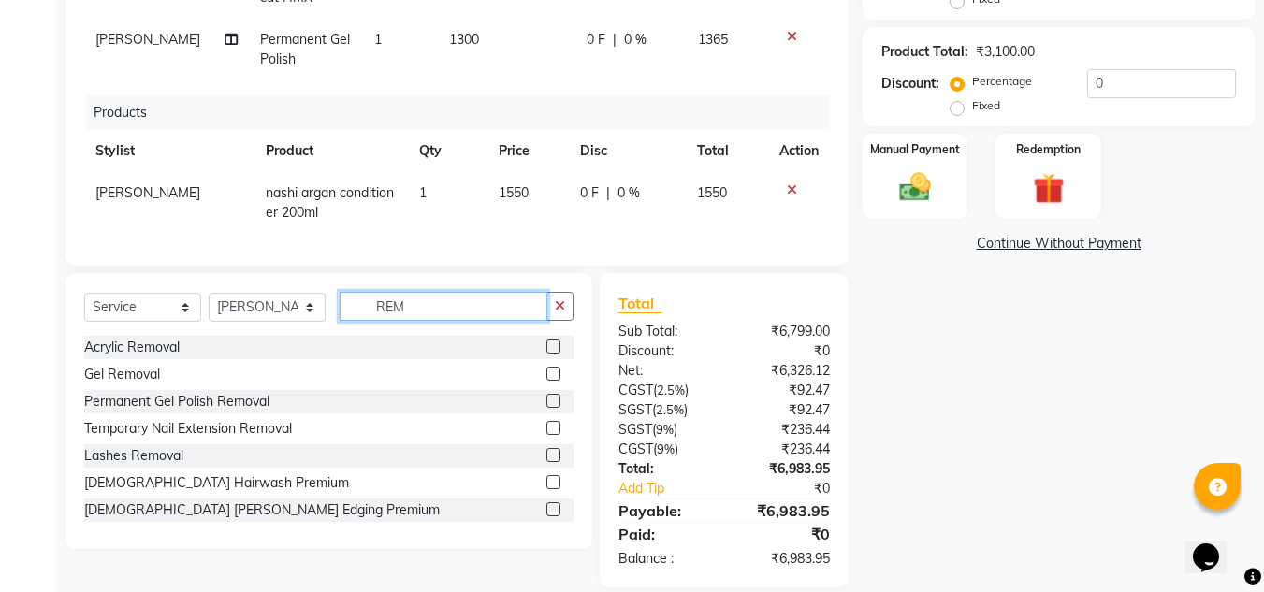
type input "REM"
click at [546, 398] on label at bounding box center [553, 401] width 14 height 14
click at [546, 398] on input "checkbox" at bounding box center [552, 402] width 12 height 12
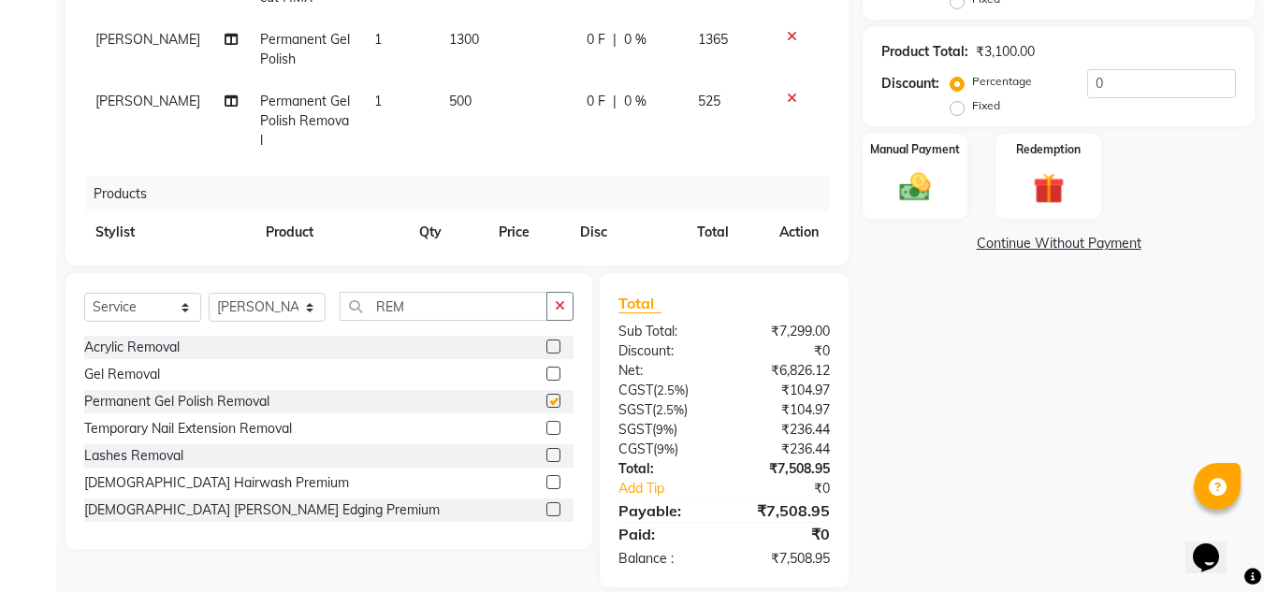
checkbox input "false"
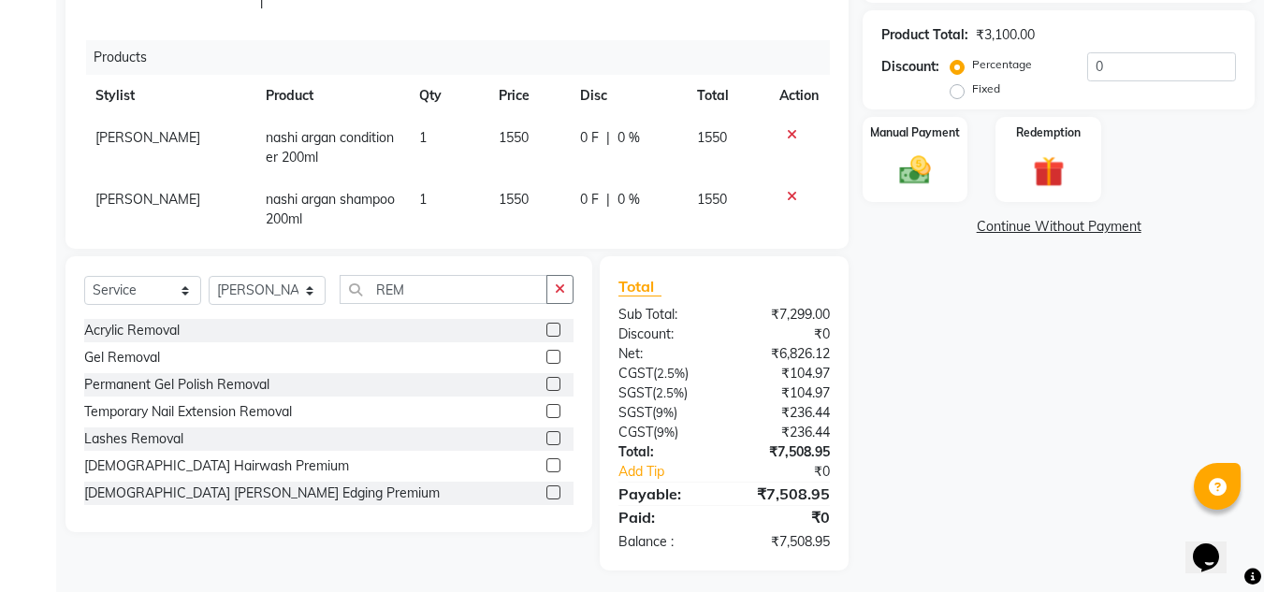
scroll to position [476, 0]
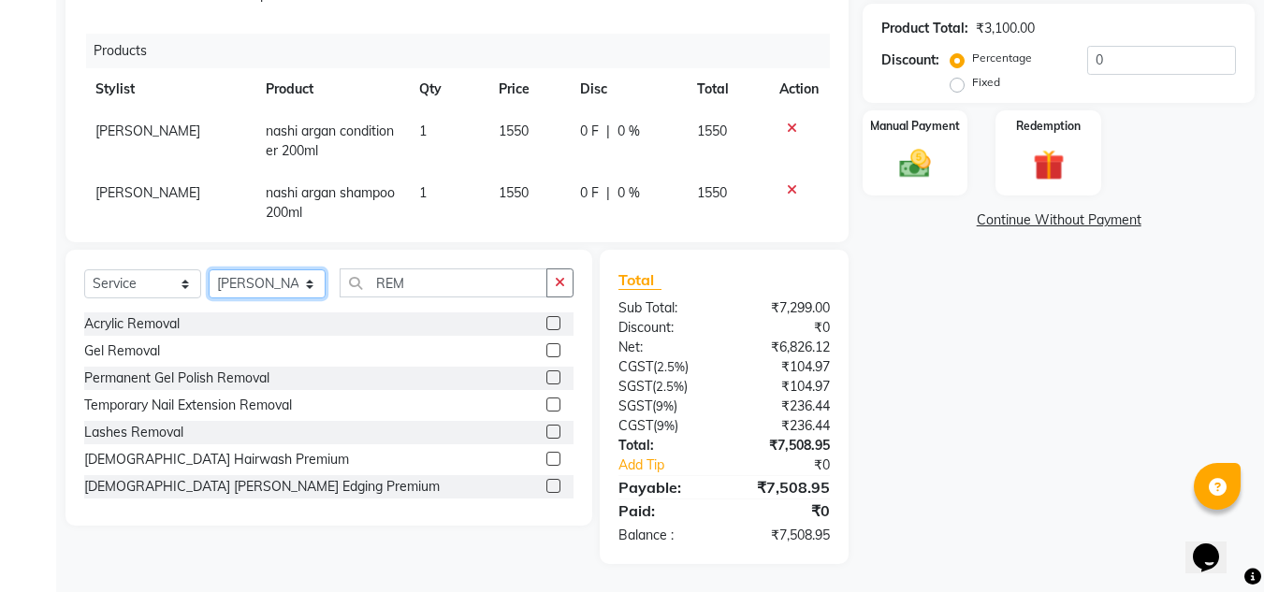
click at [265, 282] on select "Select Stylist AJAY UTKAR AKASH [PERSON_NAME] kharei [PERSON_NAME] DANISH [PERS…" at bounding box center [267, 283] width 117 height 29
select select "37635"
click at [209, 269] on select "Select Stylist AJAY UTKAR AKASH [PERSON_NAME] kharei [PERSON_NAME] DANISH [PERS…" at bounding box center [267, 283] width 117 height 29
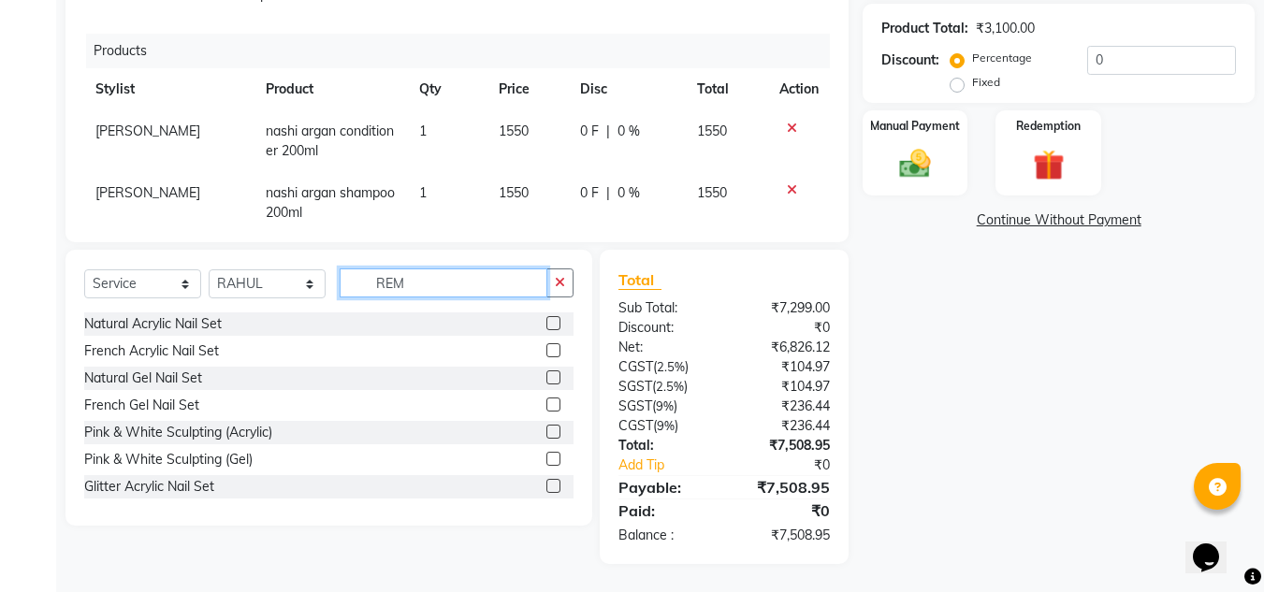
click at [422, 280] on input "REM" at bounding box center [444, 282] width 208 height 29
type input "R"
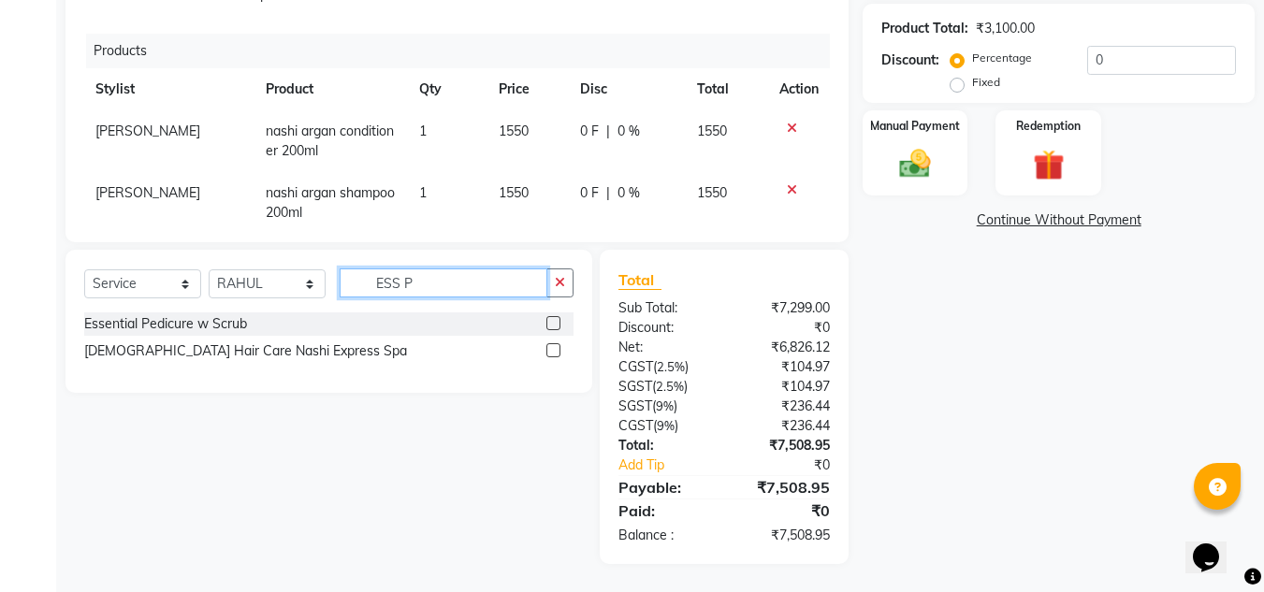
type input "ESS P"
click at [553, 321] on label at bounding box center [553, 323] width 14 height 14
click at [553, 321] on input "checkbox" at bounding box center [552, 324] width 12 height 12
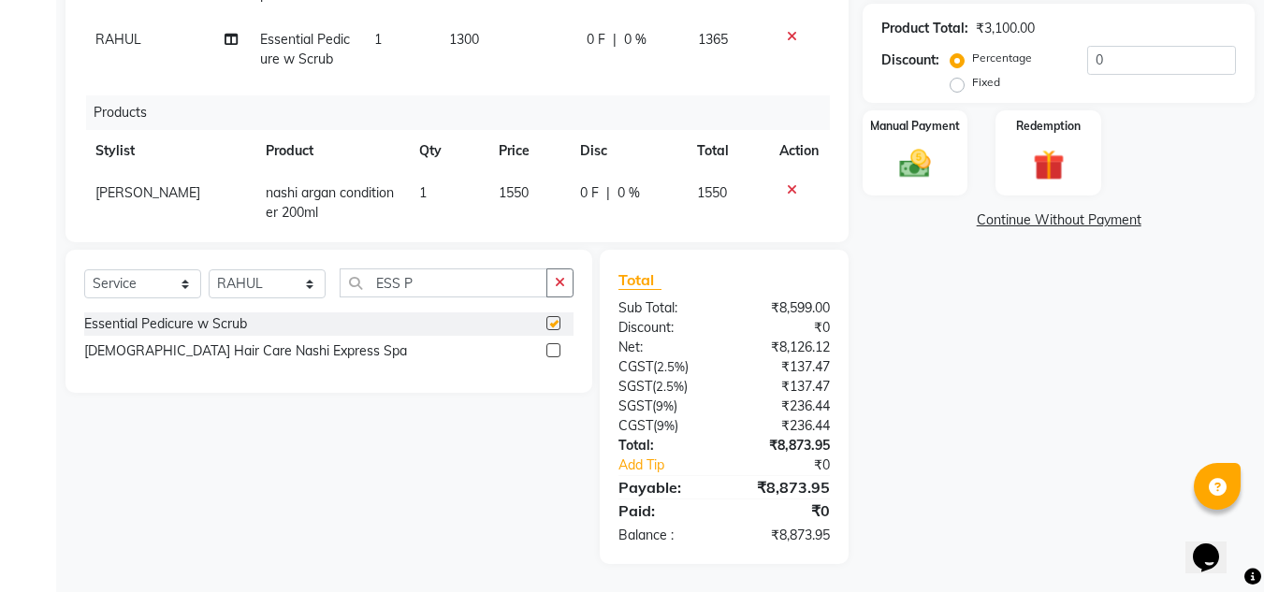
checkbox input "false"
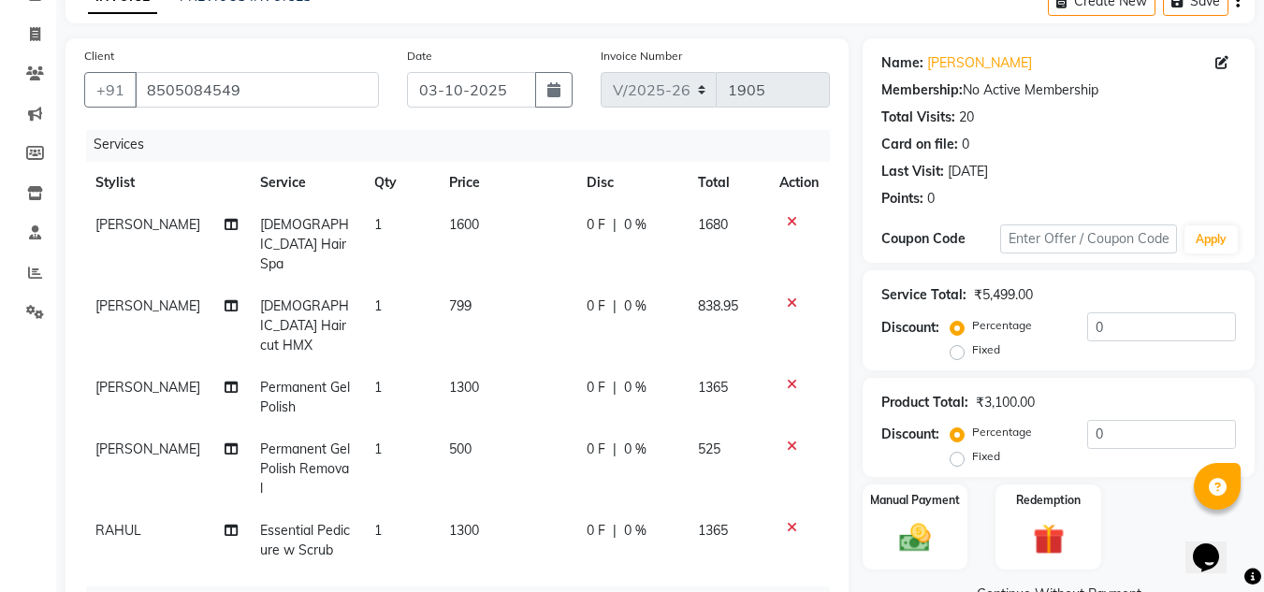
scroll to position [0, 0]
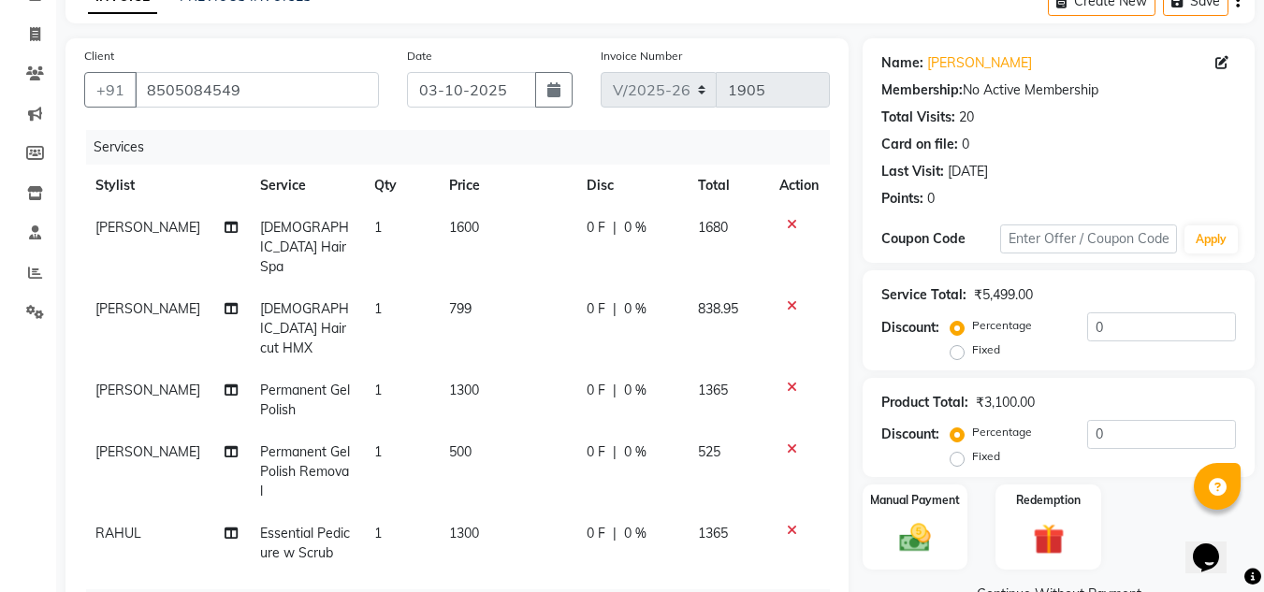
click at [22, 386] on div "Calendar Invoice Clients Marketing Members Inventory Staff Reports Settings Com…" at bounding box center [126, 444] width 253 height 987
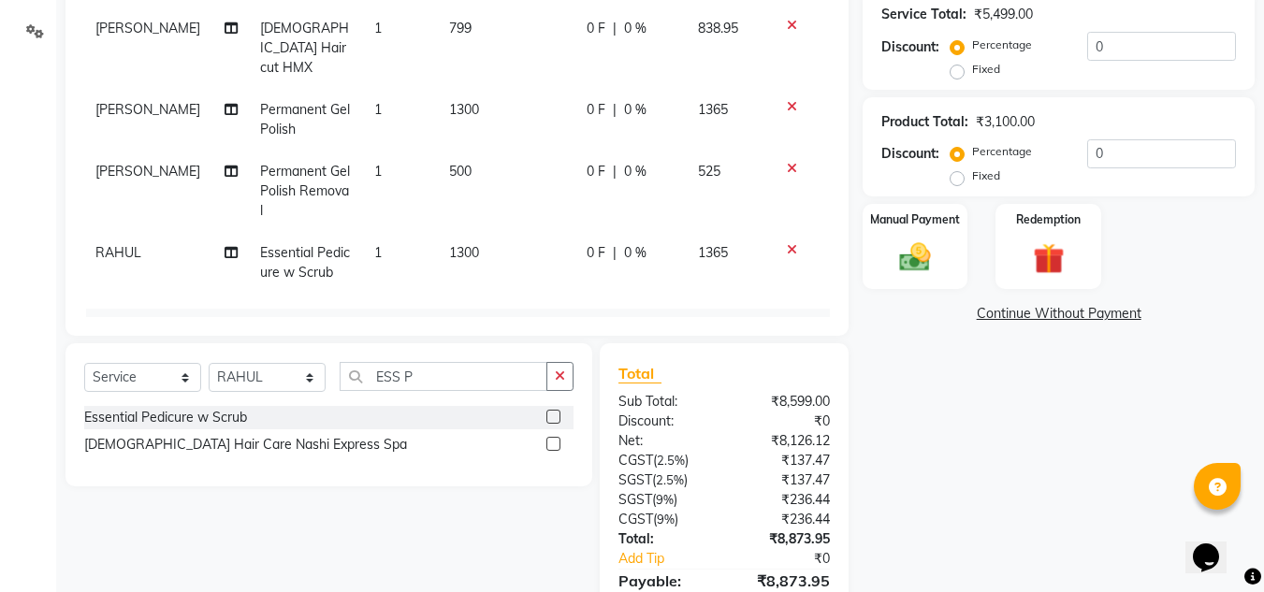
drag, startPoint x: 0, startPoint y: 311, endPoint x: 31, endPoint y: 307, distance: 31.2
click at [0, 311] on div "Calendar Invoice Clients Marketing Members Inventory Staff Reports Settings Com…" at bounding box center [126, 164] width 253 height 987
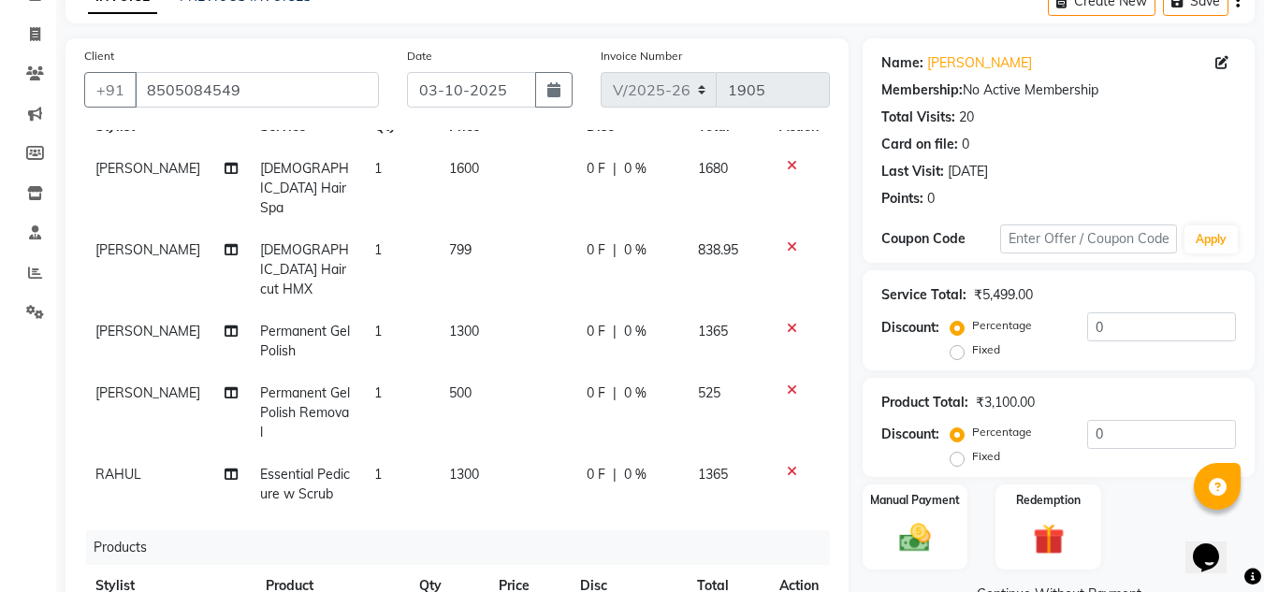
scroll to position [181, 0]
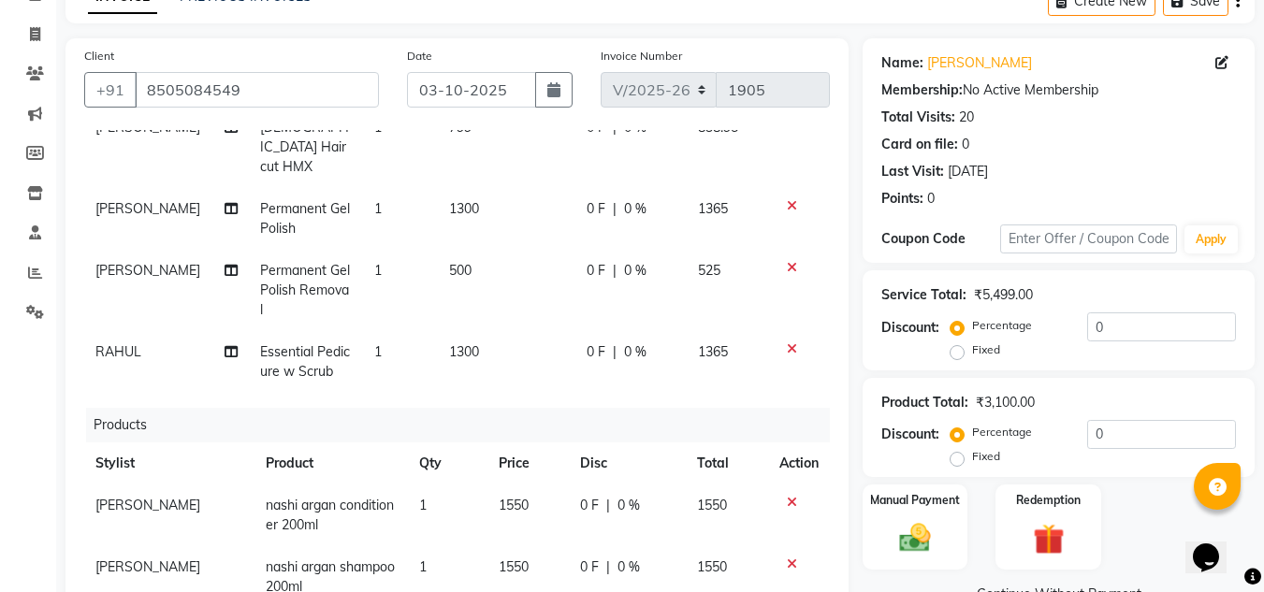
click at [449, 262] on span "500" at bounding box center [460, 270] width 22 height 17
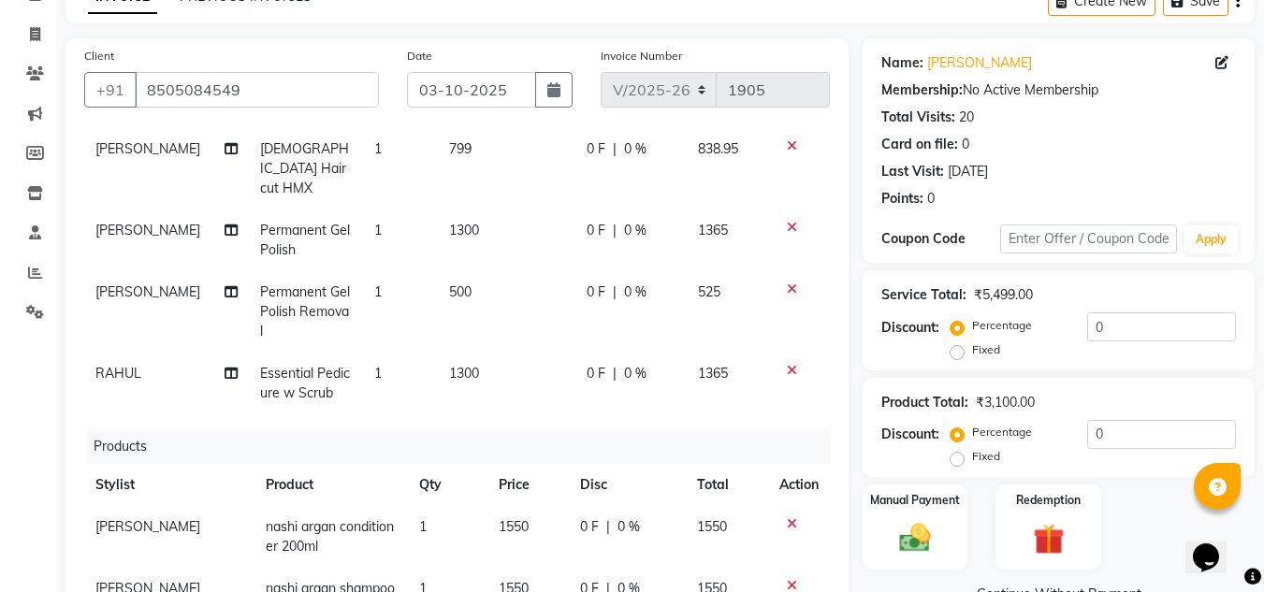
select select "87956"
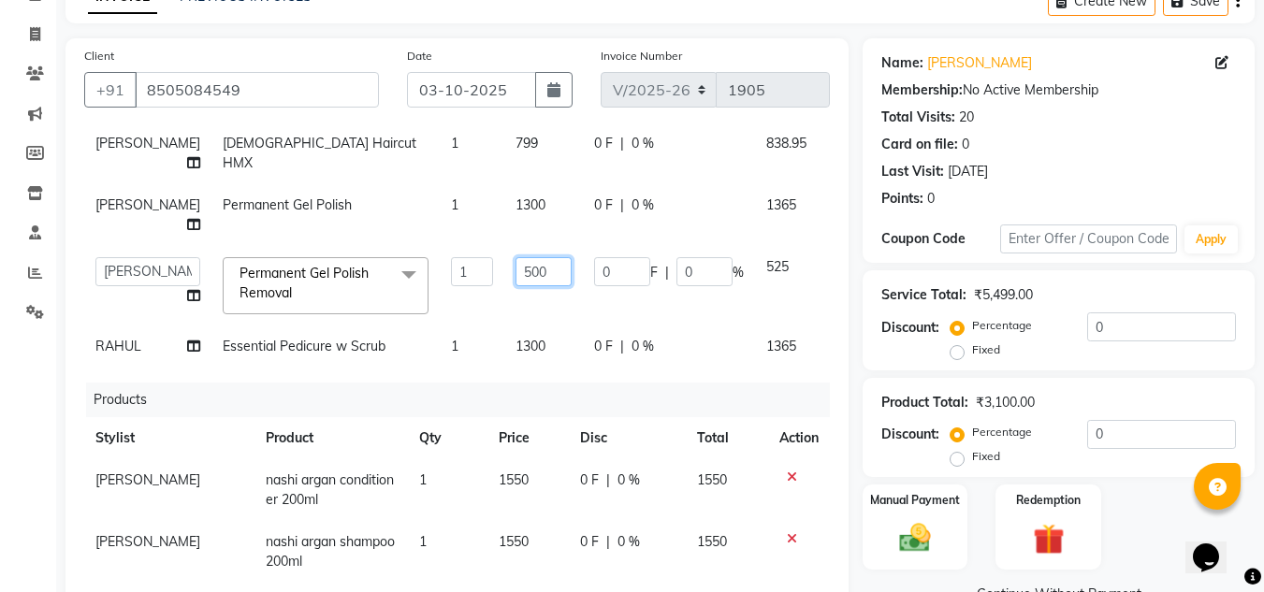
click at [515, 266] on input "500" at bounding box center [543, 271] width 56 height 29
type input "300"
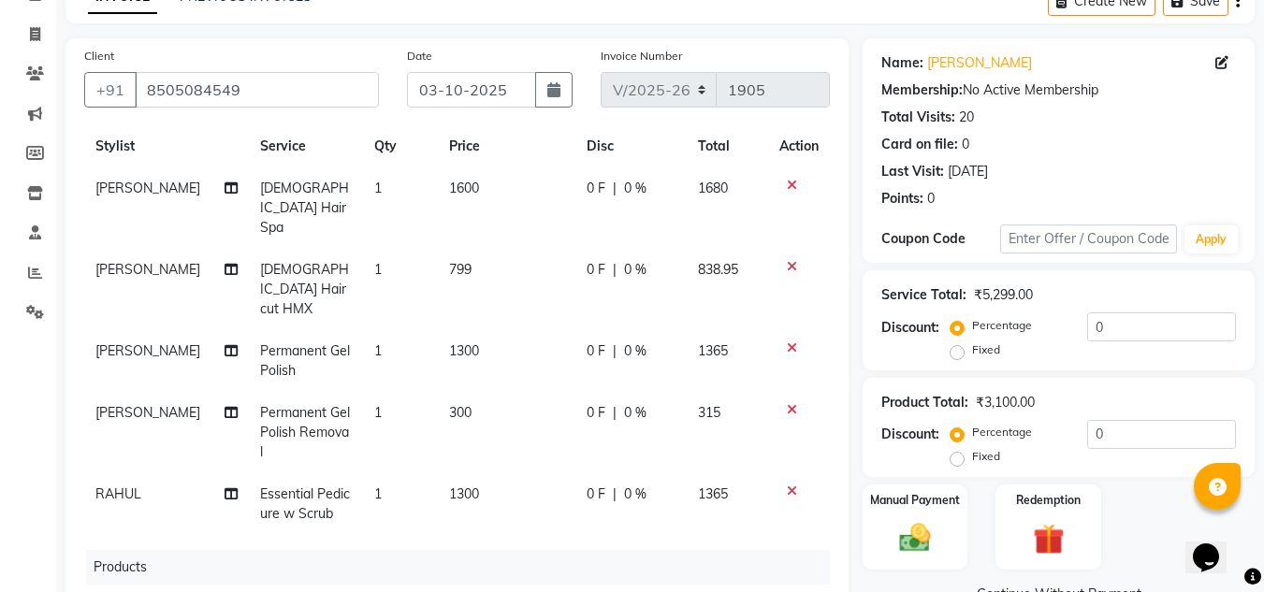
scroll to position [30, 0]
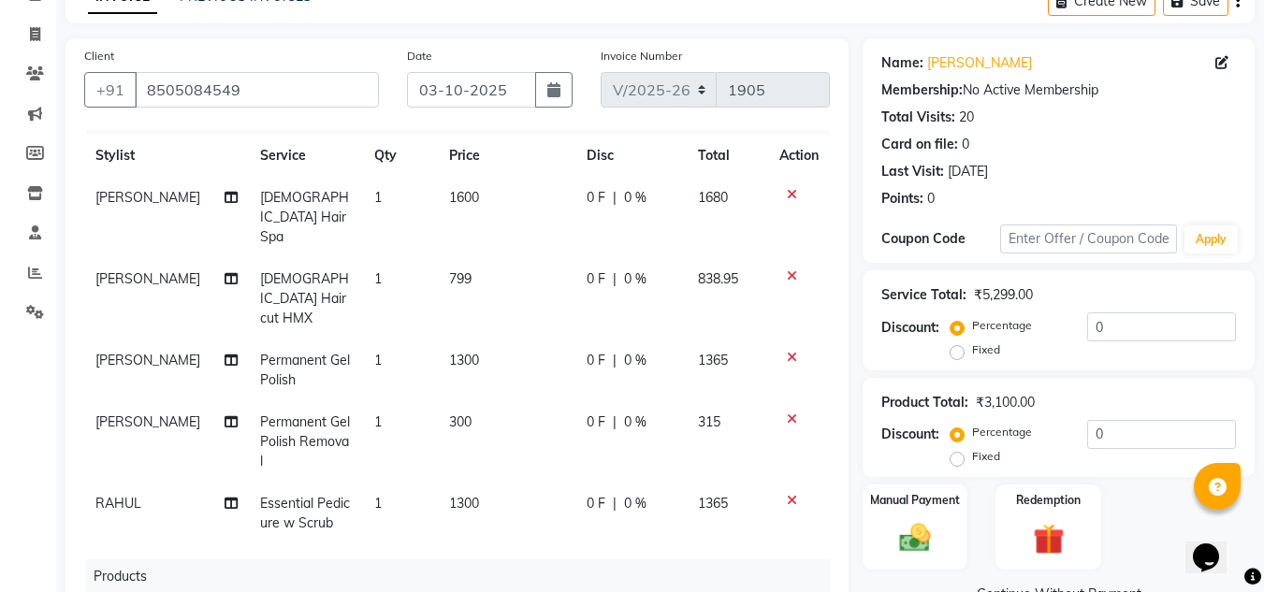
click at [449, 270] on span "799" at bounding box center [460, 278] width 22 height 17
select select "86116"
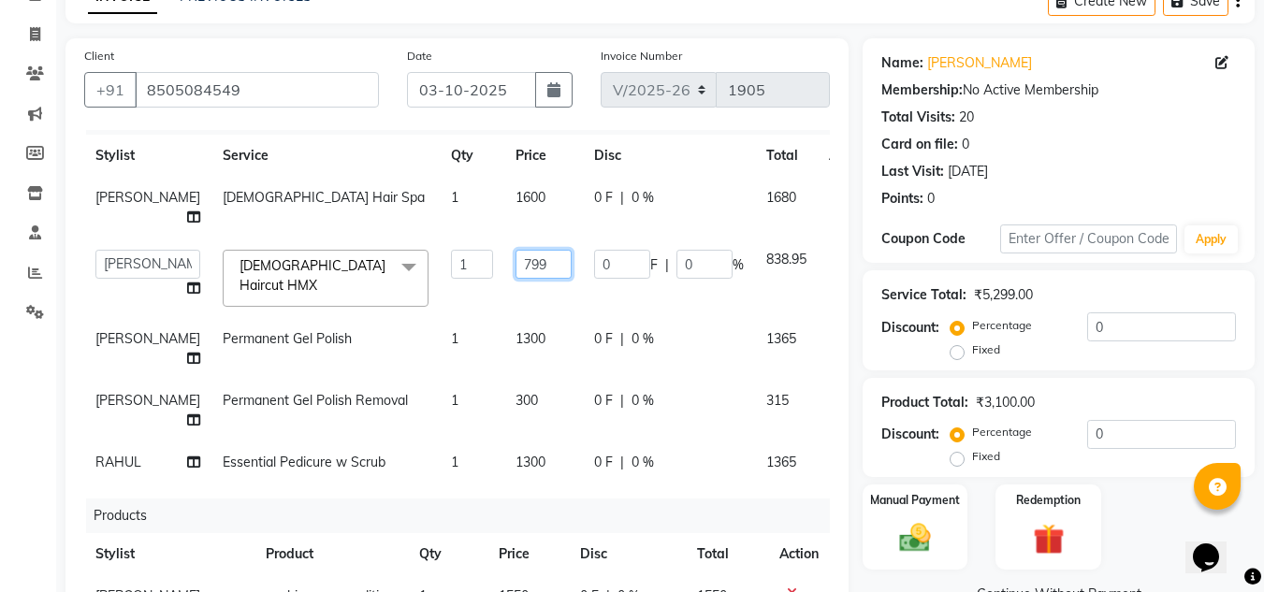
click at [515, 274] on input "799" at bounding box center [543, 264] width 56 height 29
type input "699"
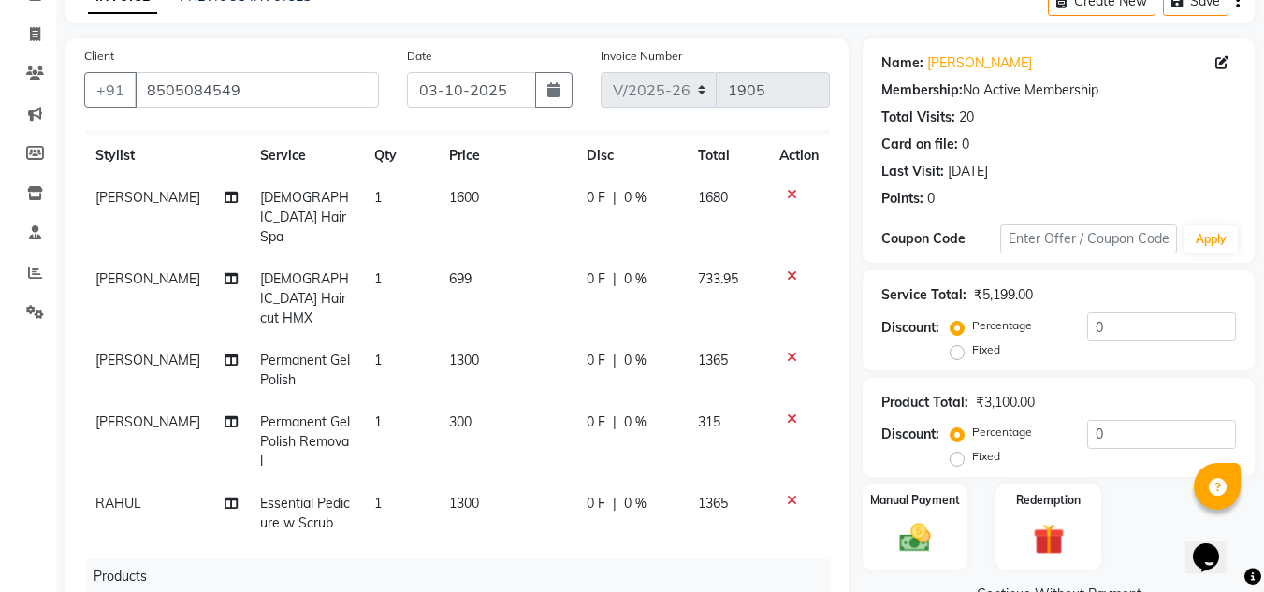
click at [14, 373] on div "Calendar Invoice Clients Marketing Members Inventory Staff Reports Settings Com…" at bounding box center [126, 444] width 253 height 987
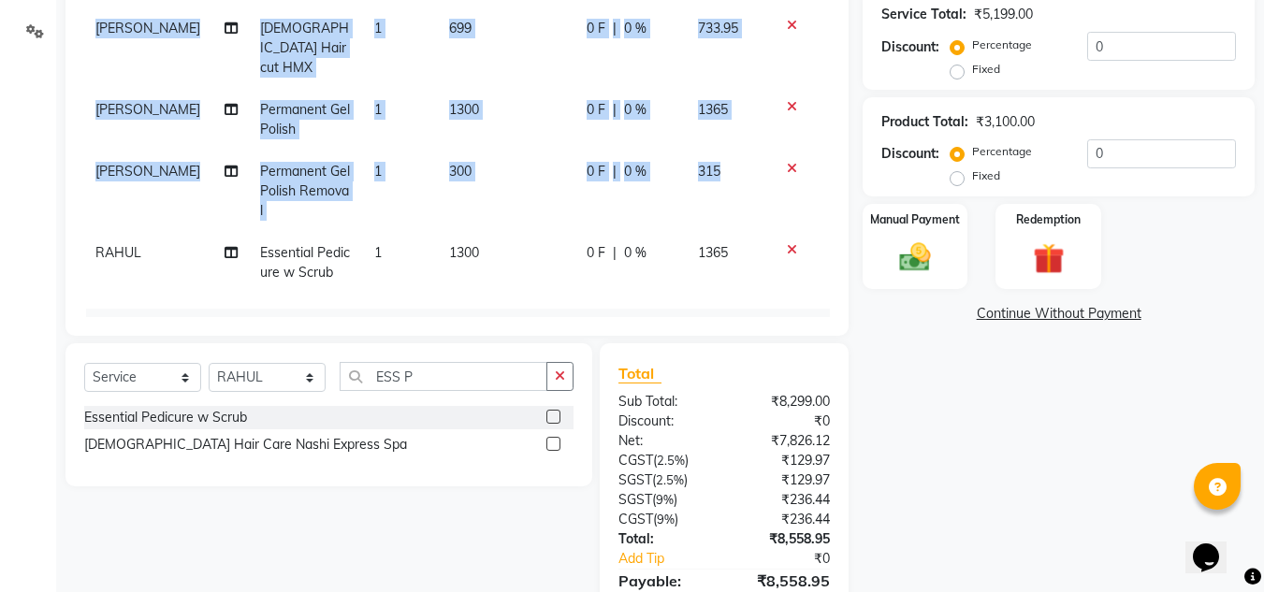
scroll to position [0, 14]
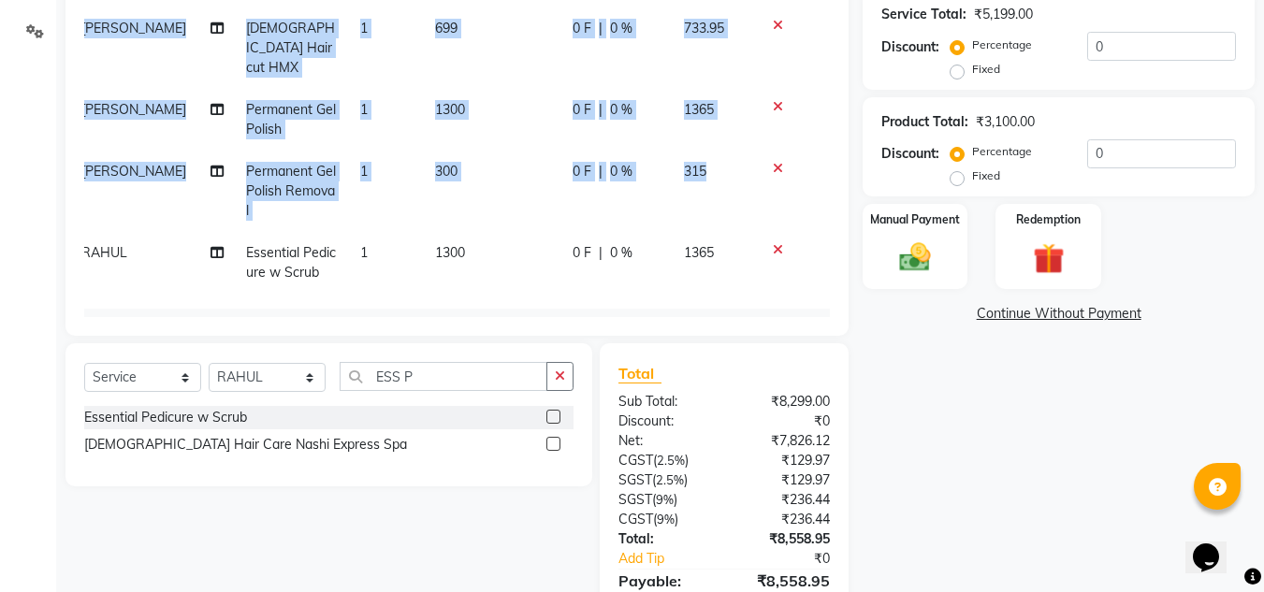
drag, startPoint x: 815, startPoint y: 129, endPoint x: 819, endPoint y: 231, distance: 102.1
click at [819, 231] on div "Services Stylist Service Qty Price Disc Total Action NISHANT Female Hair Spa 1 …" at bounding box center [456, 83] width 745 height 468
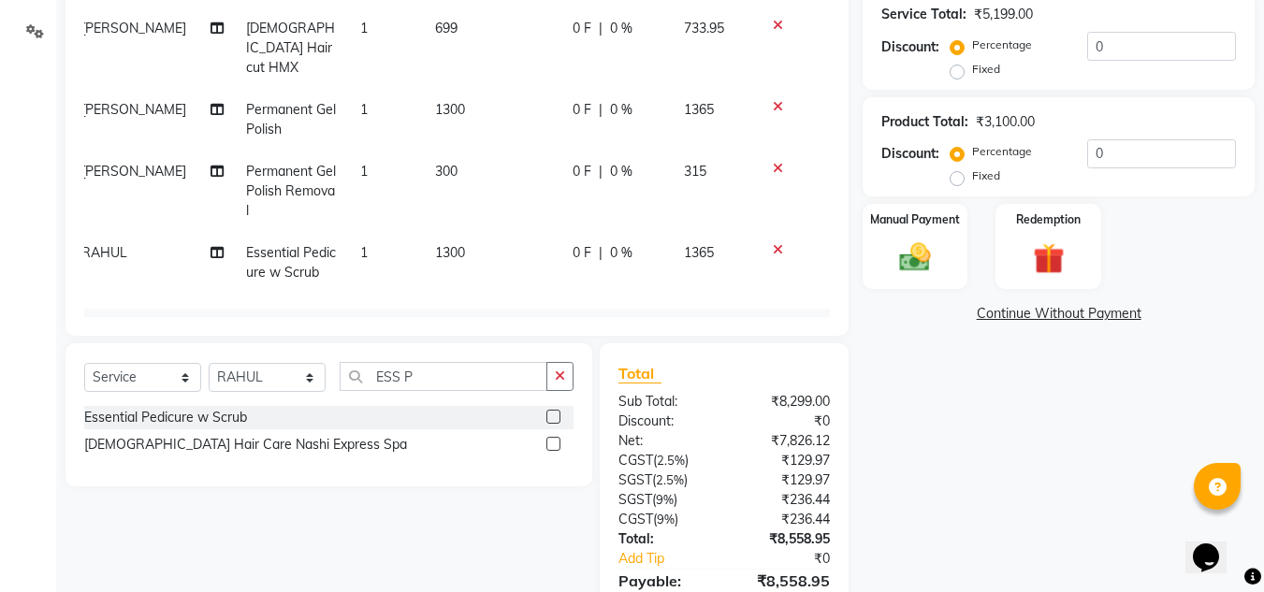
click at [954, 484] on div "Name: Manjula Bajaj Membership: No Active Membership Total Visits: 20 Card on f…" at bounding box center [1065, 208] width 406 height 900
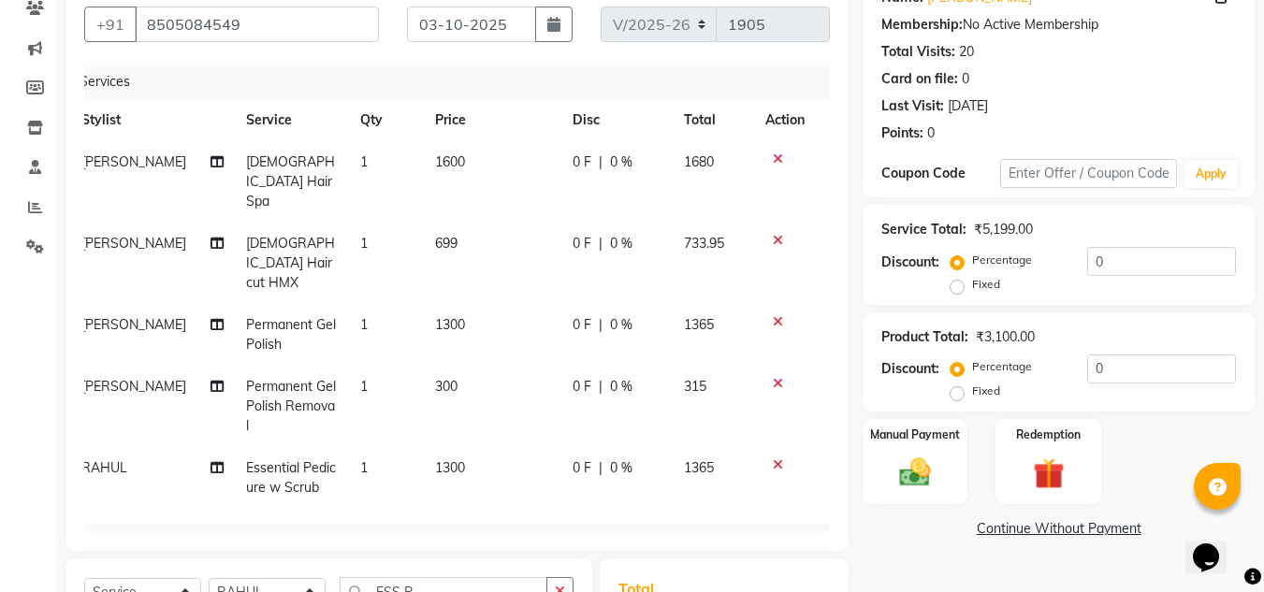
scroll to position [0, 0]
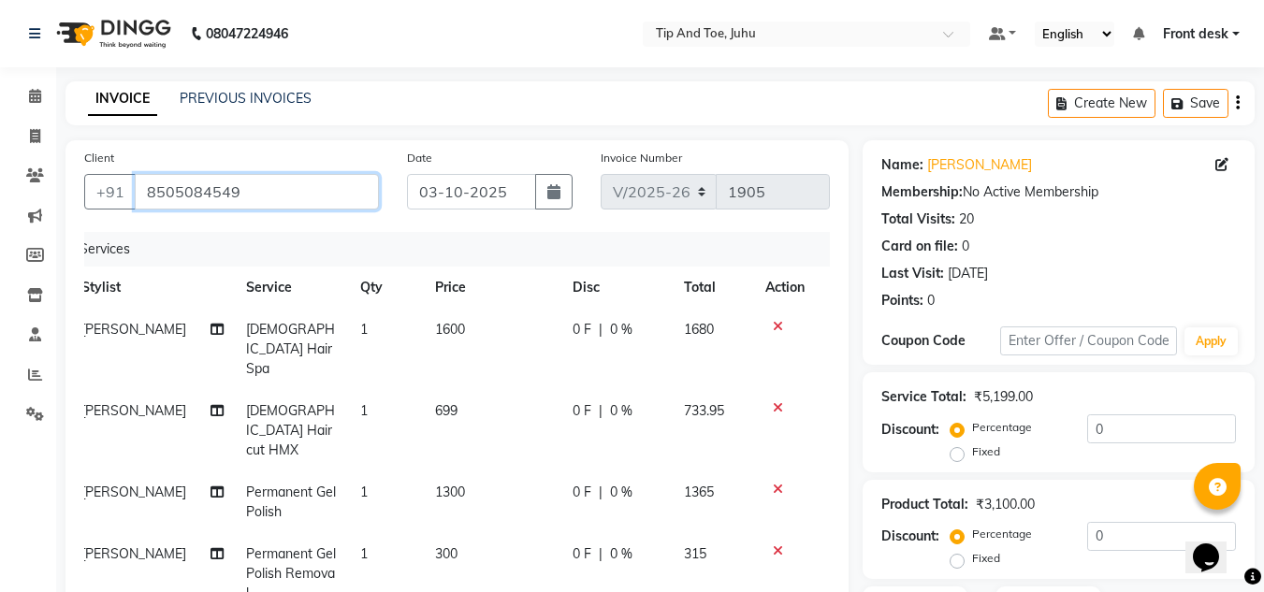
drag, startPoint x: 147, startPoint y: 194, endPoint x: 258, endPoint y: 192, distance: 111.3
click at [258, 192] on input "8505084549" at bounding box center [257, 192] width 244 height 36
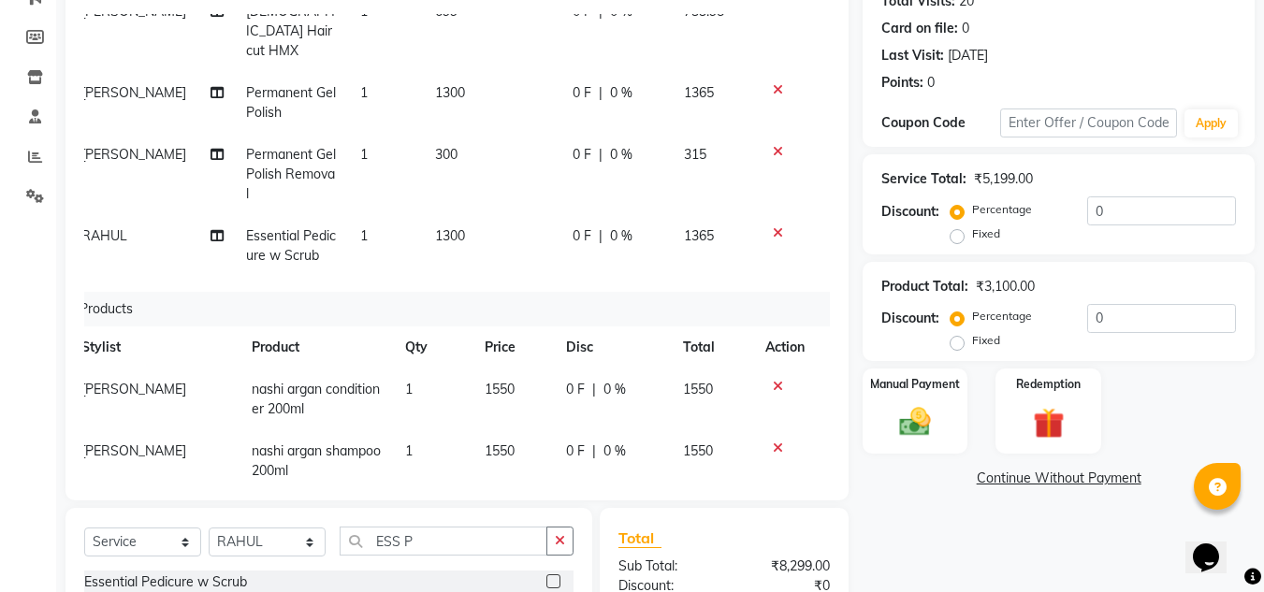
scroll to position [281, 0]
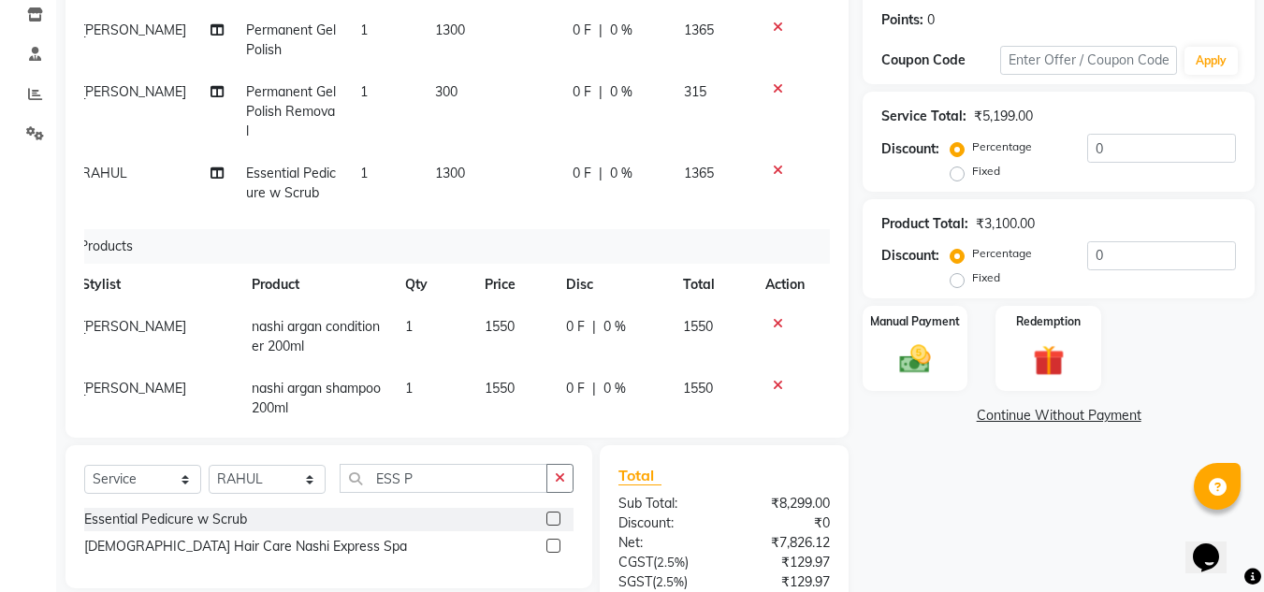
click at [773, 317] on icon at bounding box center [778, 323] width 10 height 13
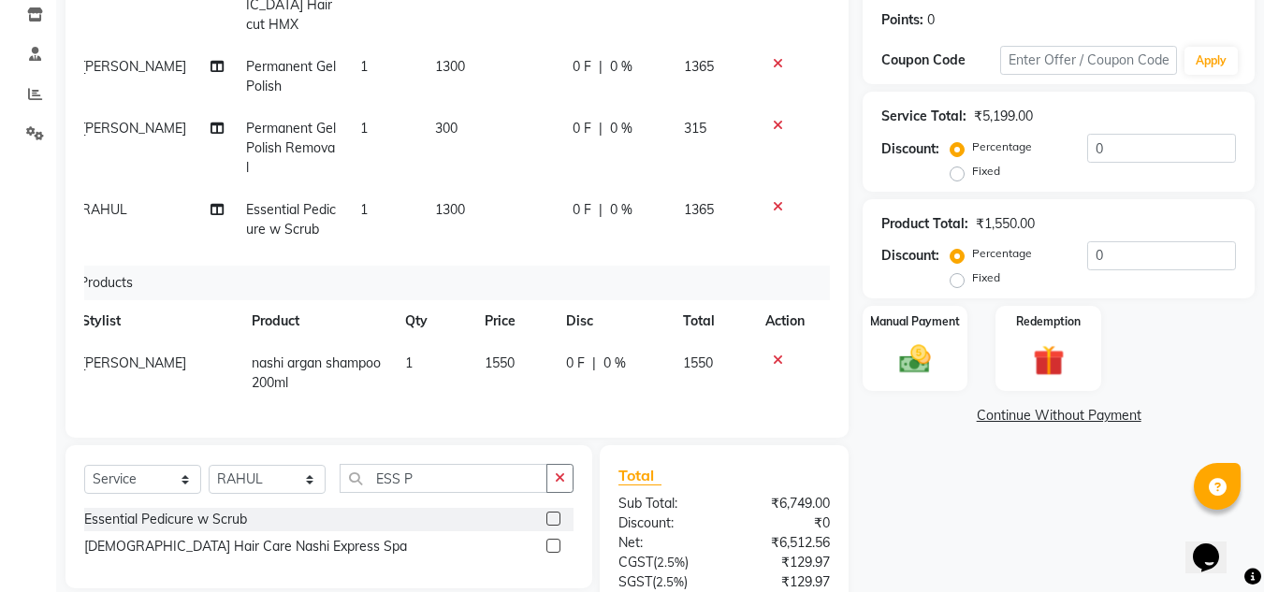
scroll to position [120, 14]
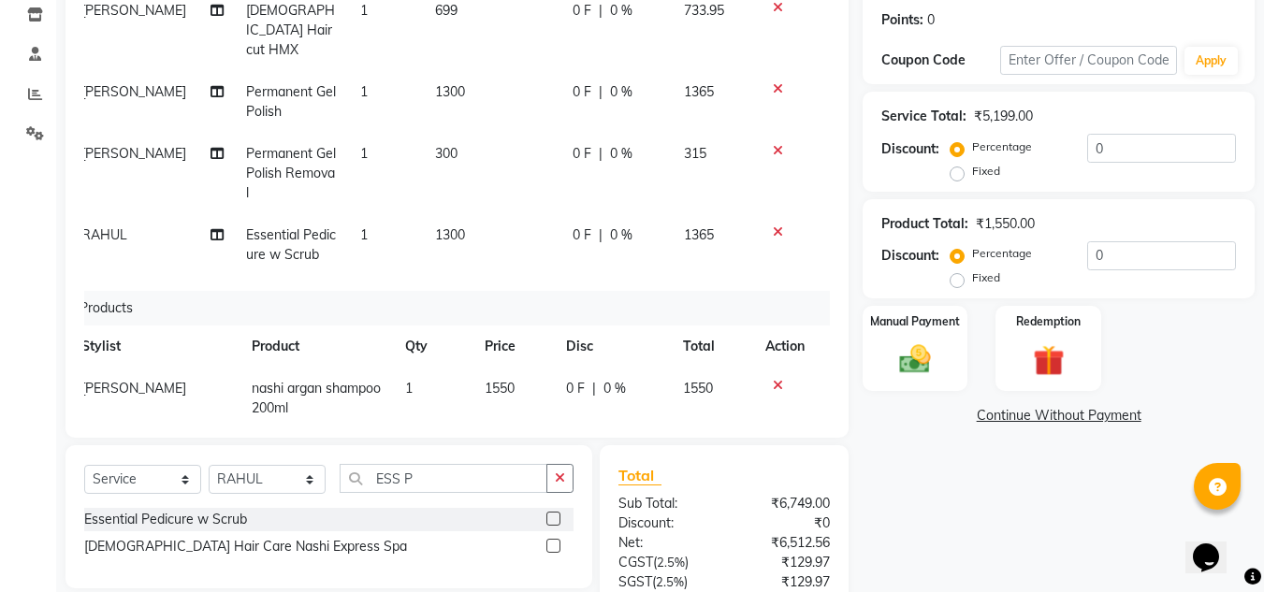
click at [773, 379] on icon at bounding box center [778, 385] width 10 height 13
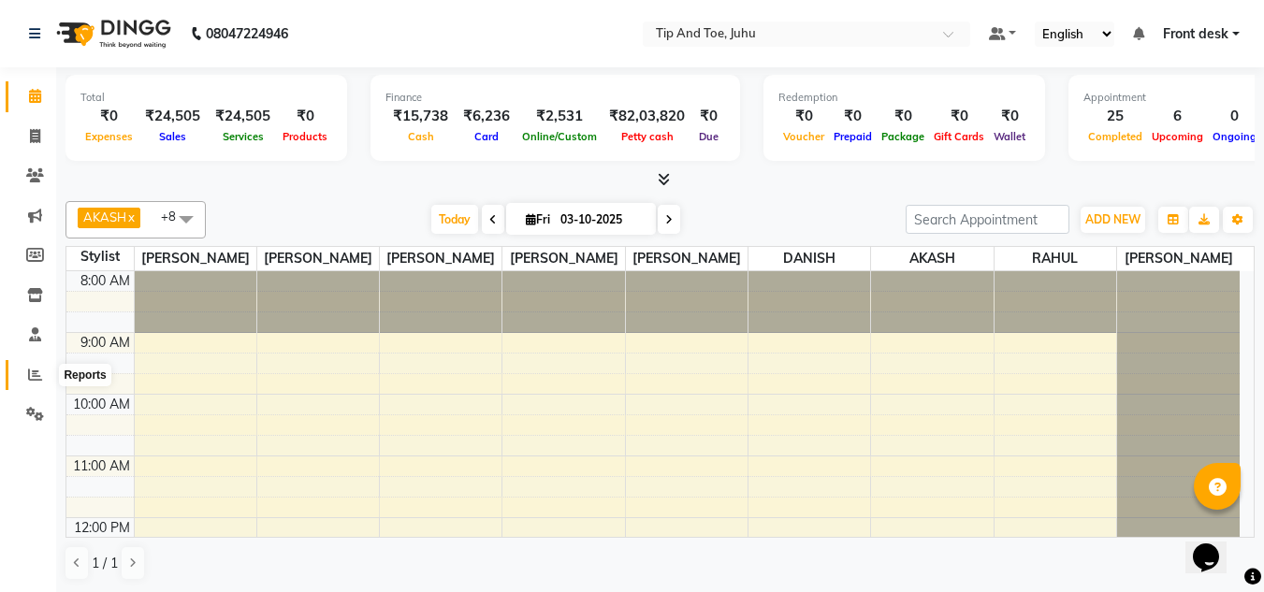
drag, startPoint x: 33, startPoint y: 379, endPoint x: 68, endPoint y: 371, distance: 36.3
click at [33, 379] on icon at bounding box center [35, 375] width 14 height 14
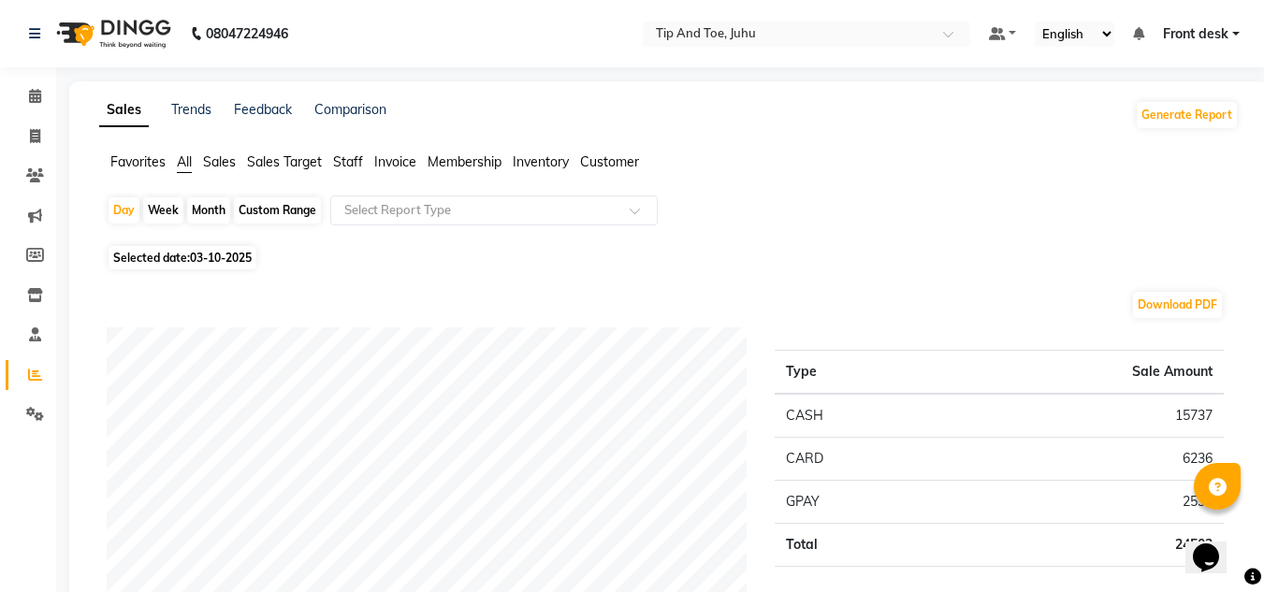
click at [357, 163] on span "Staff" at bounding box center [348, 161] width 30 height 17
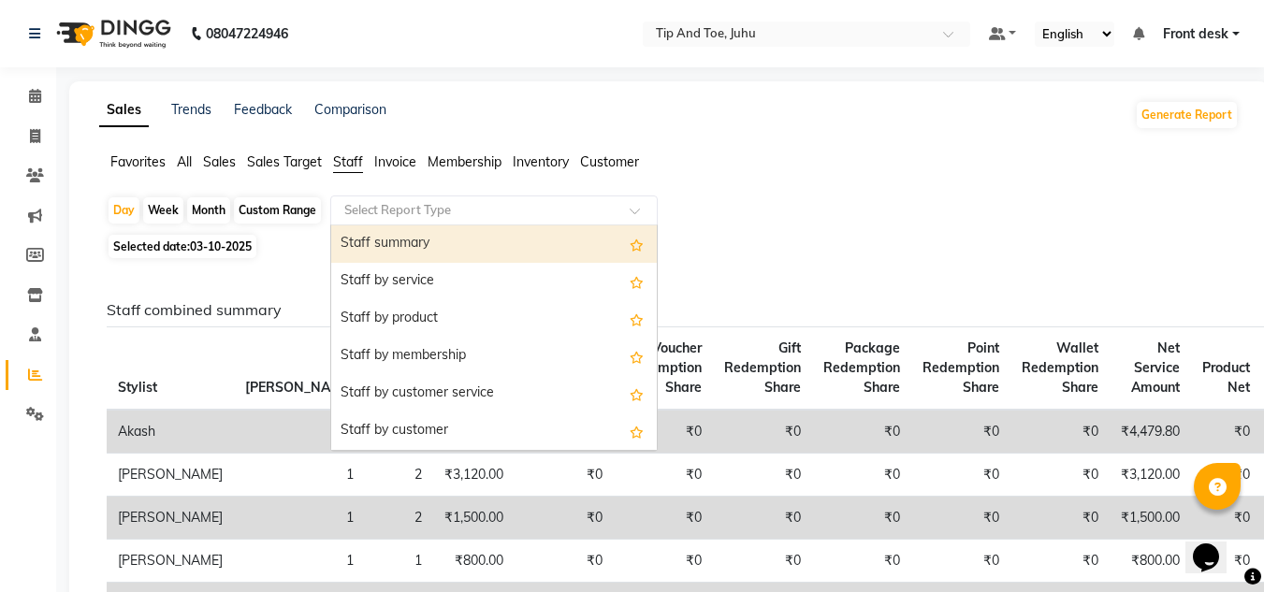
click at [469, 210] on input "text" at bounding box center [474, 210] width 269 height 19
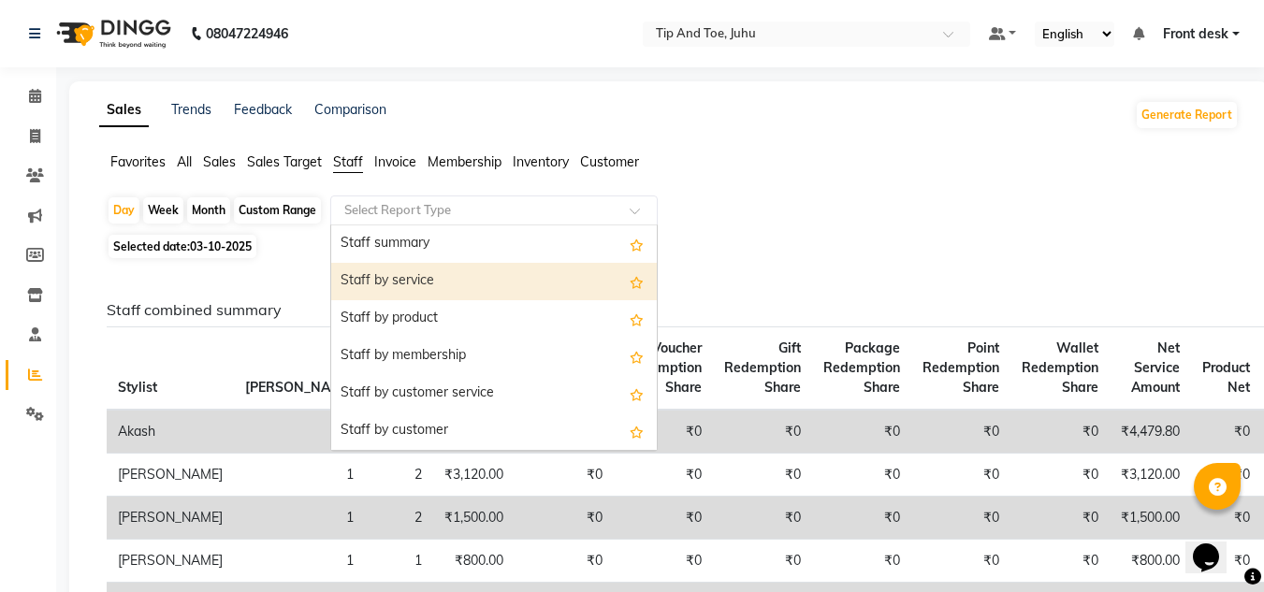
click at [462, 279] on div "Staff by service" at bounding box center [493, 281] width 325 height 37
select select "filtered_report"
select select "csv"
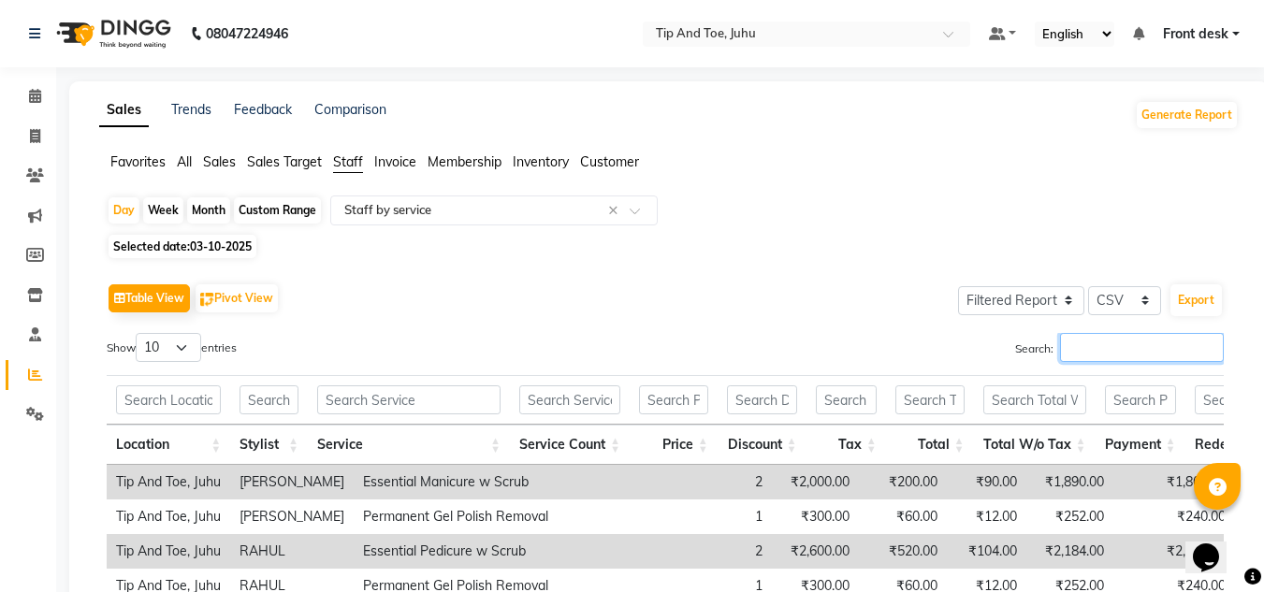
click at [1092, 337] on input "Search:" at bounding box center [1142, 347] width 164 height 29
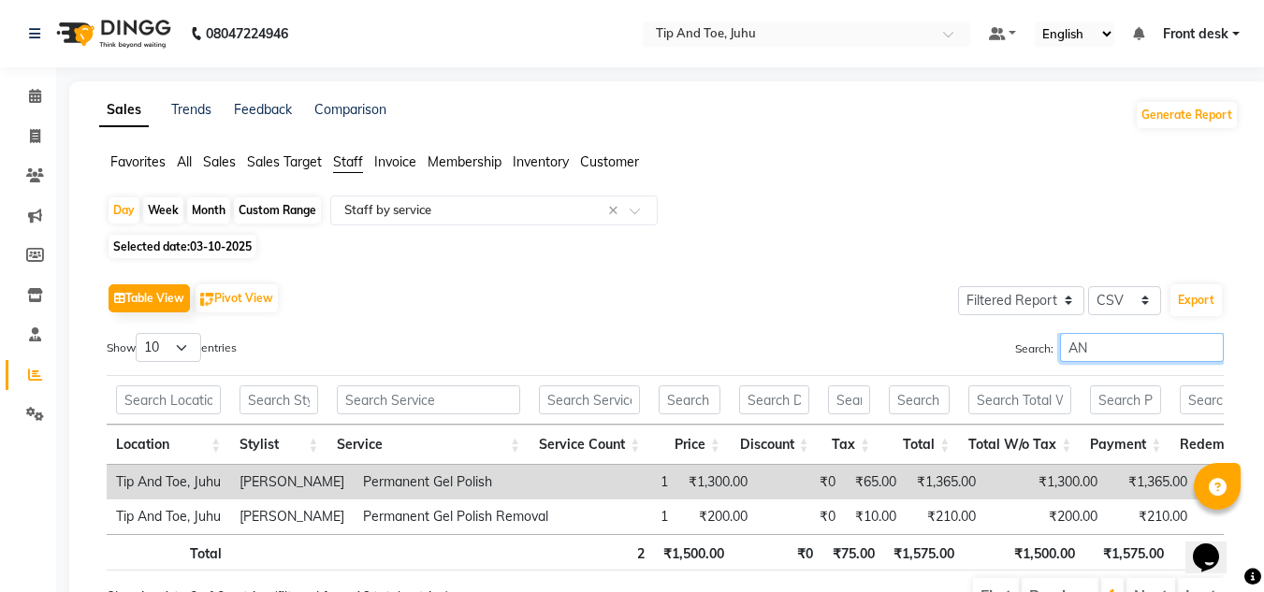
type input "A"
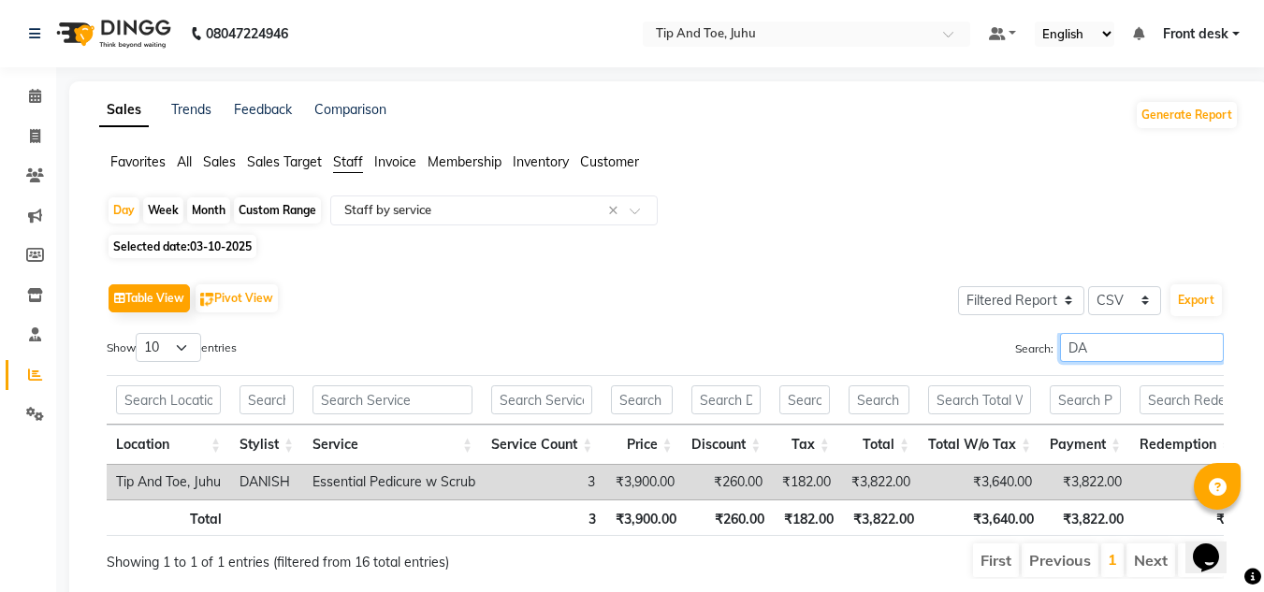
type input "D"
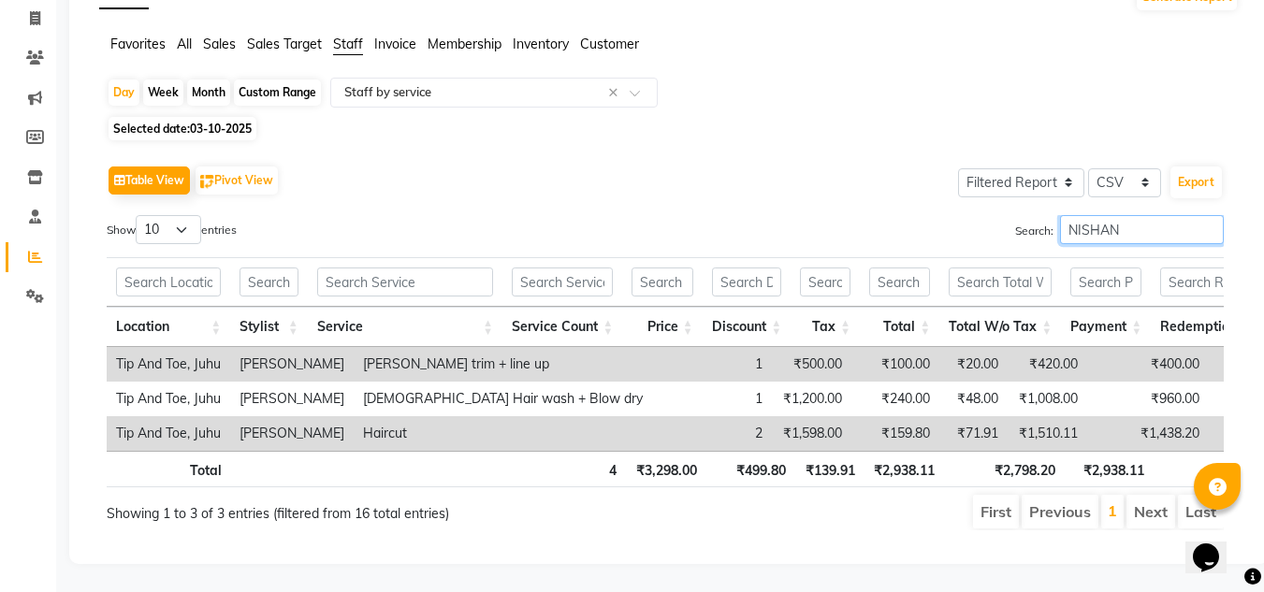
scroll to position [146, 0]
type input "NISHAN"
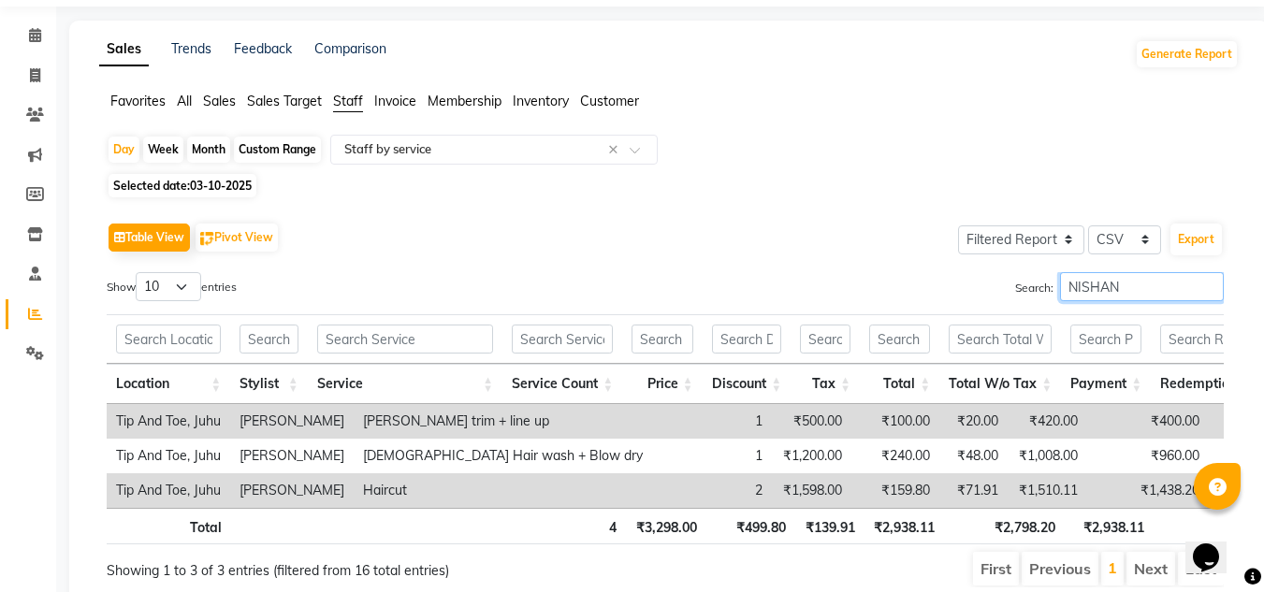
scroll to position [0, 0]
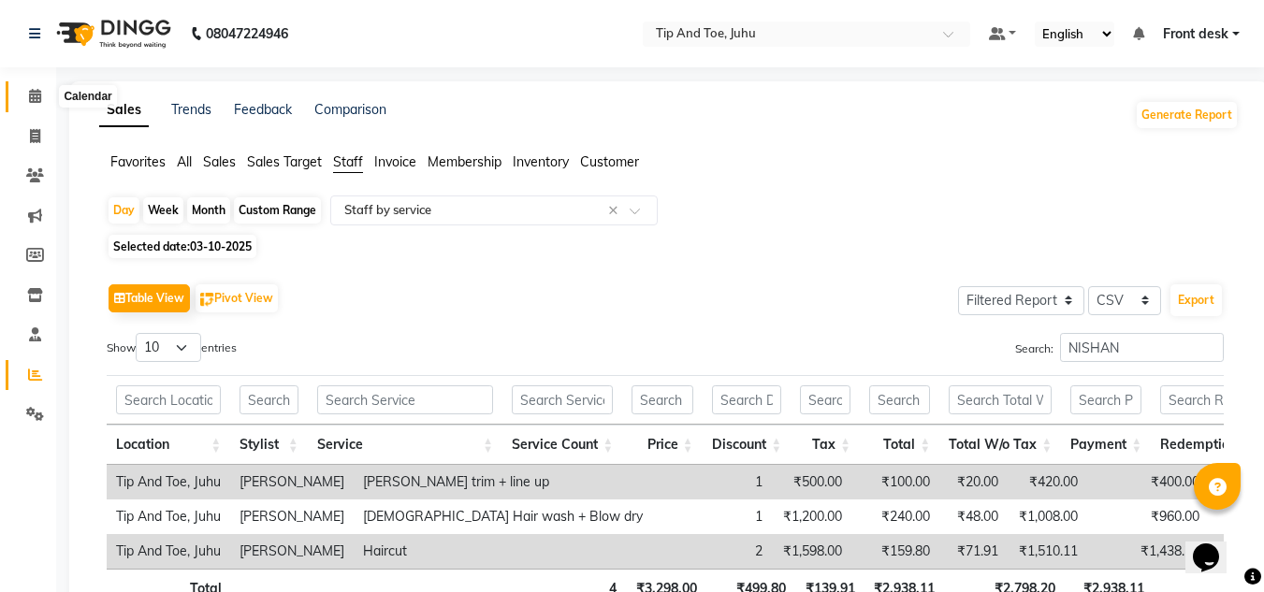
click at [41, 94] on icon at bounding box center [35, 96] width 12 height 14
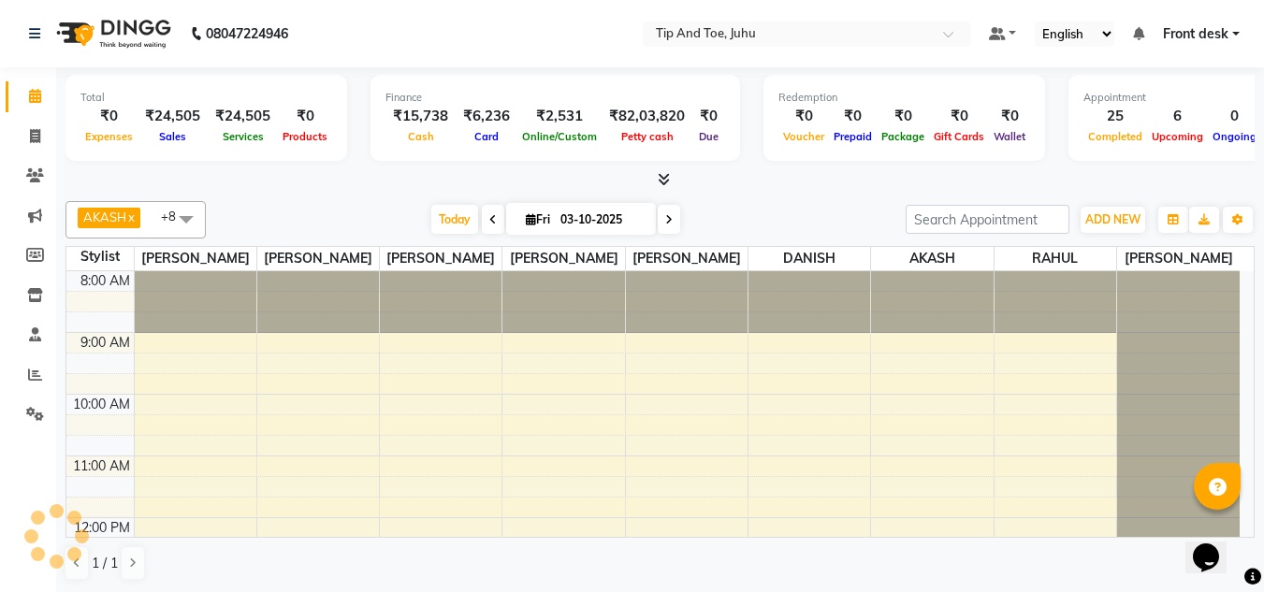
scroll to position [500, 0]
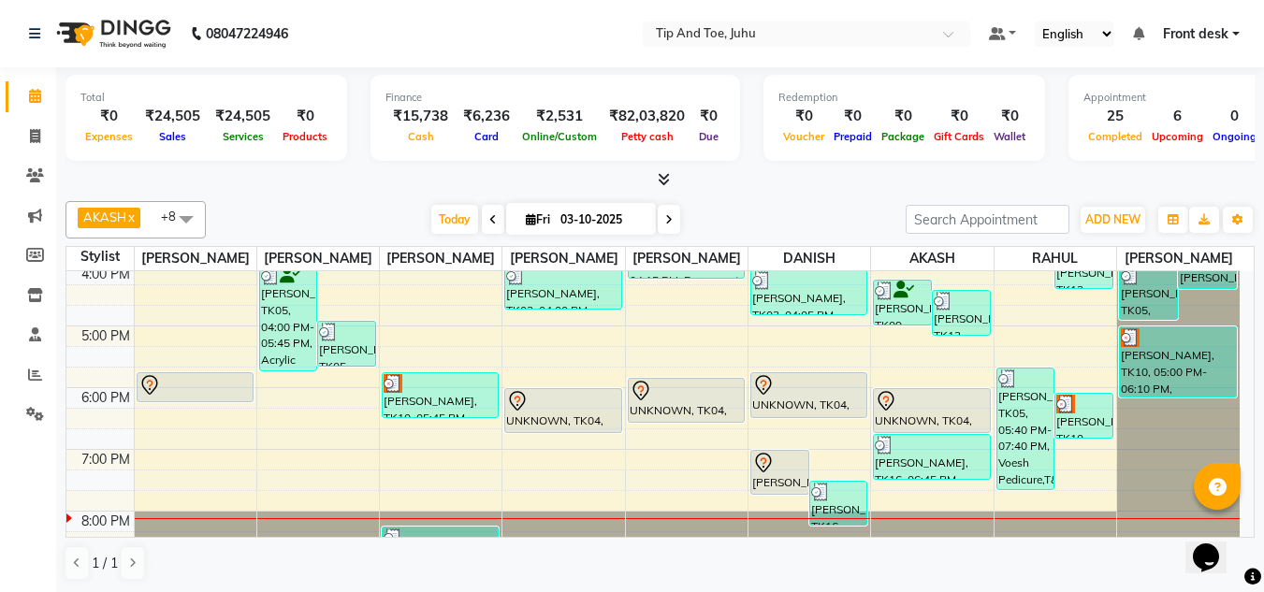
click at [671, 225] on span at bounding box center [669, 219] width 22 height 29
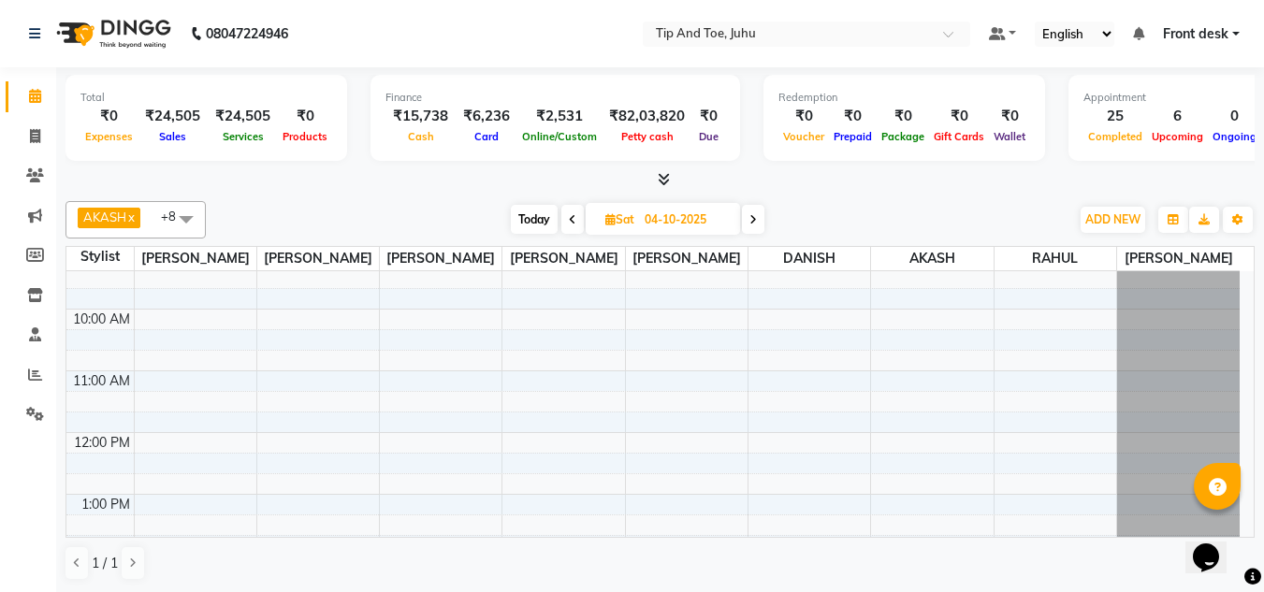
scroll to position [0, 0]
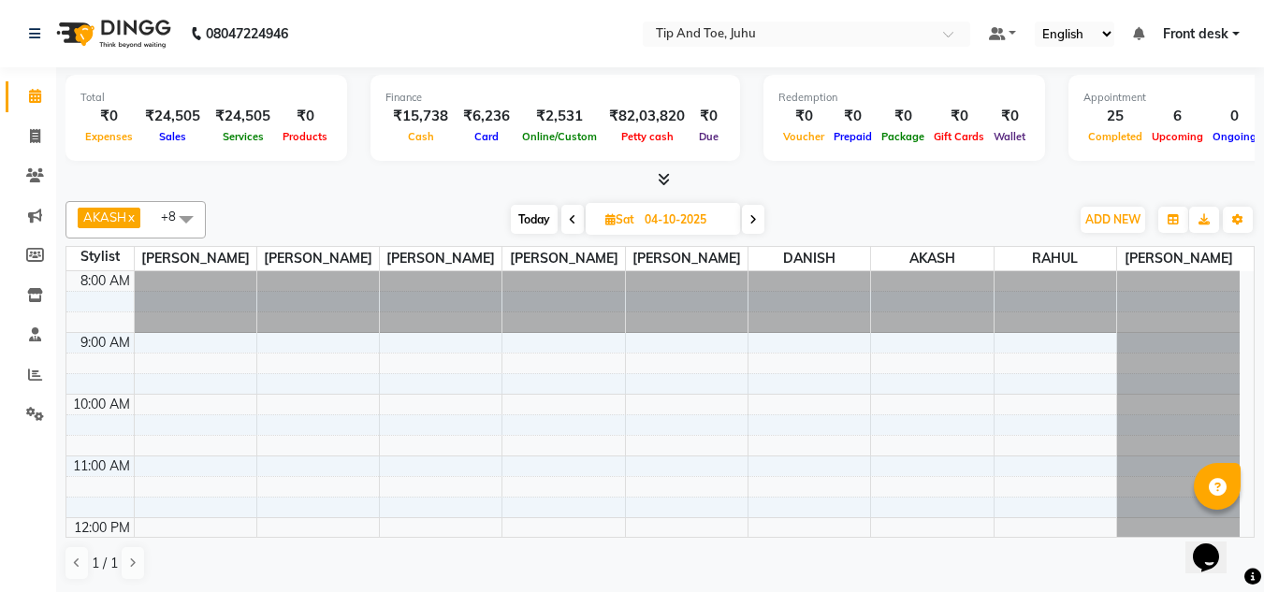
click at [521, 213] on span "Today" at bounding box center [534, 219] width 47 height 29
type input "03-10-2025"
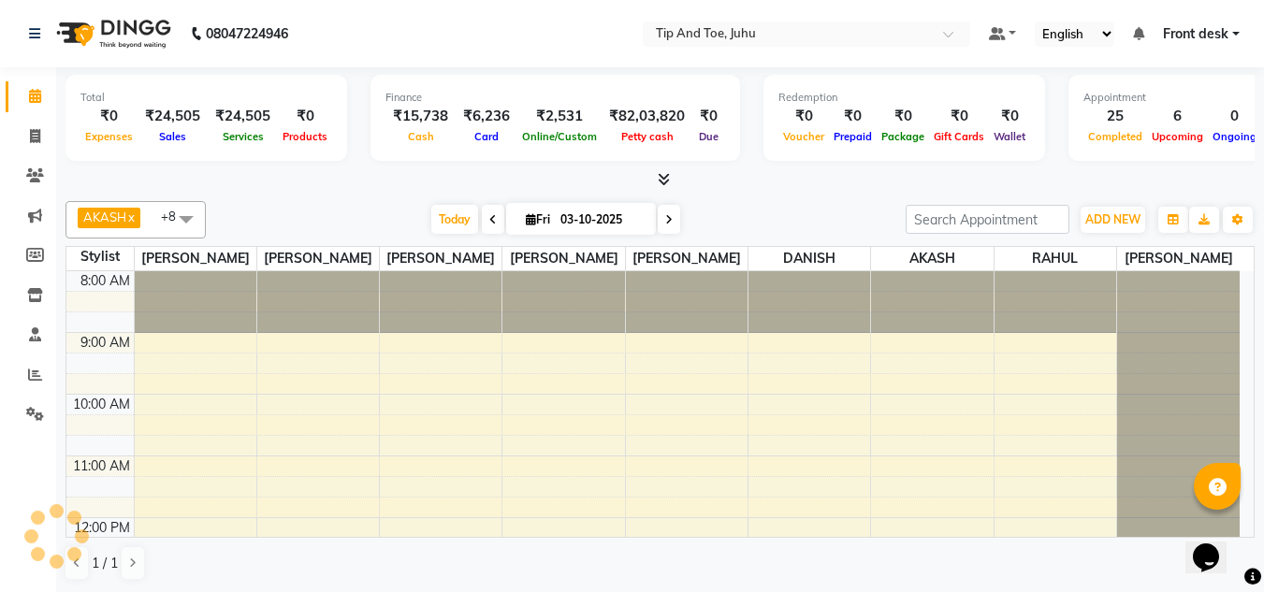
scroll to position [536, 0]
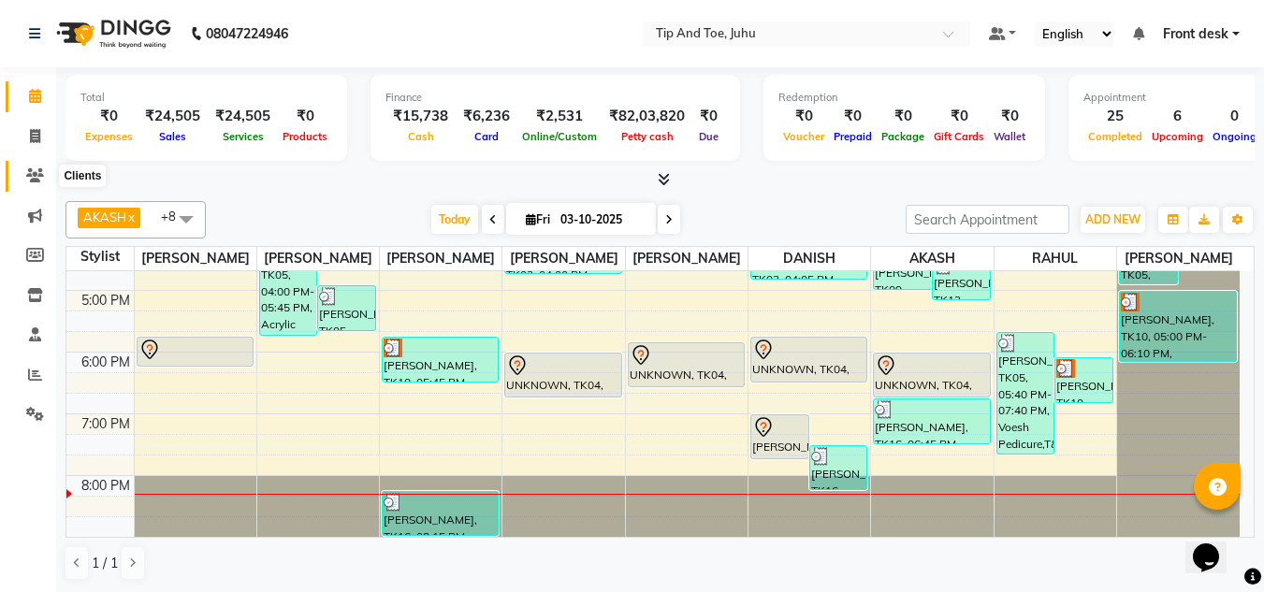
click at [40, 173] on icon at bounding box center [35, 175] width 18 height 14
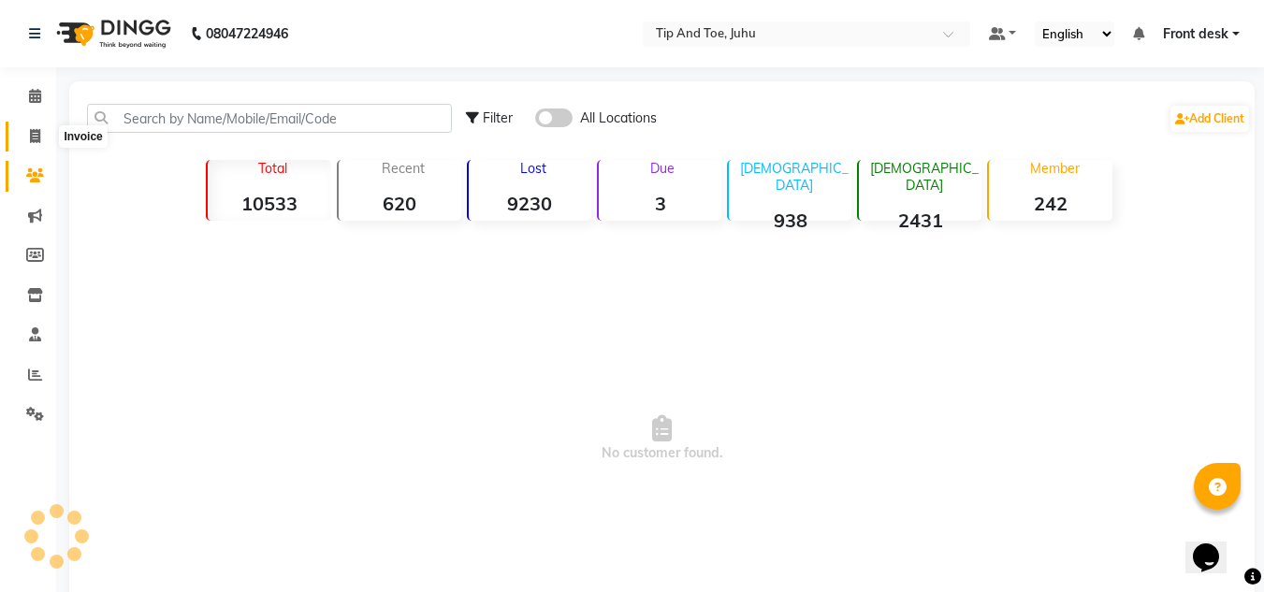
click at [34, 129] on icon at bounding box center [35, 136] width 10 height 14
select select "service"
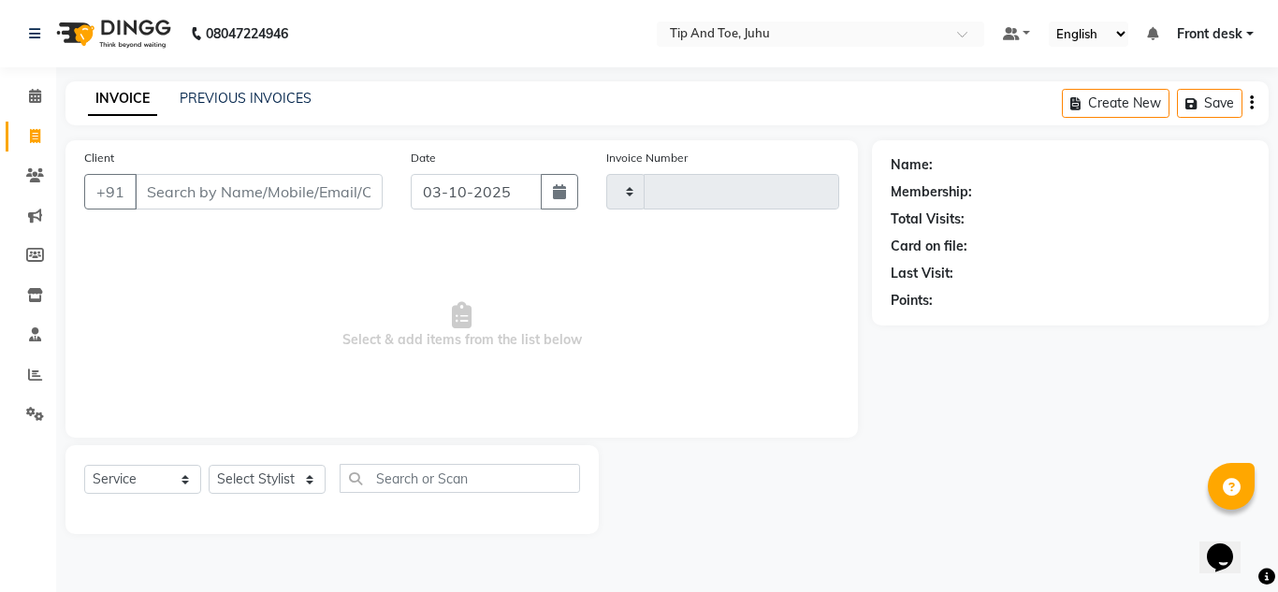
type input "1905"
select select "5516"
click at [276, 204] on input "Client" at bounding box center [259, 192] width 248 height 36
type input "8505084549"
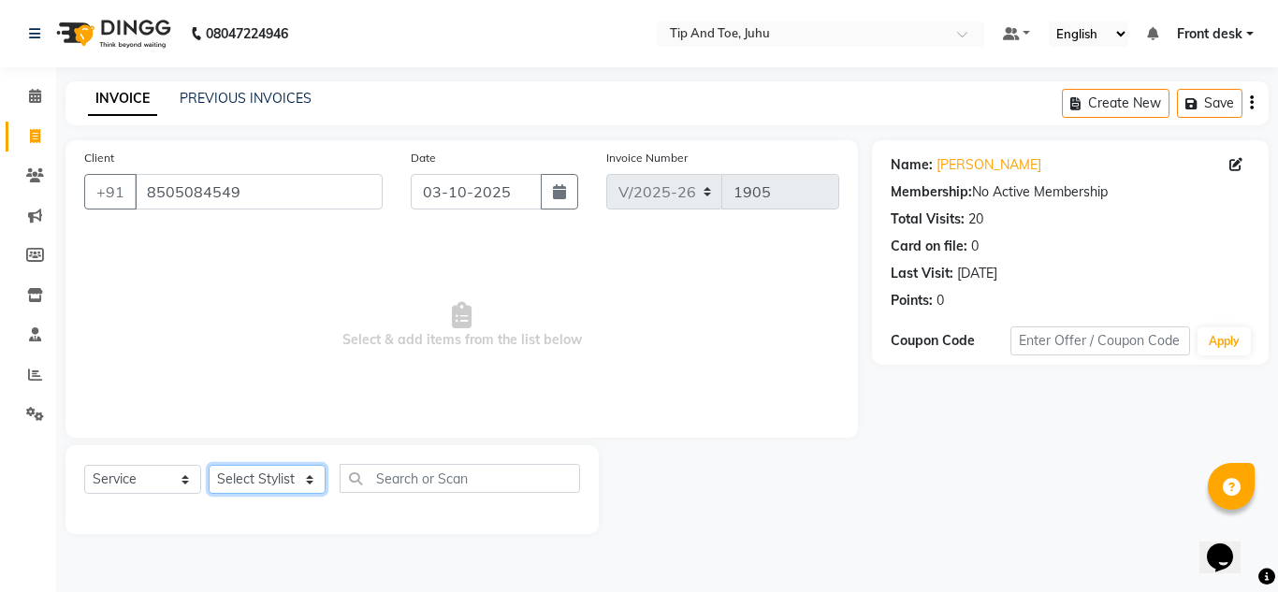
click at [255, 474] on select "Select Stylist" at bounding box center [267, 479] width 117 height 29
select select "86116"
click at [209, 465] on select "Select Stylist AJAY UTKAR AKASH [PERSON_NAME] kharei [PERSON_NAME] DANISH [PERS…" at bounding box center [267, 479] width 117 height 29
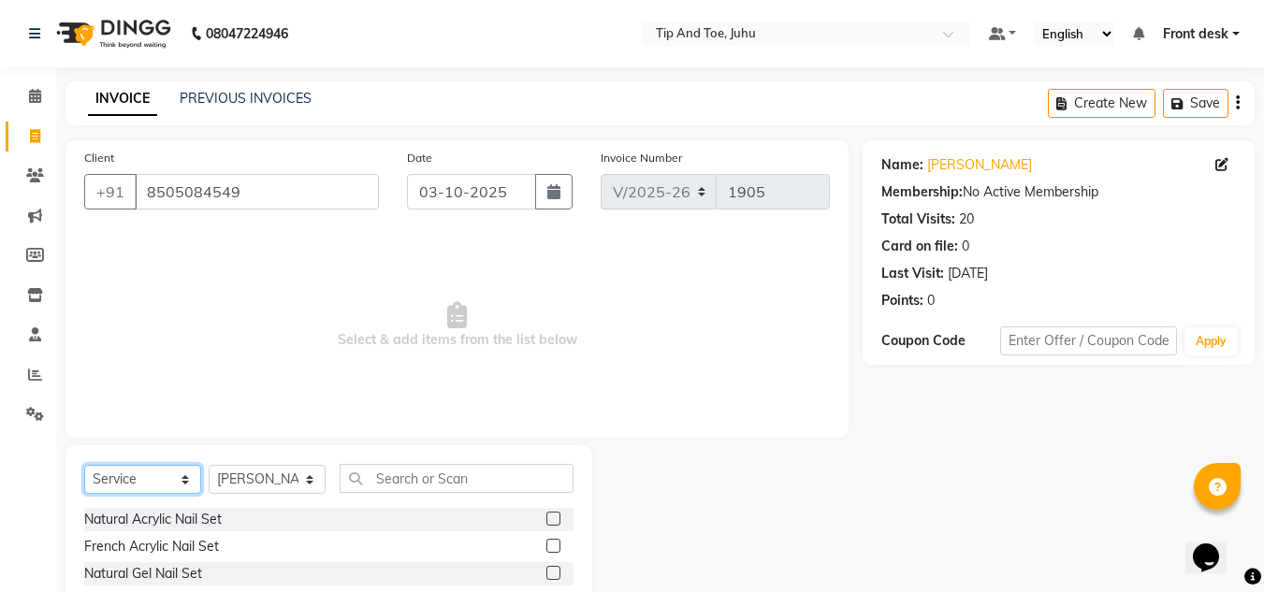
click at [139, 476] on select "Select Service Product Membership Package Voucher Prepaid Gift Card" at bounding box center [142, 479] width 117 height 29
select select "product"
click at [84, 465] on select "Select Service Product Membership Package Voucher Prepaid Gift Card" at bounding box center [142, 479] width 117 height 29
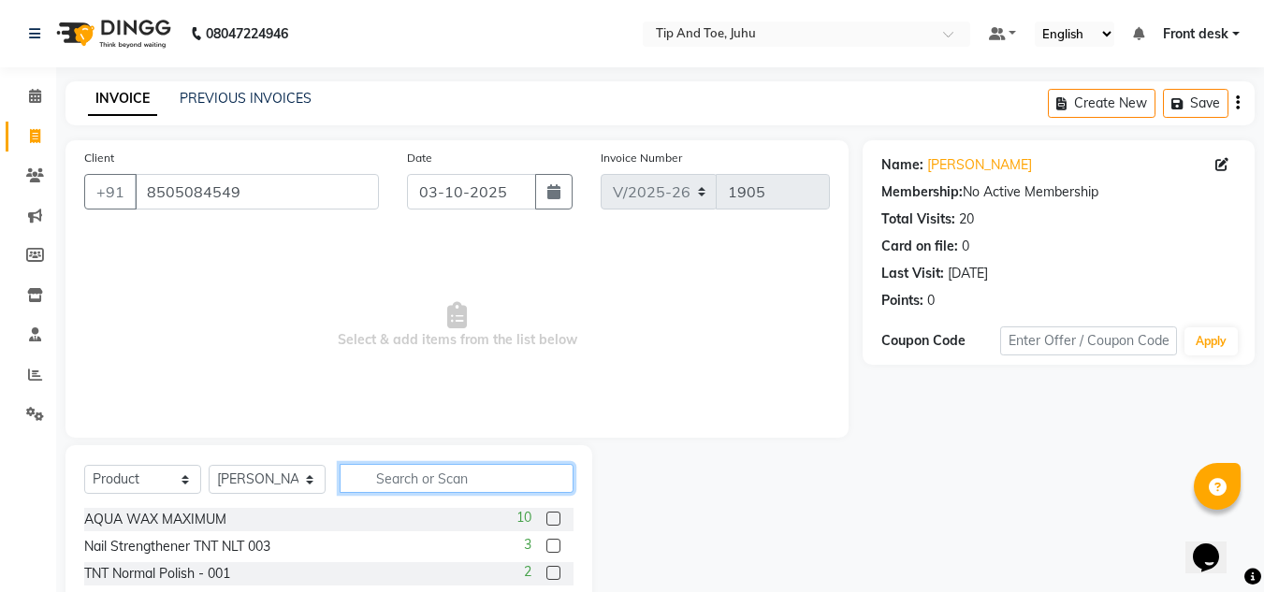
click at [399, 490] on input "text" at bounding box center [457, 478] width 234 height 29
type input "NASHI"
drag, startPoint x: 553, startPoint y: 513, endPoint x: 556, endPoint y: 526, distance: 12.5
click at [555, 513] on label at bounding box center [553, 519] width 14 height 14
click at [555, 513] on input "checkbox" at bounding box center [552, 519] width 12 height 12
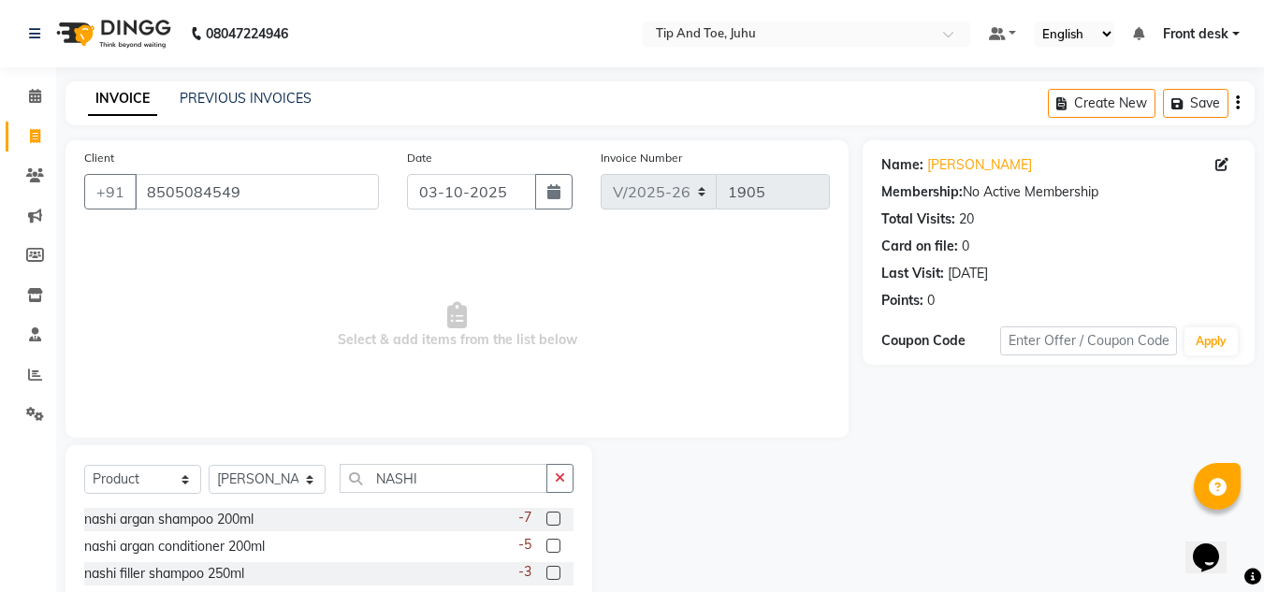
checkbox input "true"
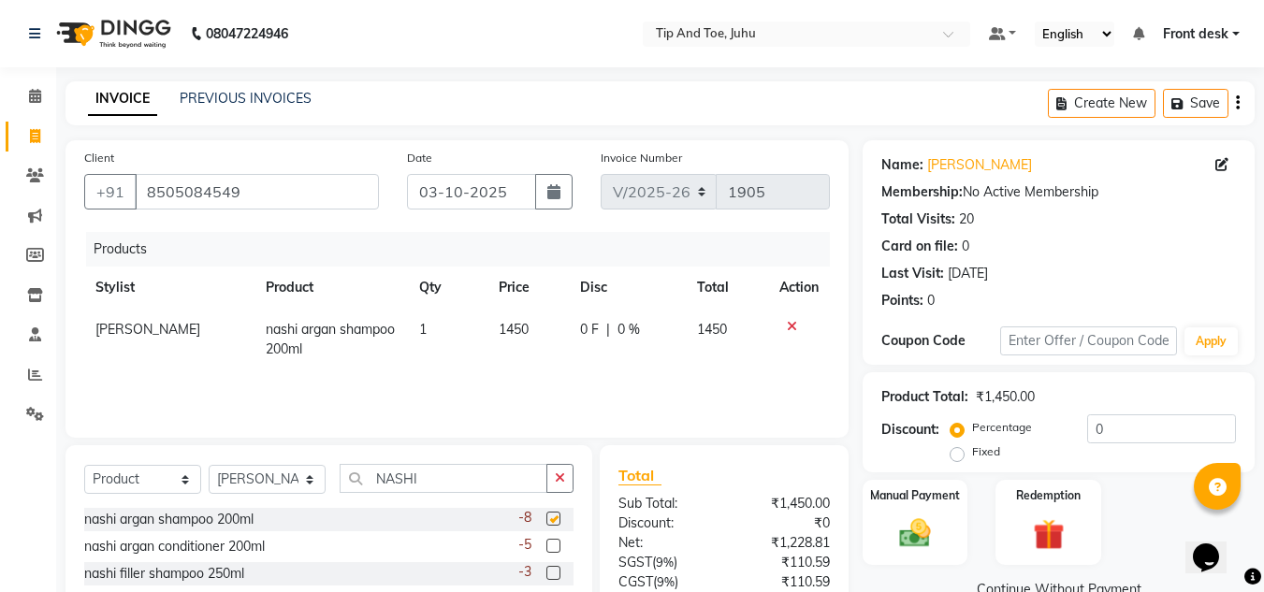
click at [556, 544] on label at bounding box center [553, 546] width 14 height 14
click at [556, 544] on input "checkbox" at bounding box center [552, 547] width 12 height 12
checkbox input "true"
checkbox input "false"
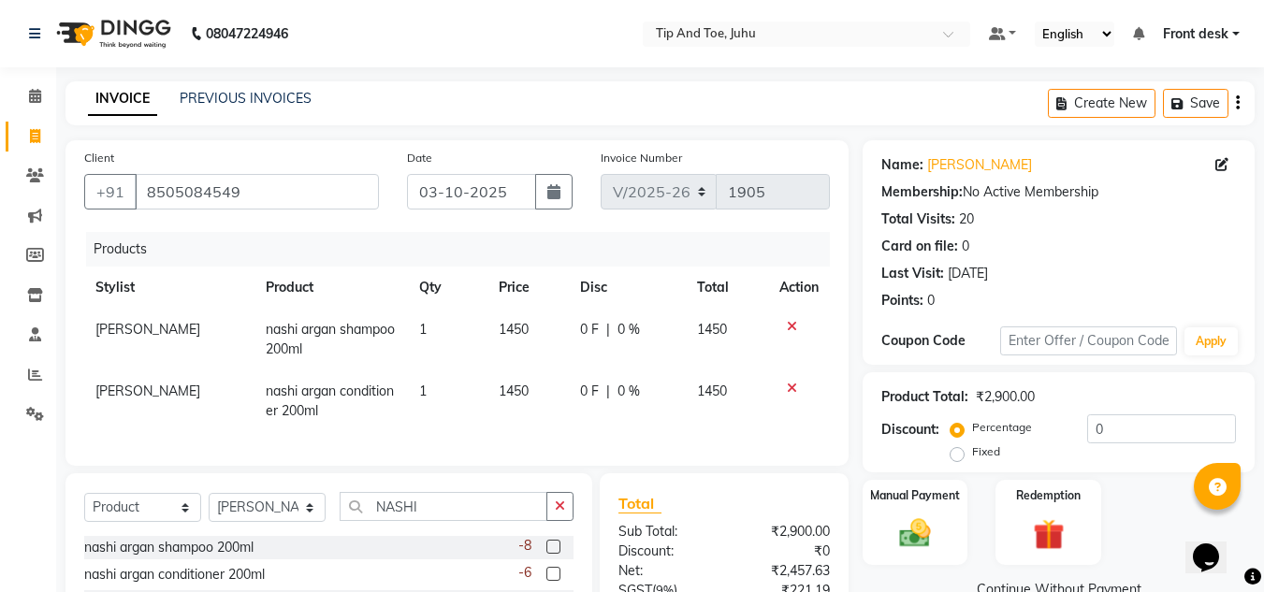
checkbox input "false"
click at [510, 339] on td "1450" at bounding box center [528, 340] width 82 height 62
select select "86116"
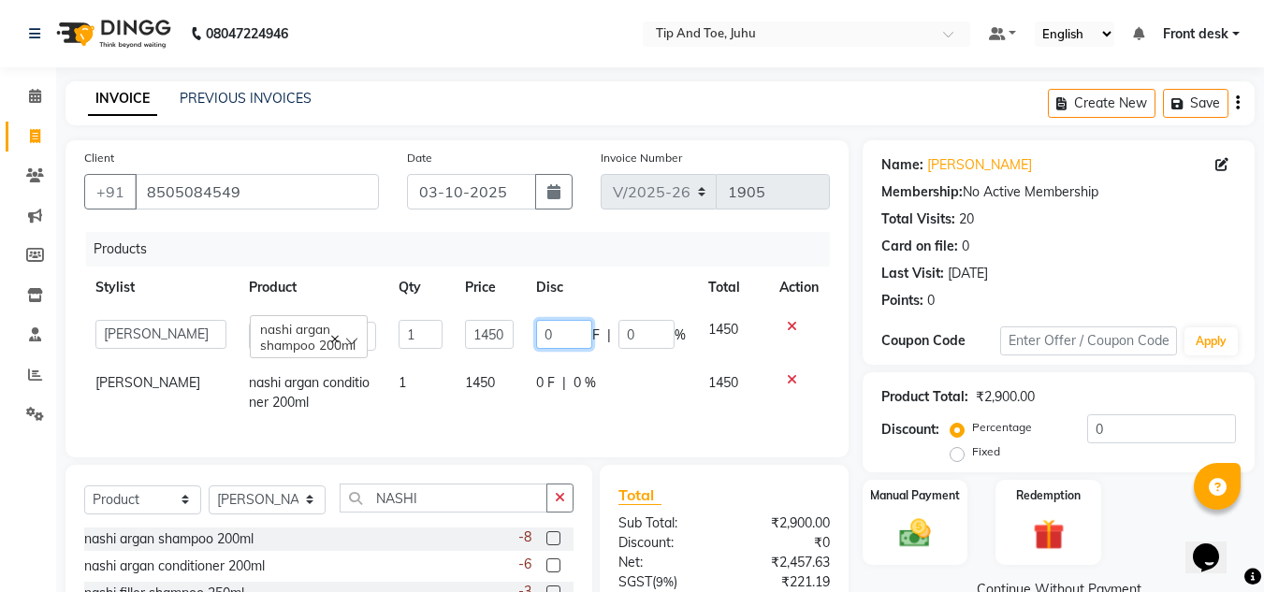
drag, startPoint x: 548, startPoint y: 336, endPoint x: 524, endPoint y: 336, distance: 24.3
click at [543, 336] on input "0" at bounding box center [564, 334] width 56 height 29
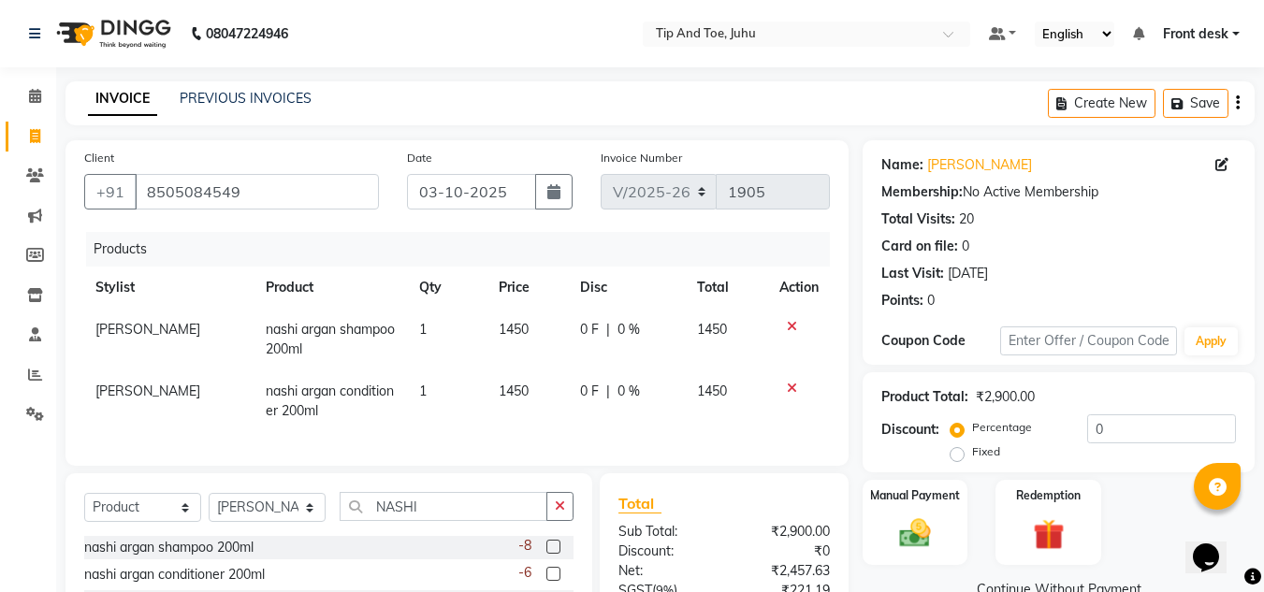
click at [504, 331] on span "1450" at bounding box center [514, 329] width 30 height 17
select select "86116"
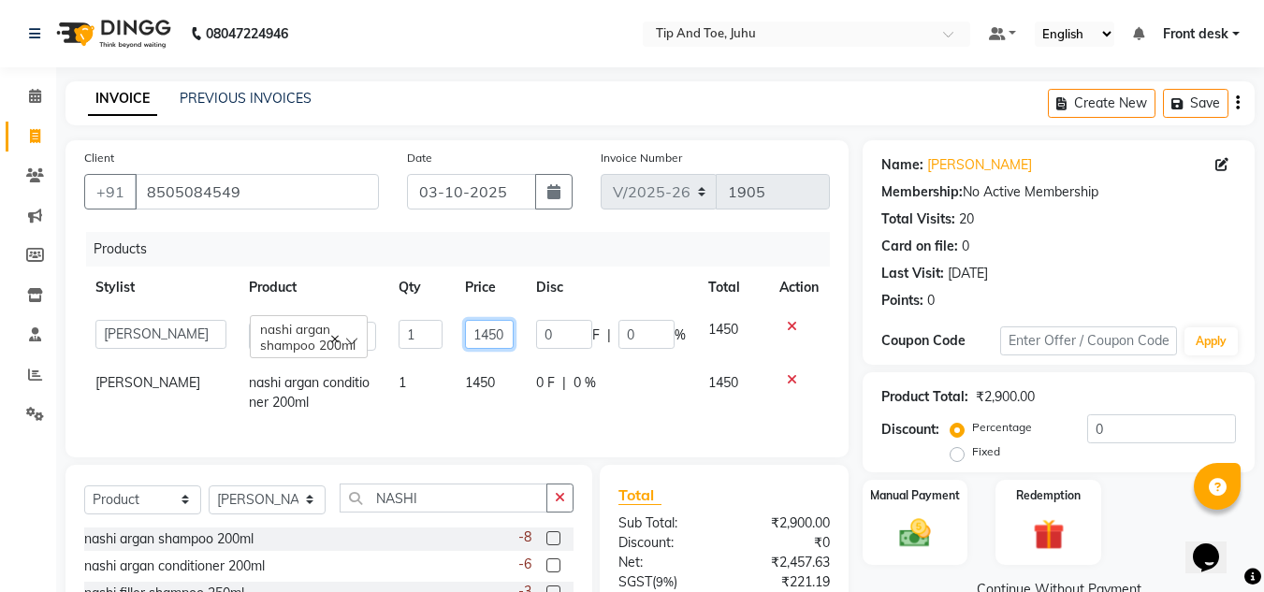
click at [507, 331] on input "1450" at bounding box center [489, 334] width 49 height 29
type input "1"
type input "1550"
click at [475, 389] on tr "[PERSON_NAME] argan conditioner 200ml 1 1450 0 F | 0 % 1450" at bounding box center [456, 393] width 745 height 62
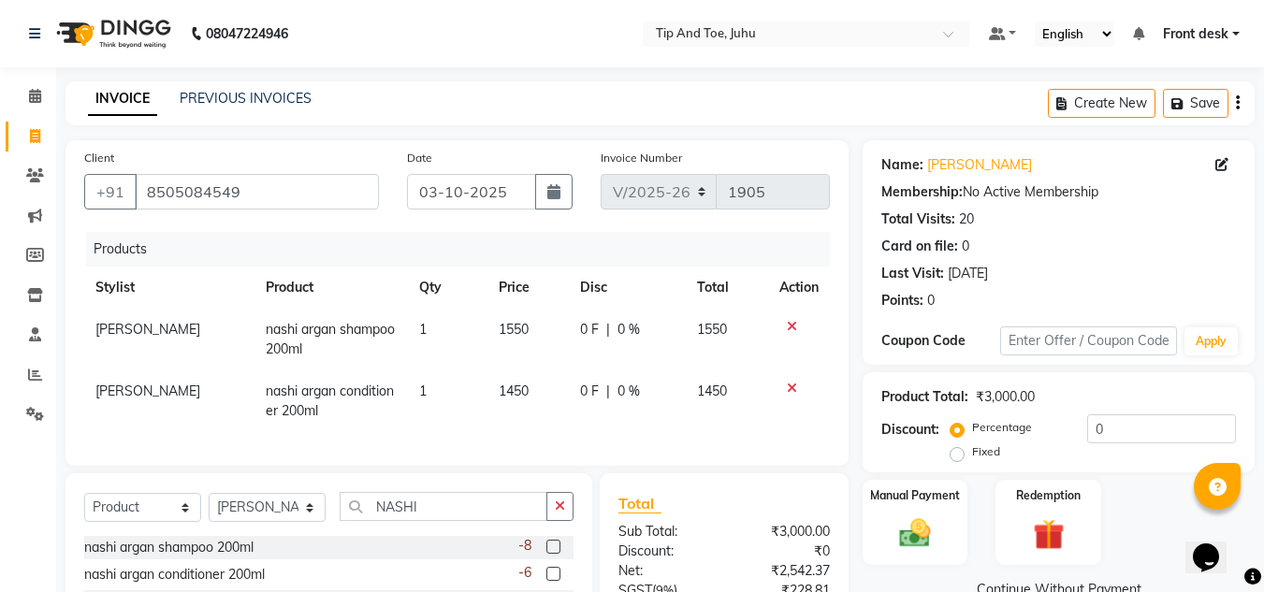
click at [528, 394] on td "1450" at bounding box center [528, 401] width 82 height 62
select select "86116"
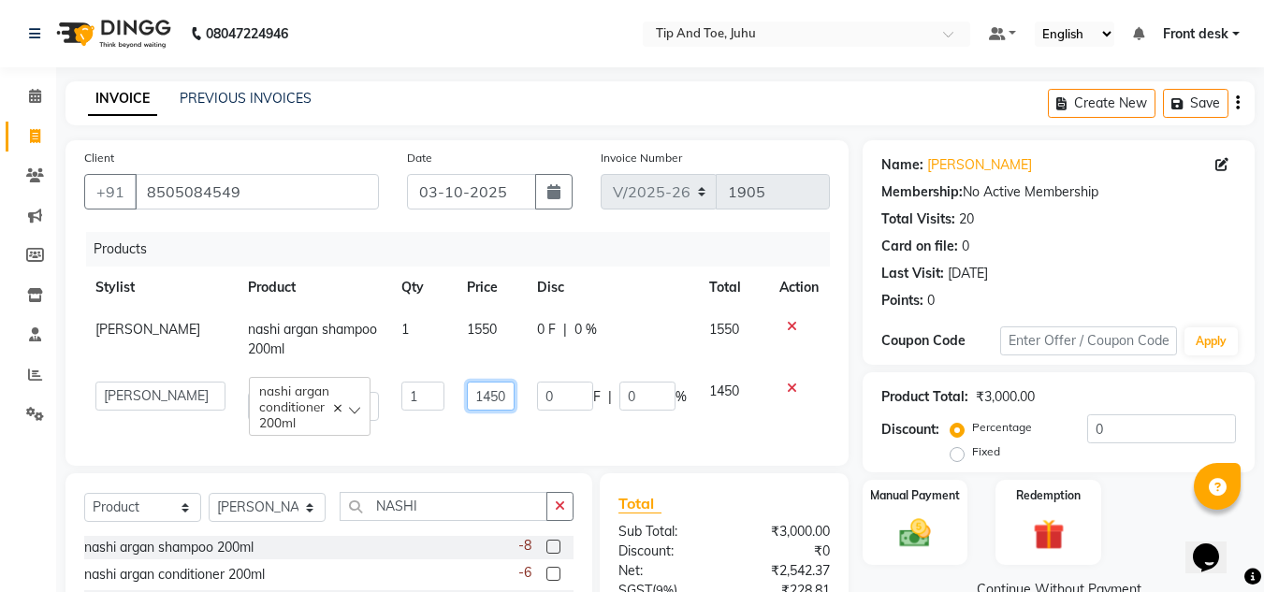
click at [506, 393] on input "1450" at bounding box center [491, 396] width 48 height 29
type input "1"
type input "1550"
click at [259, 253] on div "Products" at bounding box center [465, 249] width 758 height 35
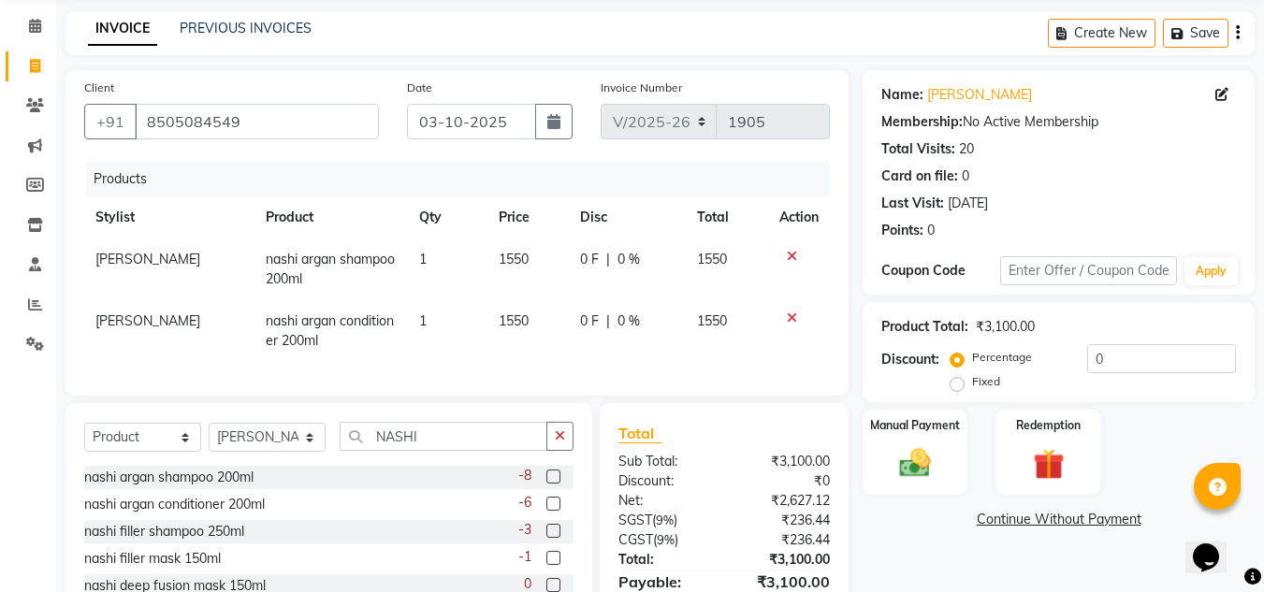
scroll to position [179, 0]
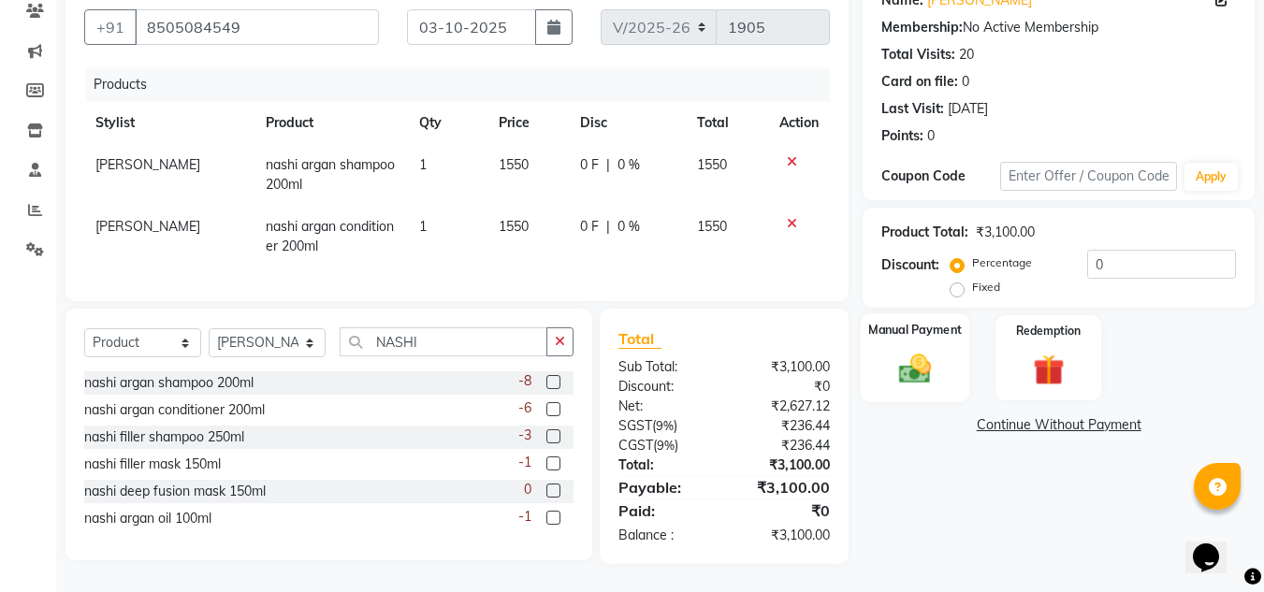
click at [932, 359] on img at bounding box center [915, 368] width 52 height 37
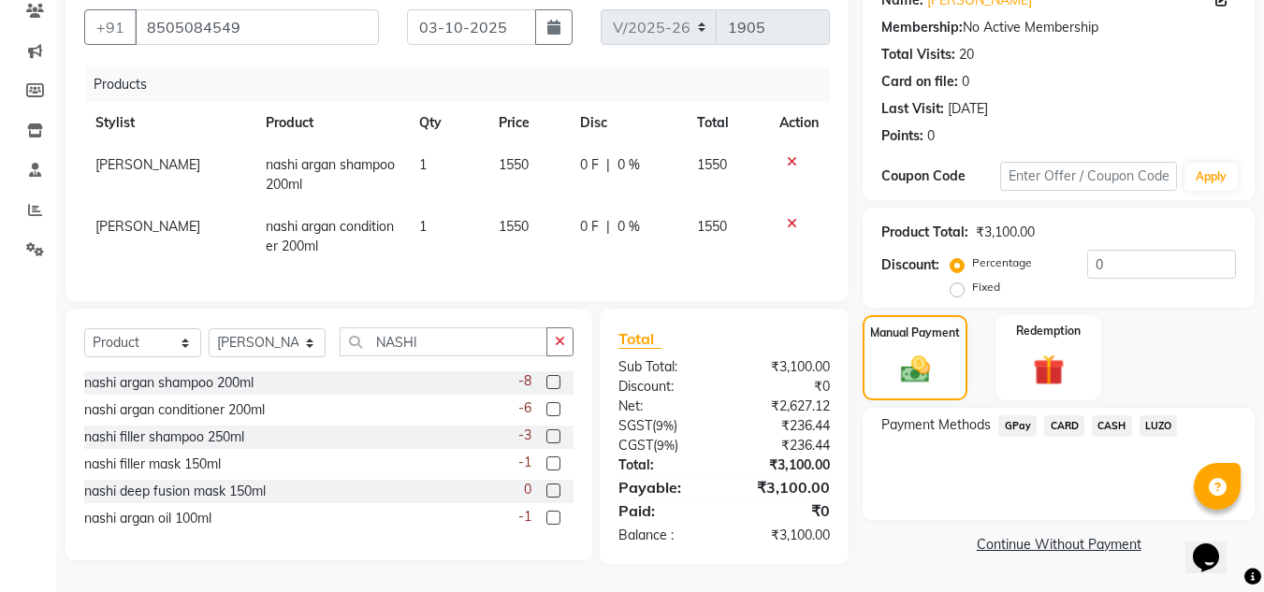
click at [1020, 415] on span "GPay" at bounding box center [1017, 426] width 38 height 22
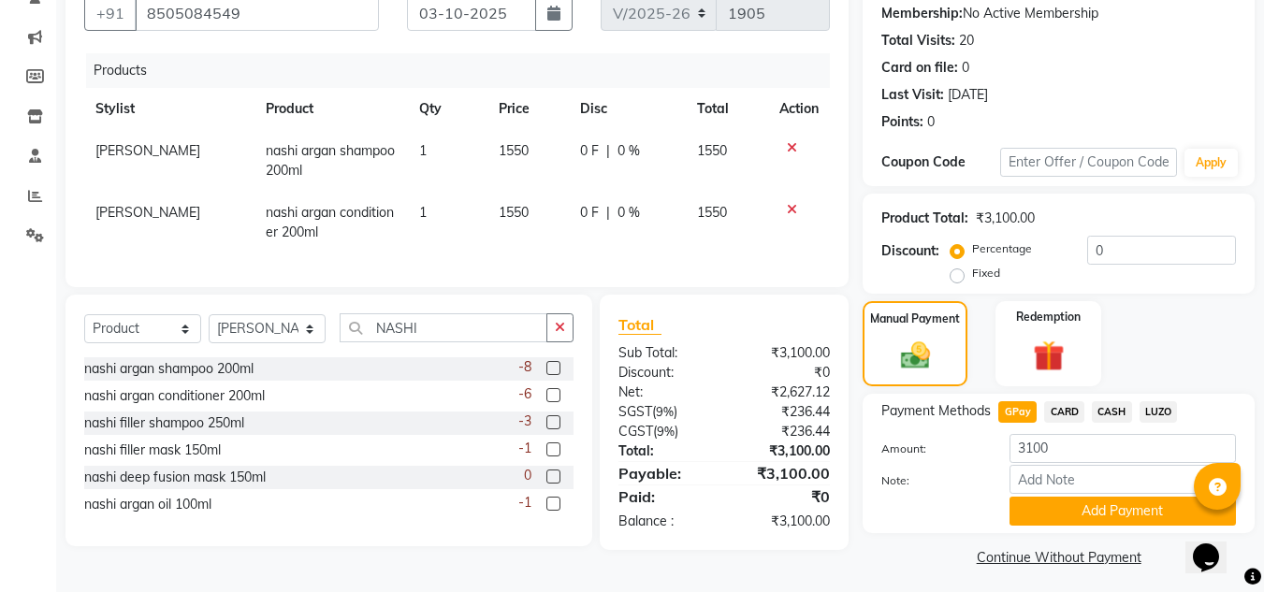
drag, startPoint x: 1053, startPoint y: 509, endPoint x: 1063, endPoint y: 498, distance: 15.2
click at [1056, 508] on button "Add Payment" at bounding box center [1122, 511] width 226 height 29
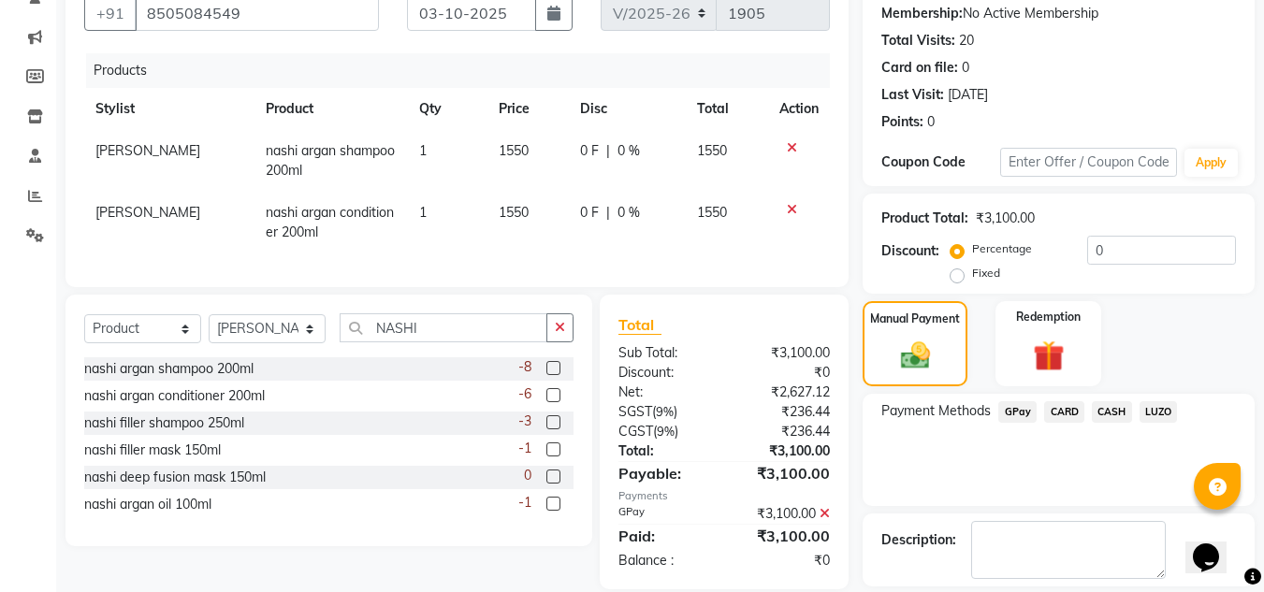
click at [1024, 415] on span "GPay" at bounding box center [1017, 412] width 38 height 22
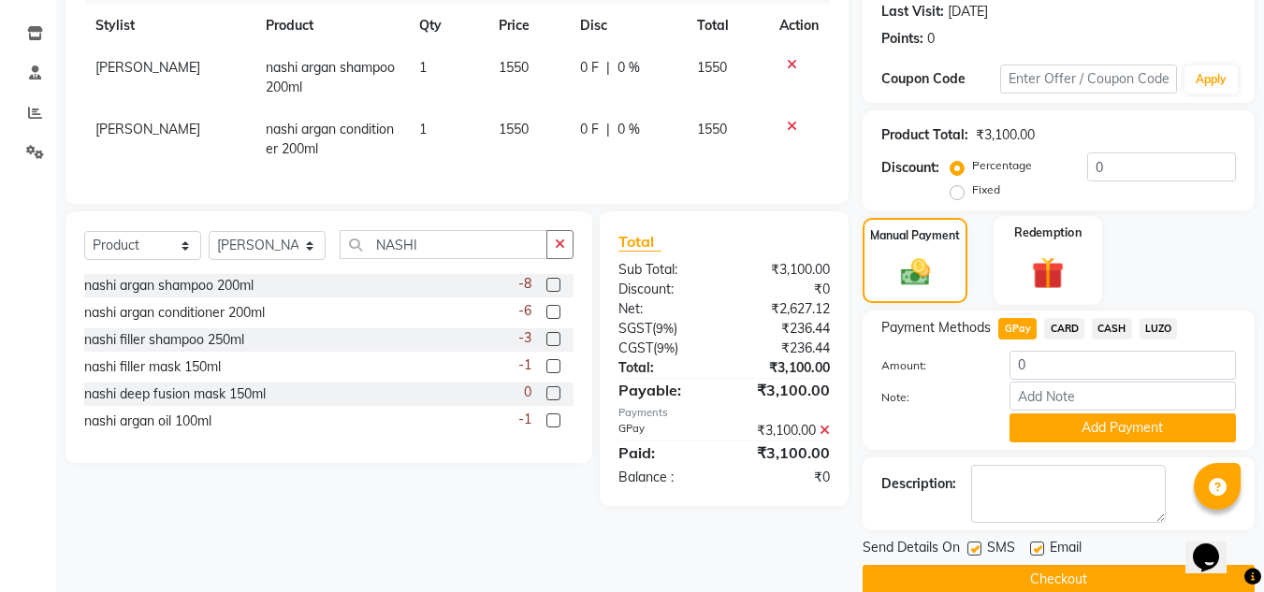
scroll to position [292, 0]
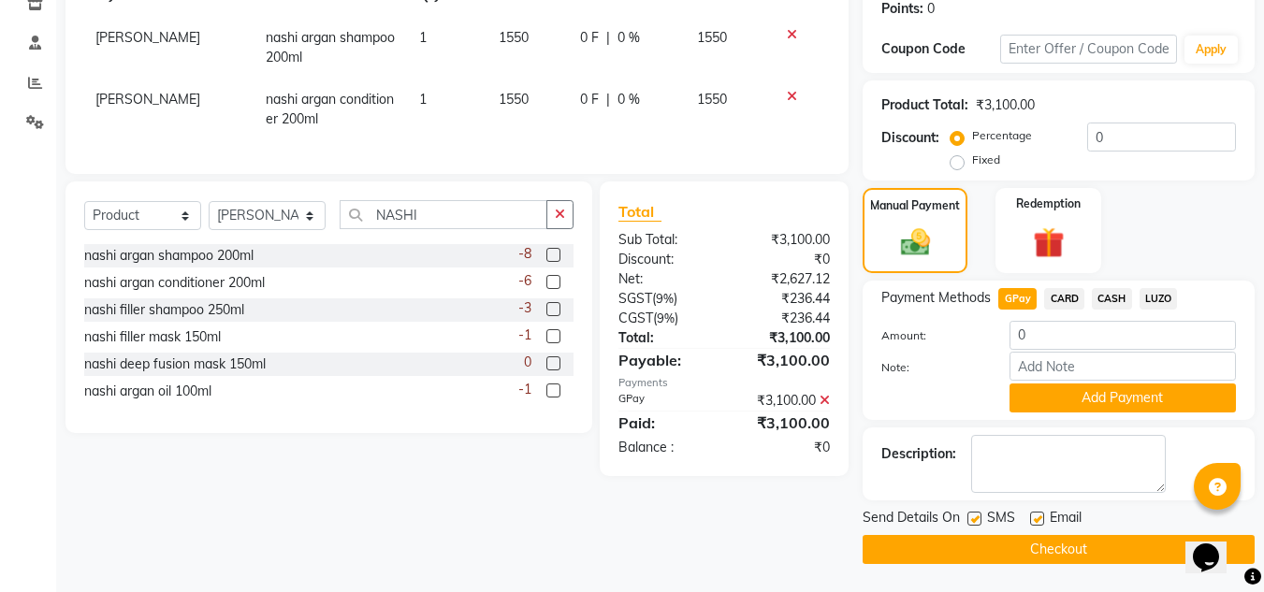
drag, startPoint x: 973, startPoint y: 524, endPoint x: 996, endPoint y: 527, distance: 23.6
click at [976, 524] on label at bounding box center [974, 519] width 14 height 14
click at [976, 524] on input "checkbox" at bounding box center [973, 519] width 12 height 12
checkbox input "false"
click at [1035, 523] on label at bounding box center [1037, 519] width 14 height 14
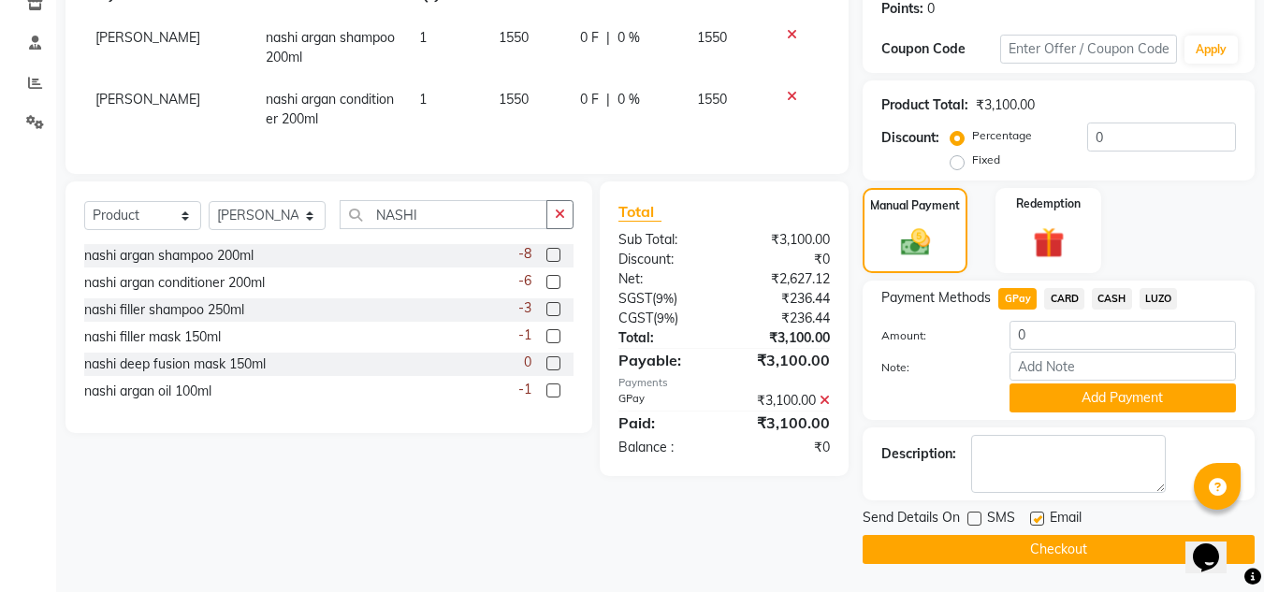
click at [1035, 523] on input "checkbox" at bounding box center [1036, 519] width 12 height 12
checkbox input "false"
click at [1028, 557] on button "Checkout" at bounding box center [1058, 549] width 392 height 29
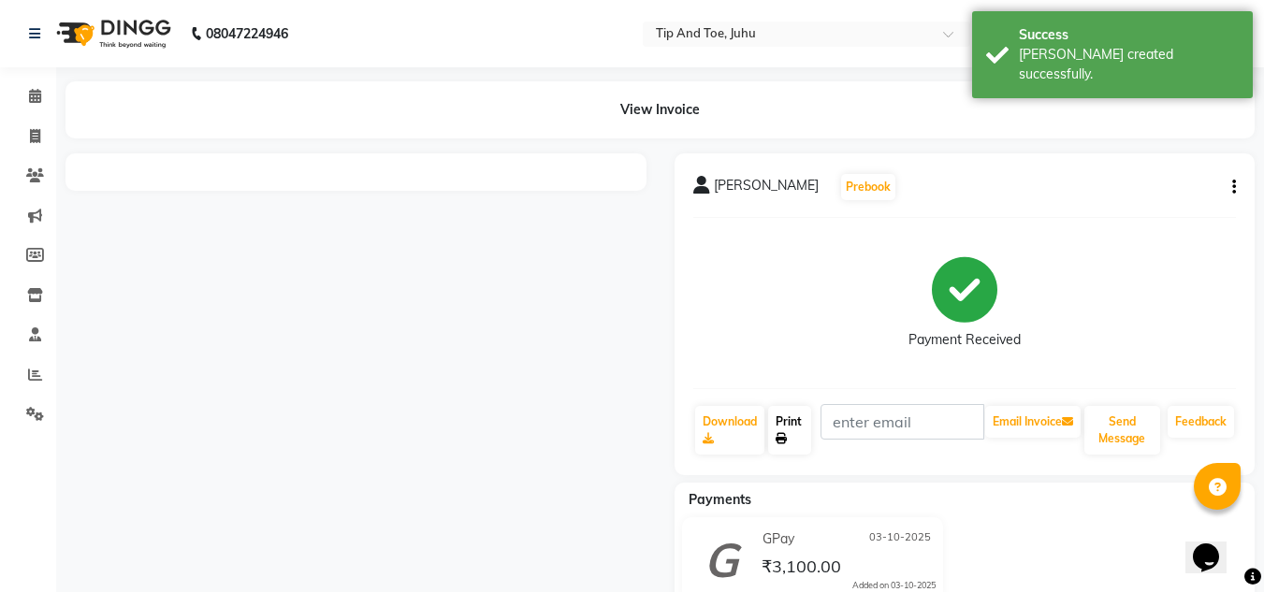
click at [801, 422] on link "Print" at bounding box center [789, 430] width 43 height 49
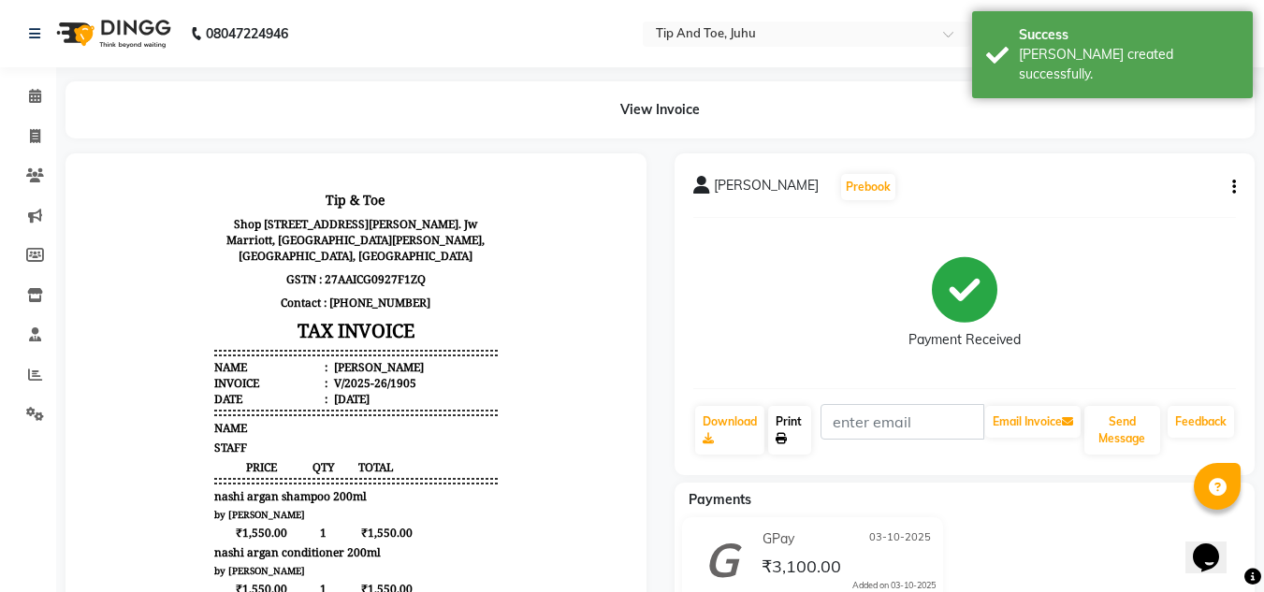
click at [799, 418] on link "Print" at bounding box center [789, 430] width 43 height 49
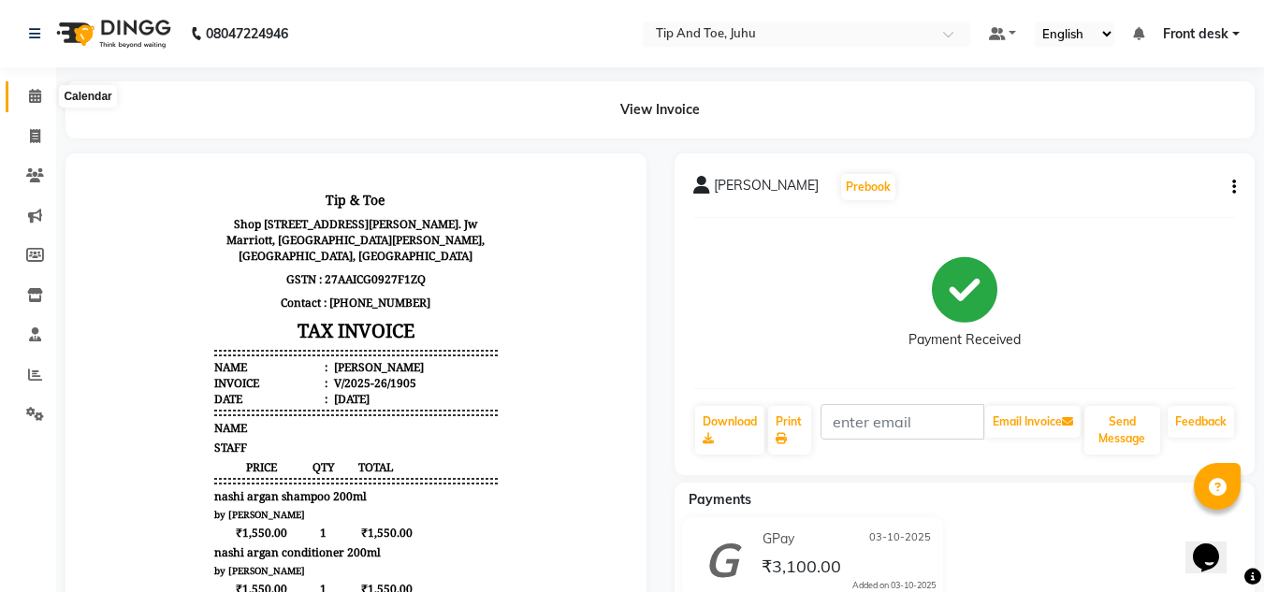
click at [32, 91] on icon at bounding box center [35, 96] width 12 height 14
